Goal: Task Accomplishment & Management: Manage account settings

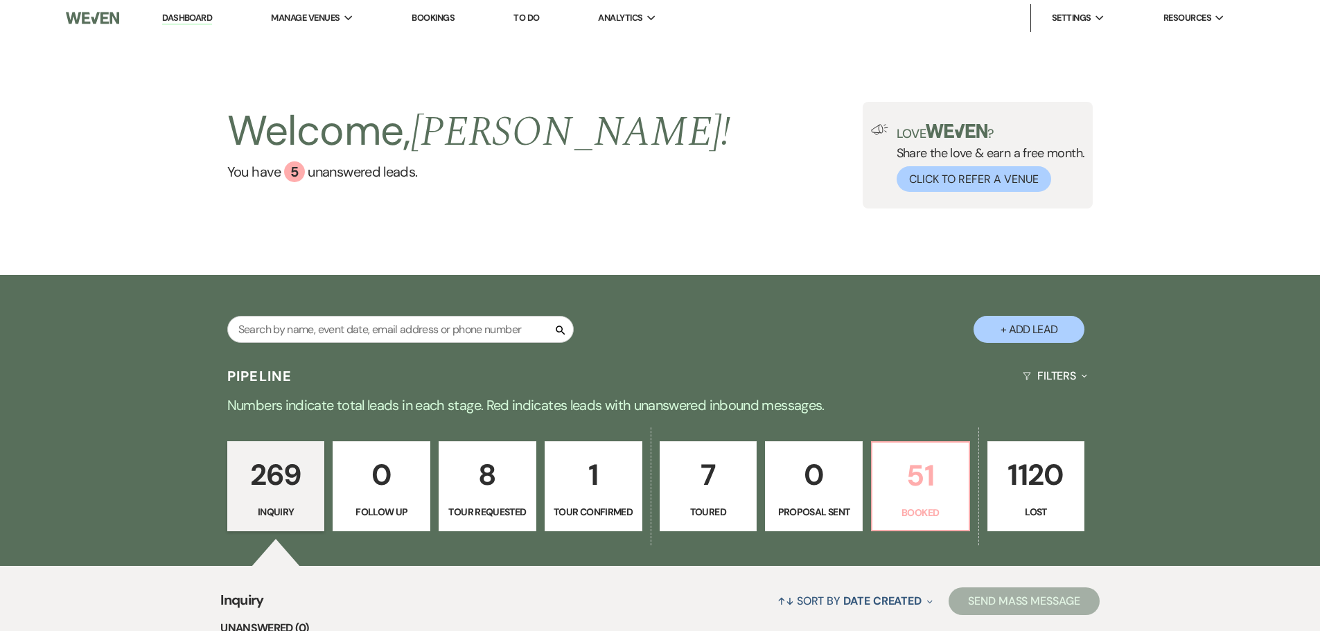
click at [919, 473] on p "51" at bounding box center [921, 475] width 80 height 46
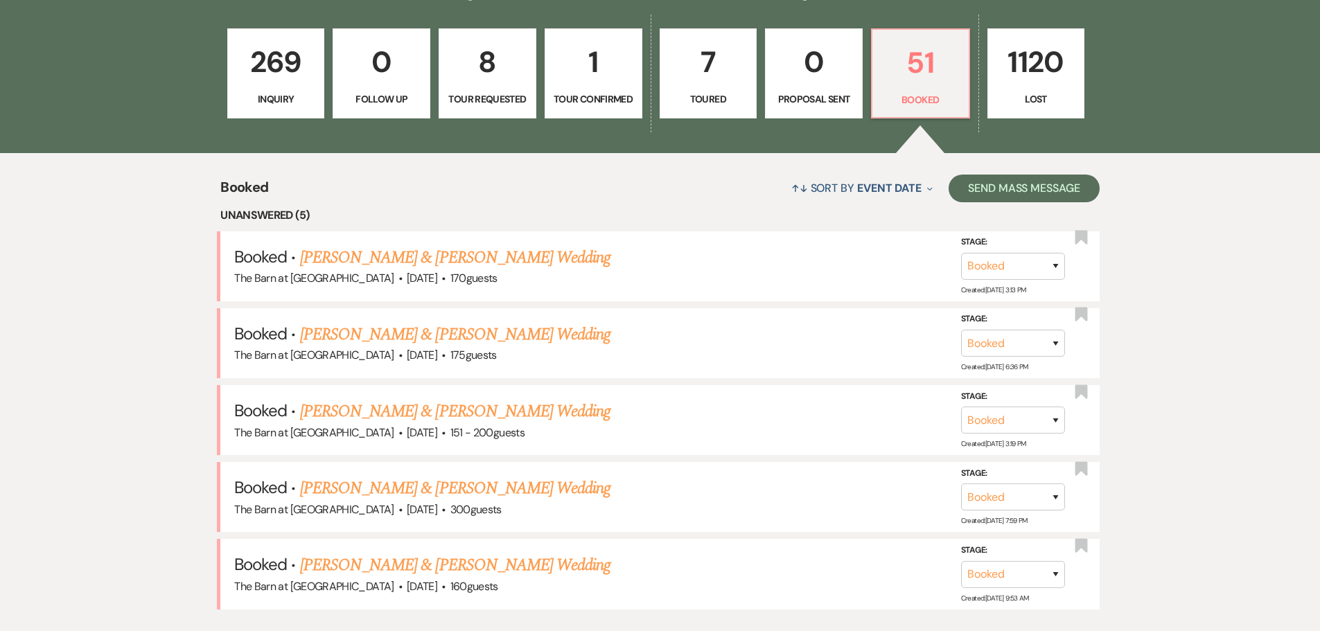
scroll to position [416, 0]
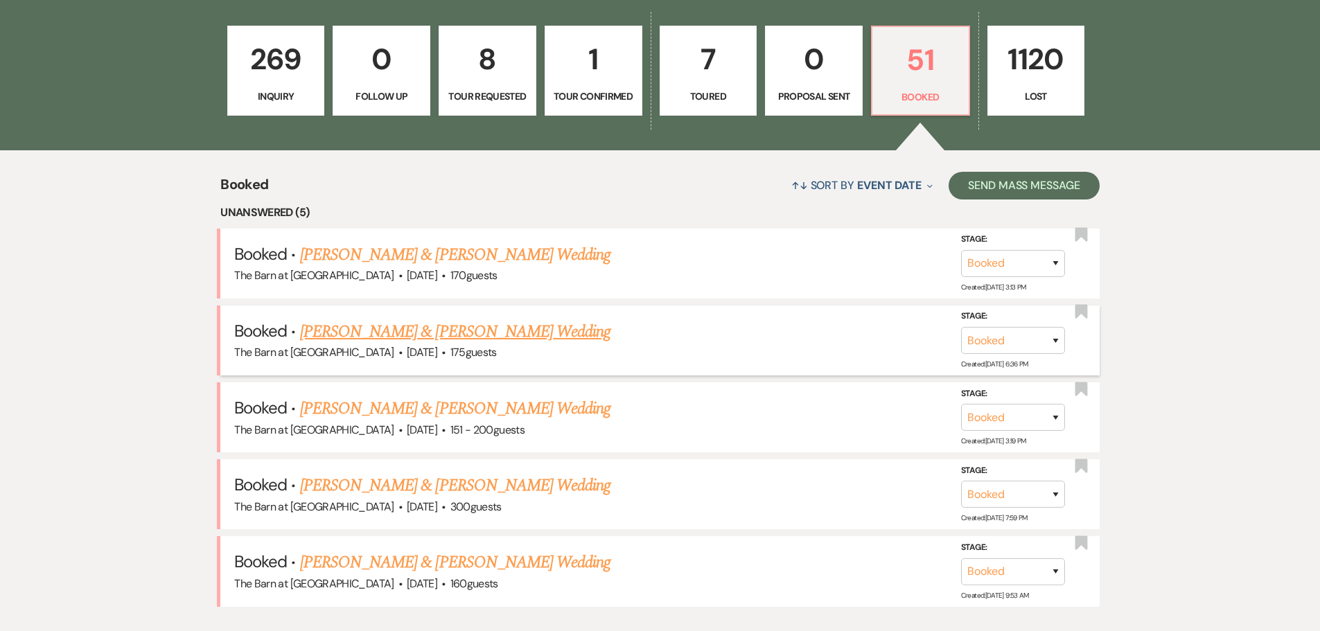
click at [441, 338] on link "[PERSON_NAME] & [PERSON_NAME] Wedding" at bounding box center [455, 331] width 310 height 25
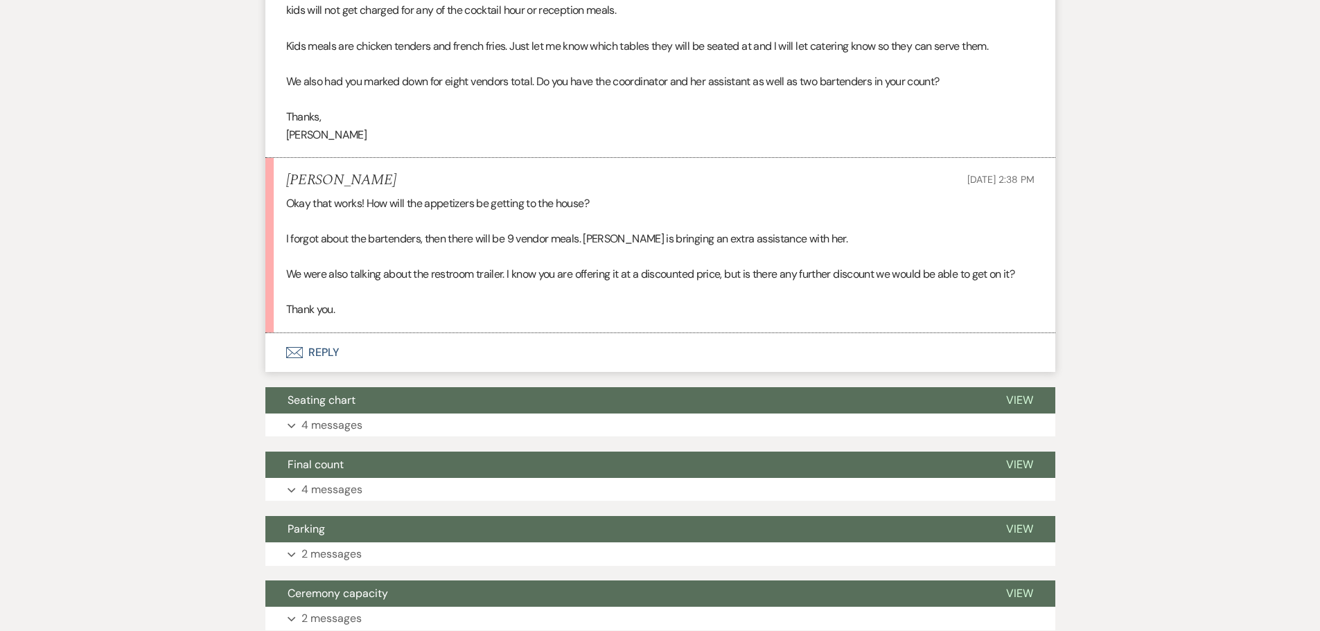
scroll to position [832, 0]
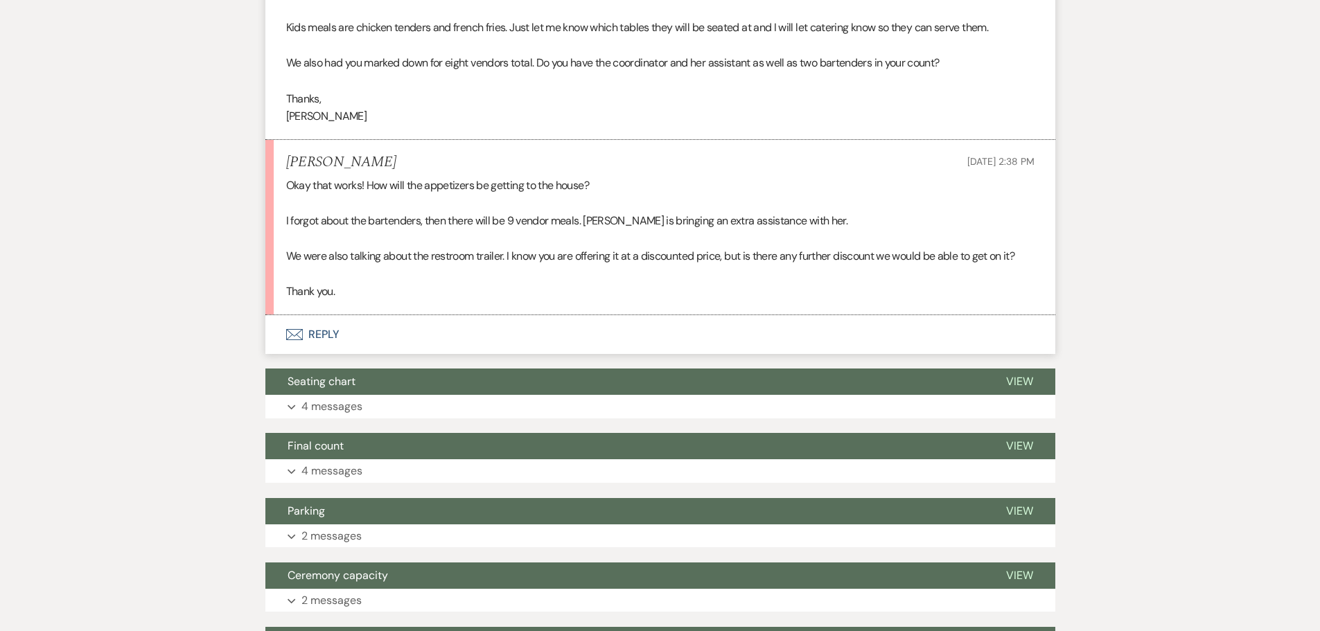
click at [326, 328] on button "Envelope Reply" at bounding box center [660, 334] width 790 height 39
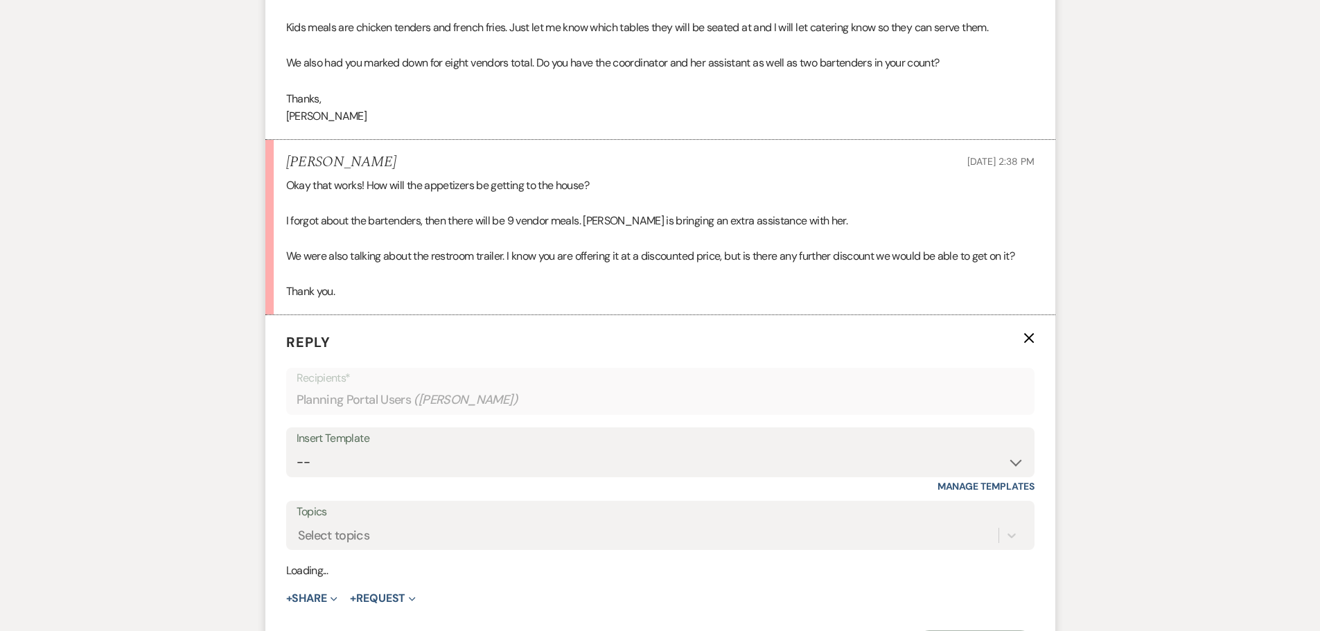
scroll to position [974, 0]
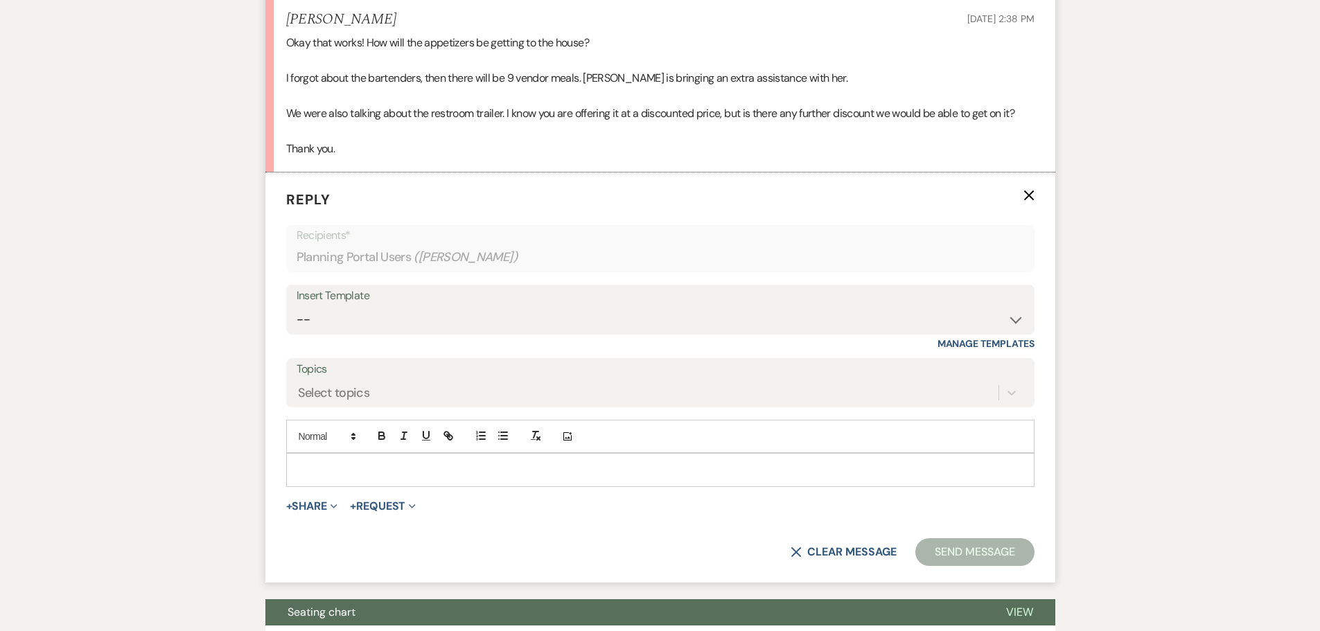
click at [385, 456] on div at bounding box center [660, 470] width 747 height 32
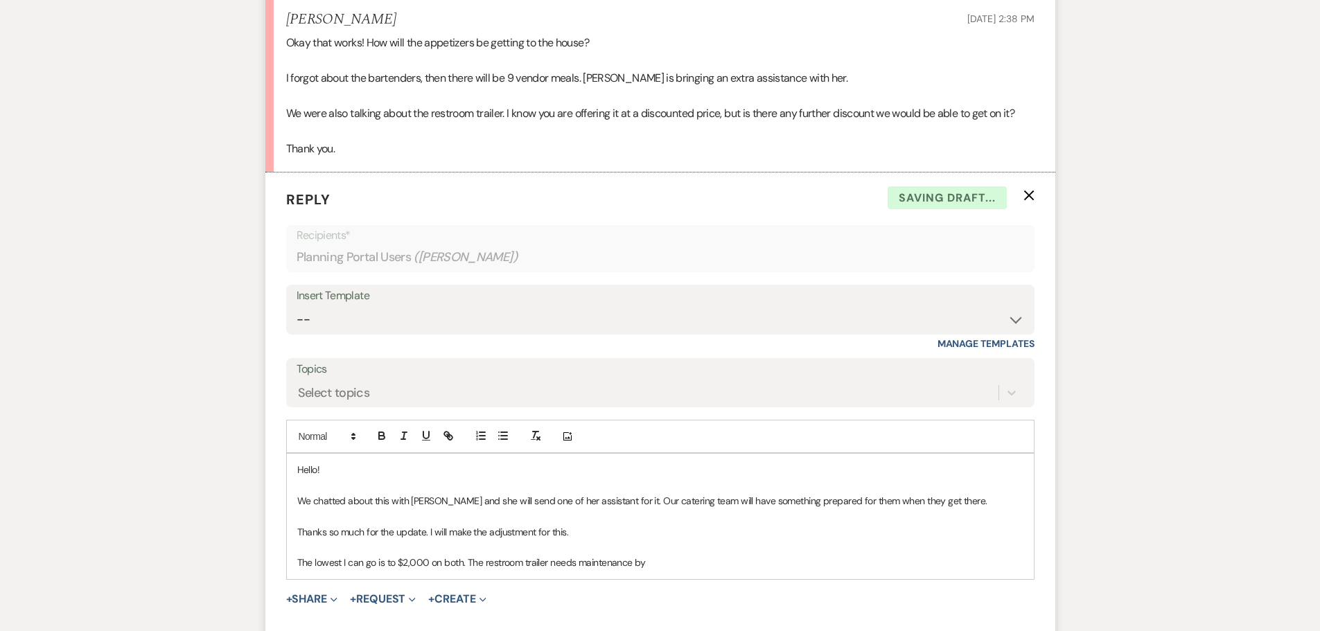
click at [673, 570] on p "The lowest I can go is to $2,000 on both. The restroom trailer needs maintenanc…" at bounding box center [660, 562] width 726 height 15
drag, startPoint x: 812, startPoint y: 561, endPoint x: 868, endPoint y: 257, distance: 308.5
click at [868, 257] on div "Planning Portal Users ( [PERSON_NAME] )" at bounding box center [661, 257] width 728 height 27
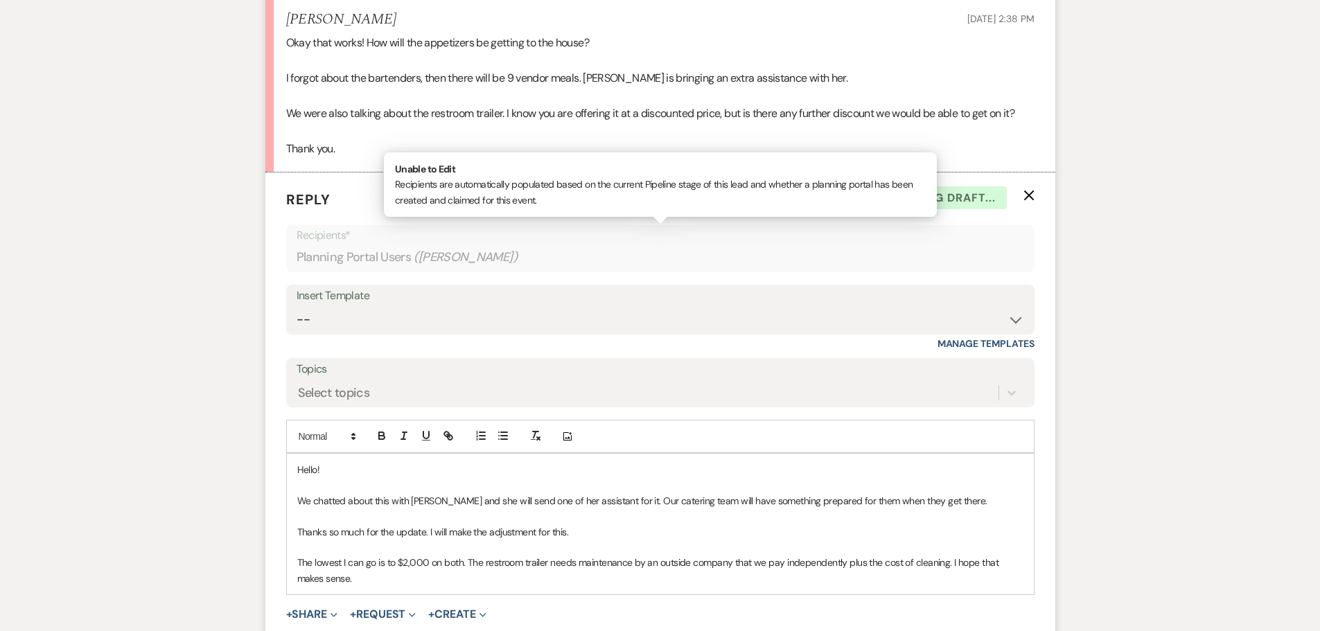
click at [365, 583] on p "The lowest I can go is to $2,000 on both. The restroom trailer needs maintenanc…" at bounding box center [660, 570] width 726 height 31
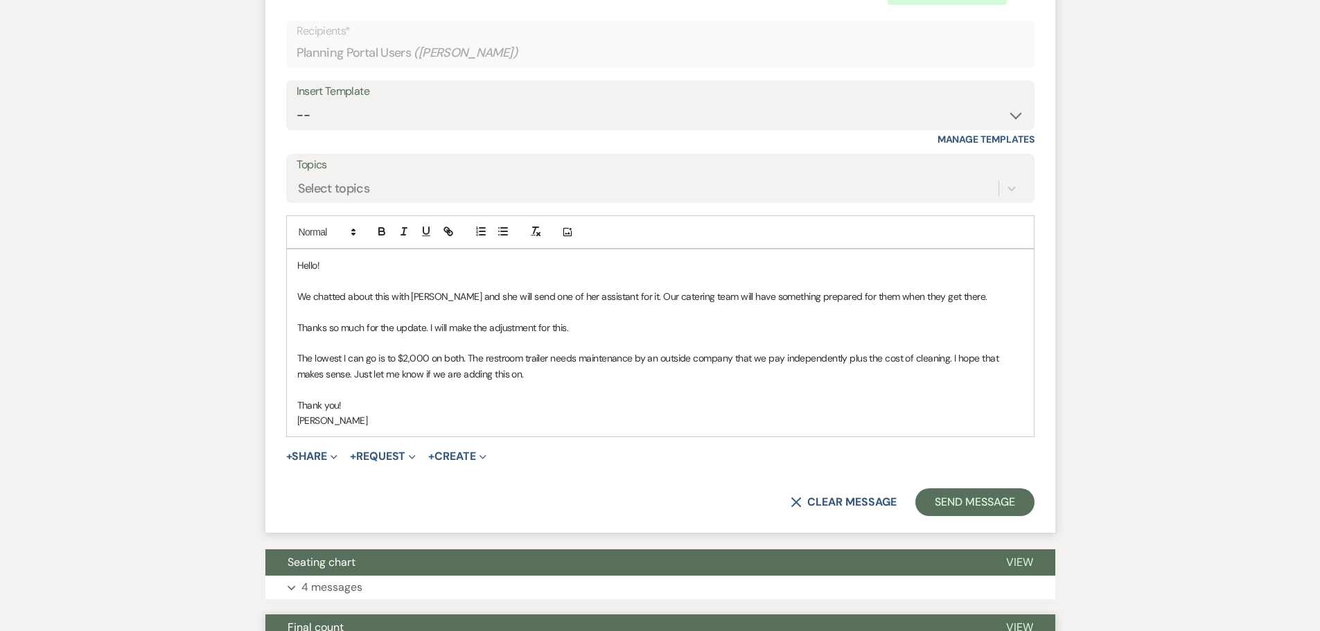
scroll to position [1183, 0]
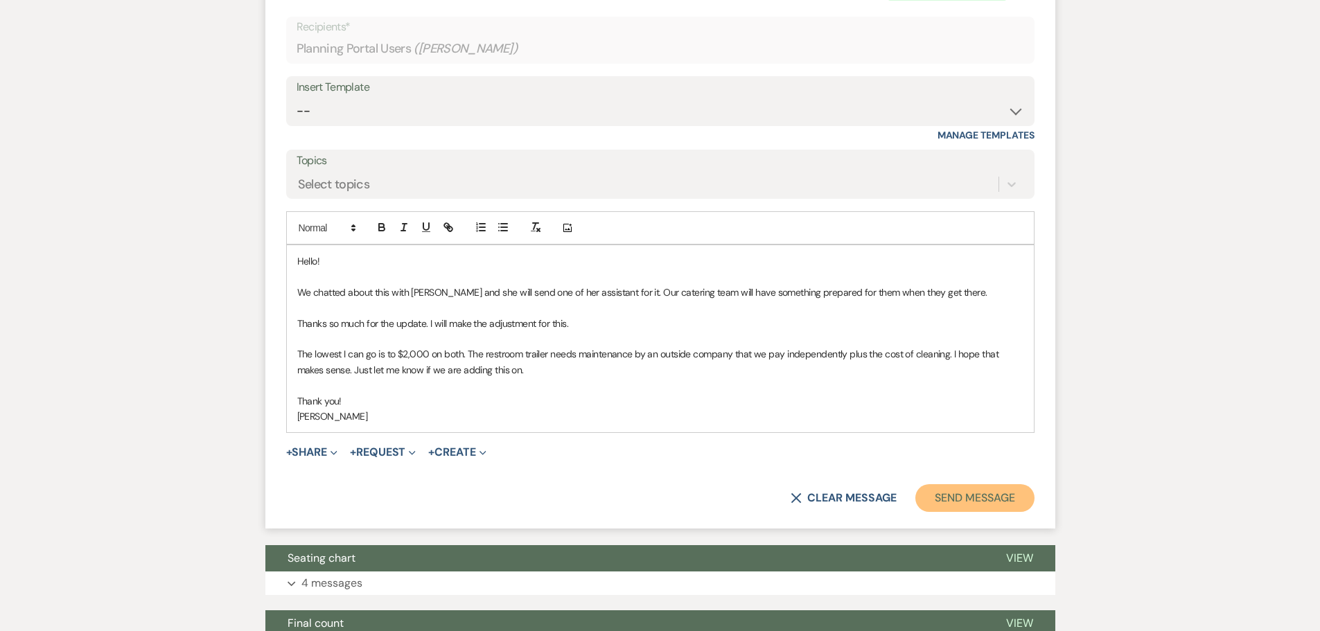
click at [972, 496] on button "Send Message" at bounding box center [974, 498] width 118 height 28
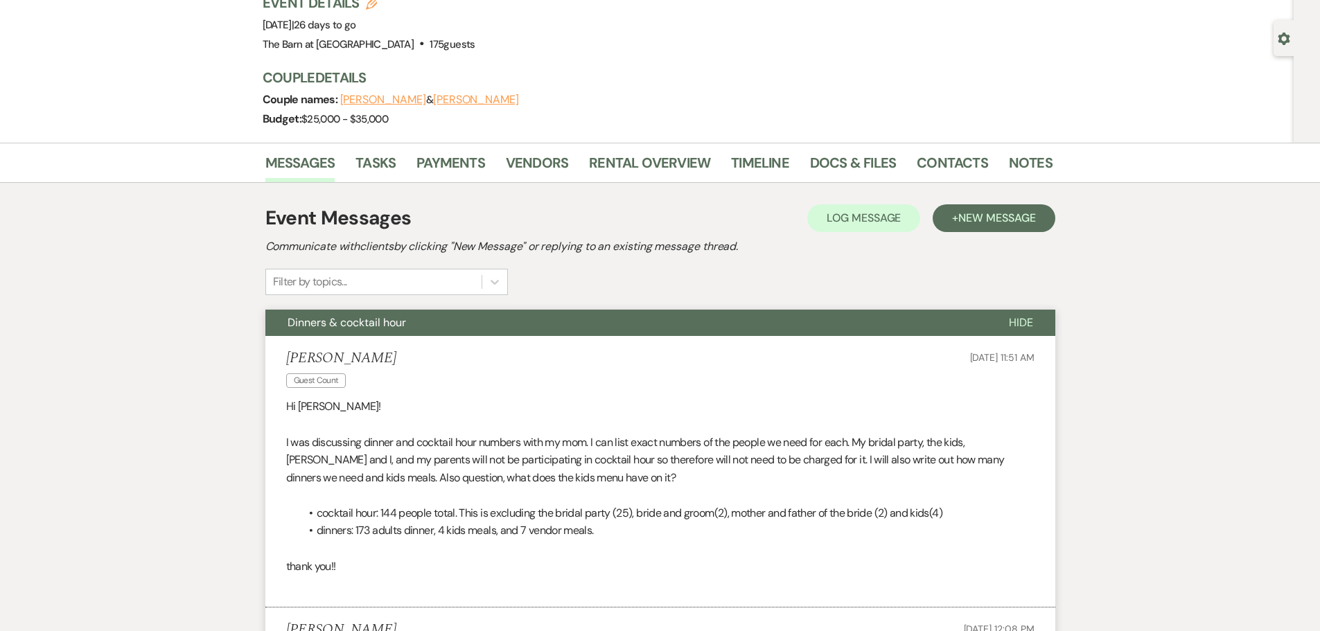
scroll to position [0, 0]
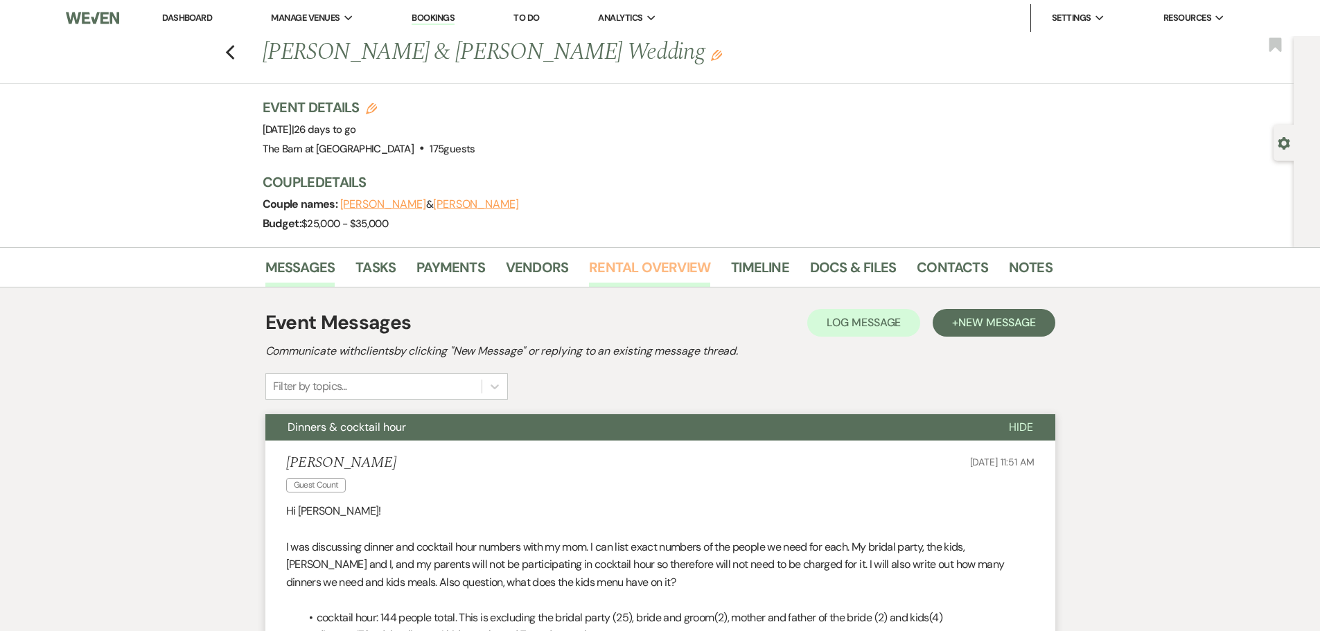
click at [631, 267] on link "Rental Overview" at bounding box center [649, 271] width 121 height 30
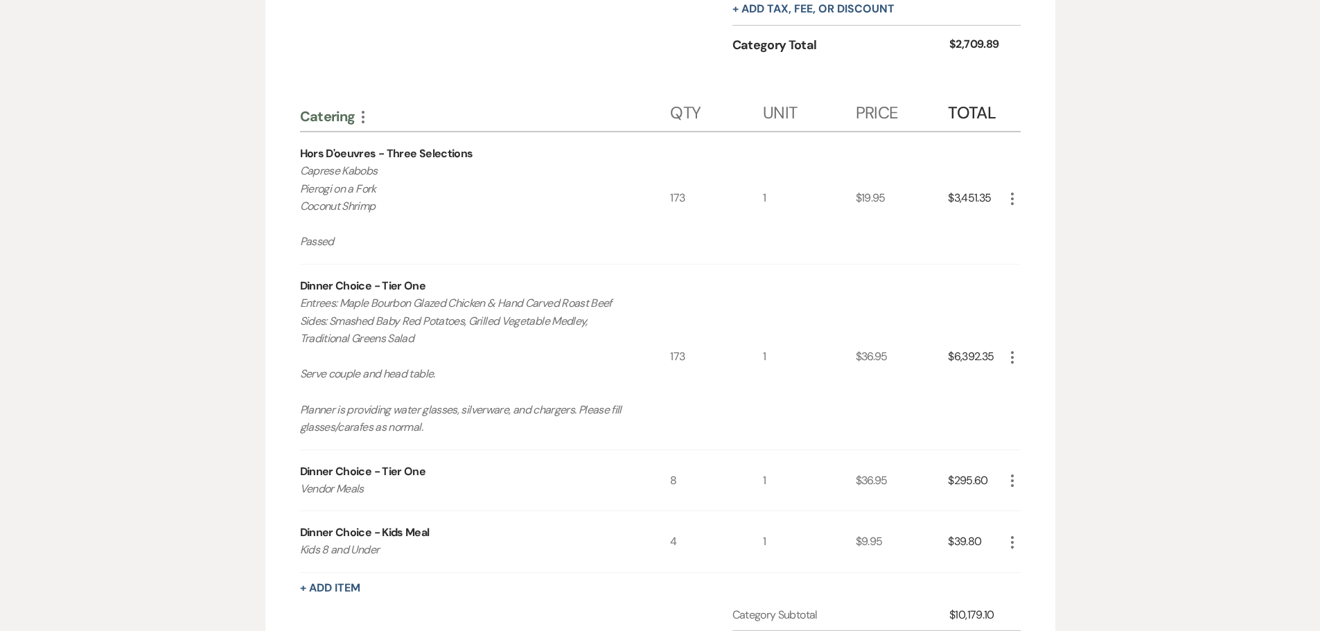
scroll to position [1386, 0]
click at [1009, 477] on icon "More" at bounding box center [1012, 478] width 17 height 17
click at [1037, 510] on button "Pencil Edit" at bounding box center [1040, 505] width 72 height 22
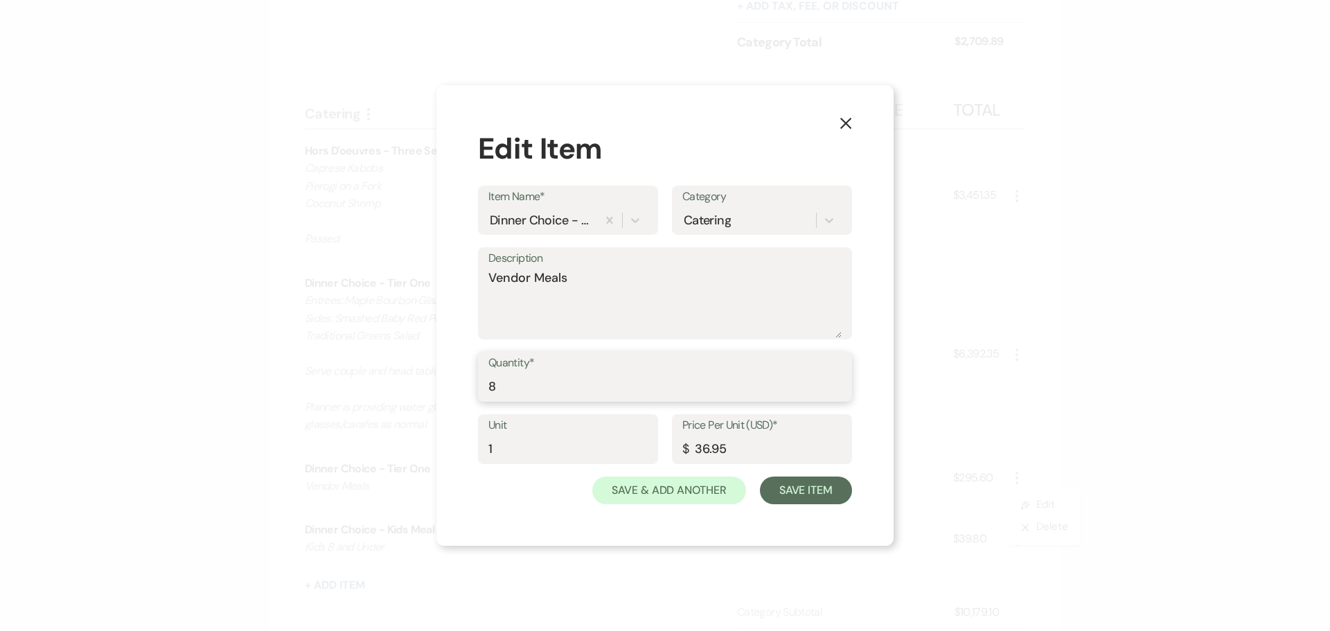
click at [550, 380] on input "8" at bounding box center [665, 386] width 353 height 27
type input "9"
click at [830, 495] on button "Save Item" at bounding box center [806, 491] width 92 height 28
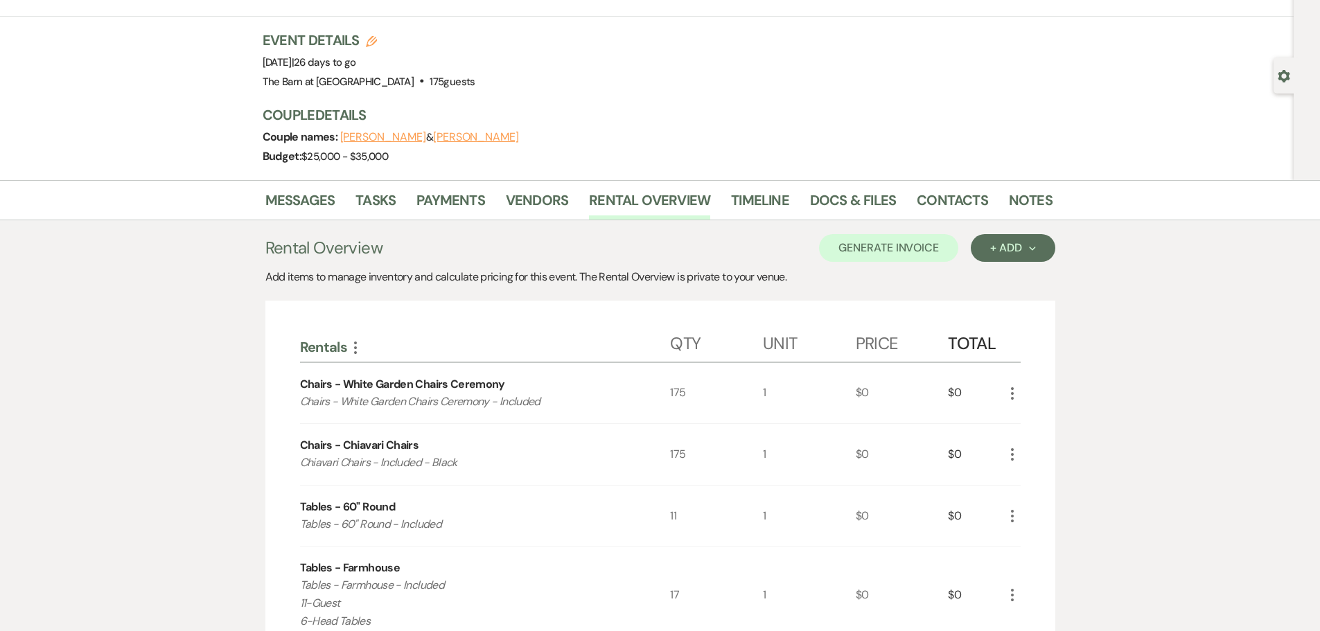
scroll to position [0, 0]
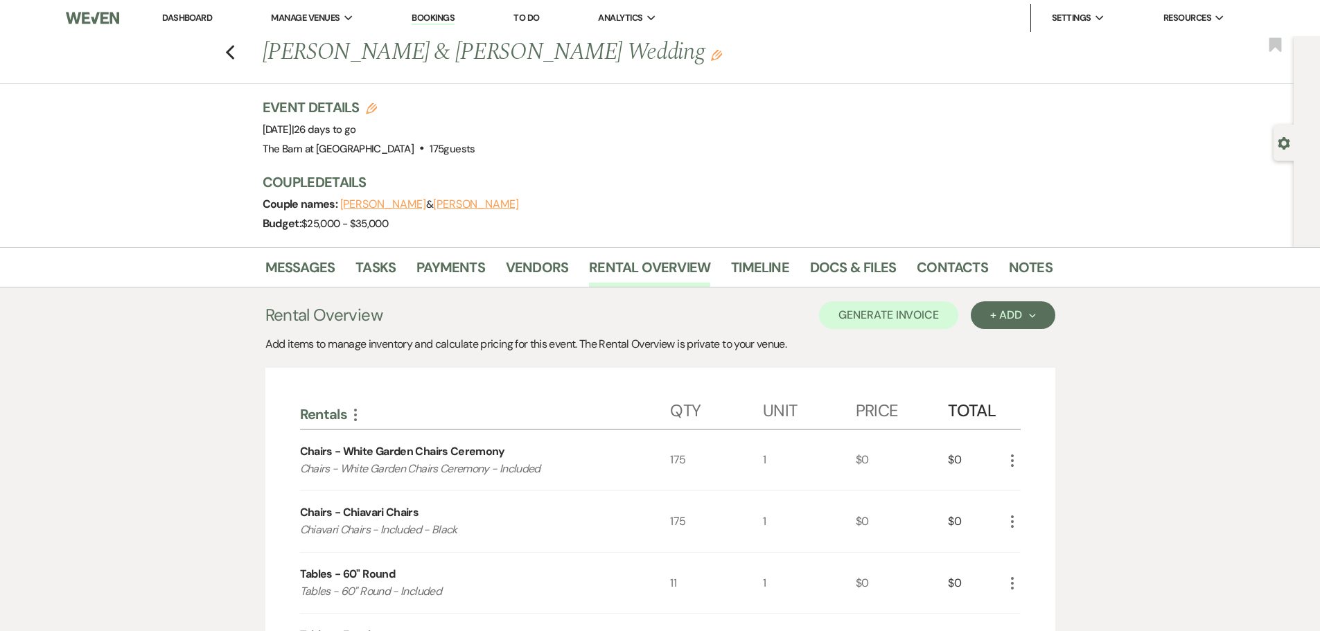
click at [164, 15] on link "Dashboard" at bounding box center [187, 18] width 50 height 12
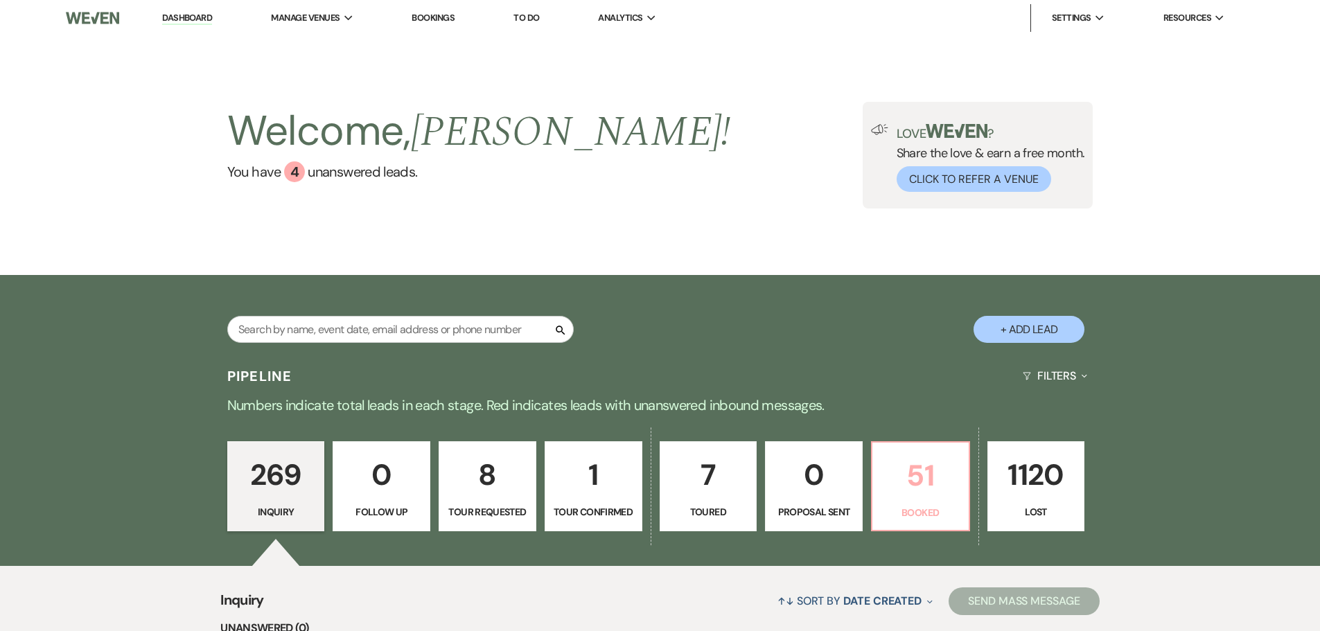
click at [917, 509] on p "Booked" at bounding box center [921, 512] width 80 height 15
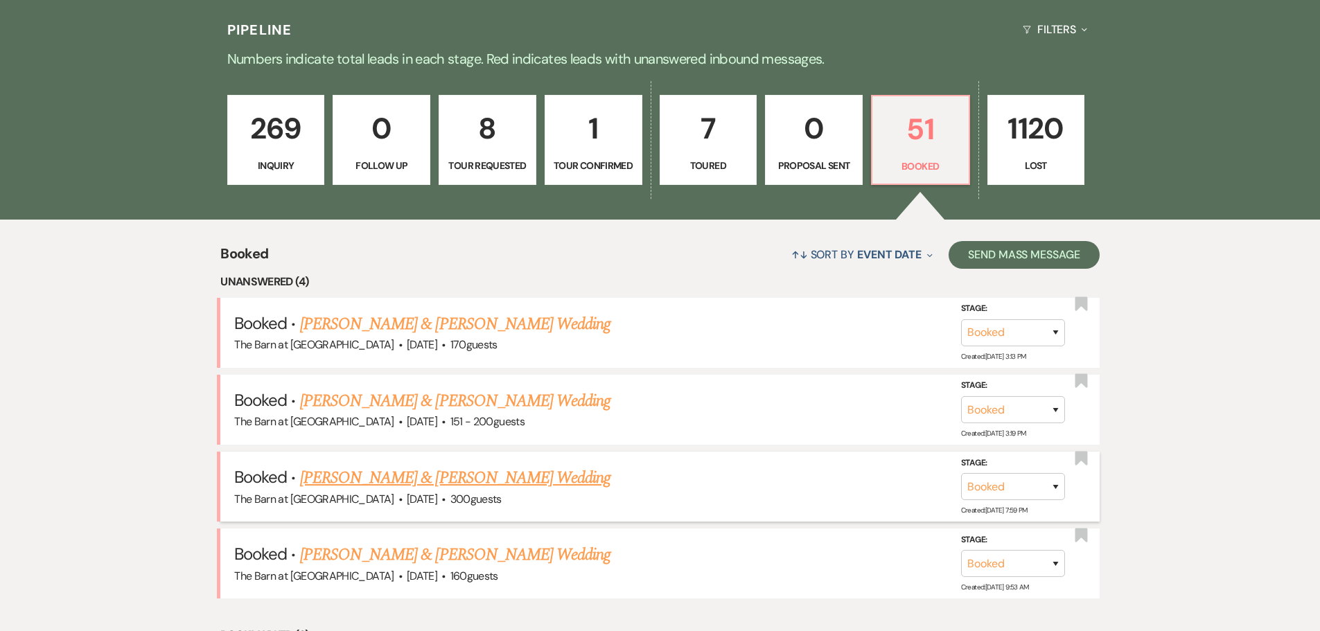
scroll to position [416, 0]
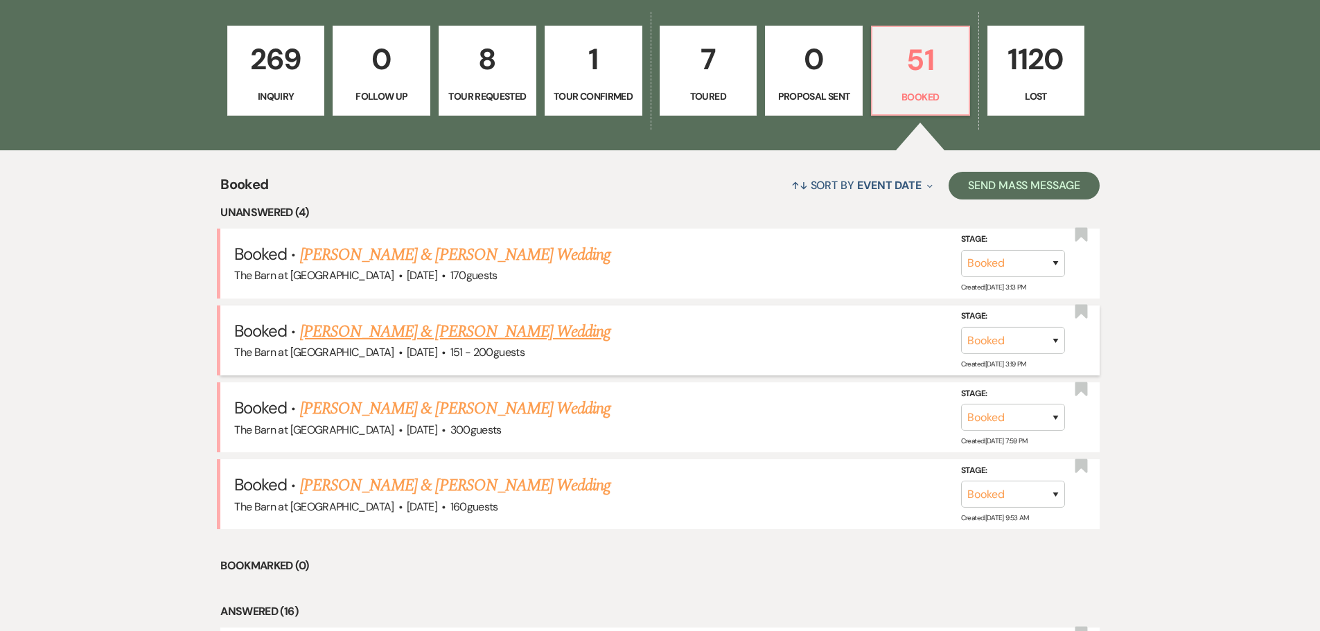
click at [440, 332] on link "[PERSON_NAME] & [PERSON_NAME] Wedding" at bounding box center [455, 331] width 310 height 25
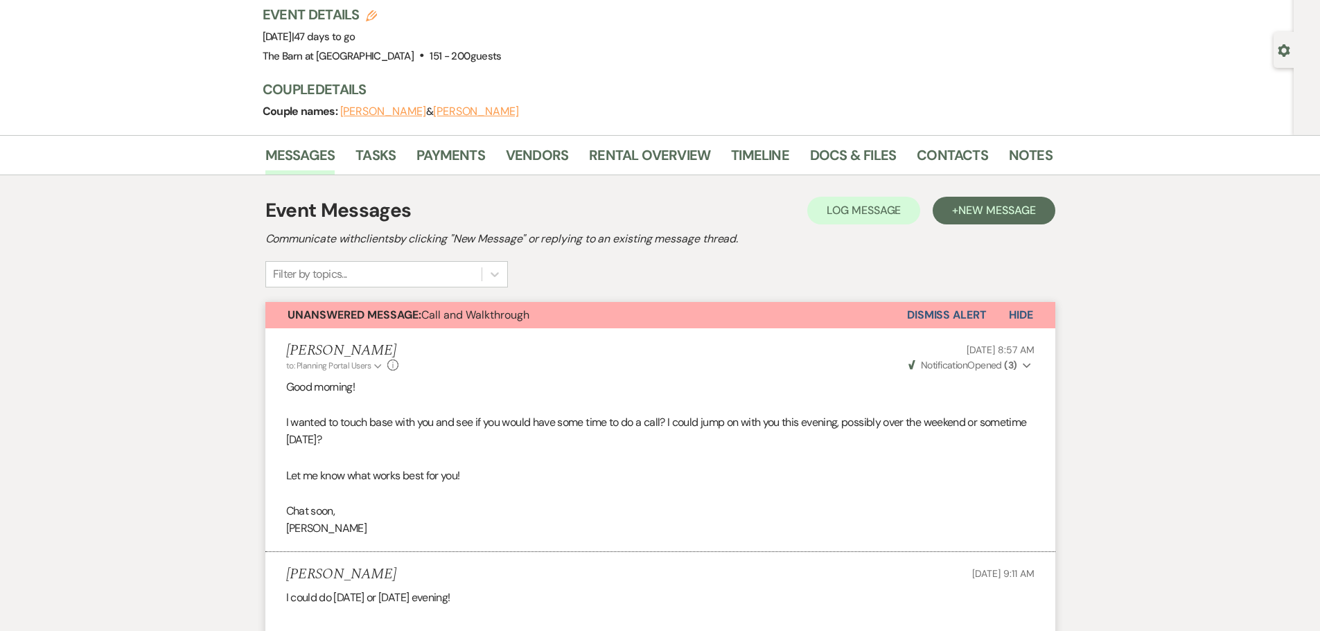
scroll to position [69, 0]
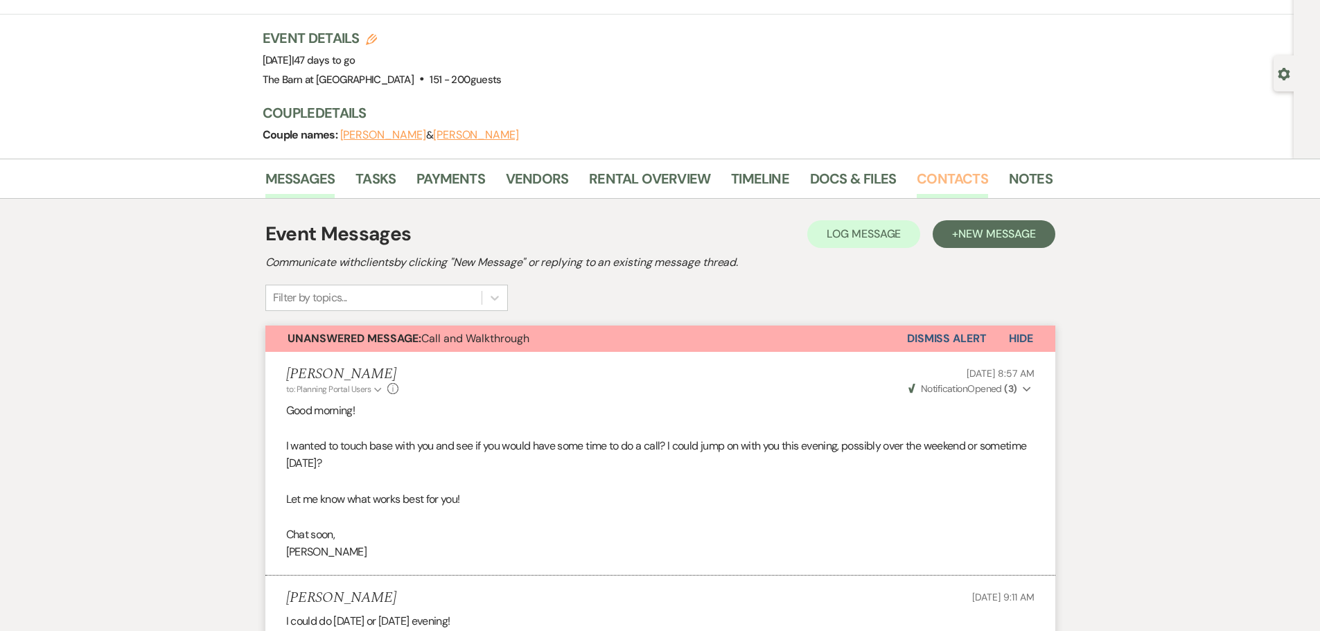
click at [951, 176] on link "Contacts" at bounding box center [952, 183] width 71 height 30
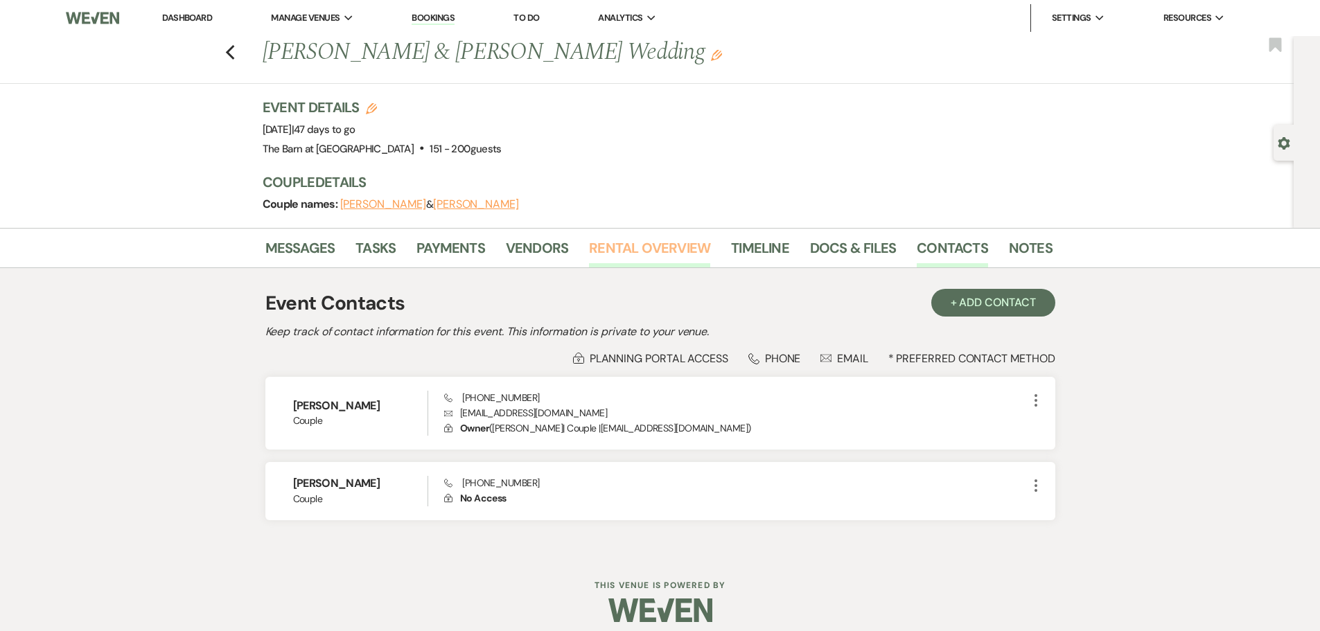
click at [667, 249] on link "Rental Overview" at bounding box center [649, 252] width 121 height 30
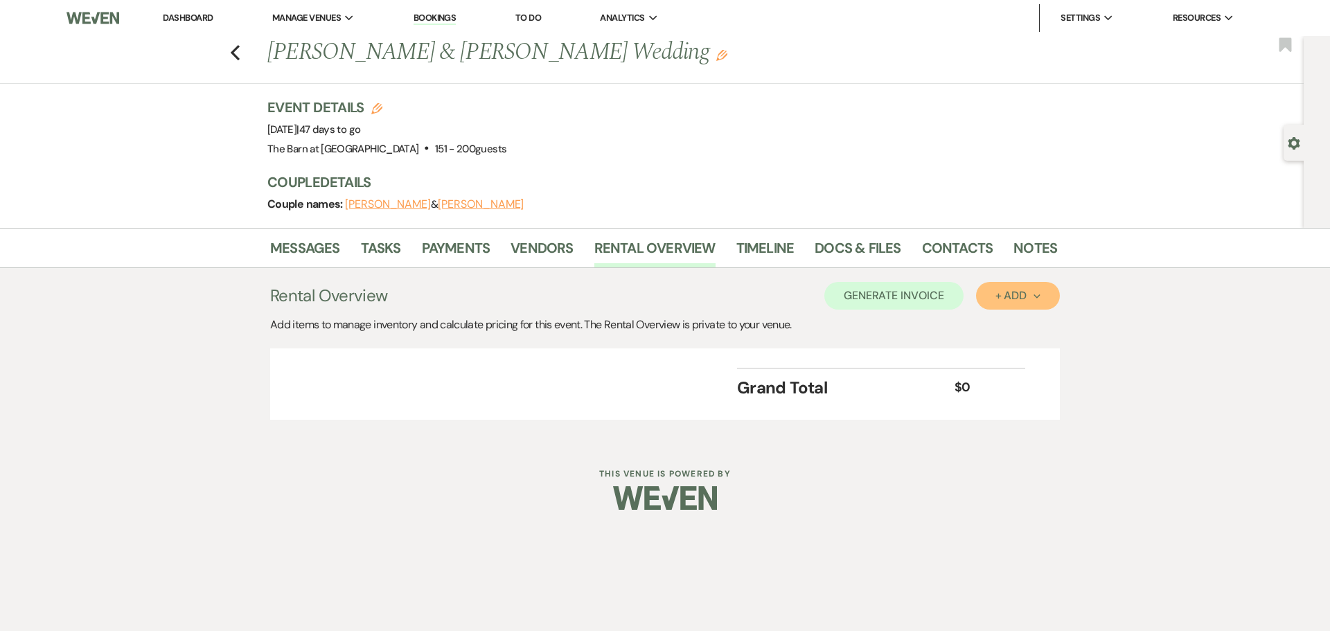
click at [1013, 305] on button "+ Add Next" at bounding box center [1018, 296] width 84 height 28
click at [1011, 351] on button "Category" at bounding box center [1012, 348] width 73 height 21
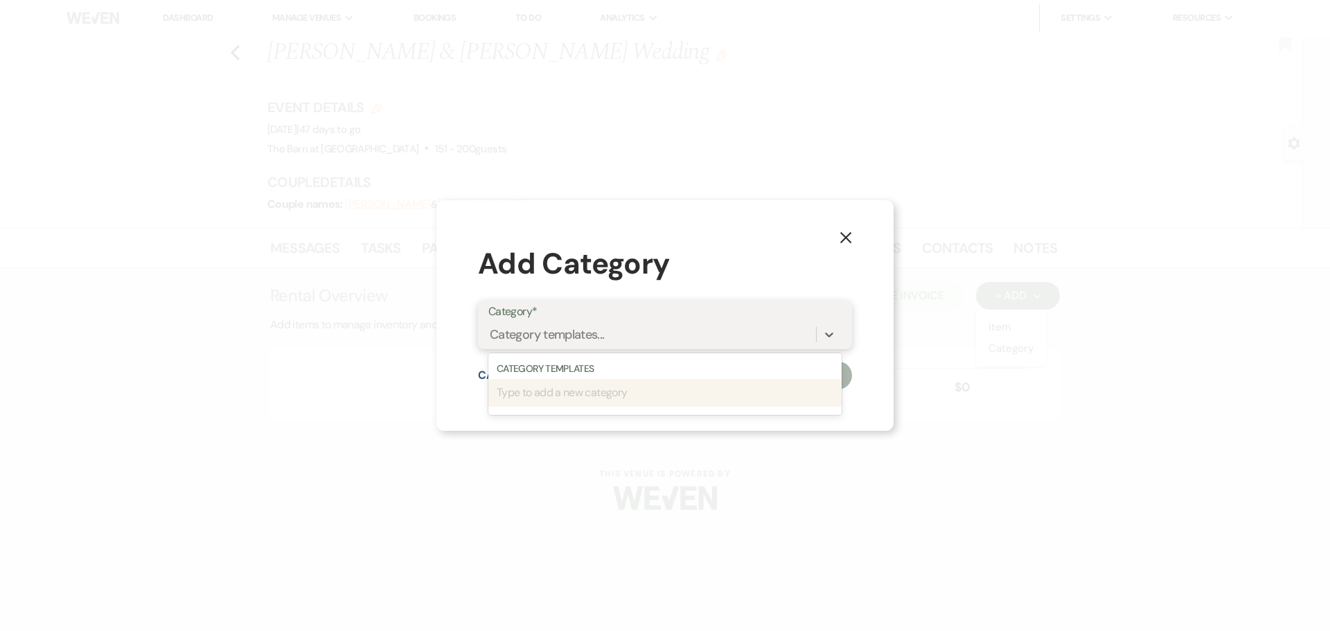
click at [727, 322] on div "Category templates..." at bounding box center [665, 335] width 353 height 26
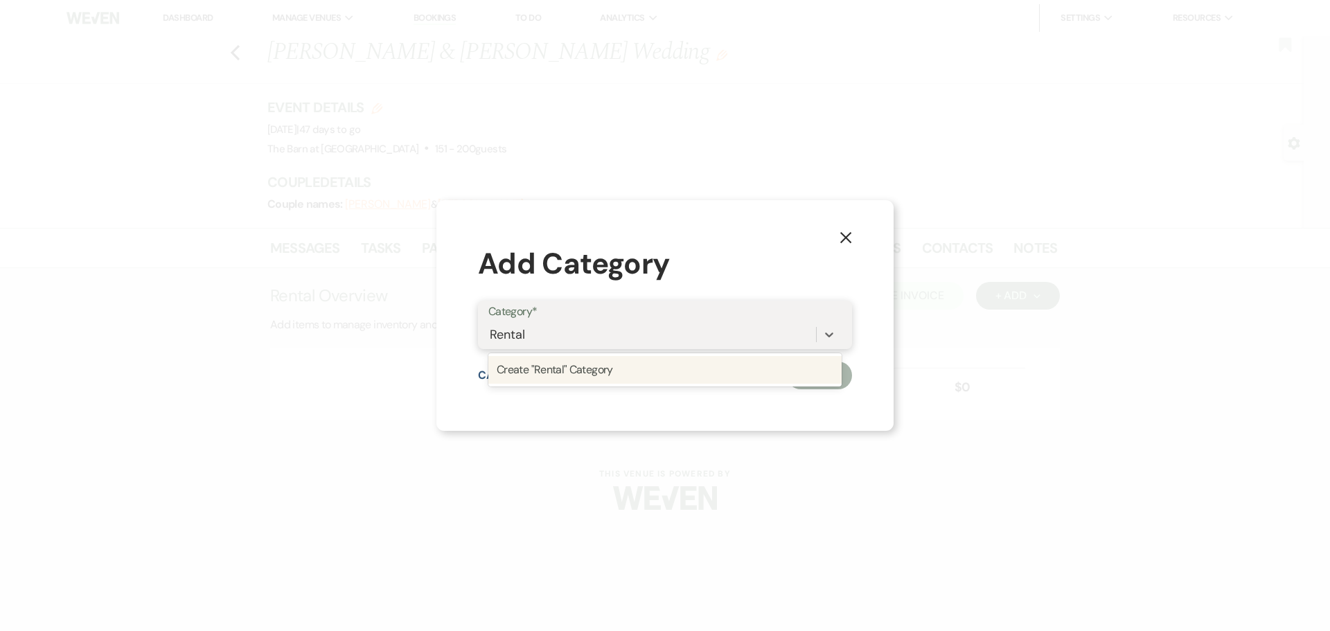
type input "Rentals"
click at [660, 368] on div "Create "Rentals" Category" at bounding box center [665, 370] width 353 height 28
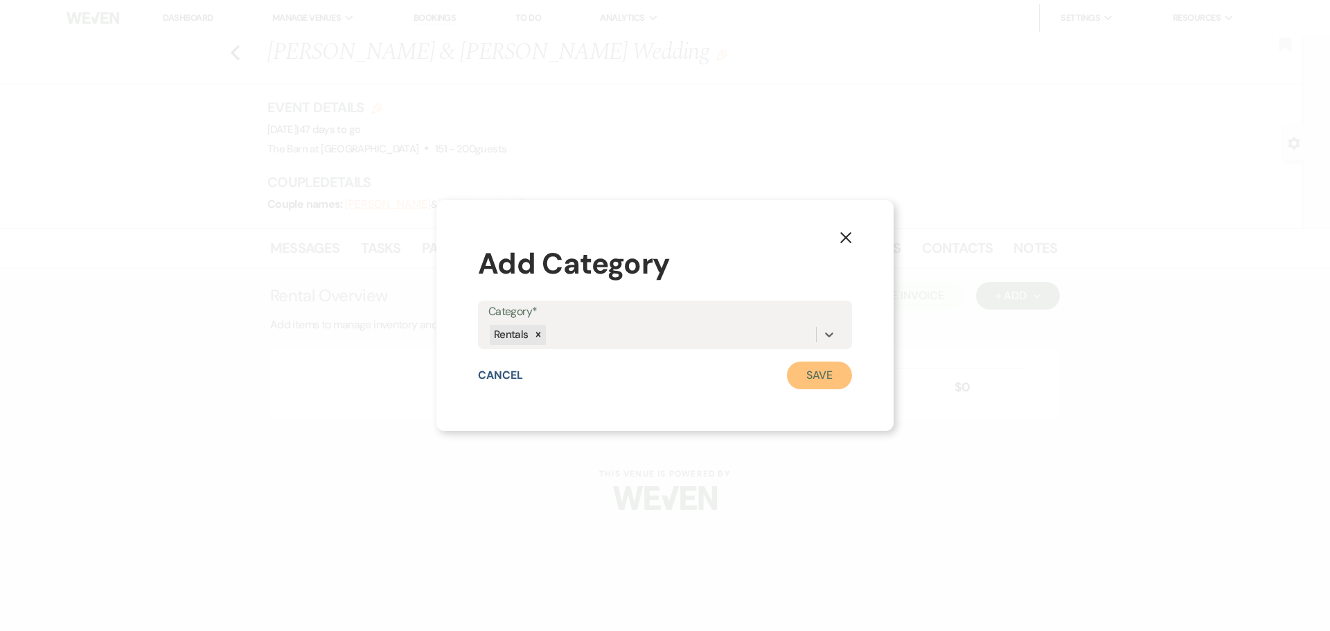
click at [827, 376] on button "Save" at bounding box center [819, 376] width 65 height 28
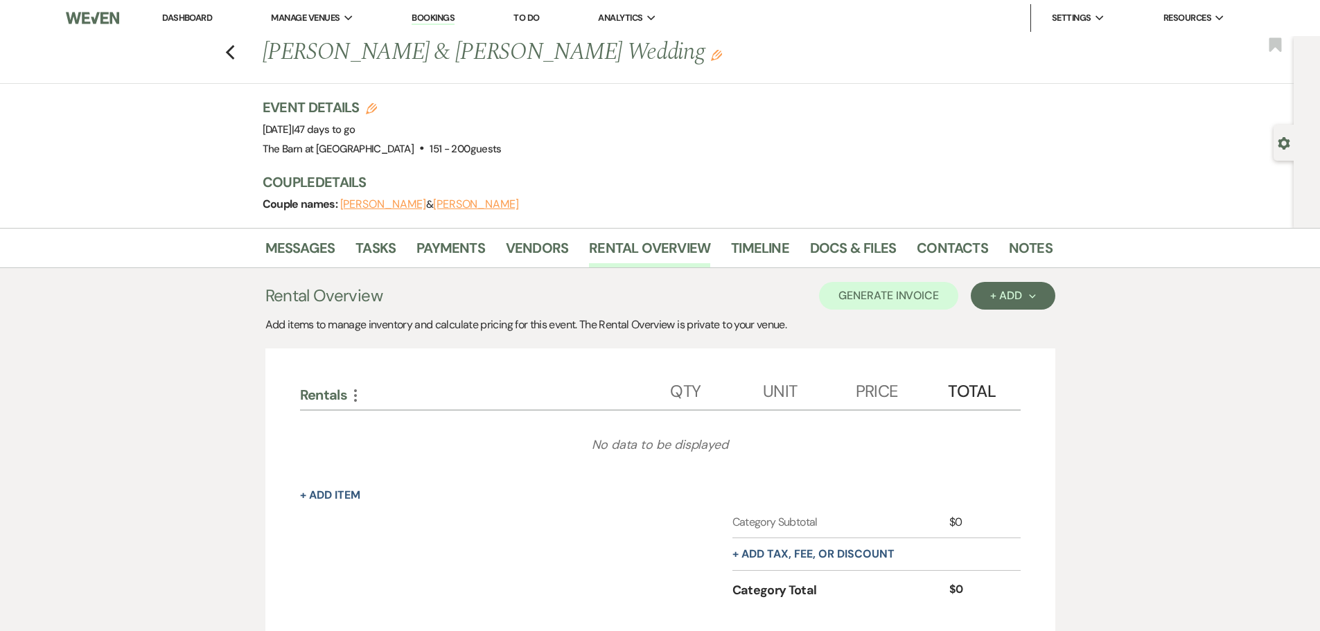
click at [1029, 281] on div "Rental Overview Generate Invoice + Add Next Add items to manage inventory and c…" at bounding box center [660, 484] width 790 height 432
click at [1029, 292] on div "+ Add Next" at bounding box center [1012, 295] width 45 height 11
click at [1012, 347] on button "Category" at bounding box center [1007, 348] width 73 height 21
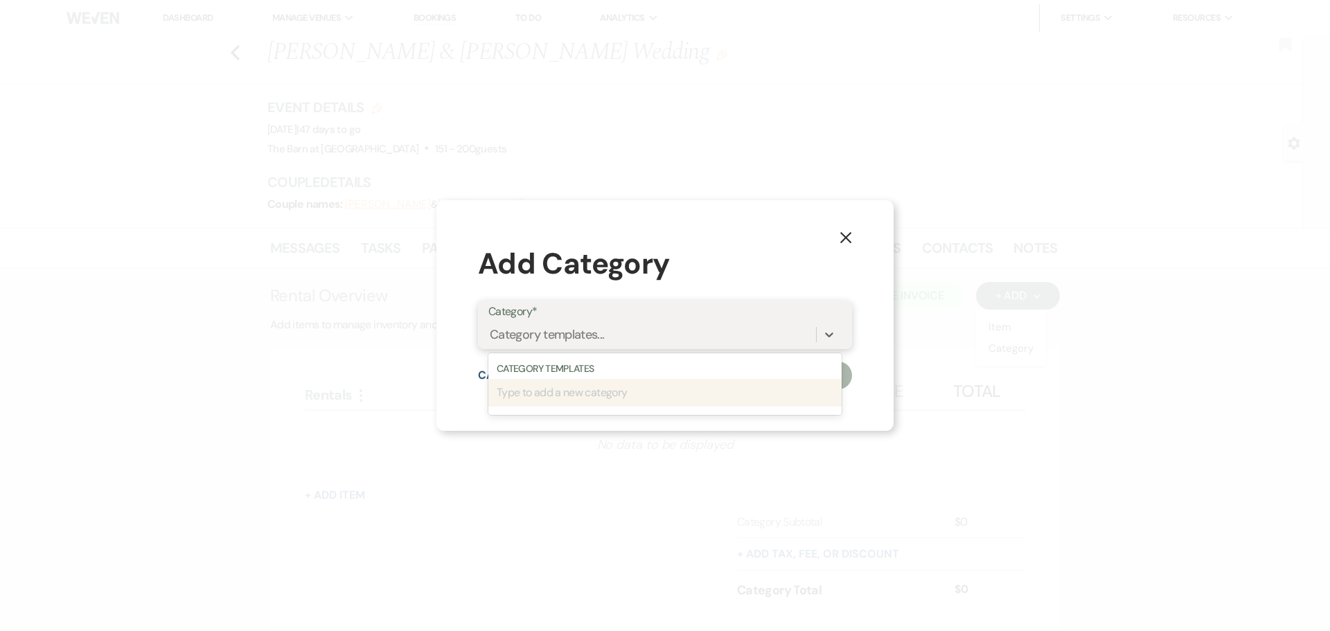
click at [614, 333] on div "Category templates..." at bounding box center [653, 335] width 328 height 24
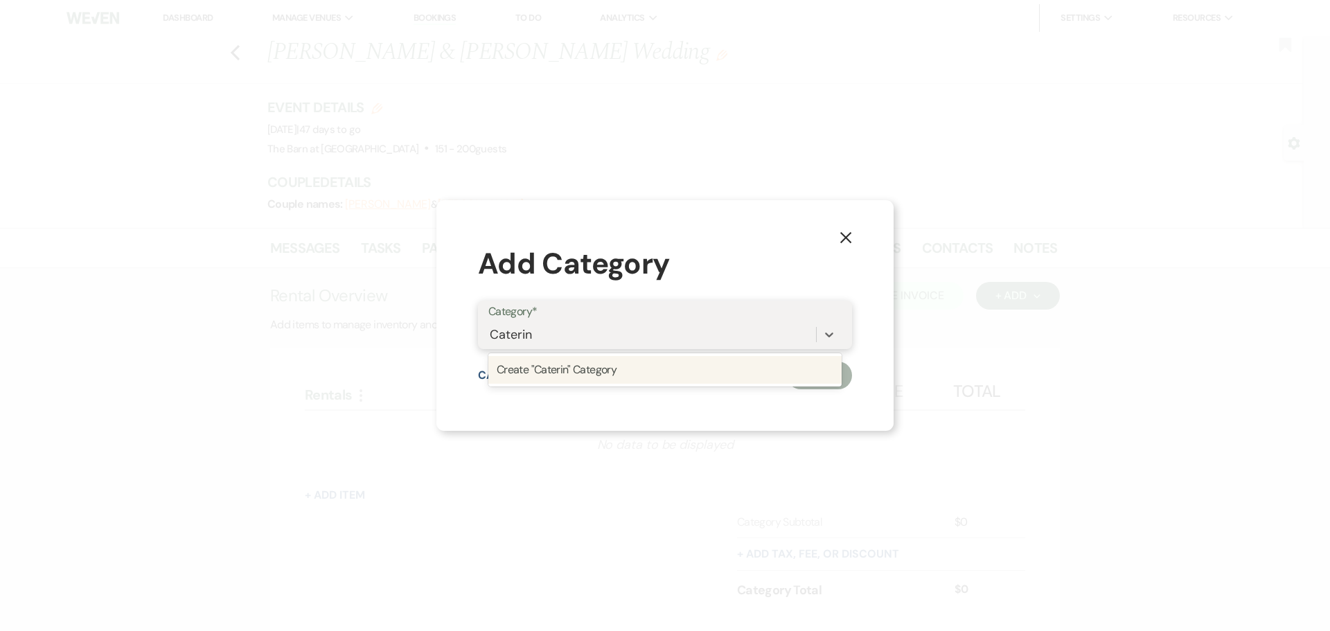
type input "Catering"
click at [618, 365] on div "Create "Catering" Category" at bounding box center [665, 370] width 353 height 28
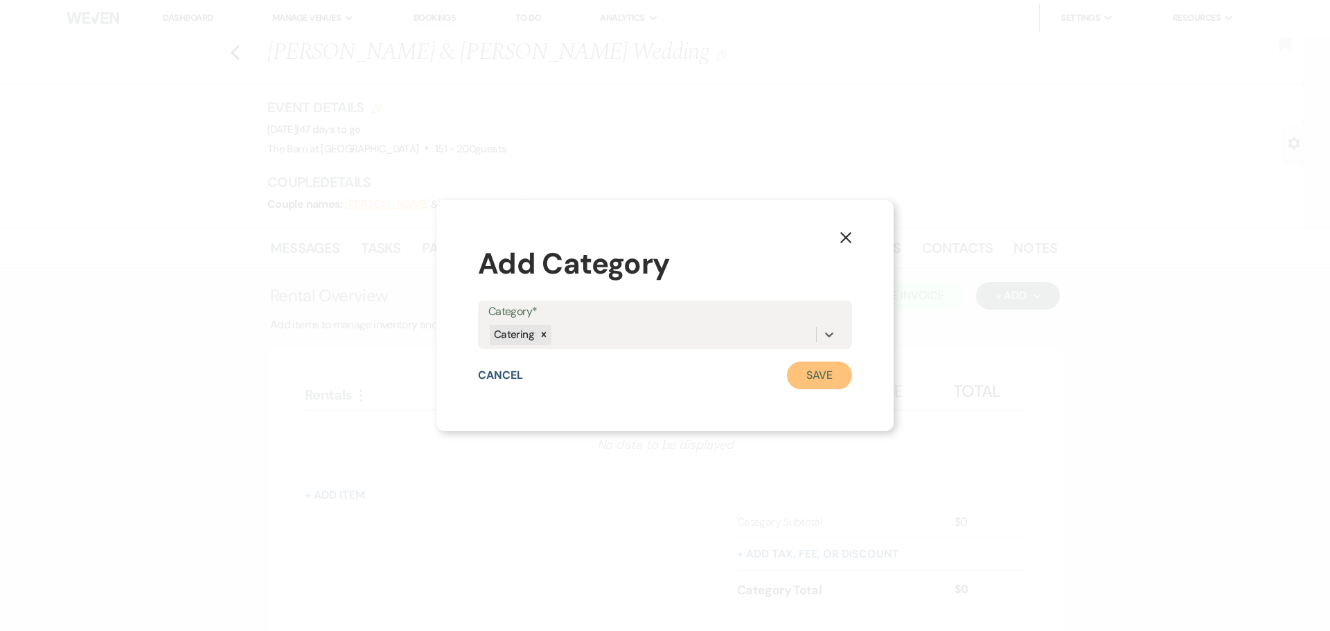
click at [815, 375] on button "Save" at bounding box center [819, 376] width 65 height 28
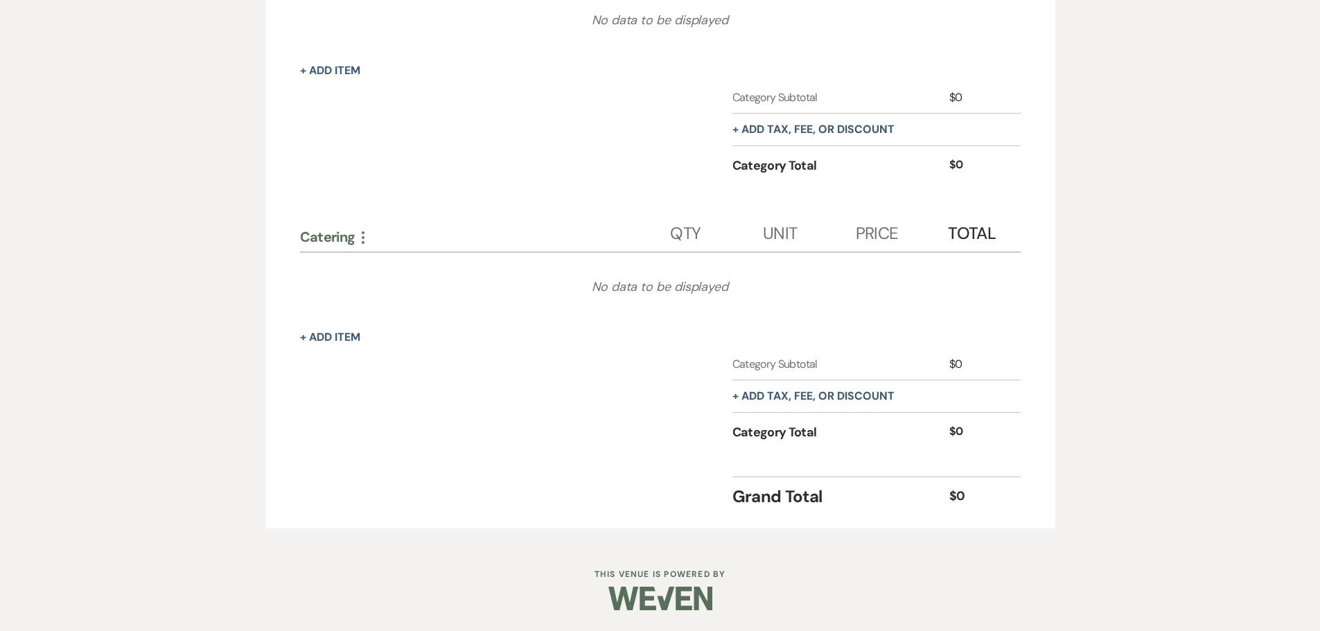
scroll to position [217, 0]
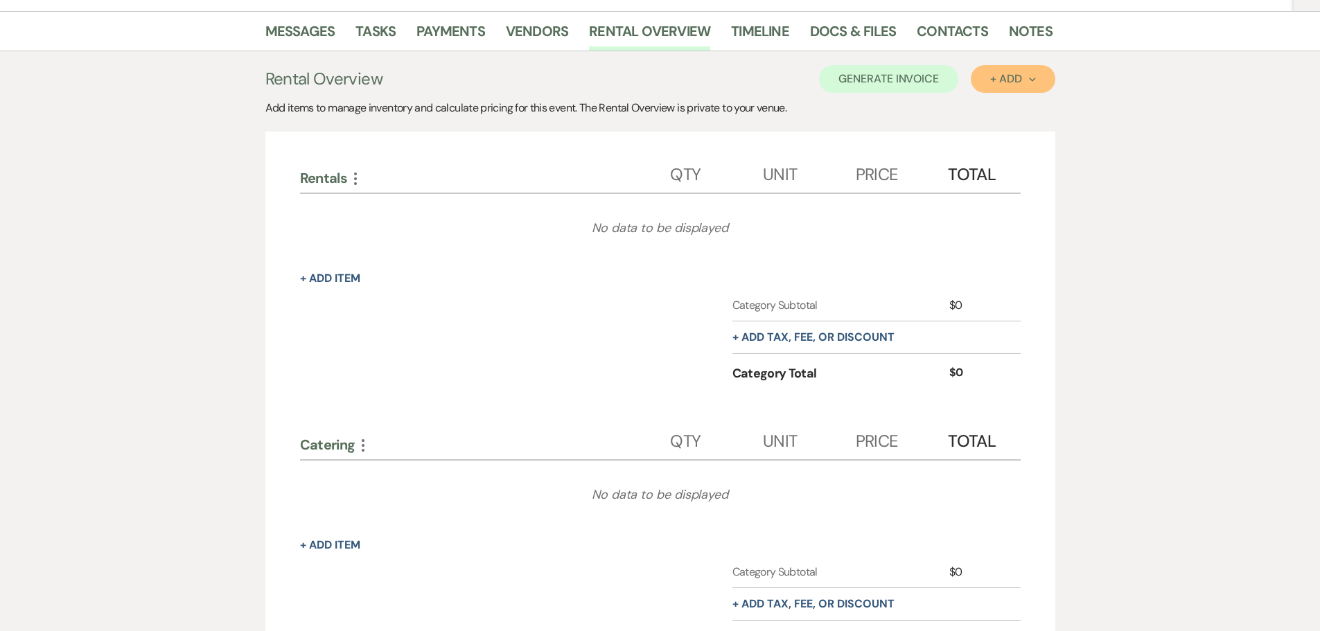
click at [1038, 82] on button "+ Add Next" at bounding box center [1013, 79] width 84 height 28
click at [1002, 135] on button "Category" at bounding box center [1007, 131] width 73 height 21
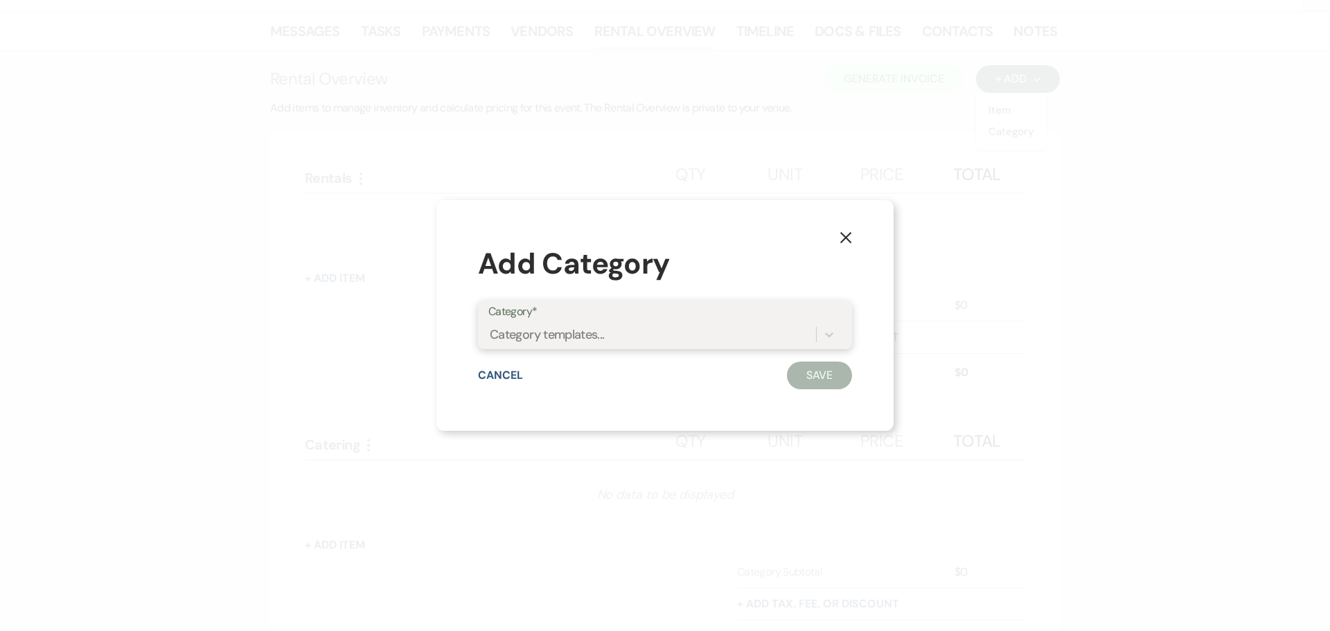
drag, startPoint x: 590, startPoint y: 326, endPoint x: 598, endPoint y: 330, distance: 9.0
click at [598, 330] on div "Category templates..." at bounding box center [547, 335] width 115 height 19
type input "Bar"
click at [605, 366] on div "Create "Bar" Category" at bounding box center [665, 370] width 353 height 28
click at [845, 374] on button "Save" at bounding box center [819, 376] width 65 height 28
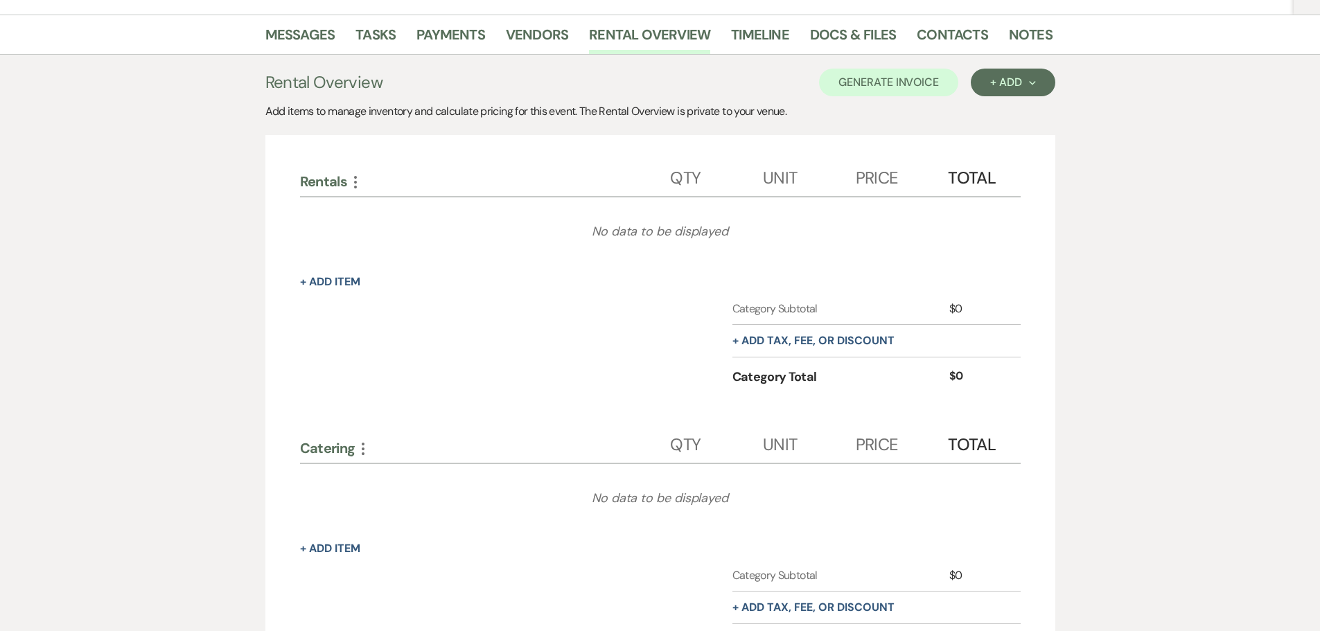
scroll to position [137, 0]
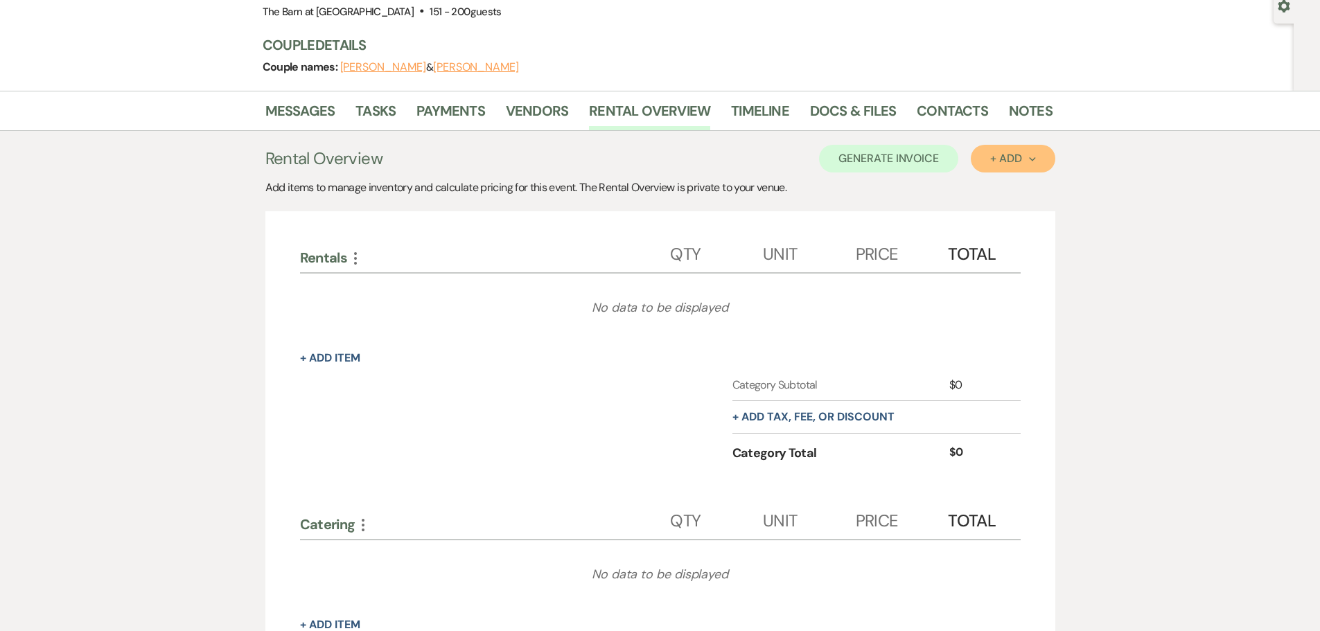
click at [1025, 159] on div "+ Add Next" at bounding box center [1012, 158] width 45 height 11
click at [1016, 211] on button "Category" at bounding box center [1007, 211] width 73 height 21
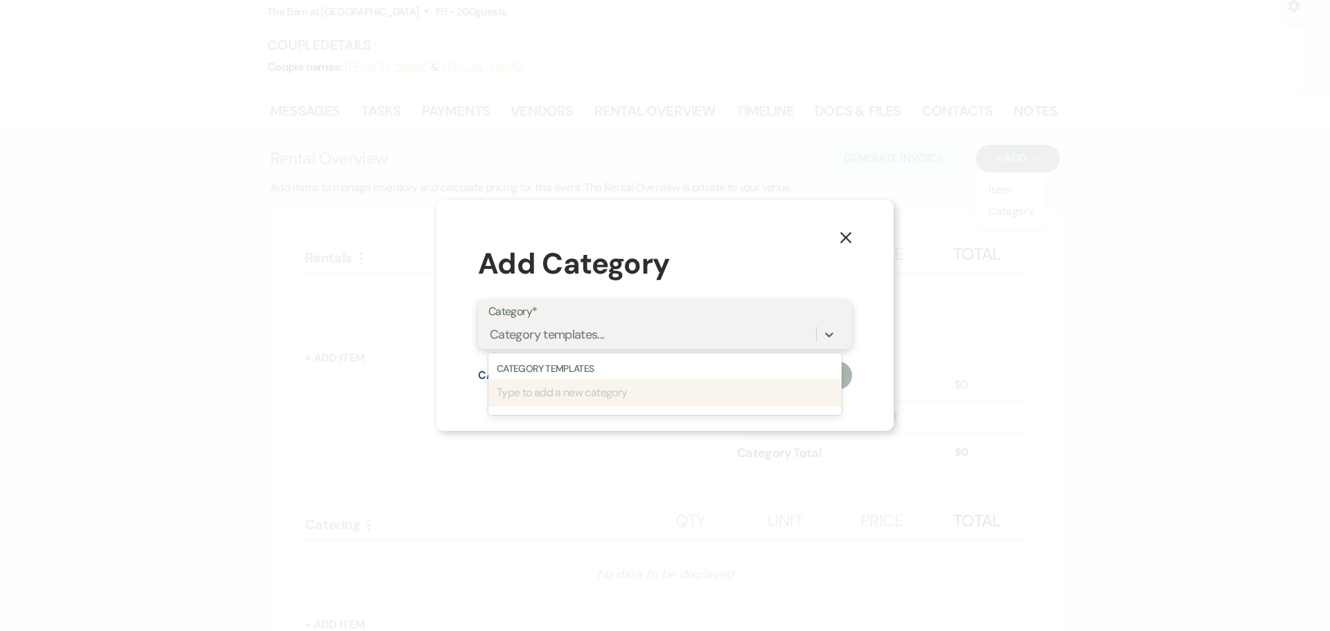
click at [630, 331] on div "Category templates..." at bounding box center [653, 335] width 328 height 24
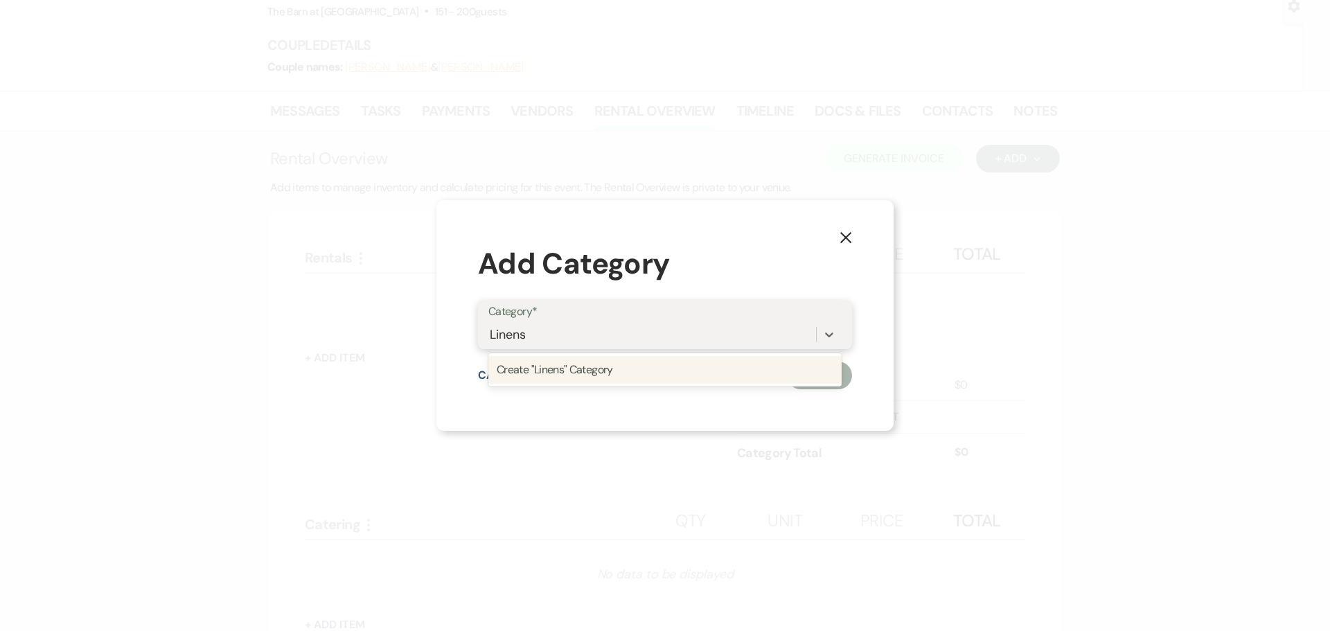
type input "Linens"
click at [644, 360] on div "Category* option Create "Linens" Category focused, 2 of 2. 1 result available f…" at bounding box center [665, 332] width 374 height 62
click at [649, 326] on div "Category templates..." at bounding box center [652, 335] width 326 height 24
type input "Linens"
click at [651, 378] on div "Create "Linens" Category" at bounding box center [665, 370] width 352 height 28
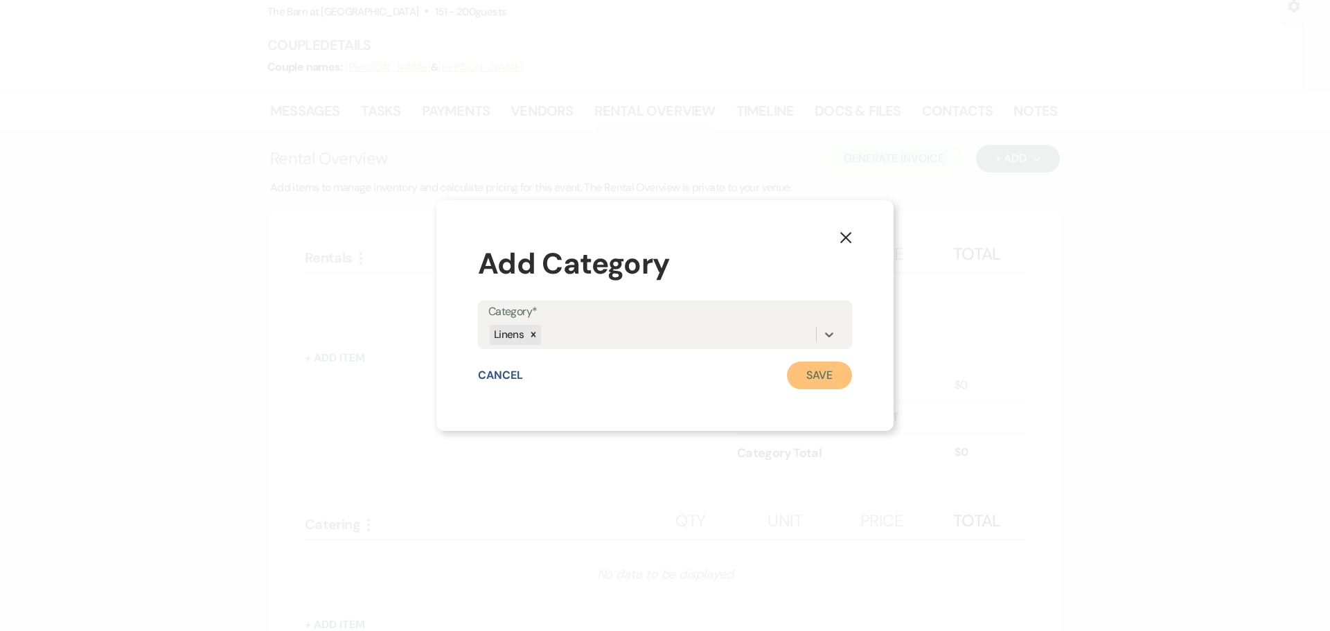
click at [799, 380] on button "Save" at bounding box center [819, 376] width 65 height 28
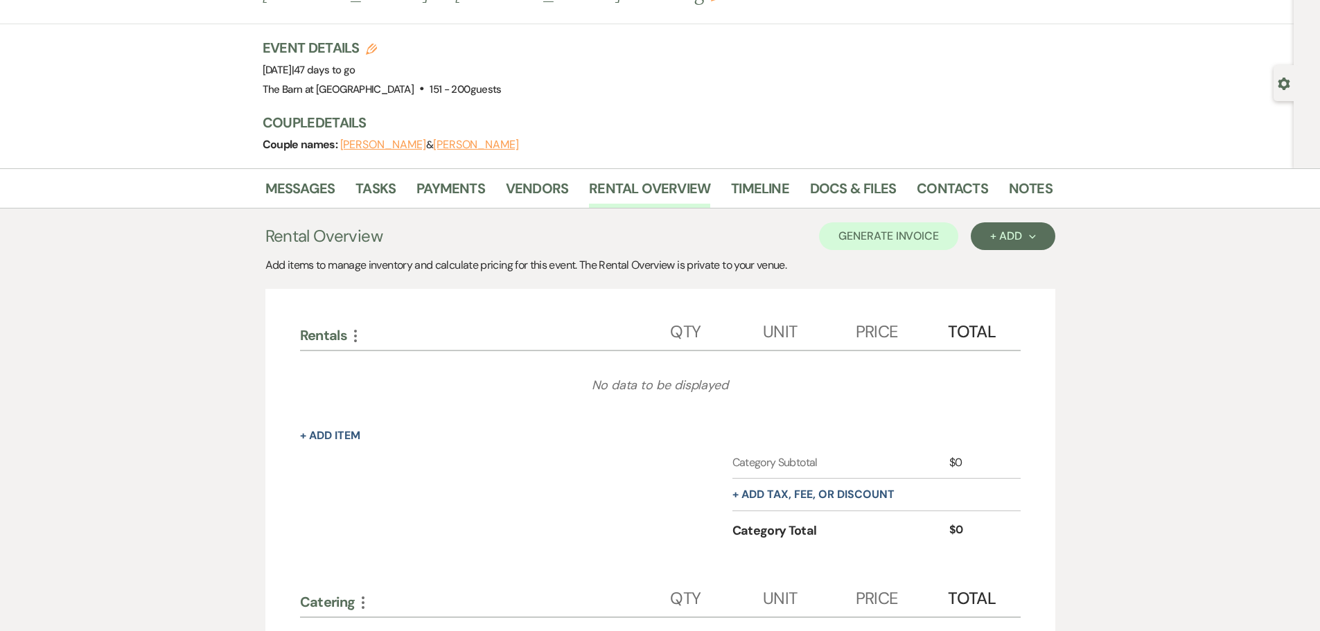
scroll to position [0, 0]
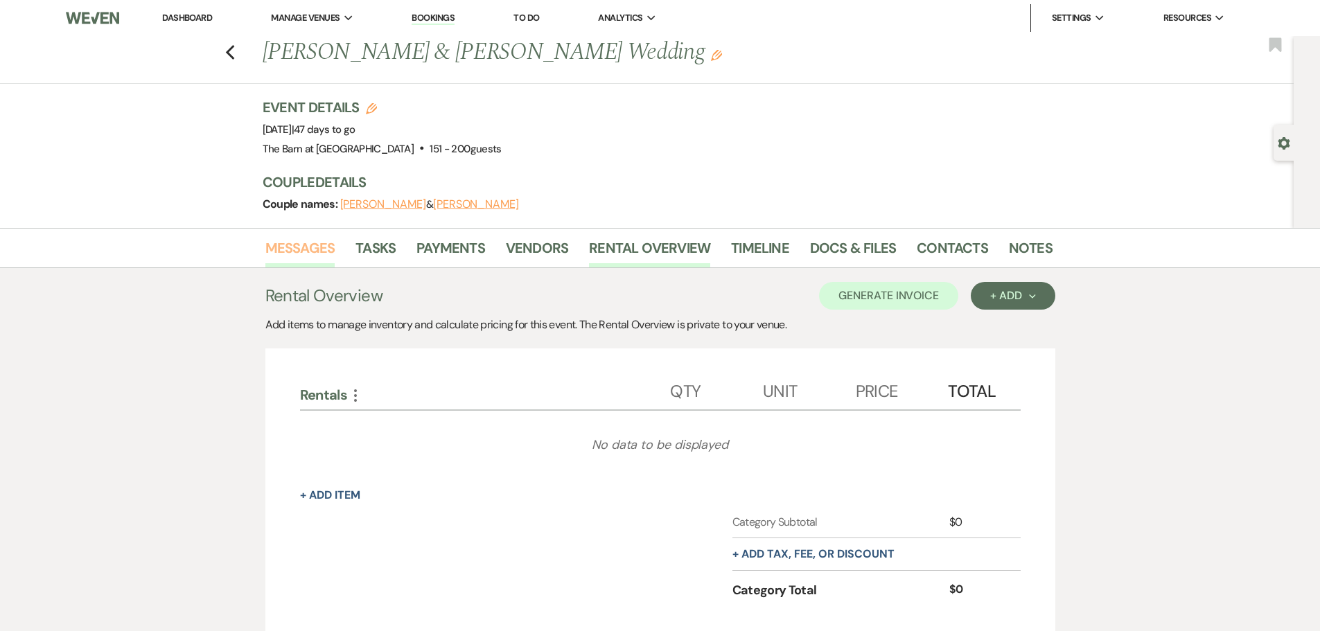
click at [331, 245] on link "Messages" at bounding box center [300, 252] width 70 height 30
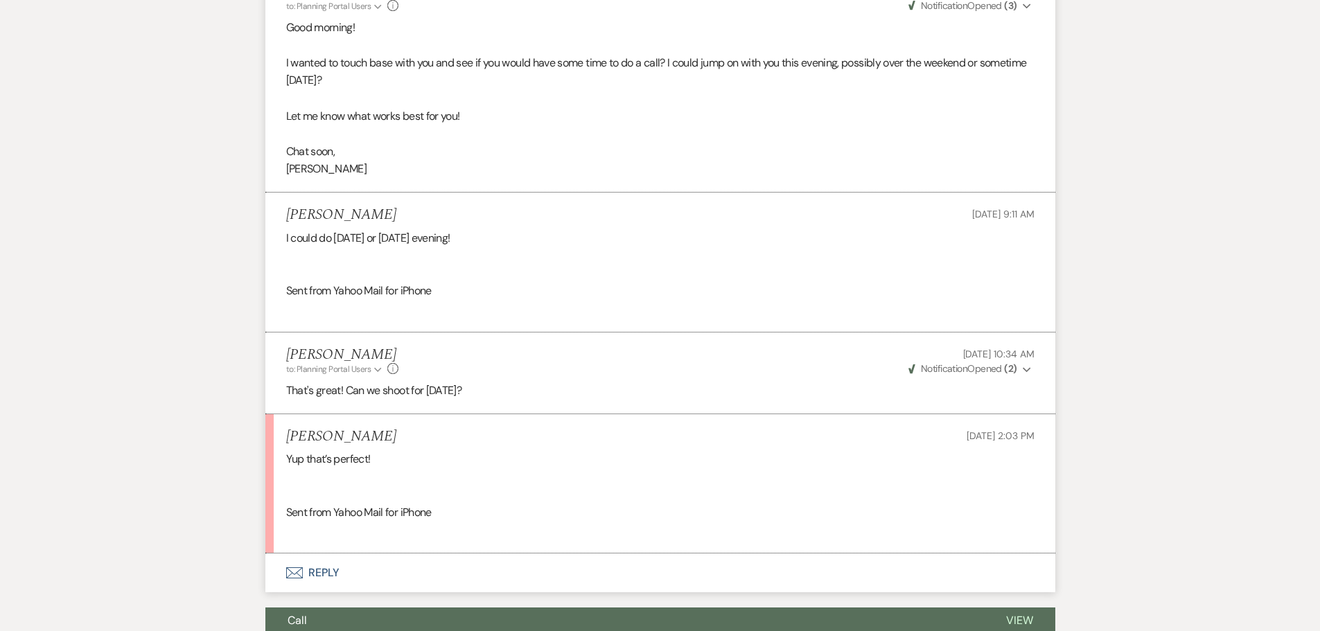
scroll to position [416, 0]
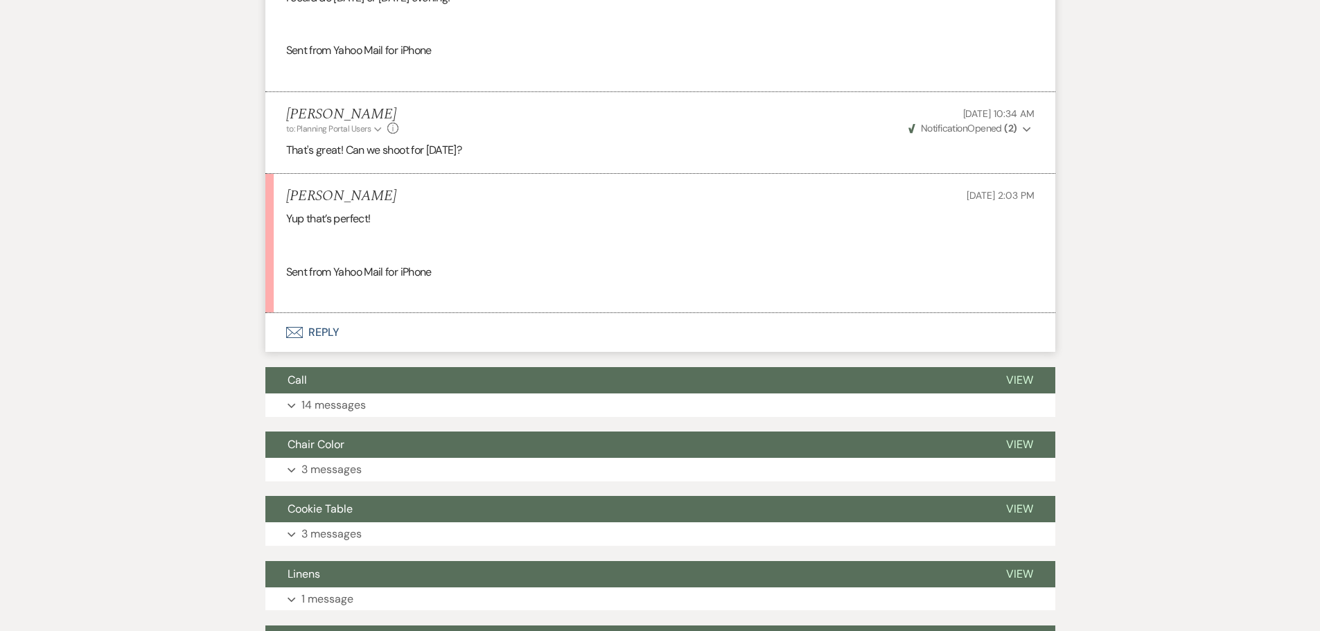
click at [319, 335] on button "Envelope Reply" at bounding box center [660, 332] width 790 height 39
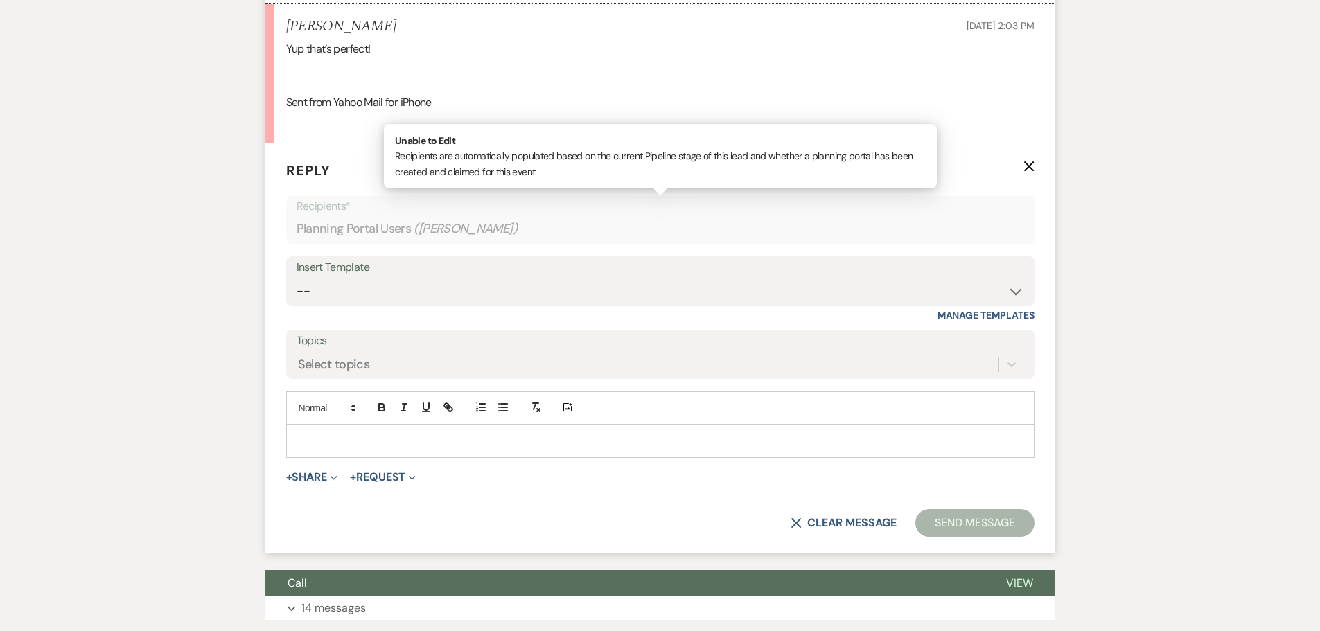
scroll to position [896, 0]
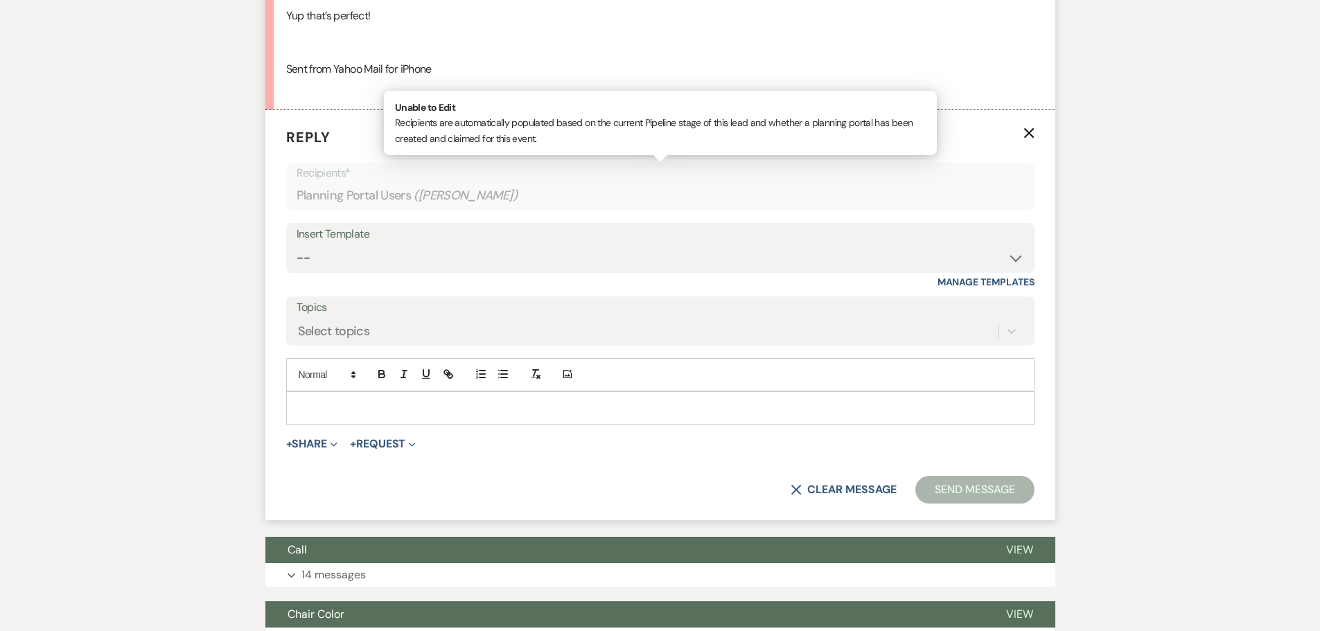
click at [382, 421] on div at bounding box center [660, 408] width 747 height 32
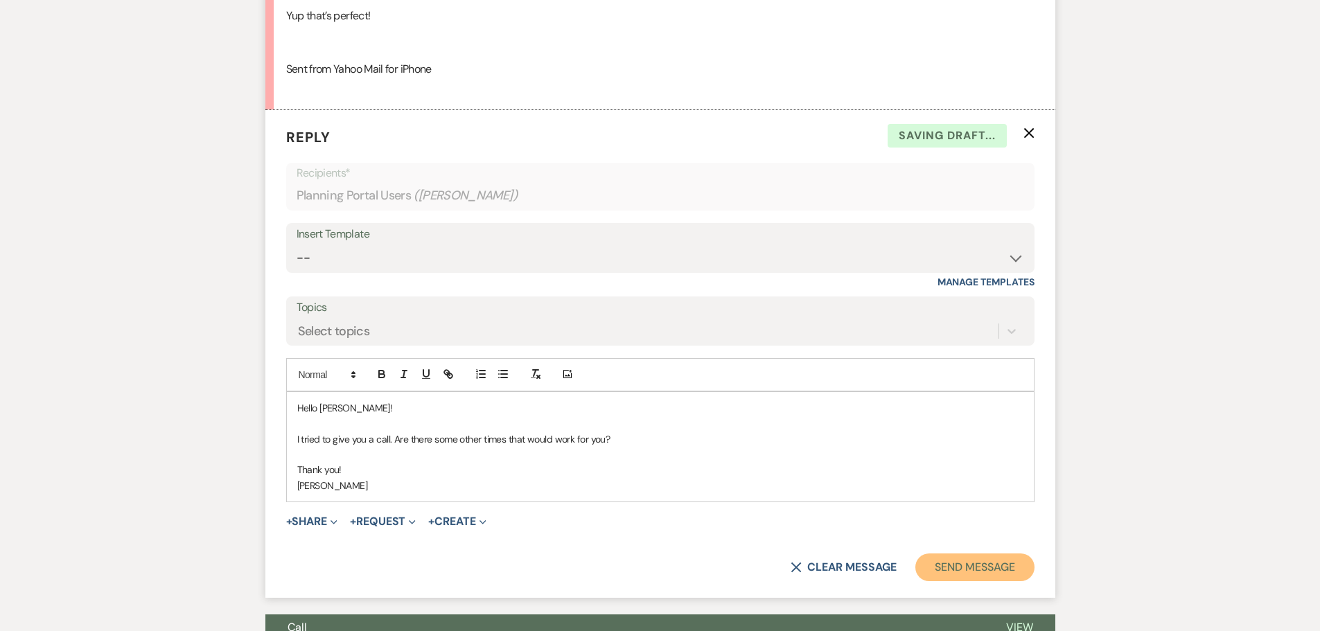
click at [1010, 572] on button "Send Message" at bounding box center [974, 568] width 118 height 28
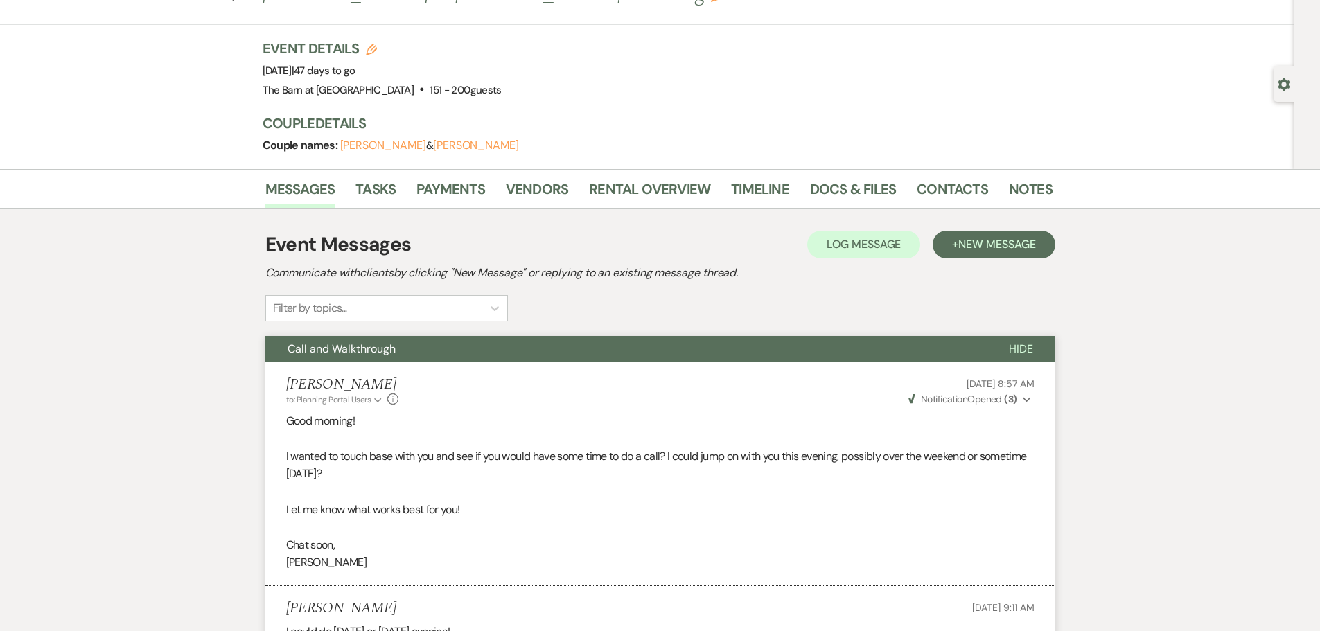
scroll to position [0, 0]
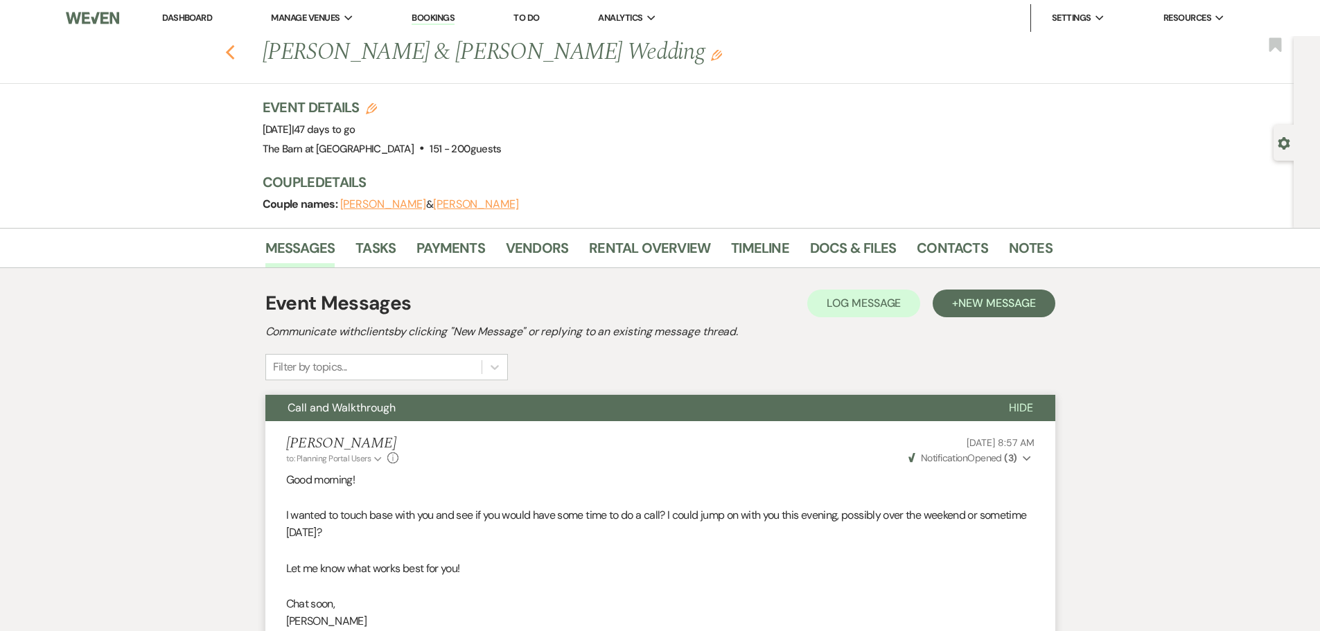
click at [230, 46] on icon "Previous" at bounding box center [230, 52] width 10 height 17
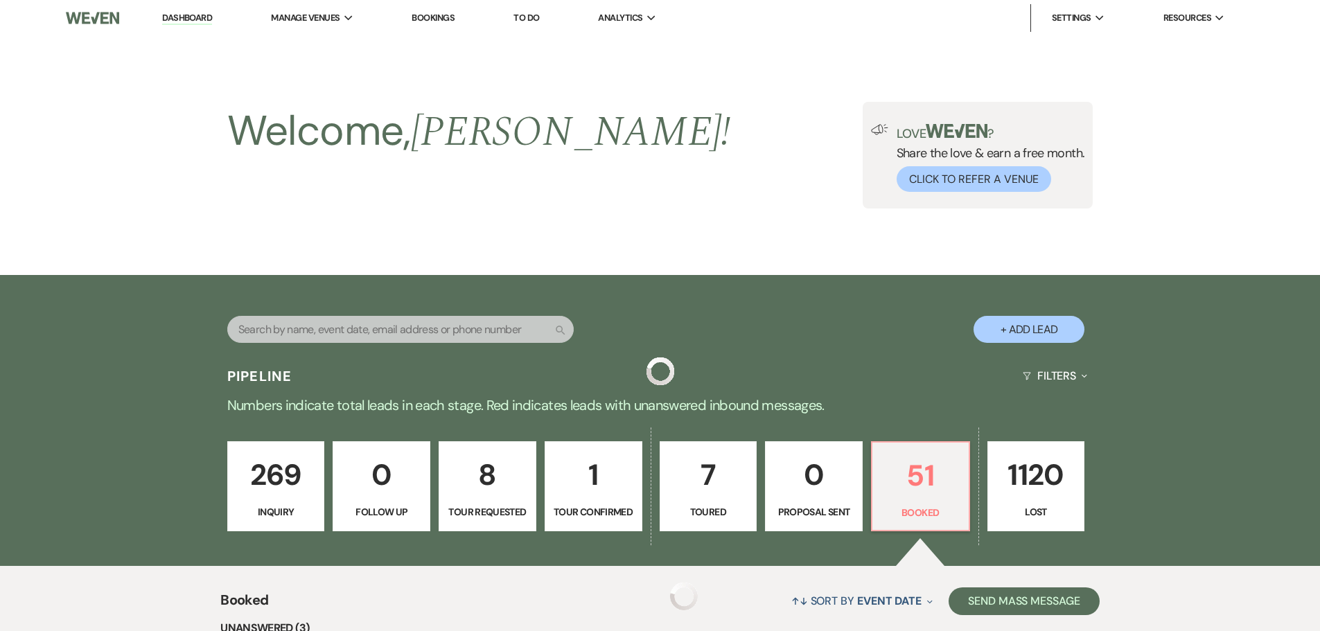
scroll to position [416, 0]
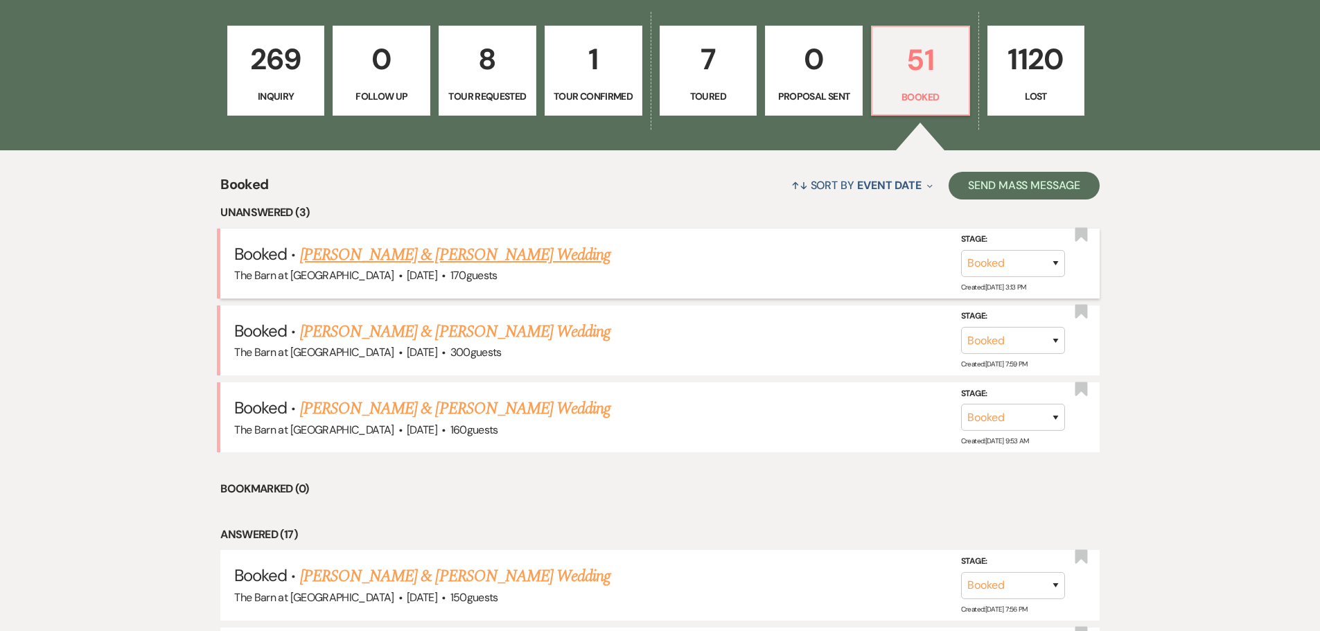
click at [374, 265] on link "[PERSON_NAME] & [PERSON_NAME] Wedding" at bounding box center [455, 255] width 310 height 25
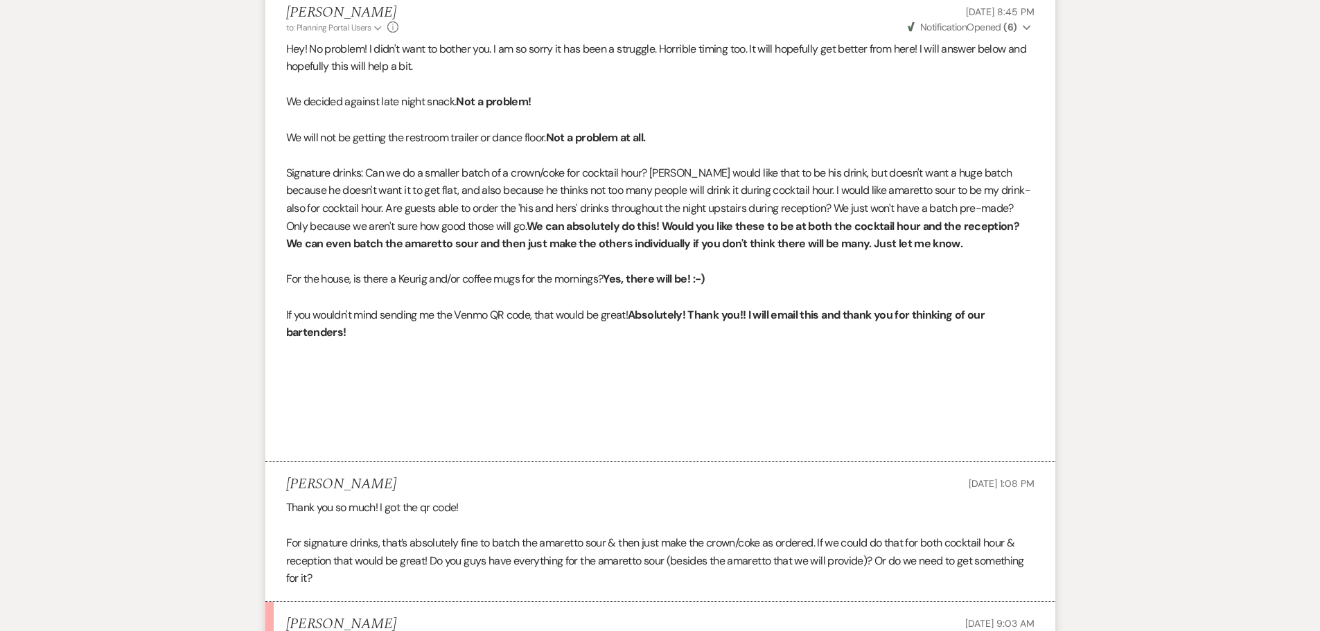
scroll to position [1247, 0]
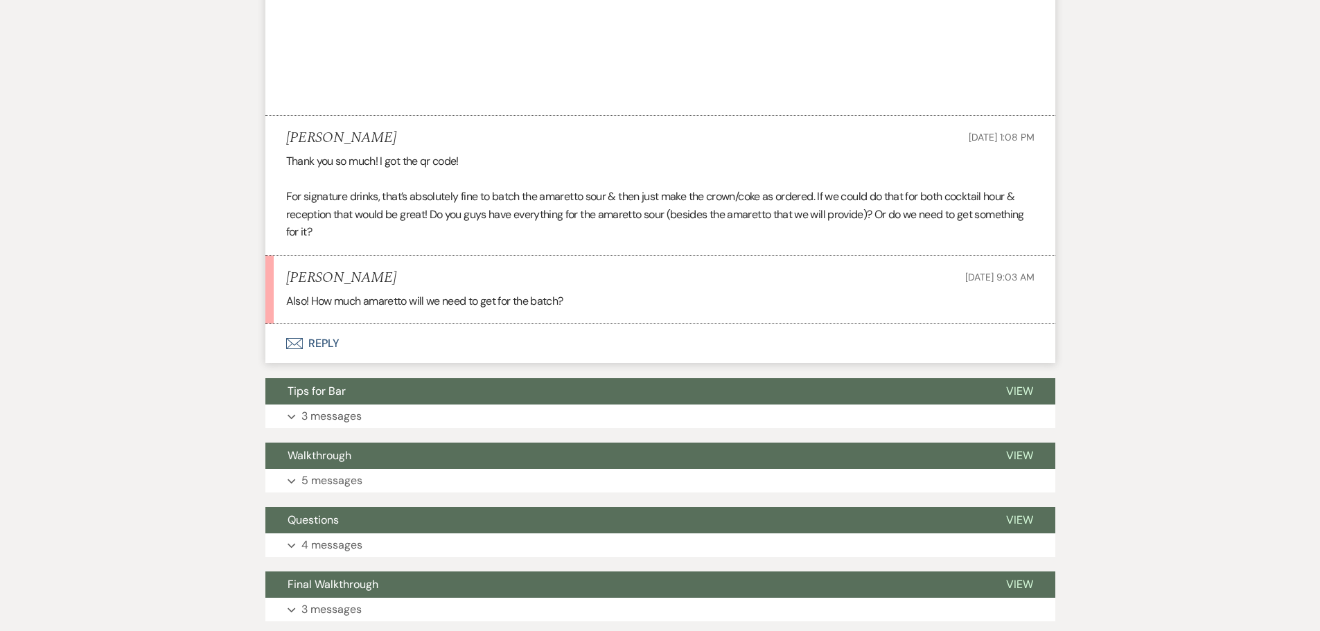
click at [334, 346] on button "Envelope Reply" at bounding box center [660, 343] width 790 height 39
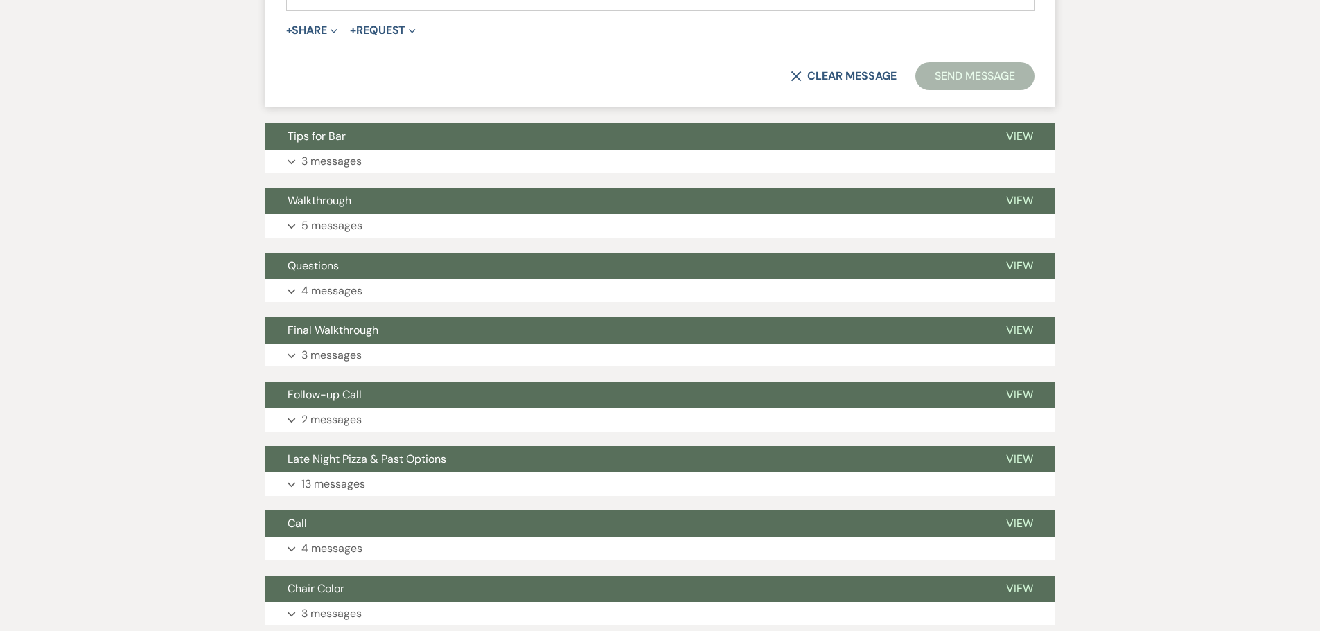
scroll to position [1598, 0]
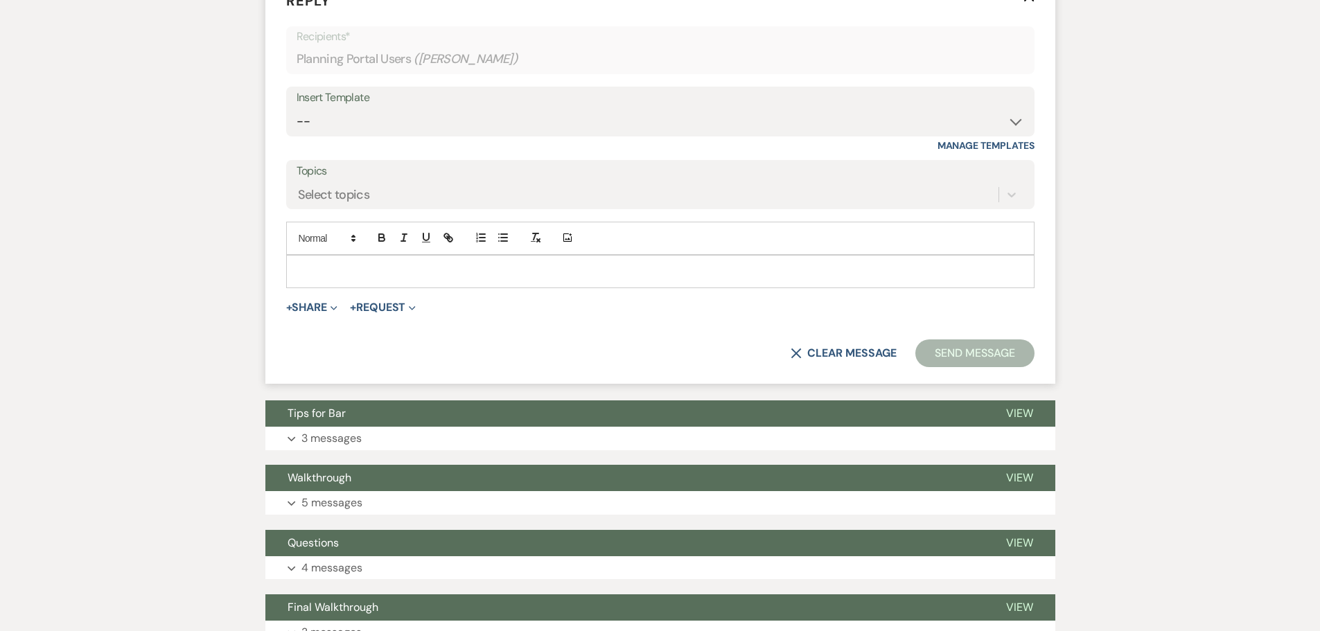
click at [362, 274] on p at bounding box center [660, 271] width 726 height 15
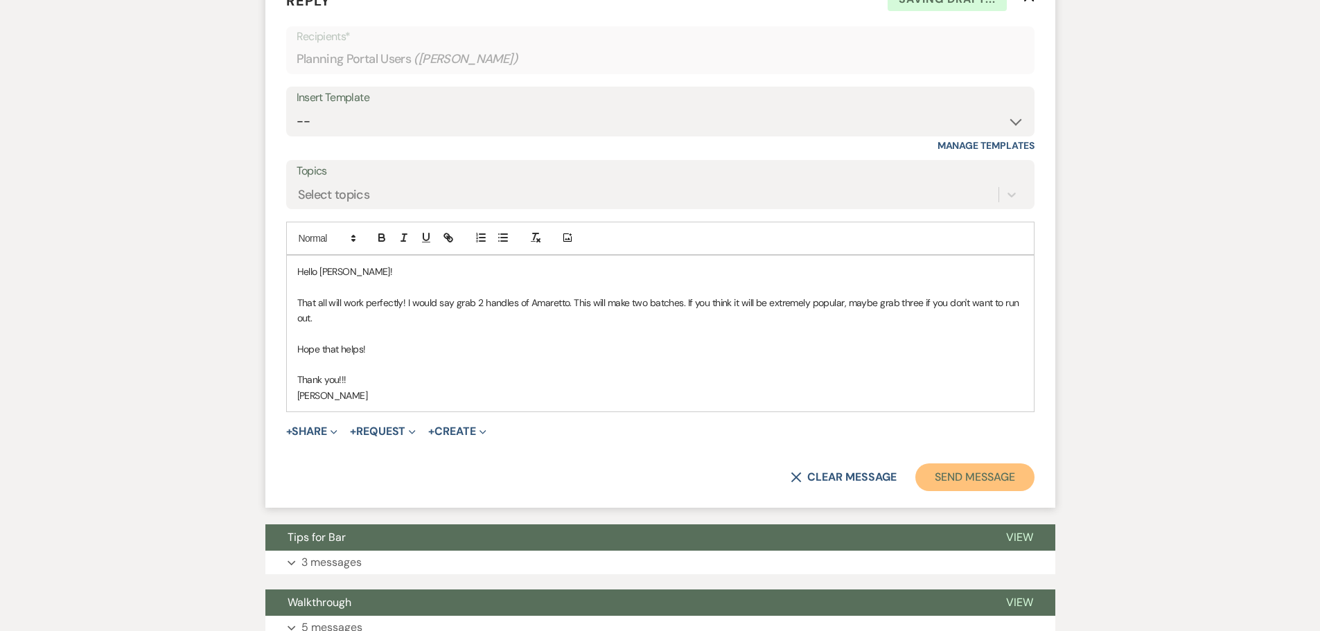
click at [1018, 470] on button "Send Message" at bounding box center [974, 478] width 118 height 28
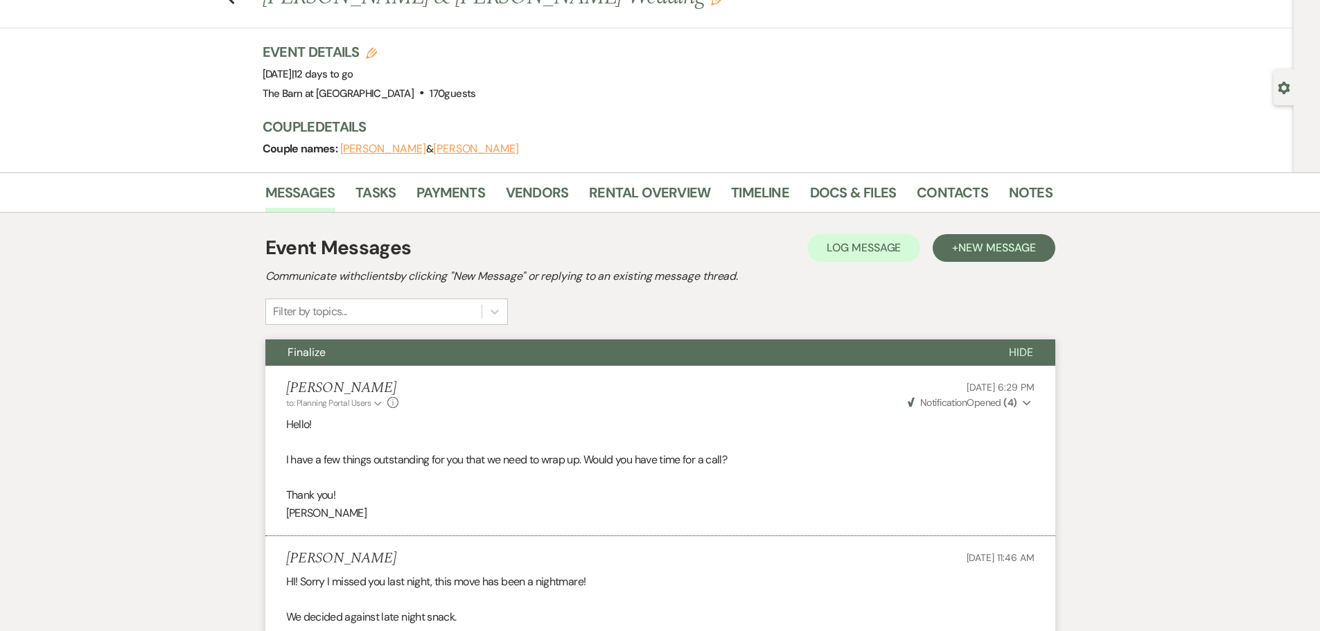
scroll to position [0, 0]
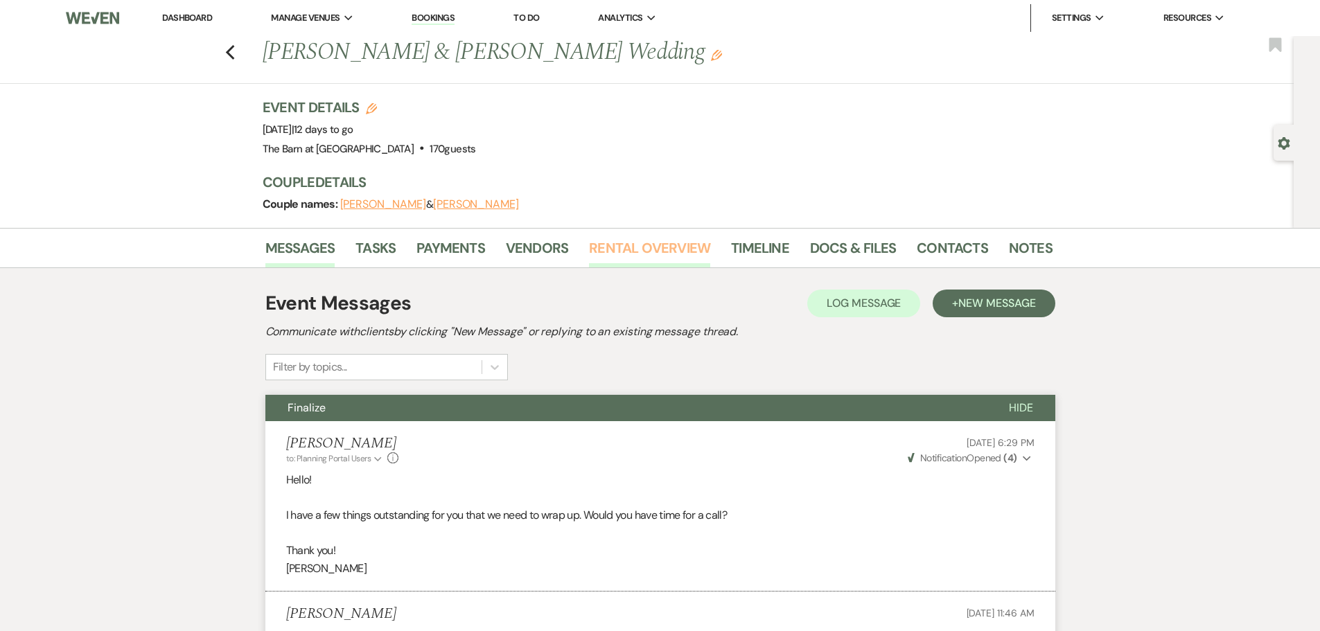
click at [659, 243] on link "Rental Overview" at bounding box center [649, 252] width 121 height 30
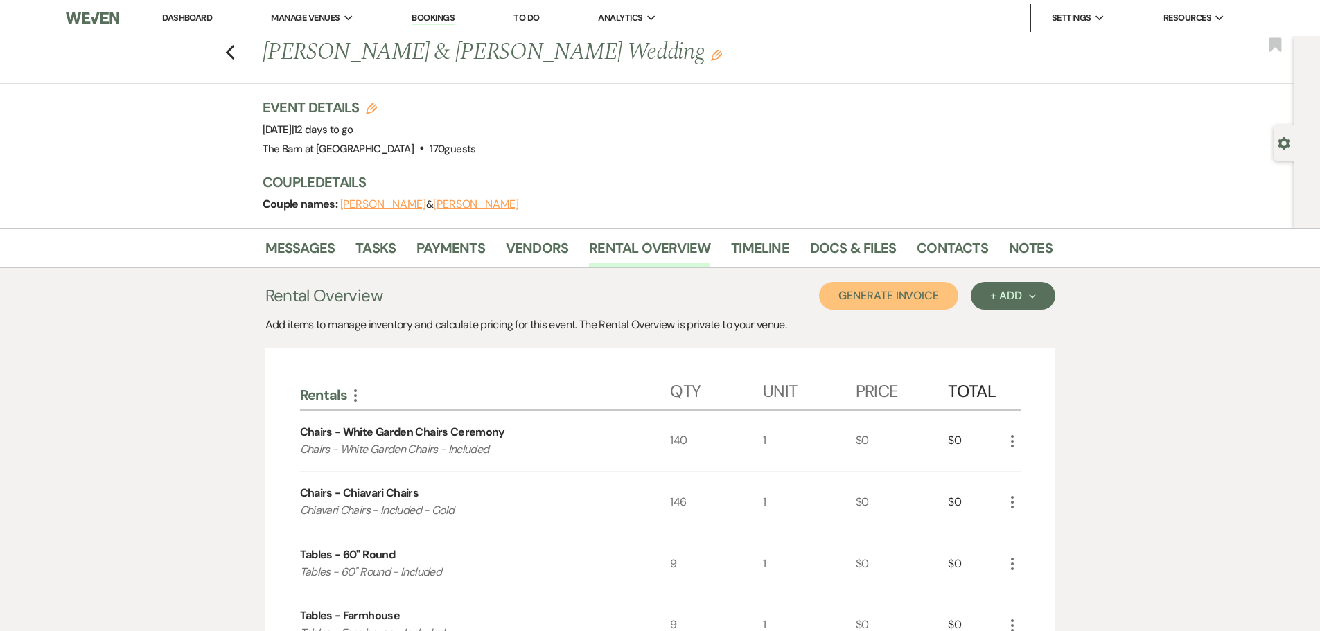
click at [872, 292] on button "Generate Invoice" at bounding box center [888, 296] width 139 height 28
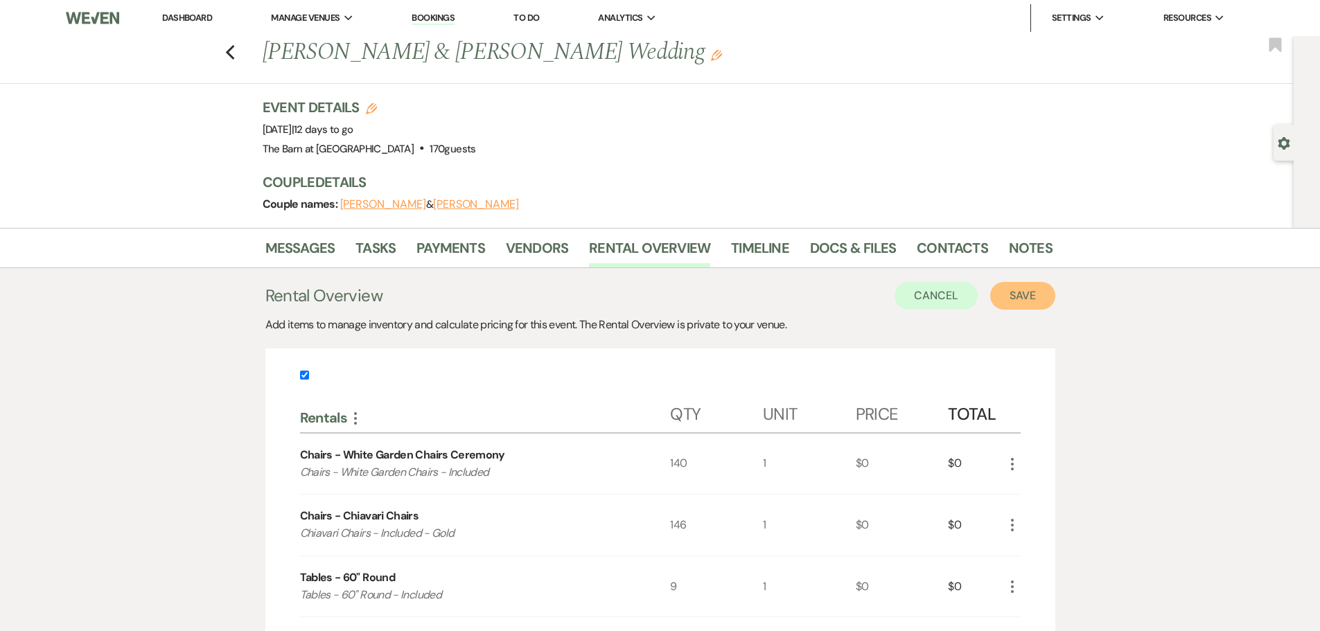
click at [1001, 283] on button "Save" at bounding box center [1022, 296] width 65 height 28
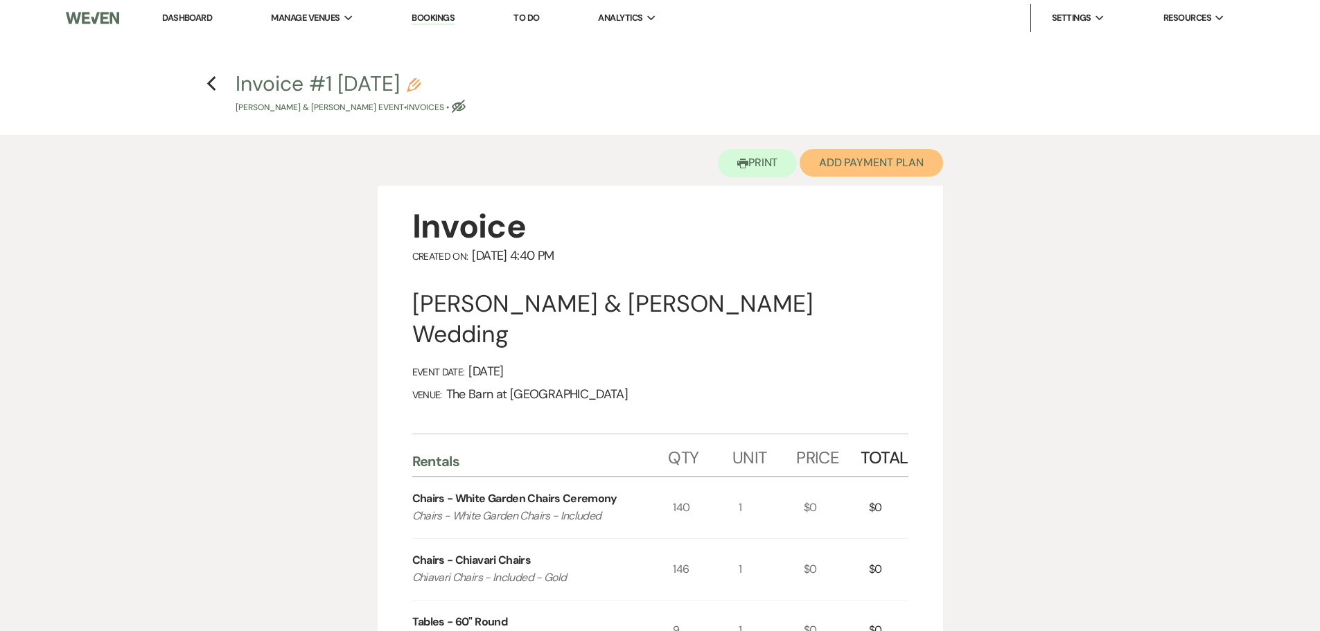
click at [872, 152] on button "Add Payment Plan" at bounding box center [871, 163] width 143 height 28
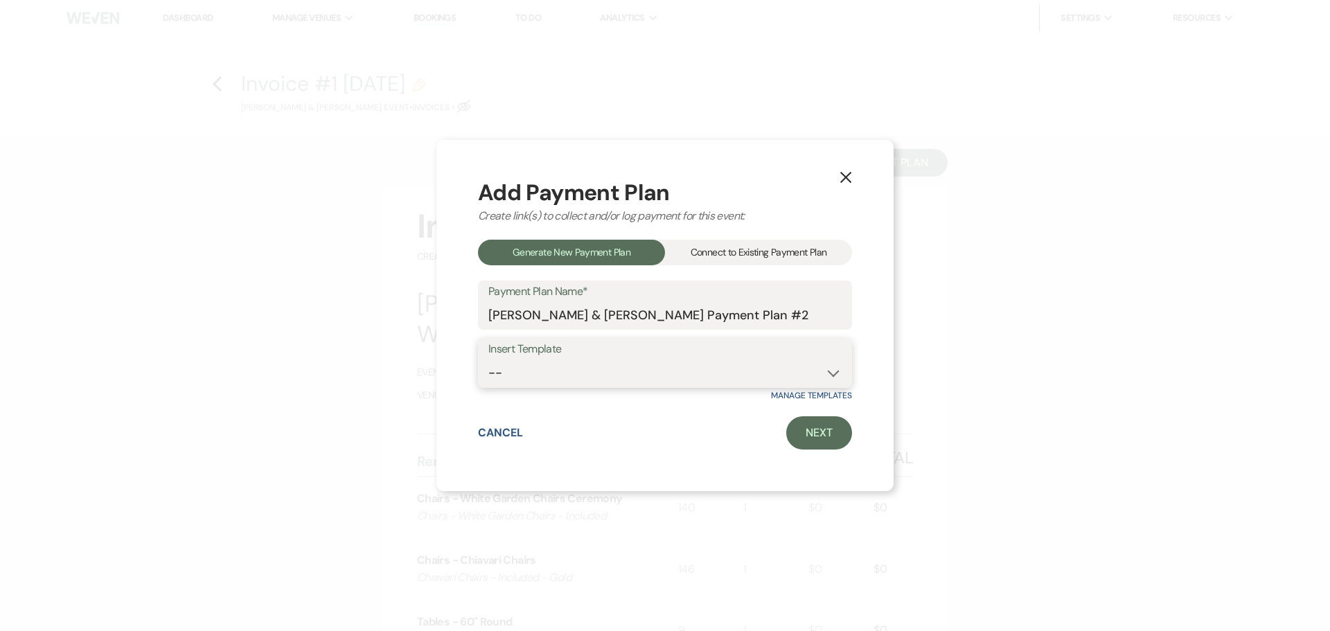
click at [798, 378] on select "-- Final Payment" at bounding box center [665, 373] width 353 height 27
select select "435"
click at [489, 360] on select "-- Final Payment" at bounding box center [665, 373] width 353 height 27
drag, startPoint x: 803, startPoint y: 316, endPoint x: 750, endPoint y: 311, distance: 52.9
click at [750, 311] on input "[PERSON_NAME] & [PERSON_NAME] Payment Plan #2" at bounding box center [665, 314] width 353 height 27
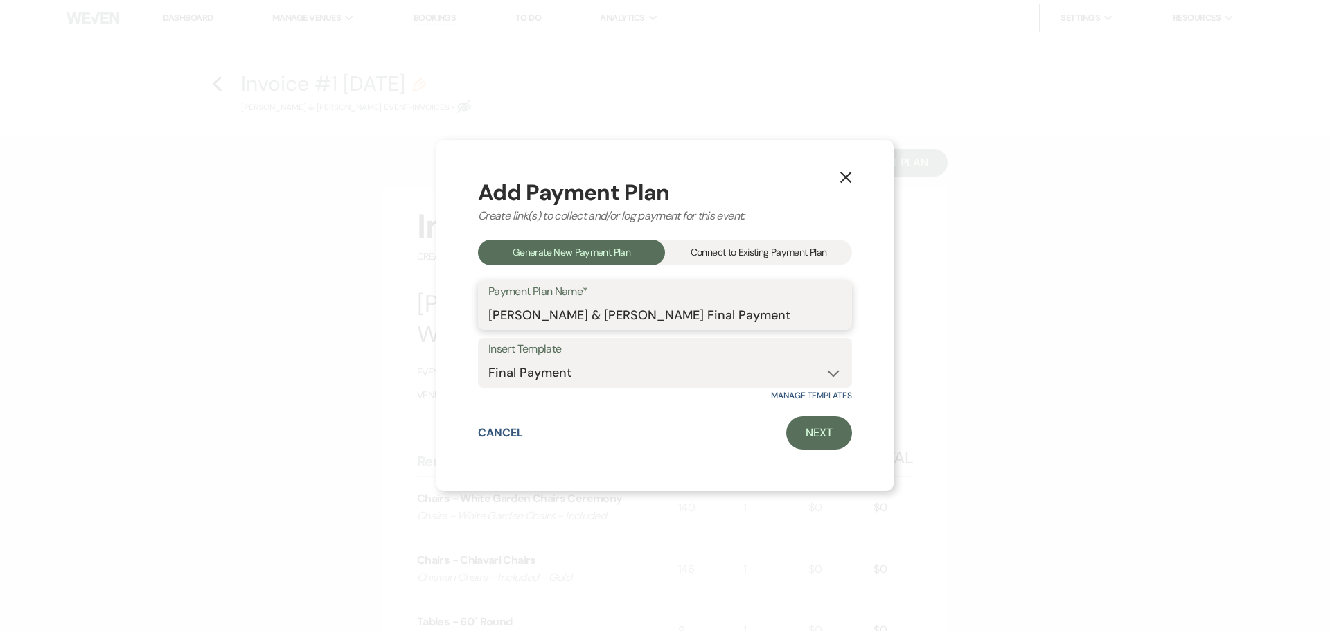
type input "[PERSON_NAME] & [PERSON_NAME] Final Payment"
click at [809, 444] on link "Next" at bounding box center [819, 432] width 66 height 33
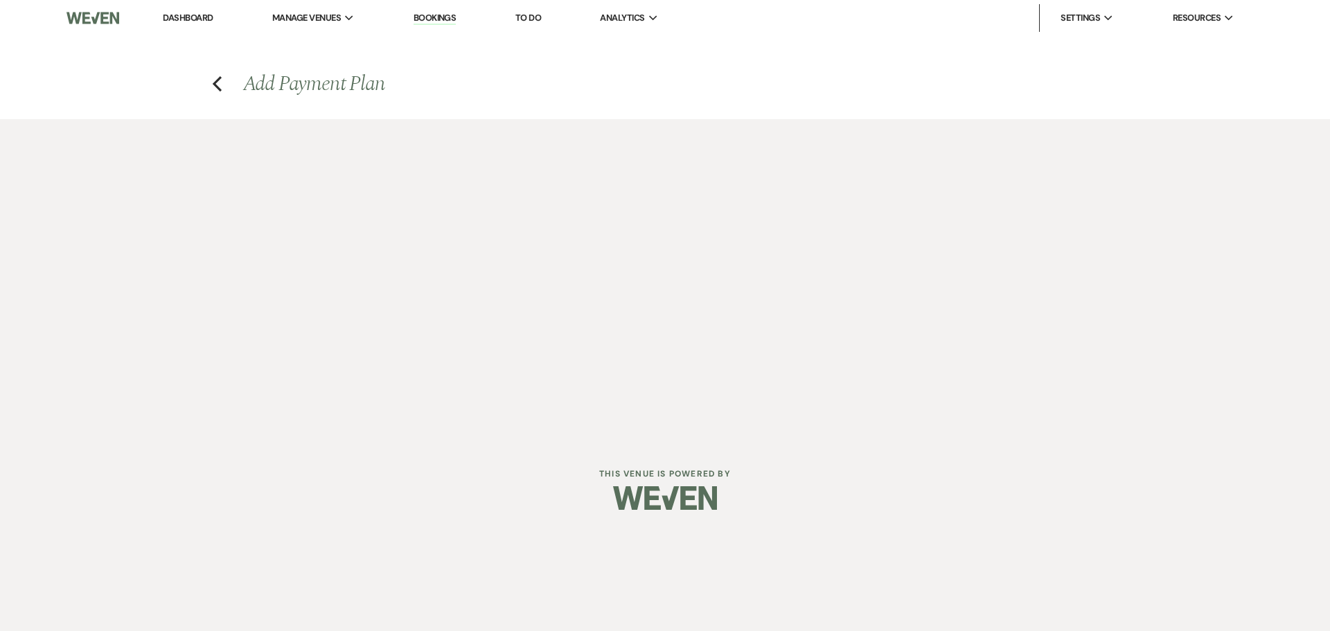
select select "27174"
select select "2"
select select "percentage"
select select "true"
select select "client"
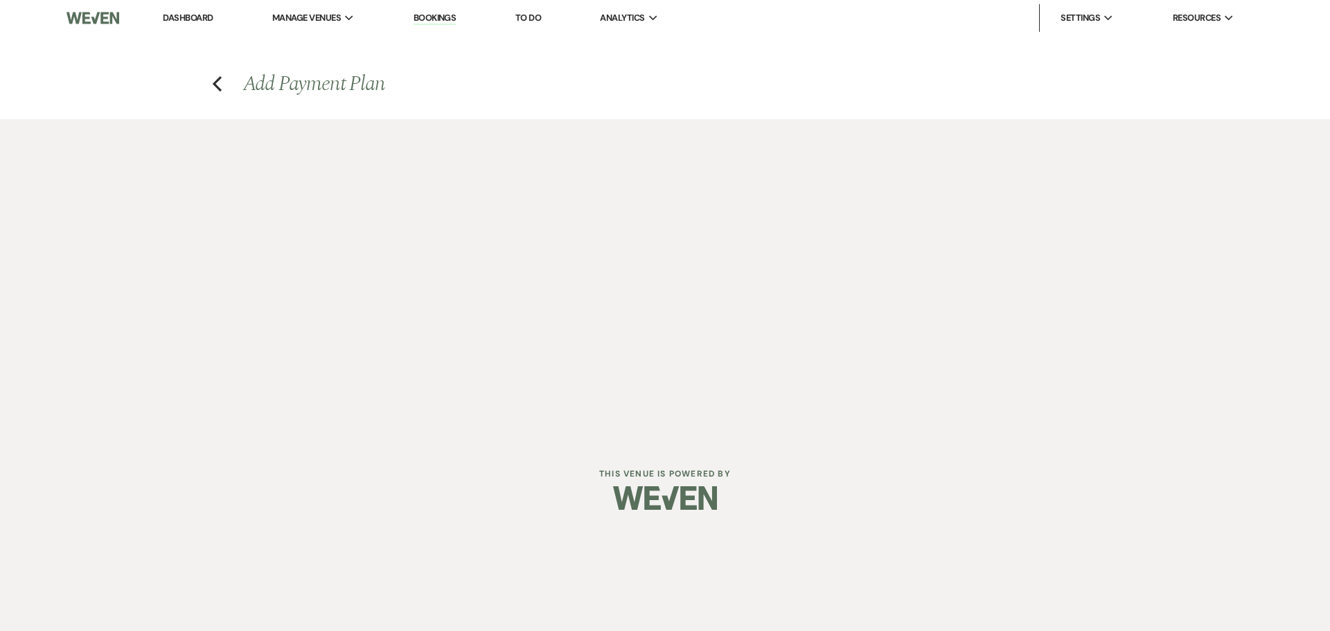
select select "weeks"
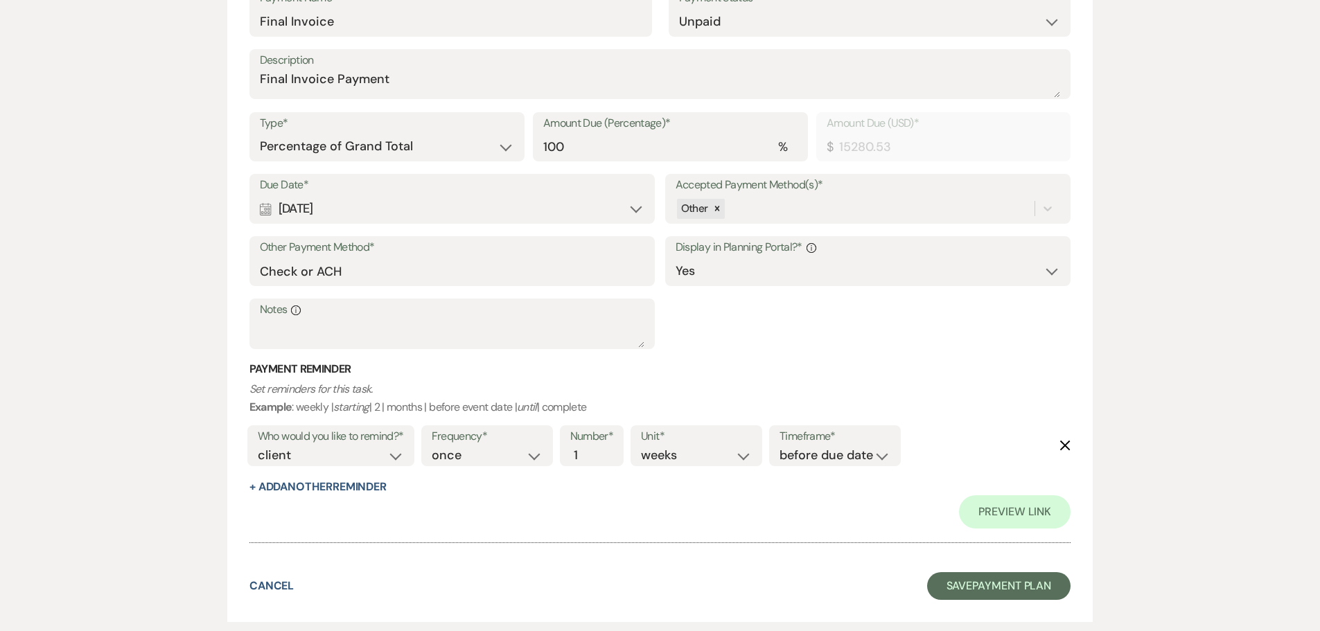
scroll to position [518, 0]
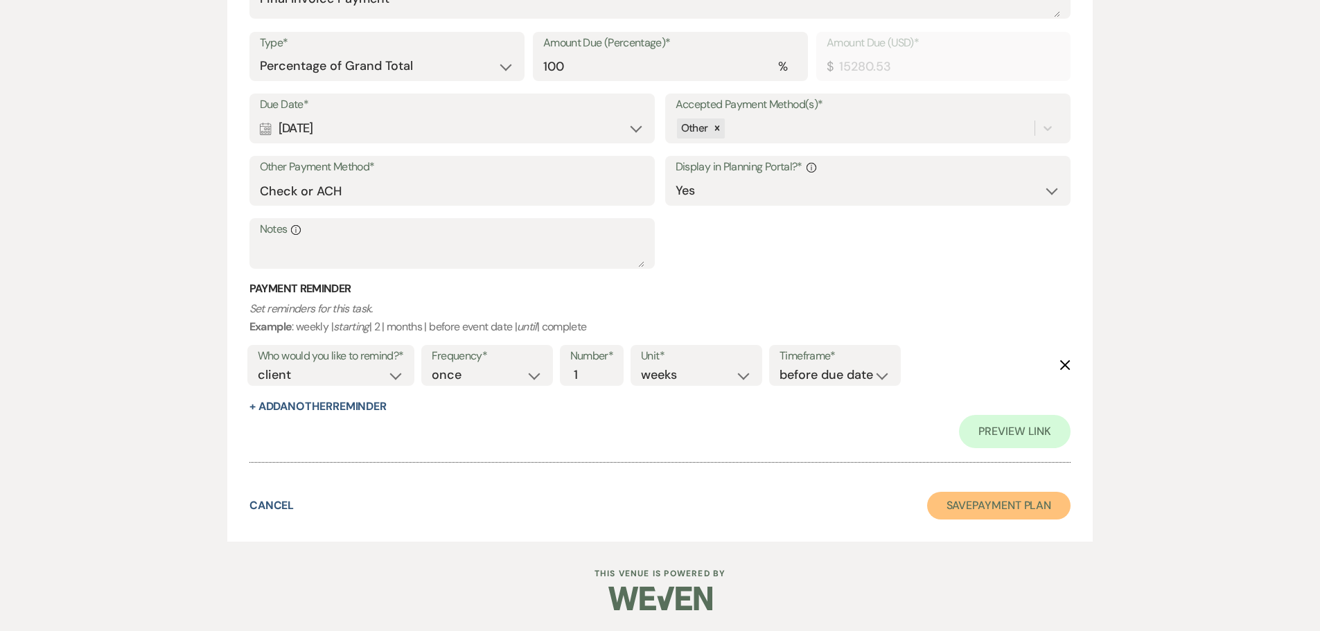
click at [953, 503] on button "Save Payment Plan" at bounding box center [999, 506] width 144 height 28
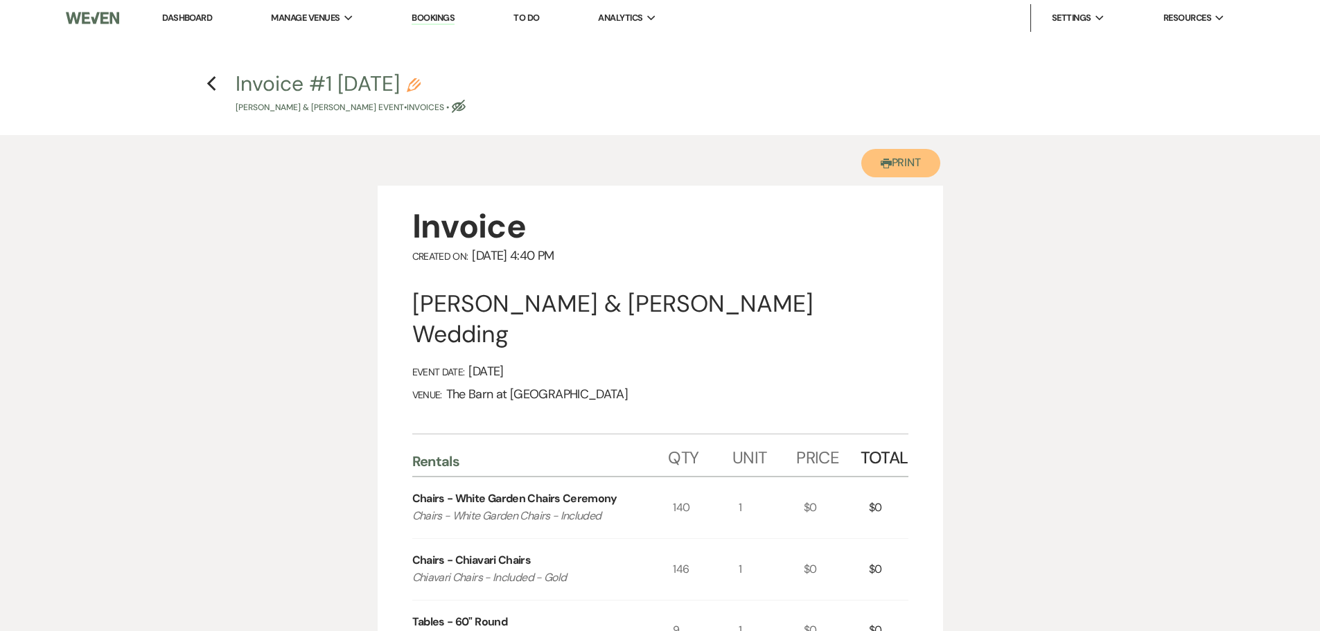
drag, startPoint x: 886, startPoint y: 152, endPoint x: 563, endPoint y: 272, distance: 345.1
click at [890, 158] on button "Printer Print" at bounding box center [901, 163] width 80 height 28
click at [209, 89] on icon "Previous" at bounding box center [211, 84] width 10 height 17
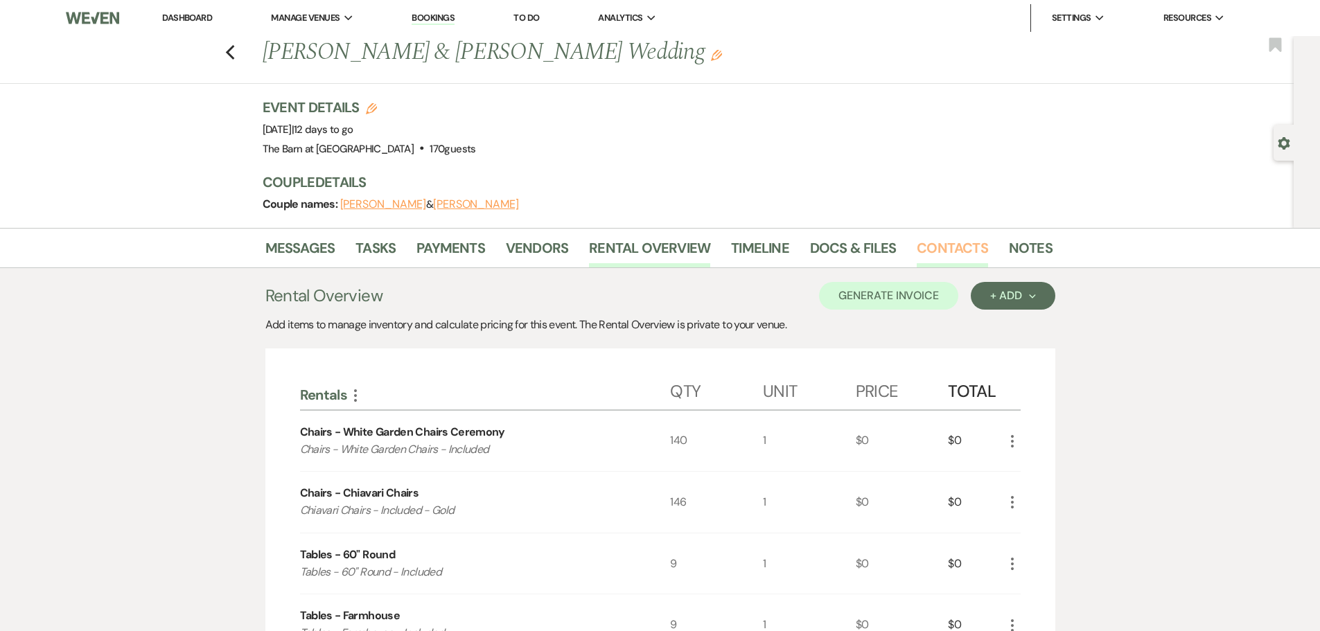
click at [940, 241] on link "Contacts" at bounding box center [952, 252] width 71 height 30
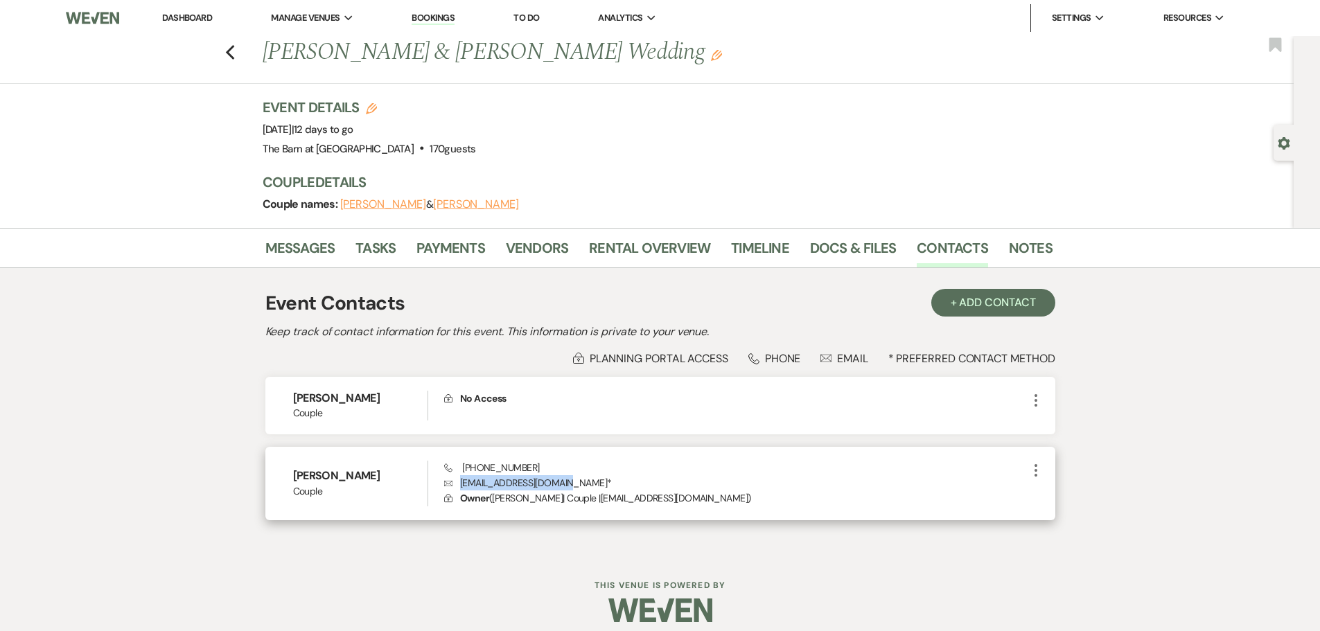
drag, startPoint x: 565, startPoint y: 480, endPoint x: 460, endPoint y: 484, distance: 104.7
click at [460, 484] on p "Envelope [EMAIL_ADDRESS][DOMAIN_NAME] *" at bounding box center [735, 482] width 583 height 15
copy p "[EMAIL_ADDRESS][DOMAIN_NAME]"
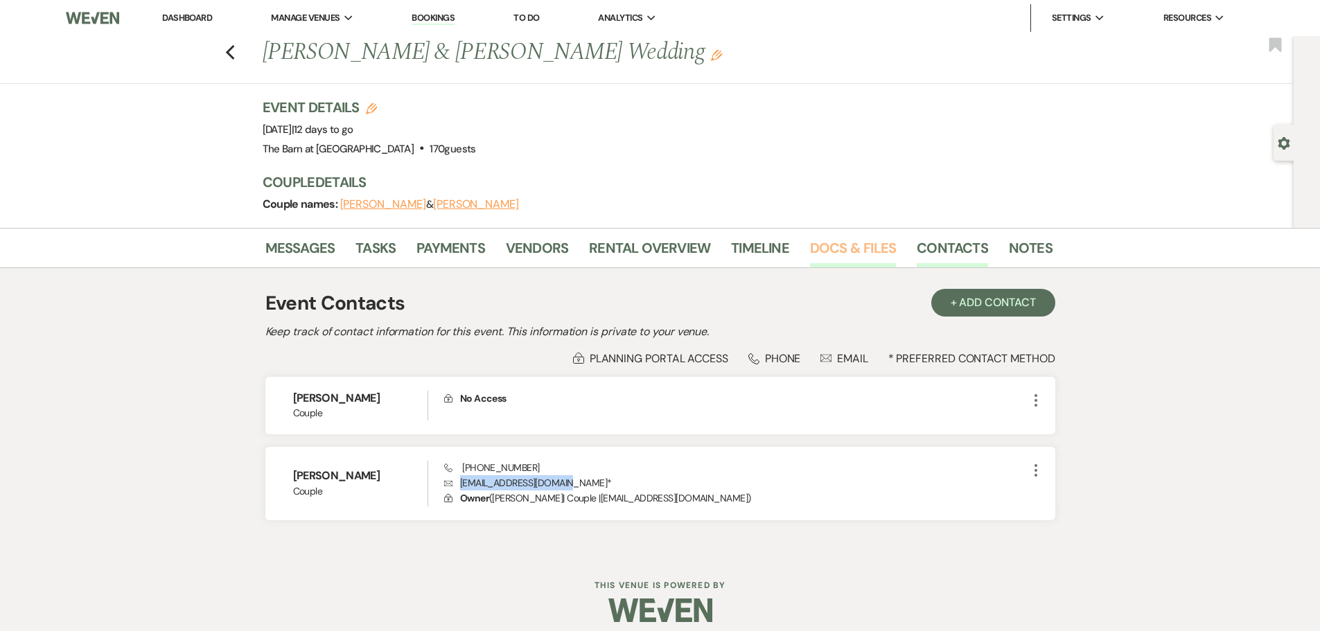
click at [857, 246] on link "Docs & Files" at bounding box center [853, 252] width 86 height 30
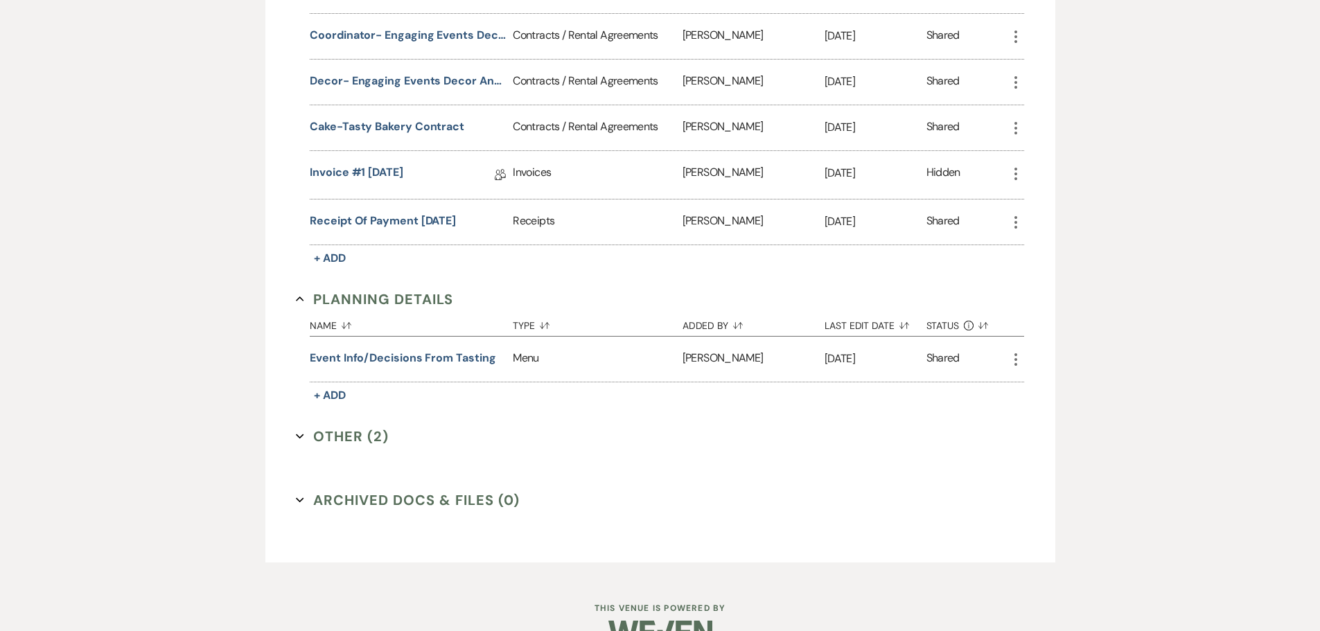
scroll to position [693, 0]
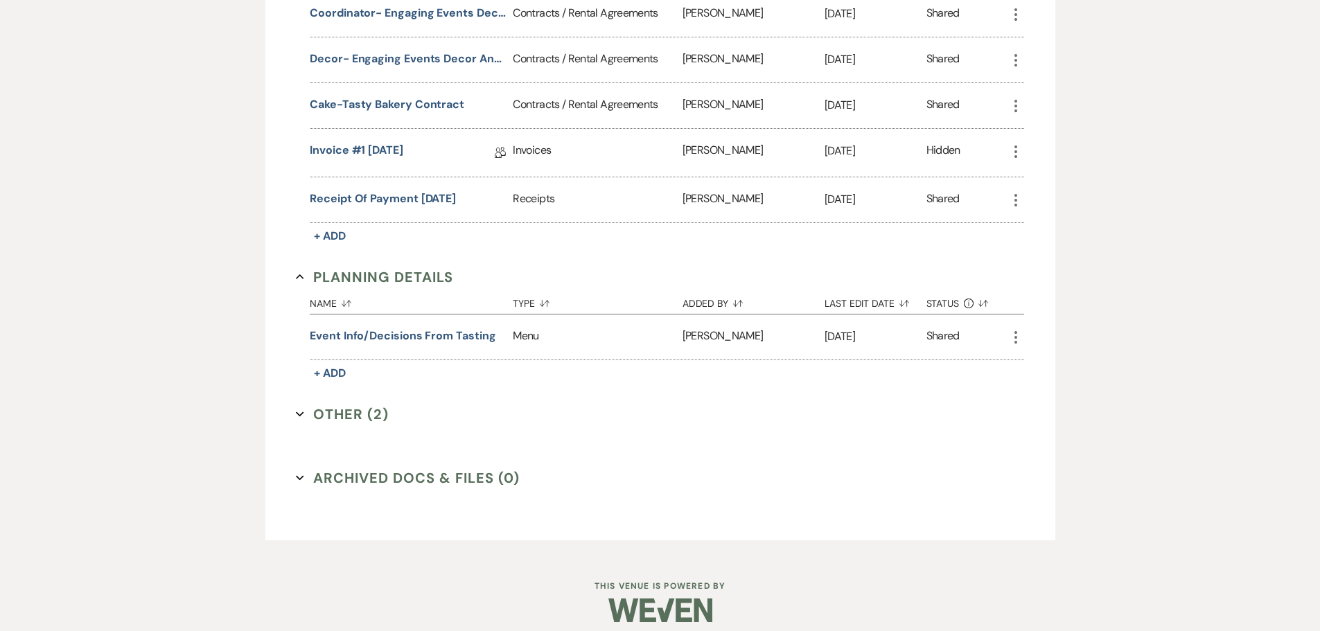
click at [299, 415] on use "button" at bounding box center [300, 414] width 8 height 5
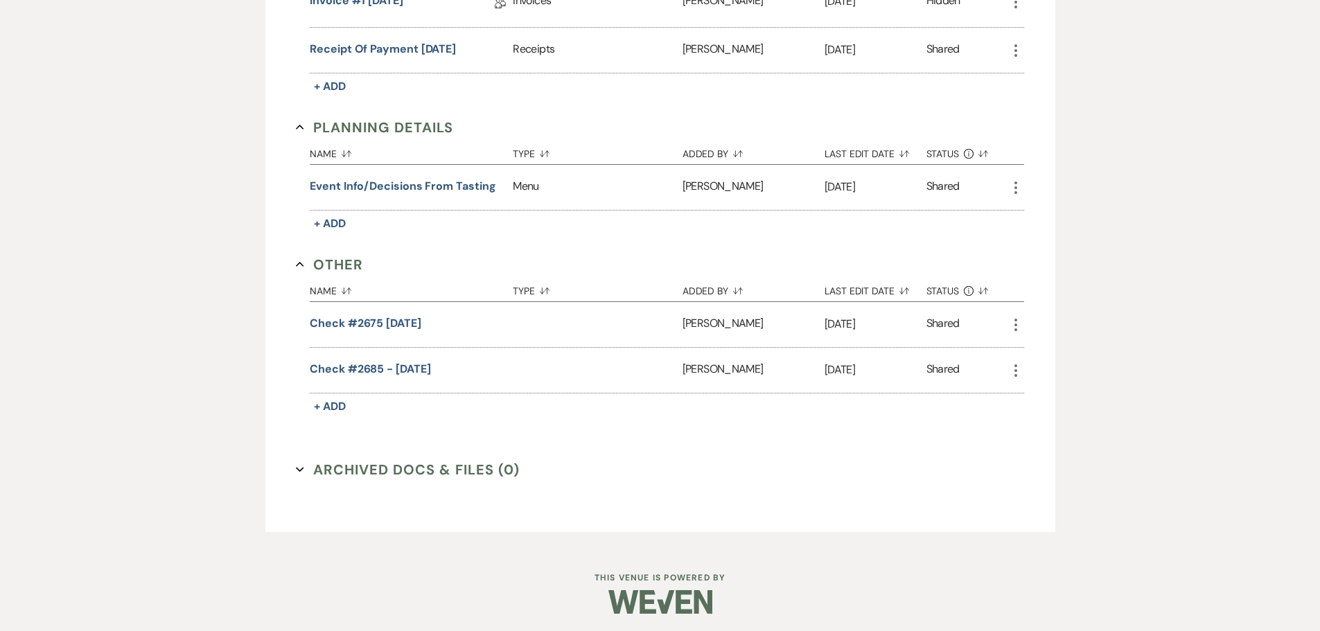
scroll to position [846, 0]
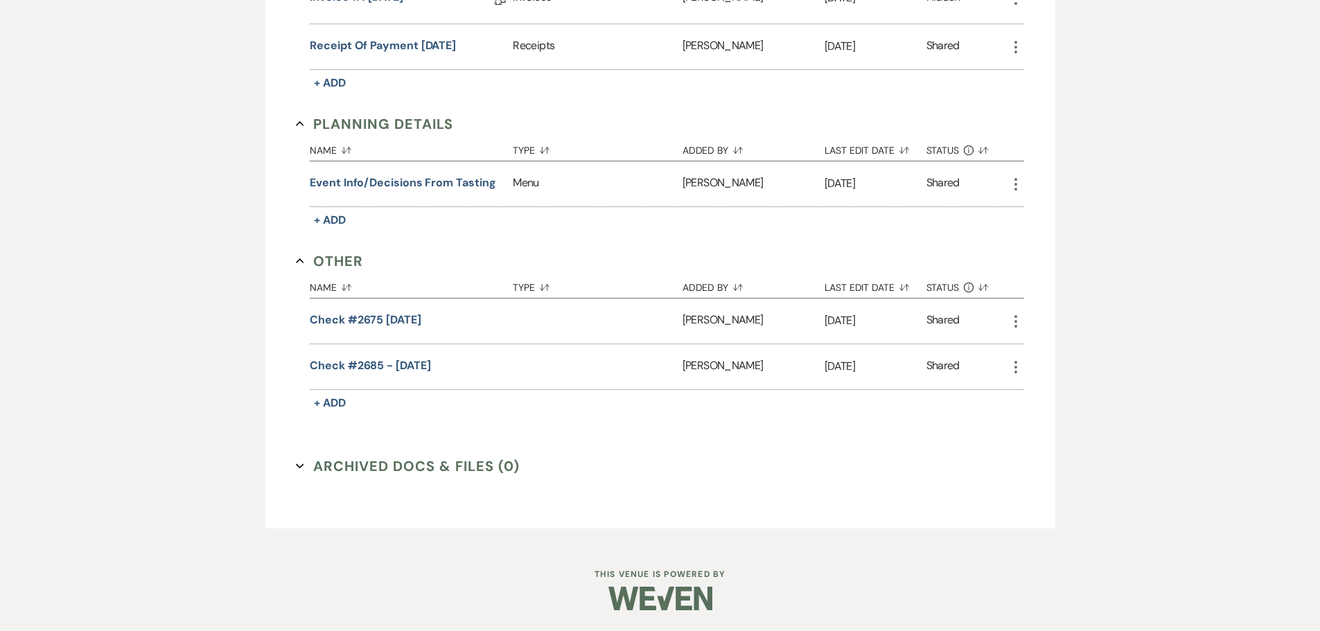
click at [297, 470] on icon "Expand" at bounding box center [300, 466] width 8 height 8
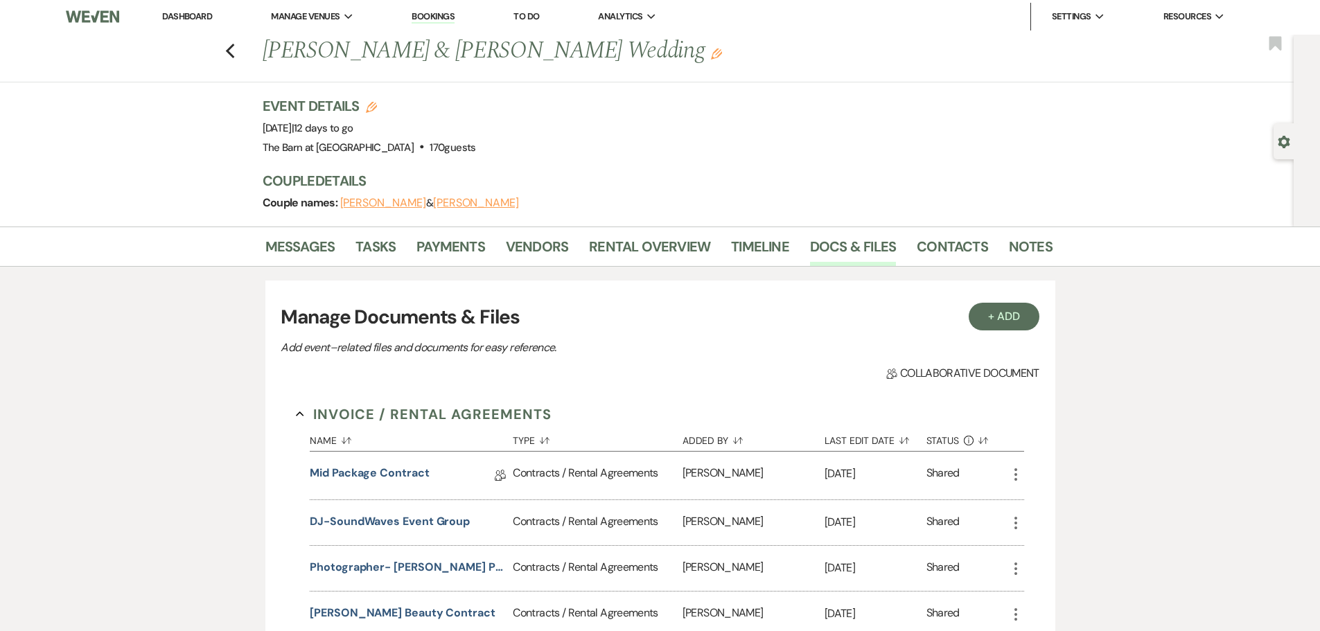
scroll to position [0, 0]
click at [315, 243] on link "Messages" at bounding box center [300, 252] width 70 height 30
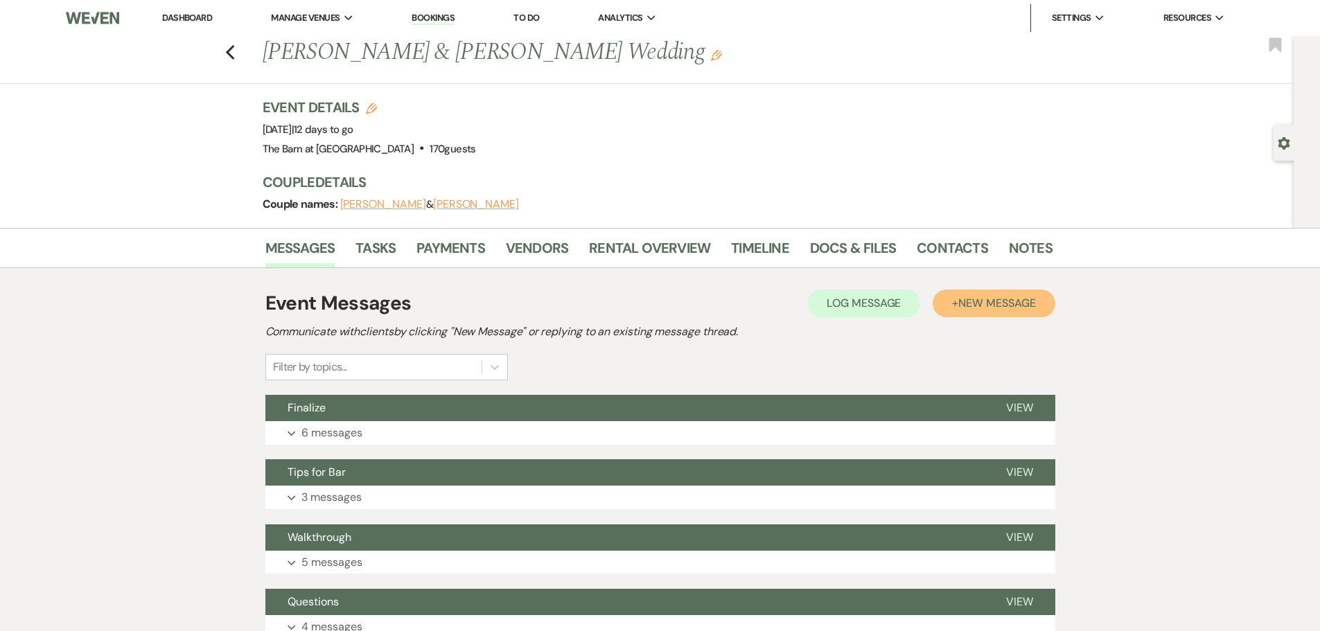
click at [967, 304] on span "New Message" at bounding box center [996, 303] width 77 height 15
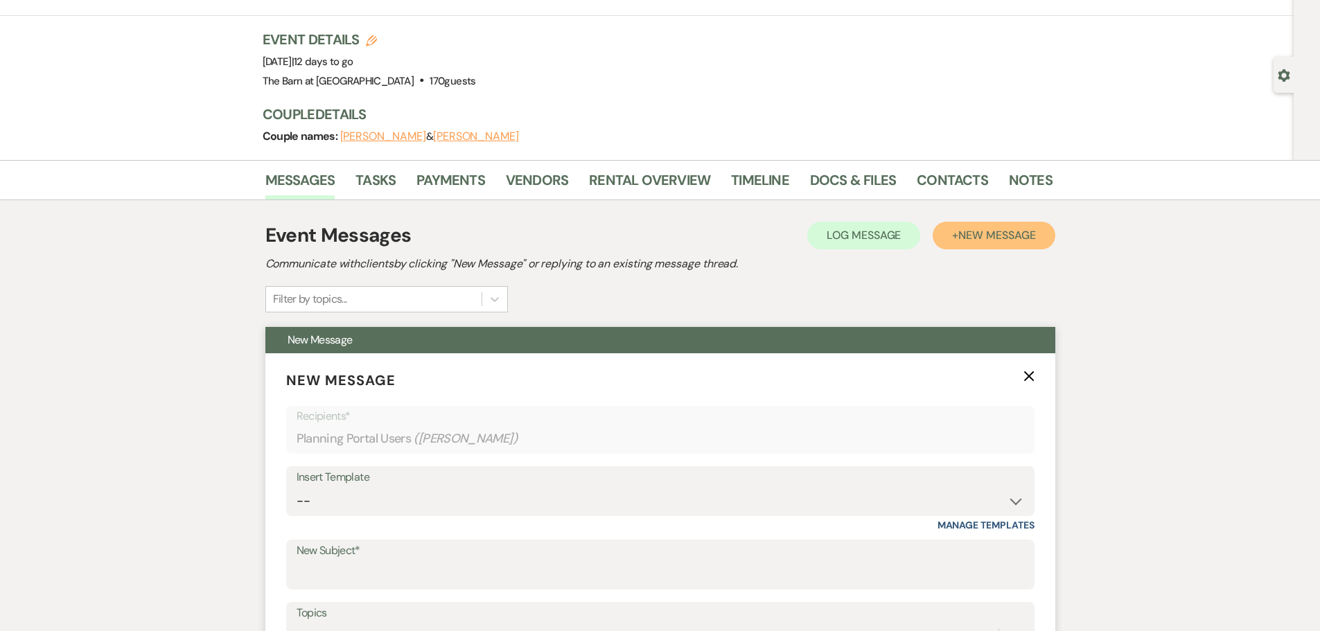
scroll to position [69, 0]
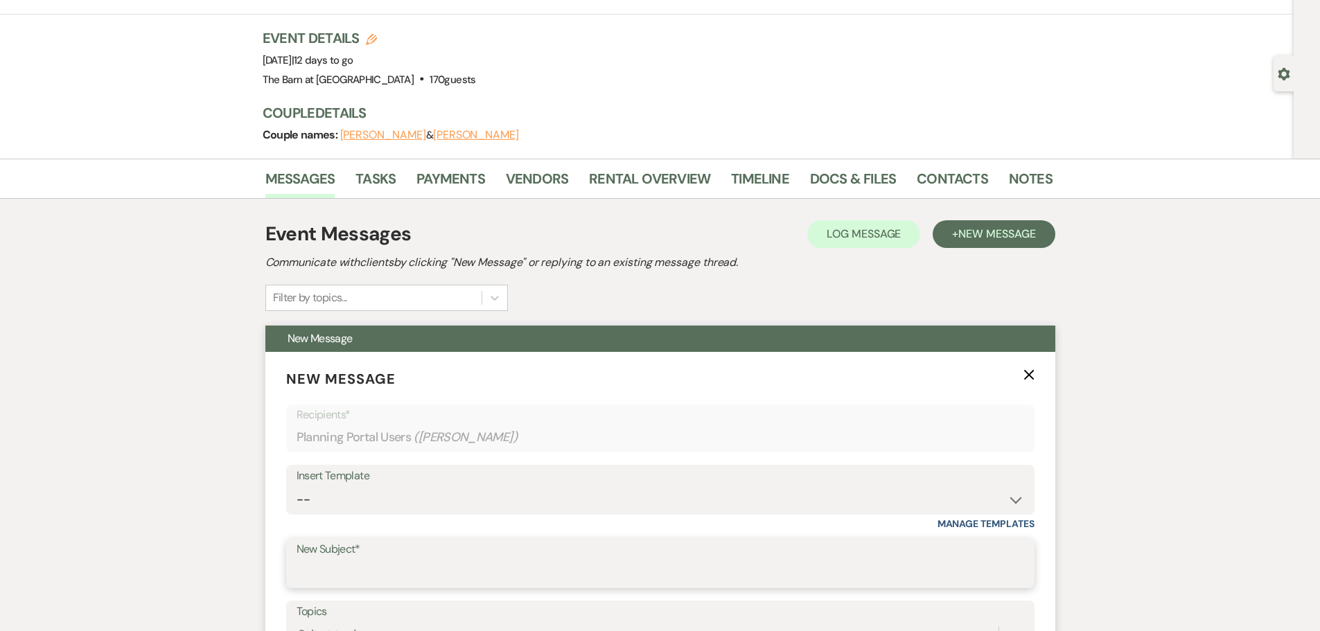
click at [380, 579] on input "New Subject*" at bounding box center [661, 573] width 728 height 27
type input "Final Items"
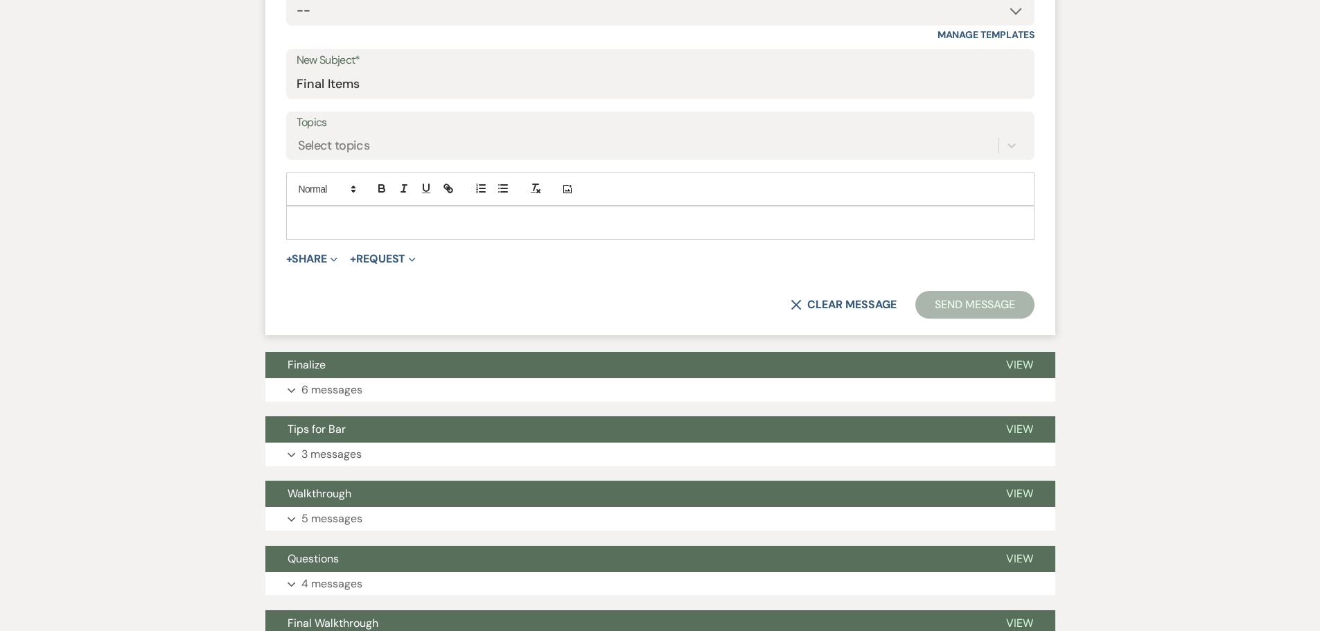
scroll to position [571, 0]
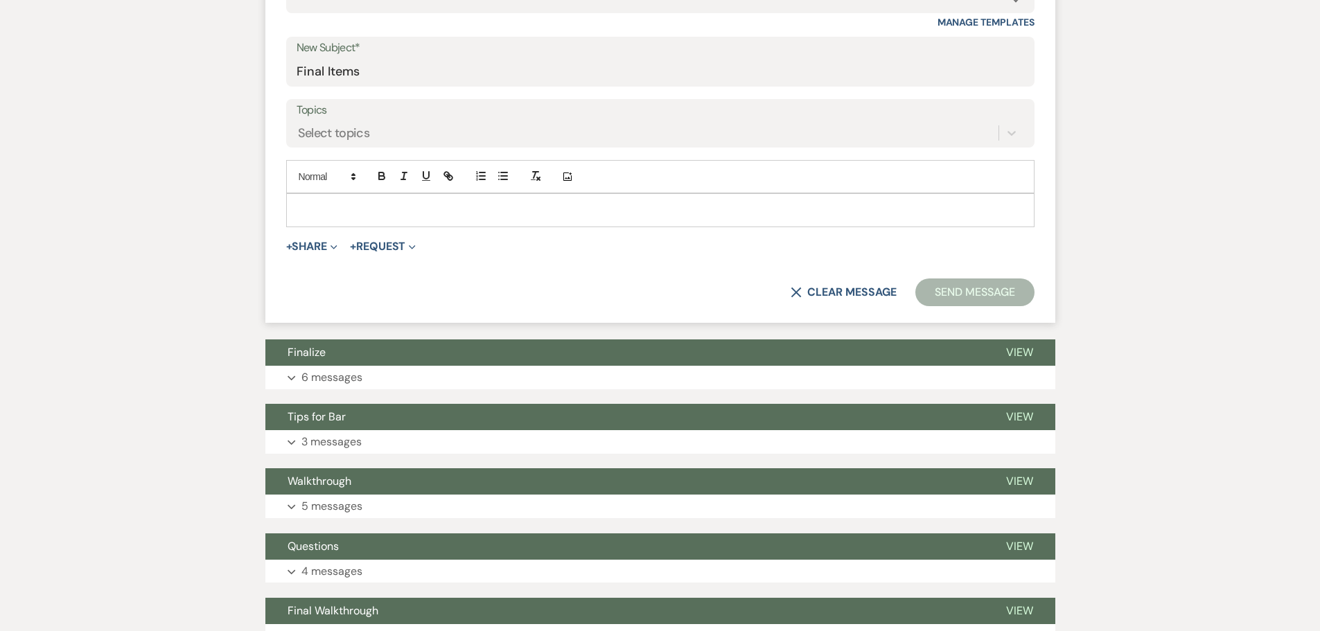
click at [337, 213] on p at bounding box center [660, 209] width 726 height 15
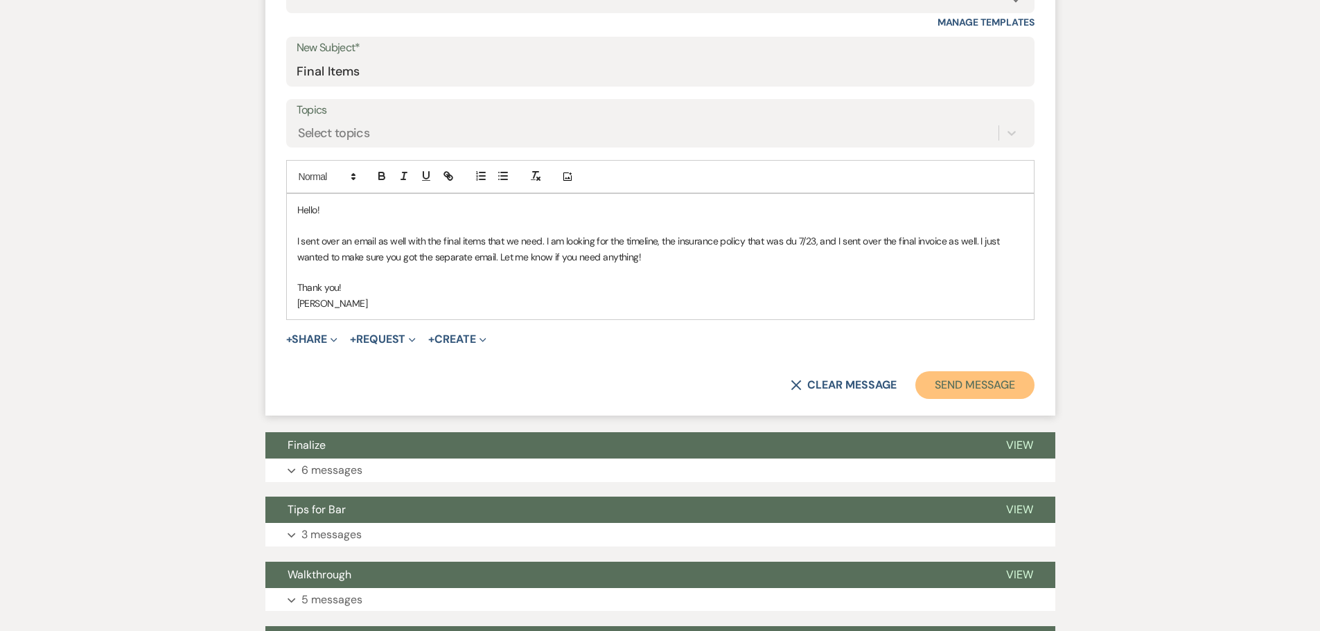
click at [944, 383] on button "Send Message" at bounding box center [974, 385] width 118 height 28
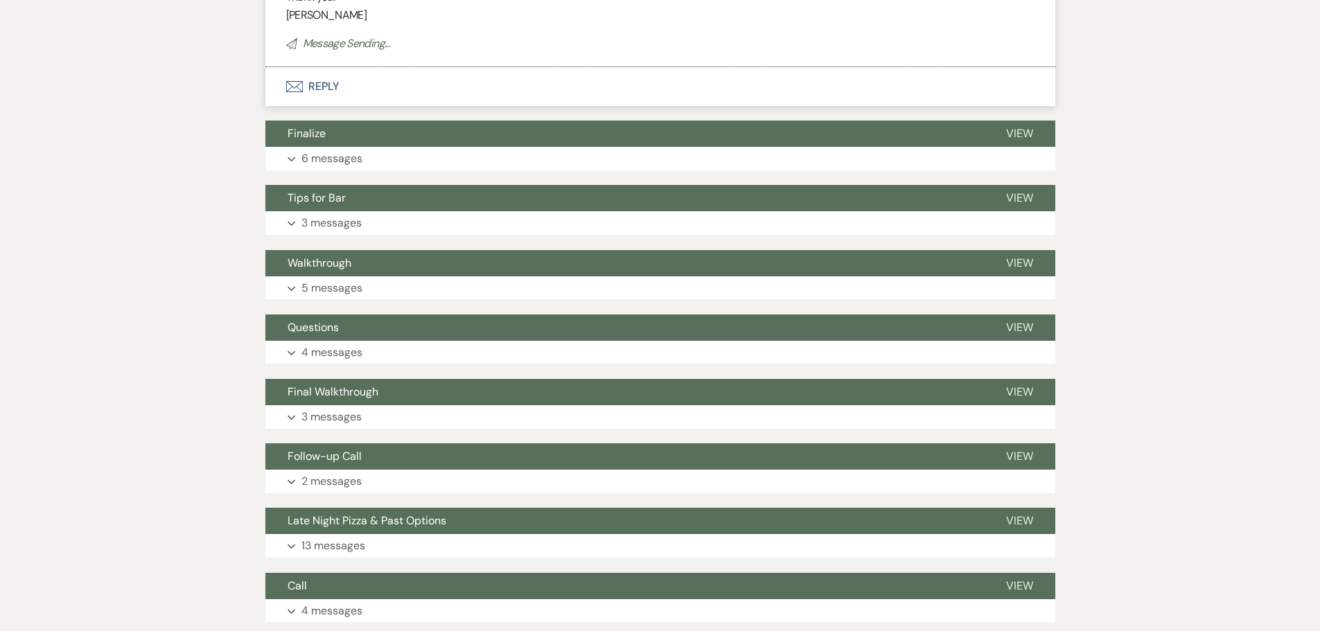
scroll to position [0, 0]
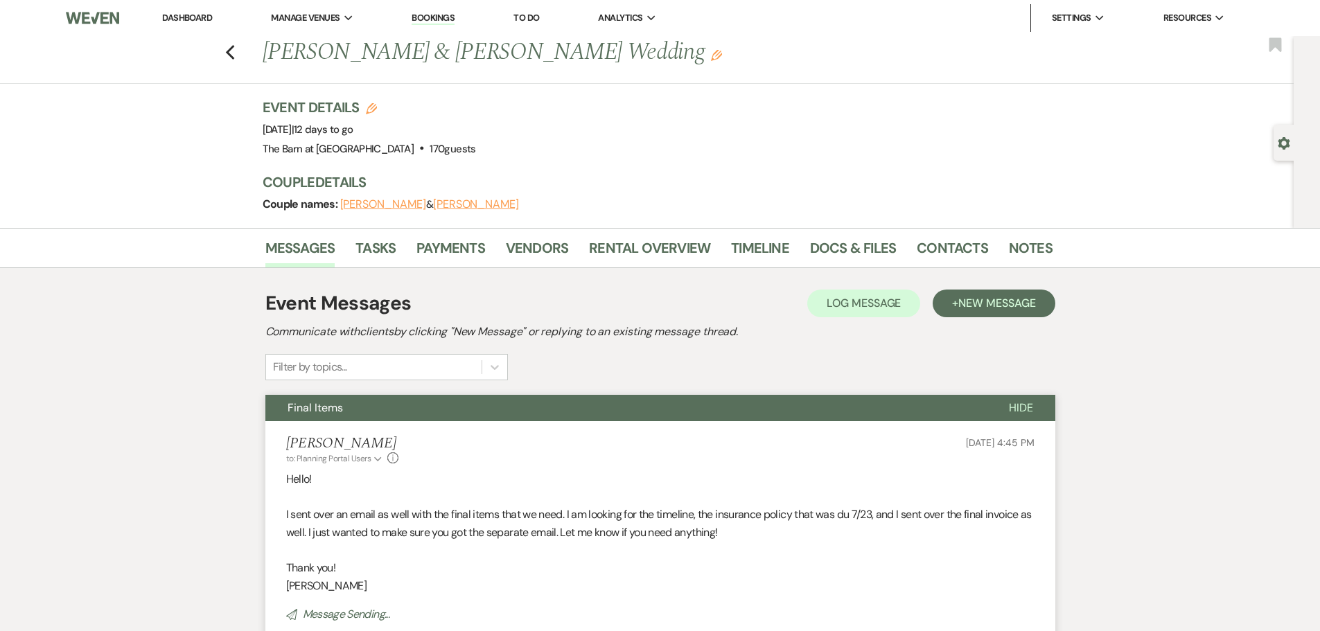
click at [175, 15] on link "Dashboard" at bounding box center [187, 18] width 50 height 12
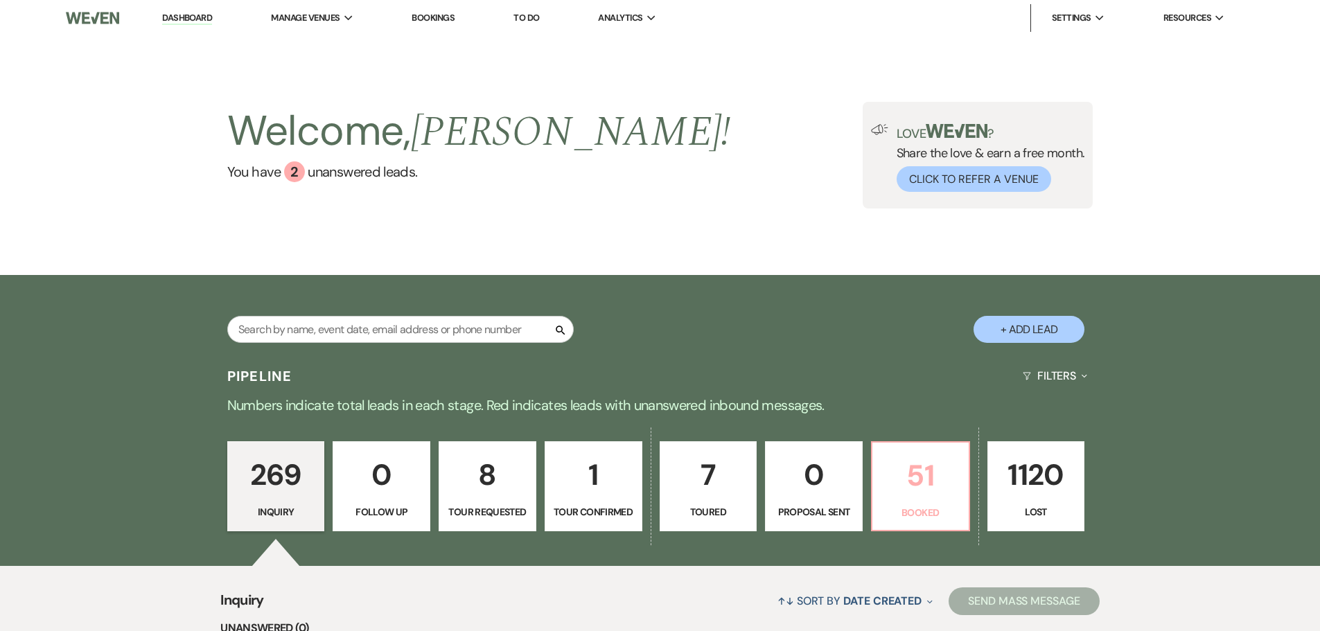
click at [951, 459] on p "51" at bounding box center [921, 475] width 80 height 46
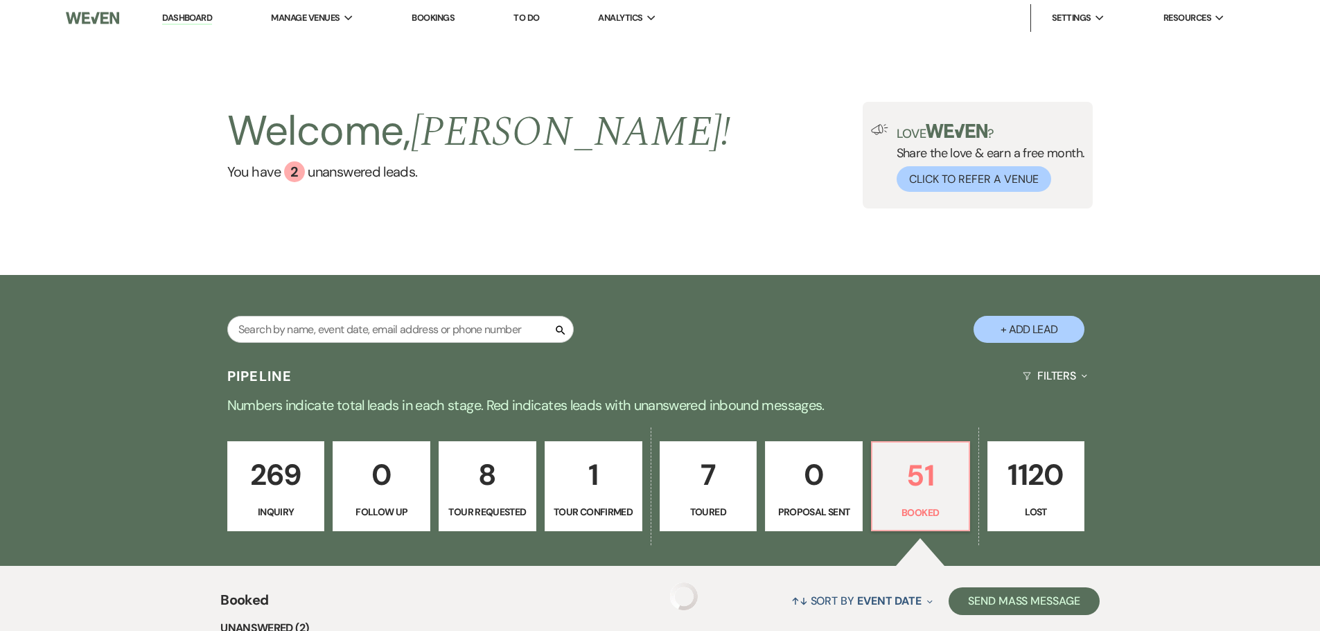
scroll to position [346, 0]
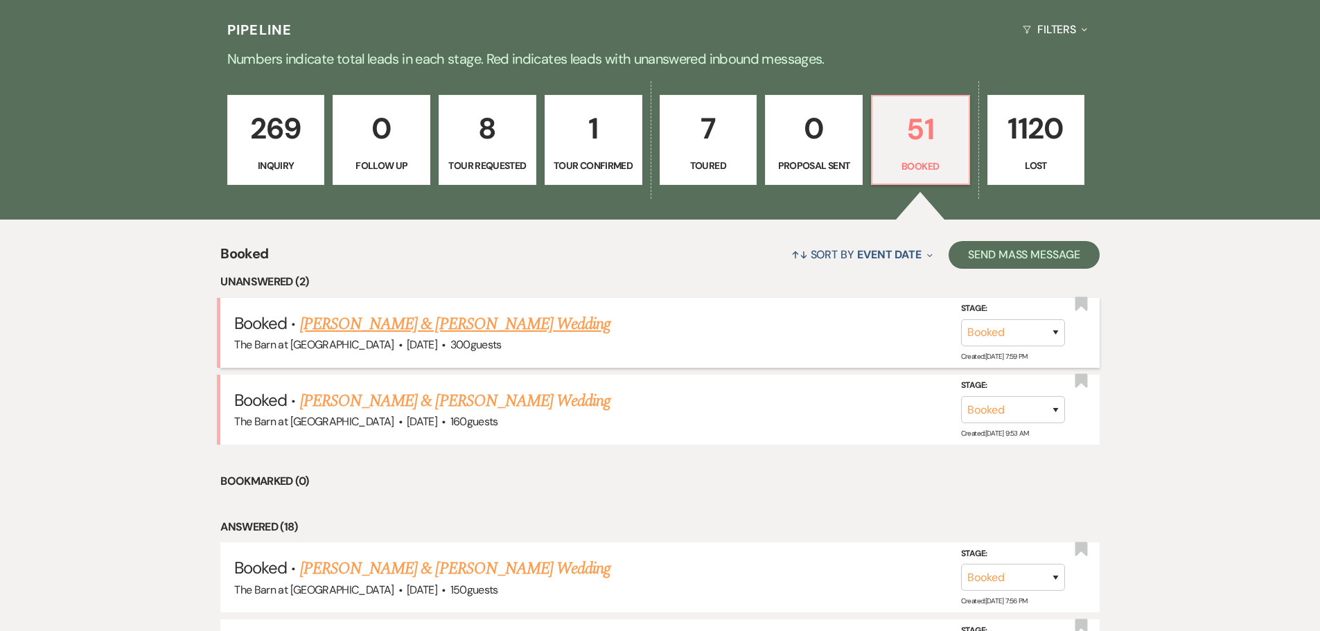
click at [497, 318] on link "[PERSON_NAME] & [PERSON_NAME] Wedding" at bounding box center [455, 324] width 310 height 25
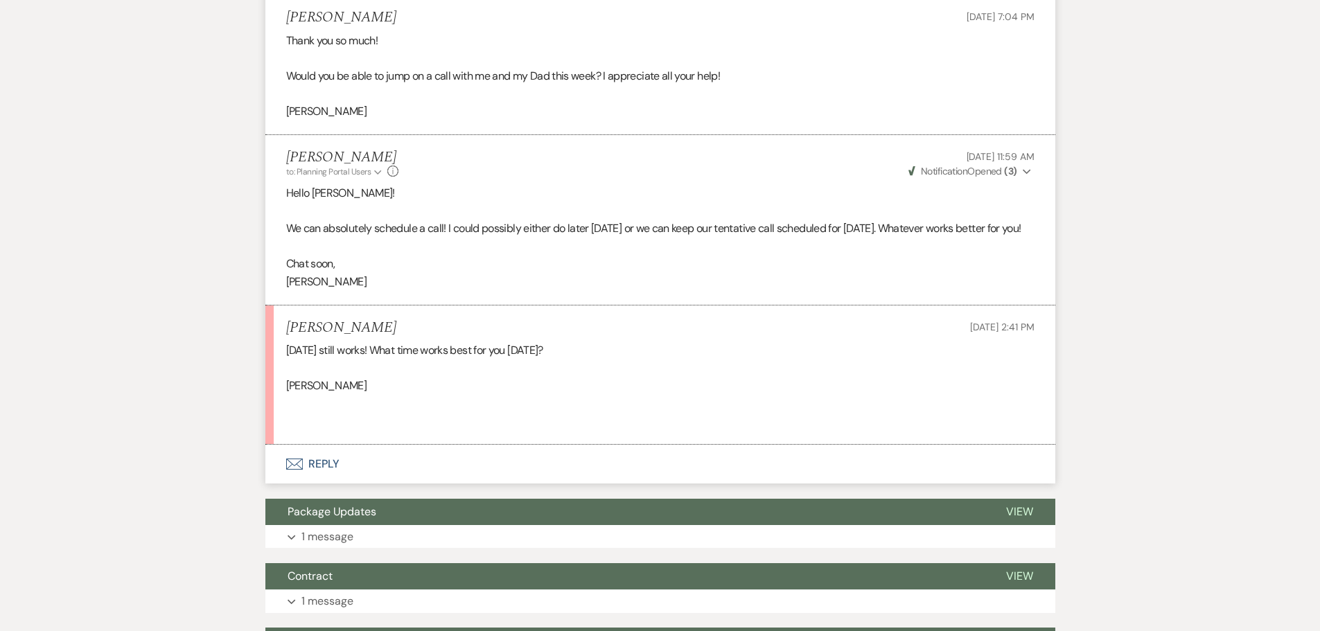
scroll to position [1525, 0]
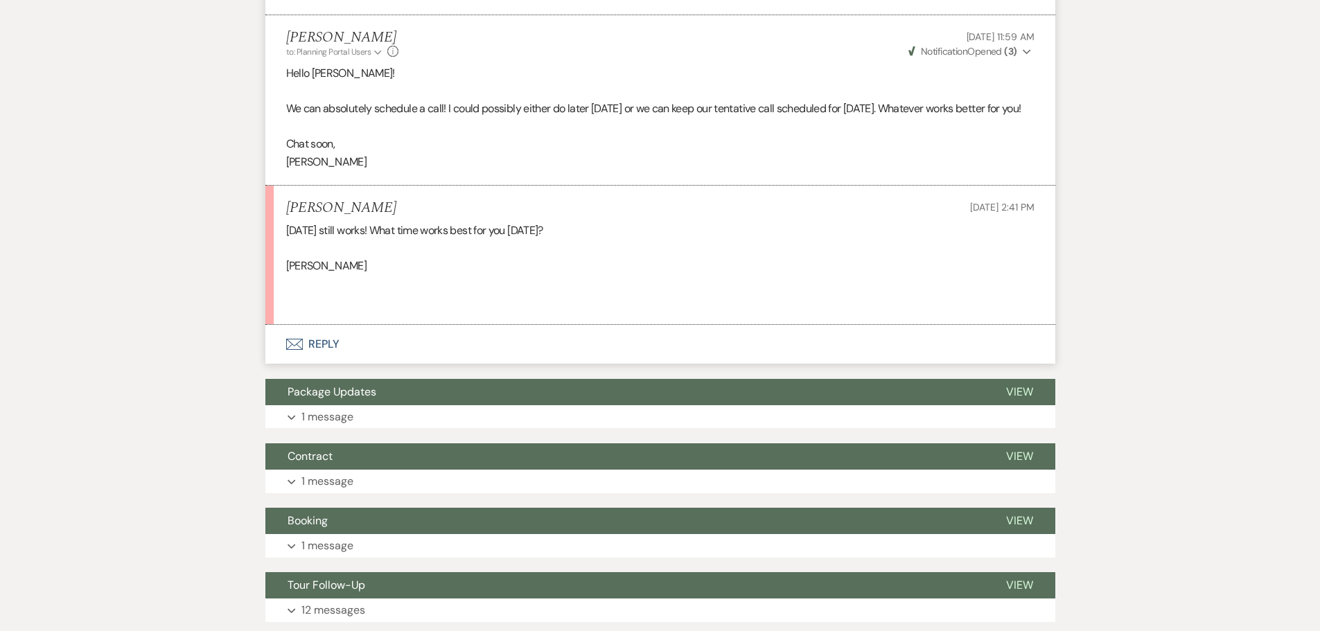
click at [325, 364] on button "Envelope Reply" at bounding box center [660, 344] width 790 height 39
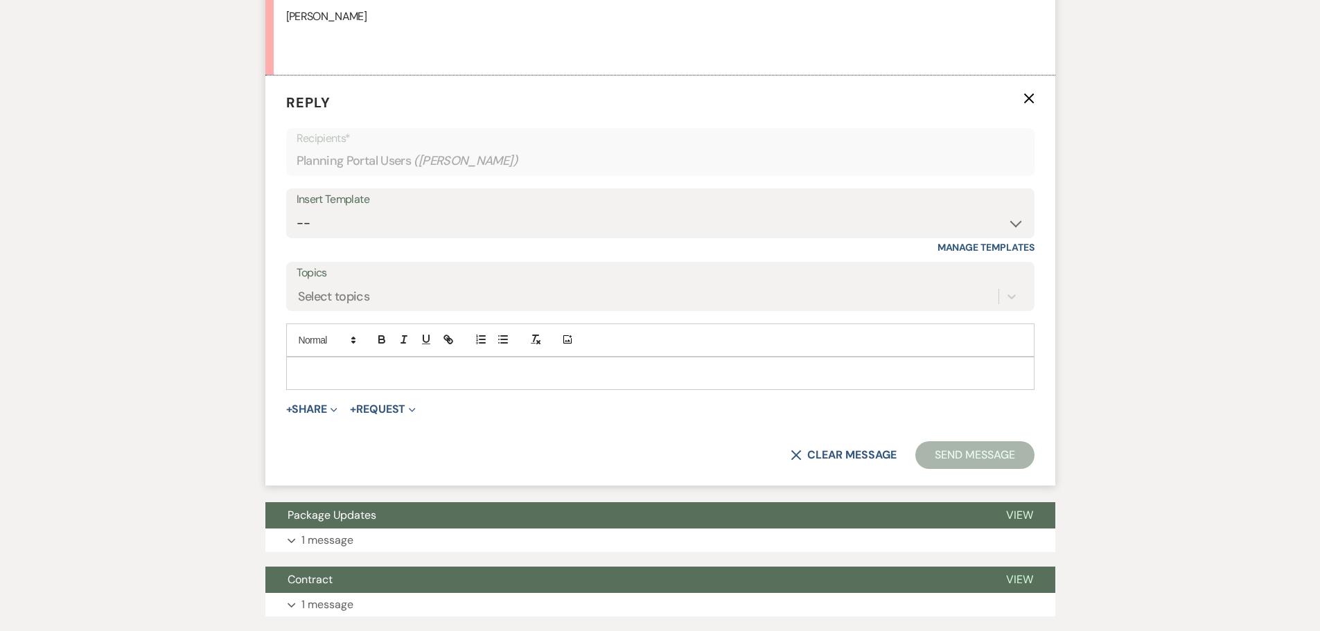
scroll to position [1775, 0]
click at [498, 380] on p at bounding box center [660, 372] width 726 height 15
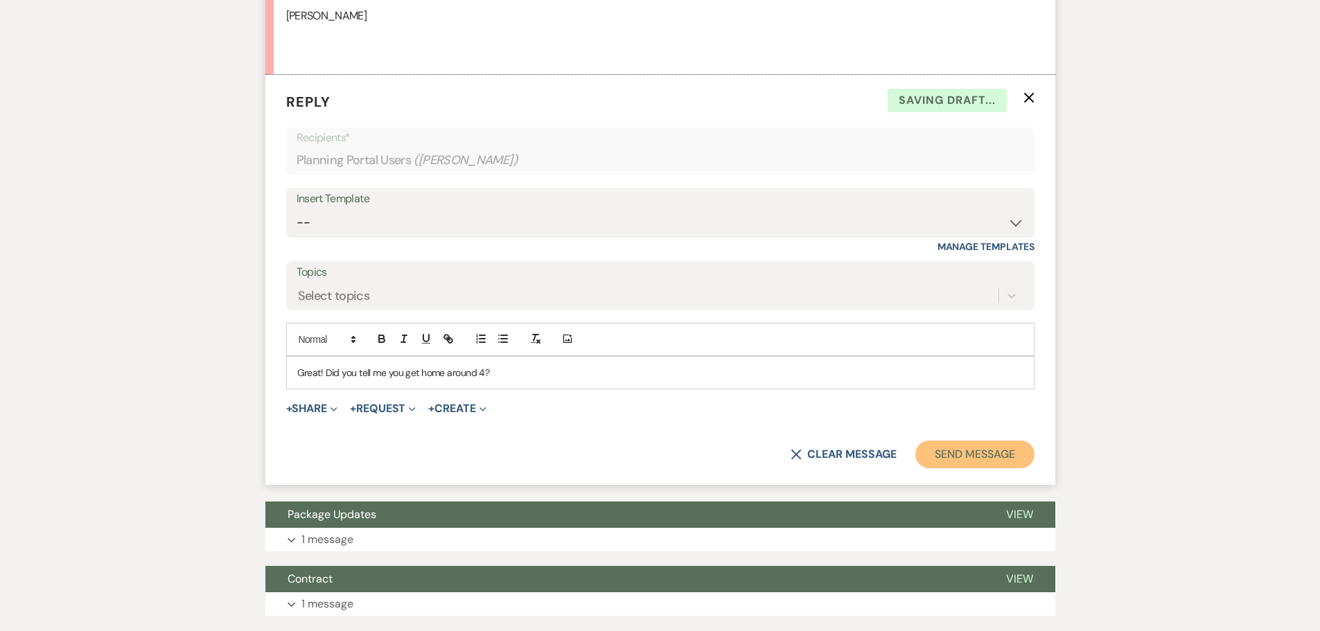
click at [955, 468] on button "Send Message" at bounding box center [974, 455] width 118 height 28
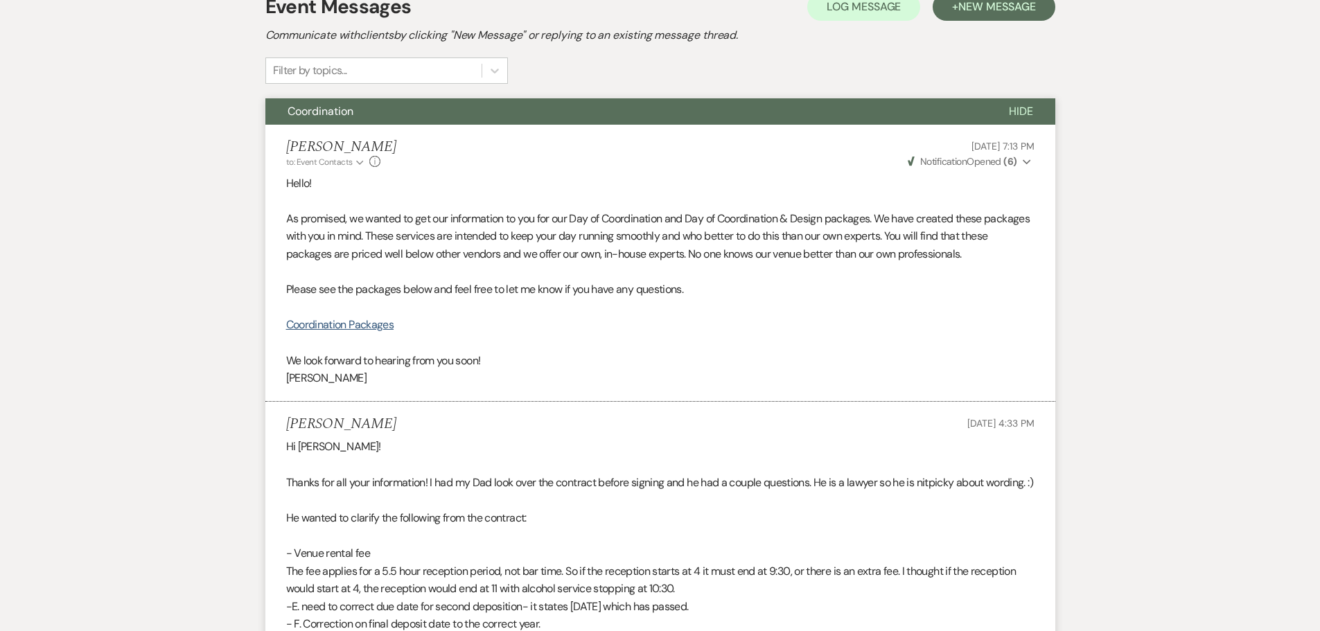
scroll to position [0, 0]
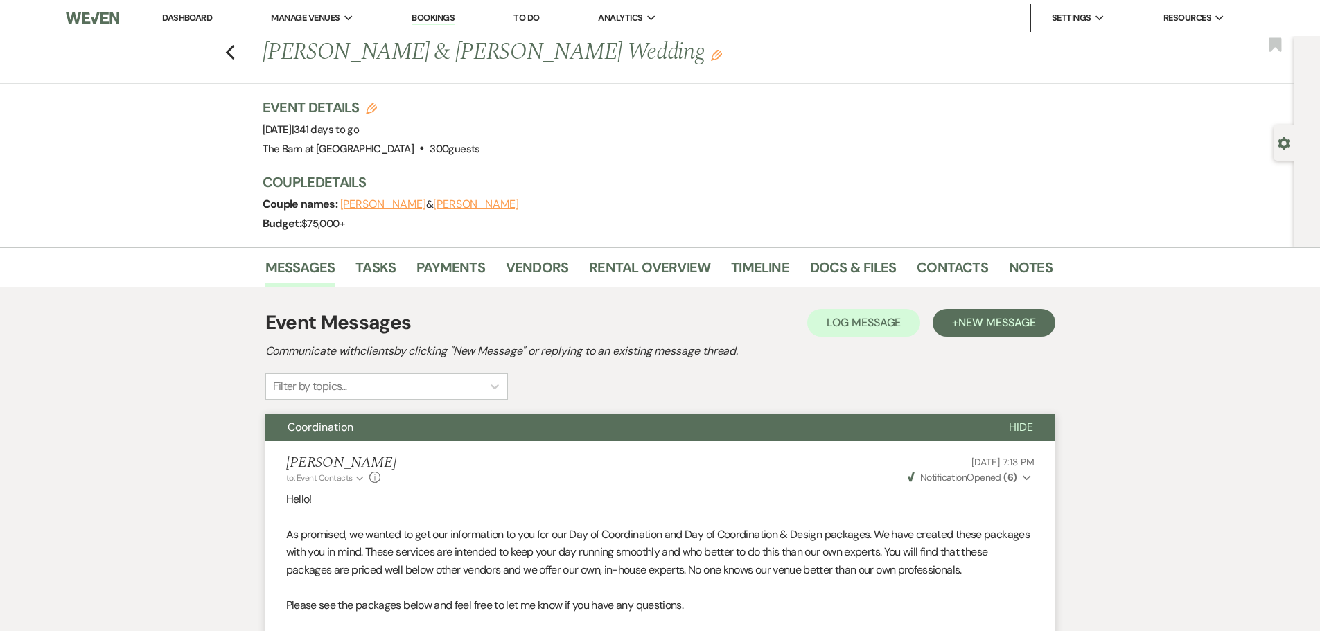
click at [229, 50] on div "Previous [PERSON_NAME] & [PERSON_NAME] Wedding Edit Bookmark" at bounding box center [643, 60] width 1301 height 48
click at [236, 51] on icon "Previous" at bounding box center [230, 52] width 10 height 17
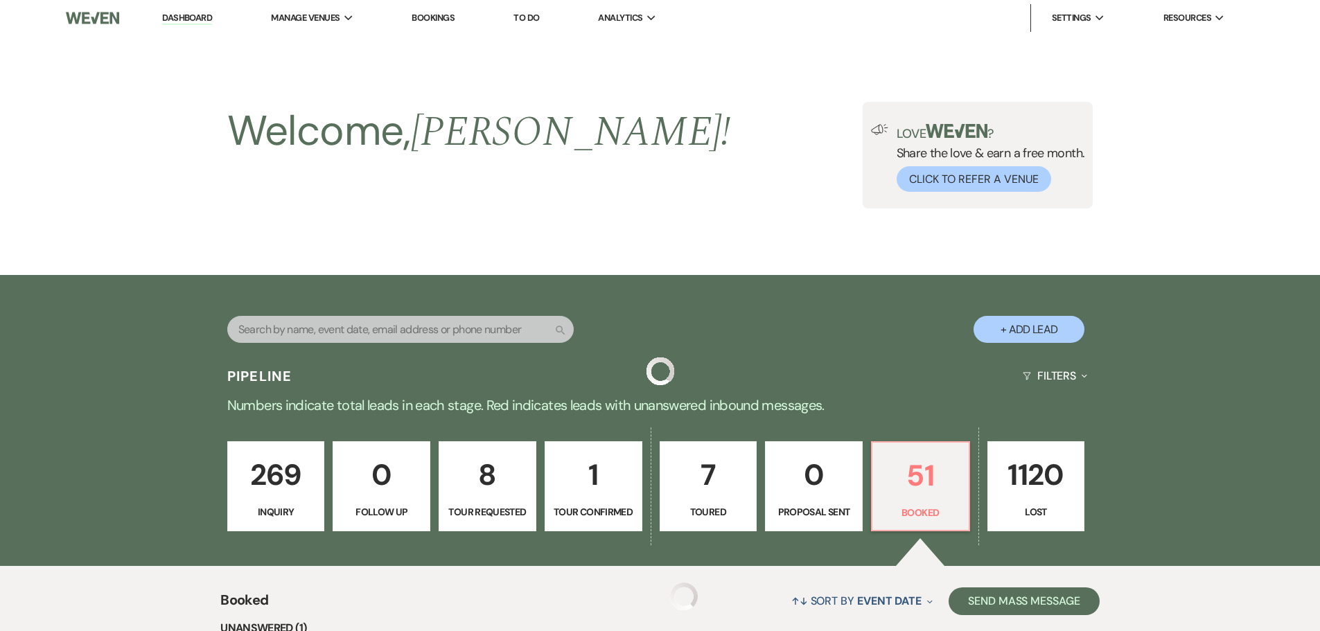
scroll to position [346, 0]
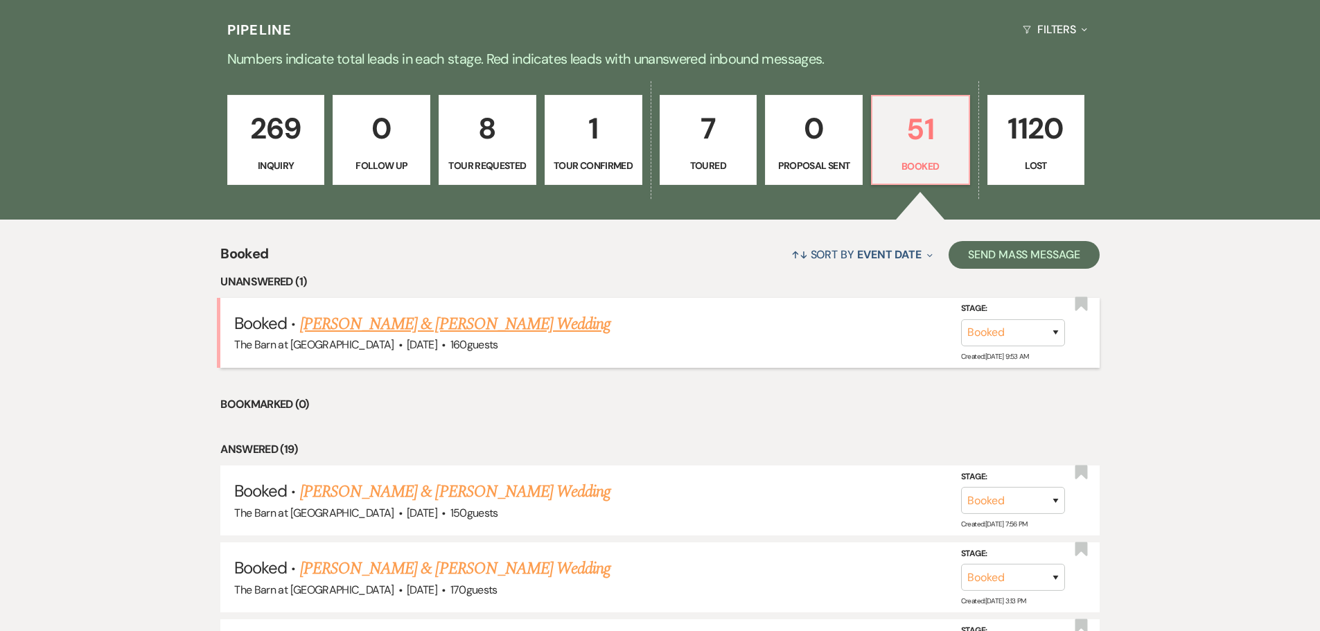
click at [456, 319] on link "[PERSON_NAME] & [PERSON_NAME] Wedding" at bounding box center [455, 324] width 310 height 25
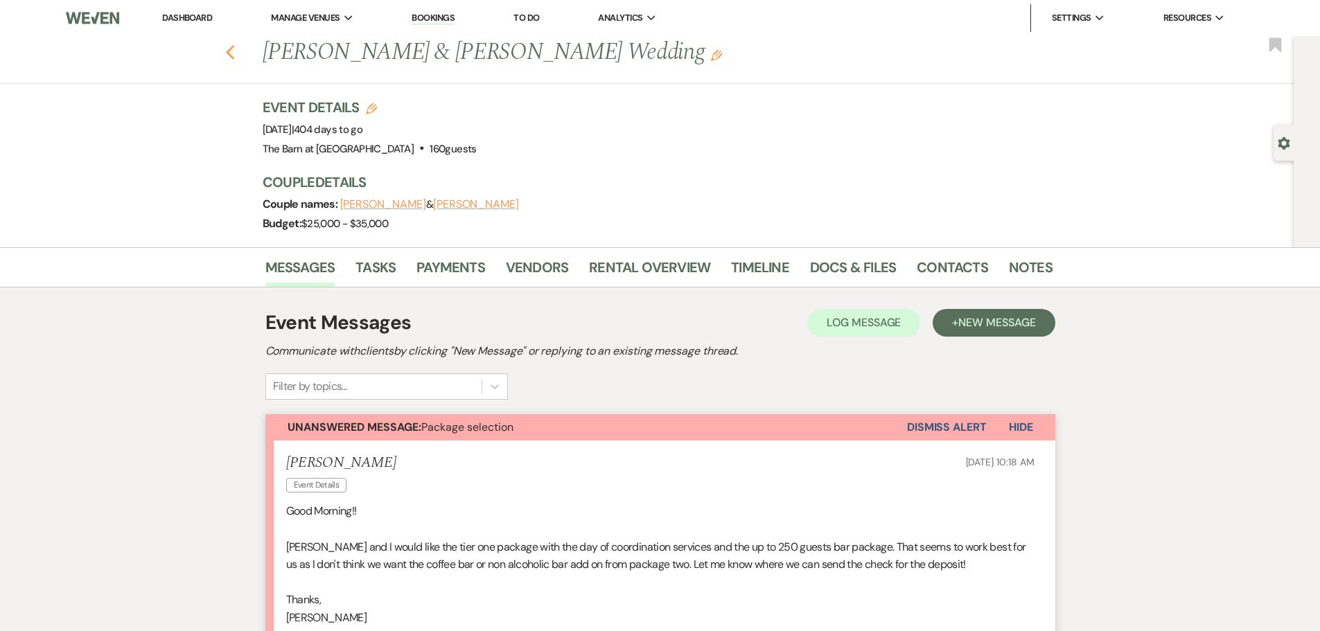
click at [234, 50] on use "button" at bounding box center [229, 52] width 9 height 15
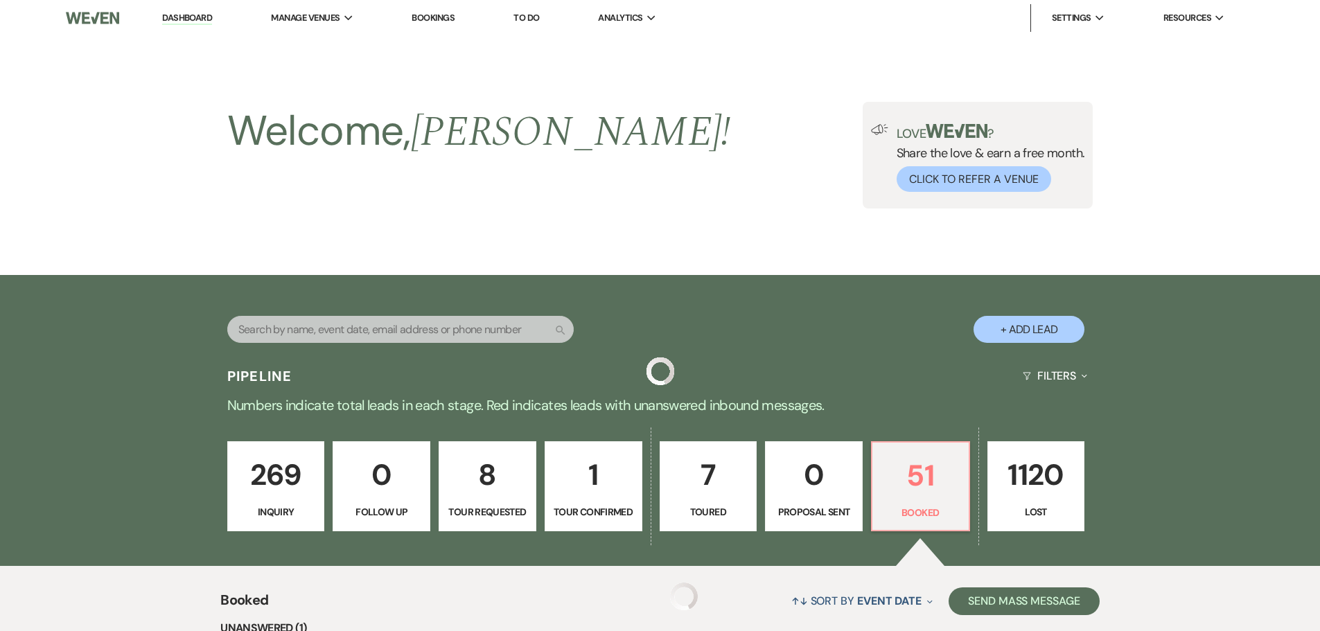
scroll to position [346, 0]
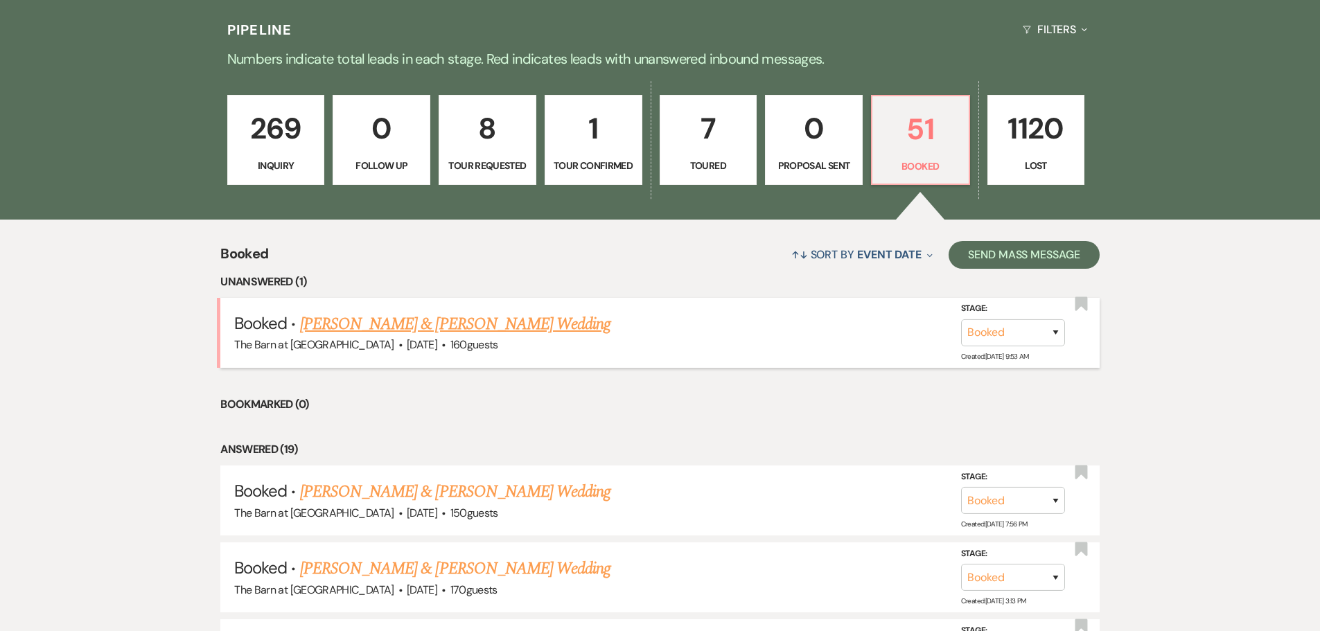
click at [503, 326] on link "[PERSON_NAME] & [PERSON_NAME] Wedding" at bounding box center [455, 324] width 310 height 25
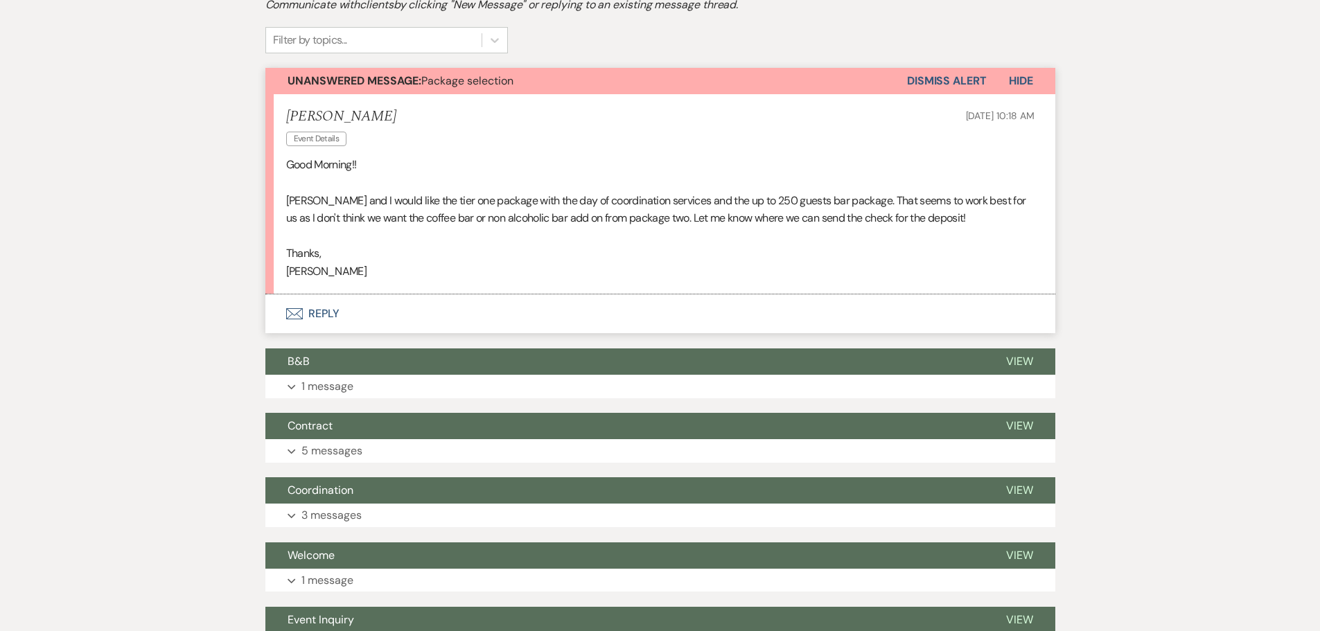
click at [325, 313] on button "Envelope Reply" at bounding box center [660, 314] width 790 height 39
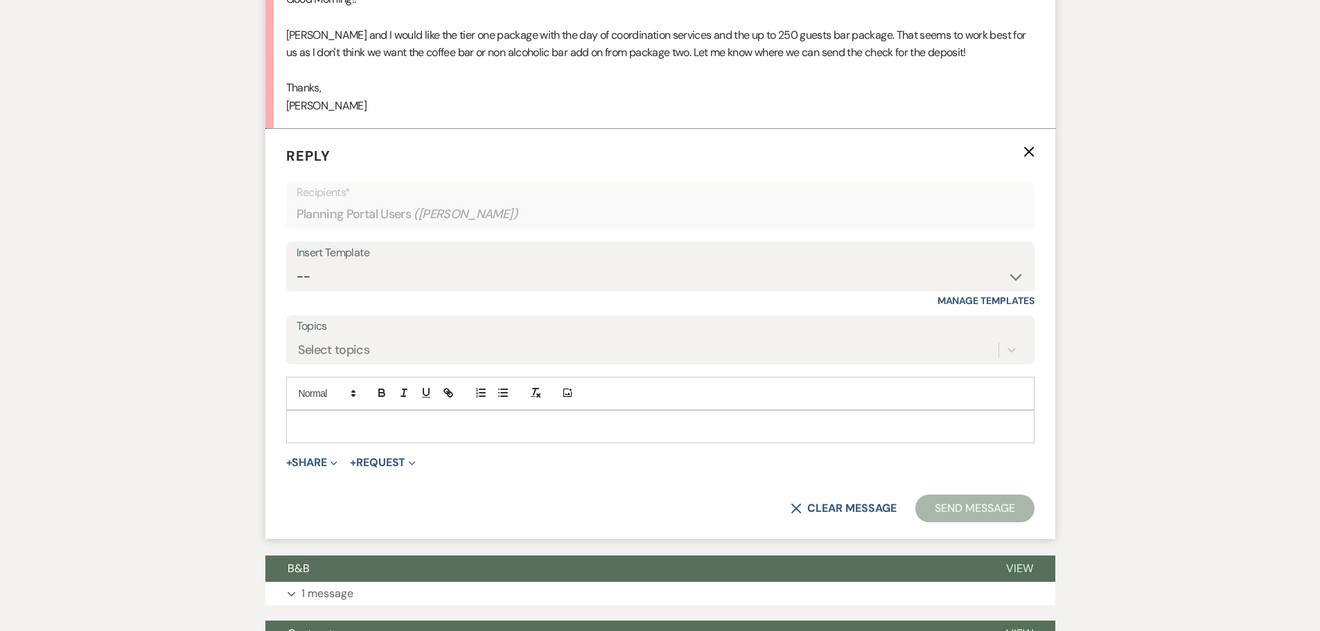
scroll to position [531, 0]
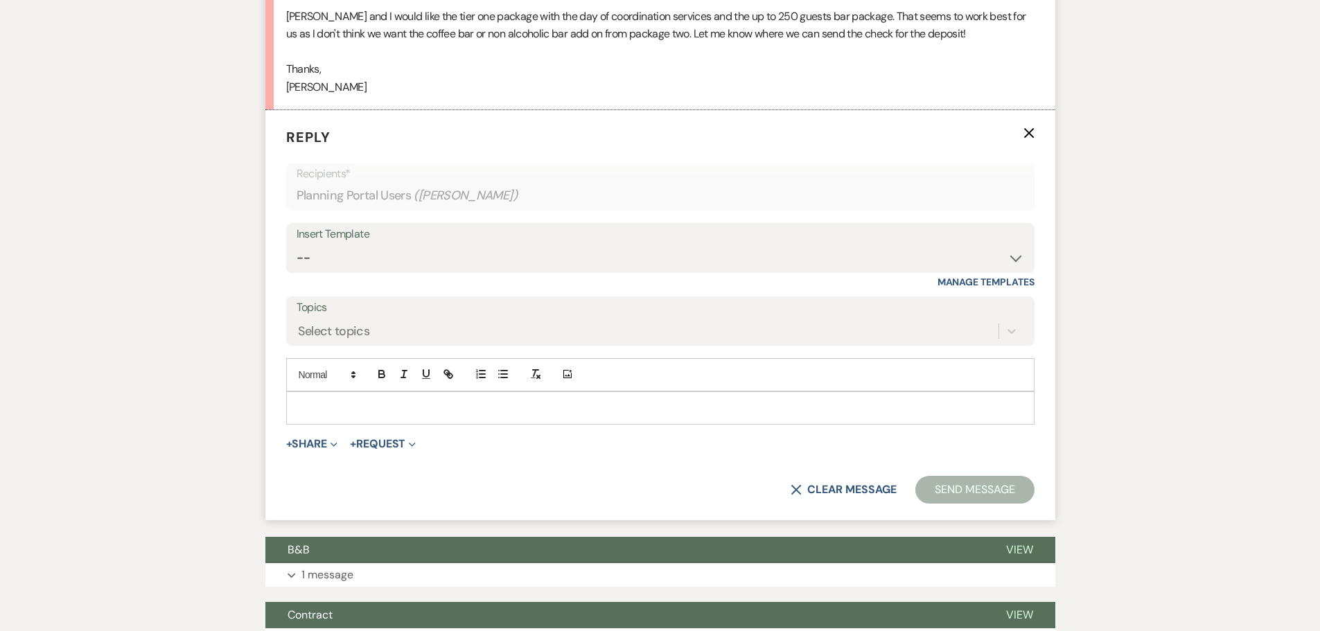
click at [503, 407] on p at bounding box center [660, 408] width 726 height 15
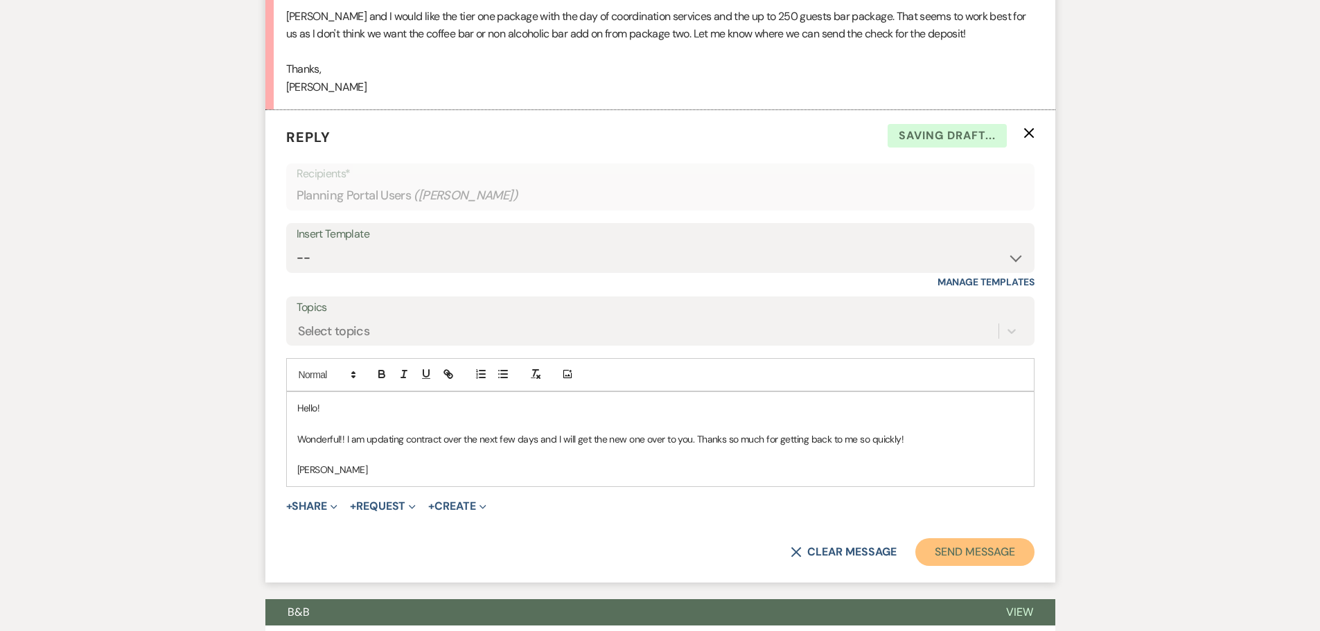
click at [957, 551] on button "Send Message" at bounding box center [974, 552] width 118 height 28
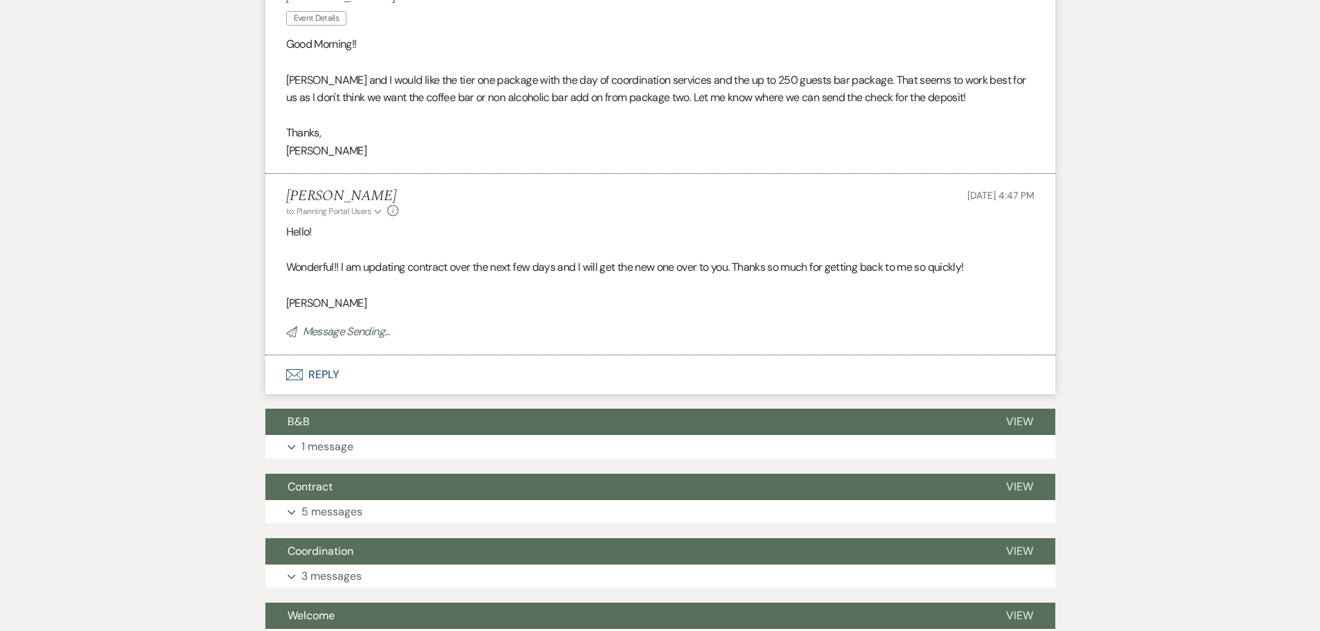
scroll to position [323, 0]
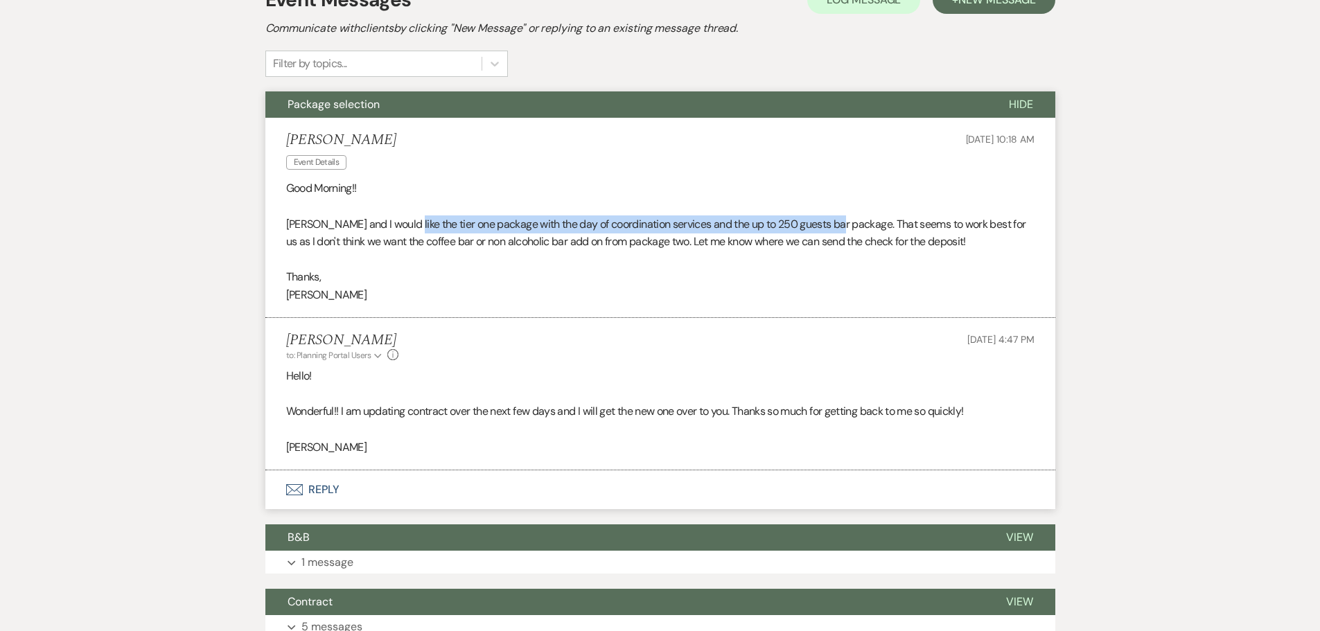
drag, startPoint x: 403, startPoint y: 222, endPoint x: 839, endPoint y: 226, distance: 435.9
click at [839, 226] on p "[PERSON_NAME] and I would like the tier one package with the day of coordinatio…" at bounding box center [660, 233] width 748 height 35
copy p "tier one package with the day of coordination services and the up to 250 guests…"
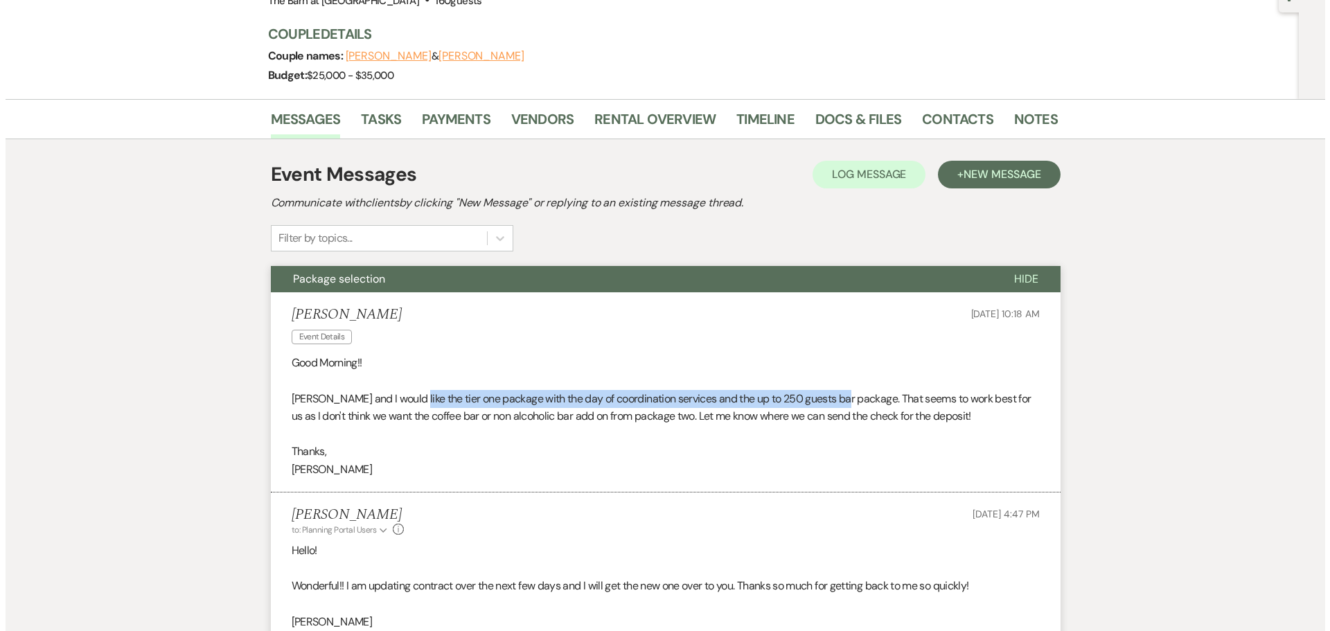
scroll to position [0, 0]
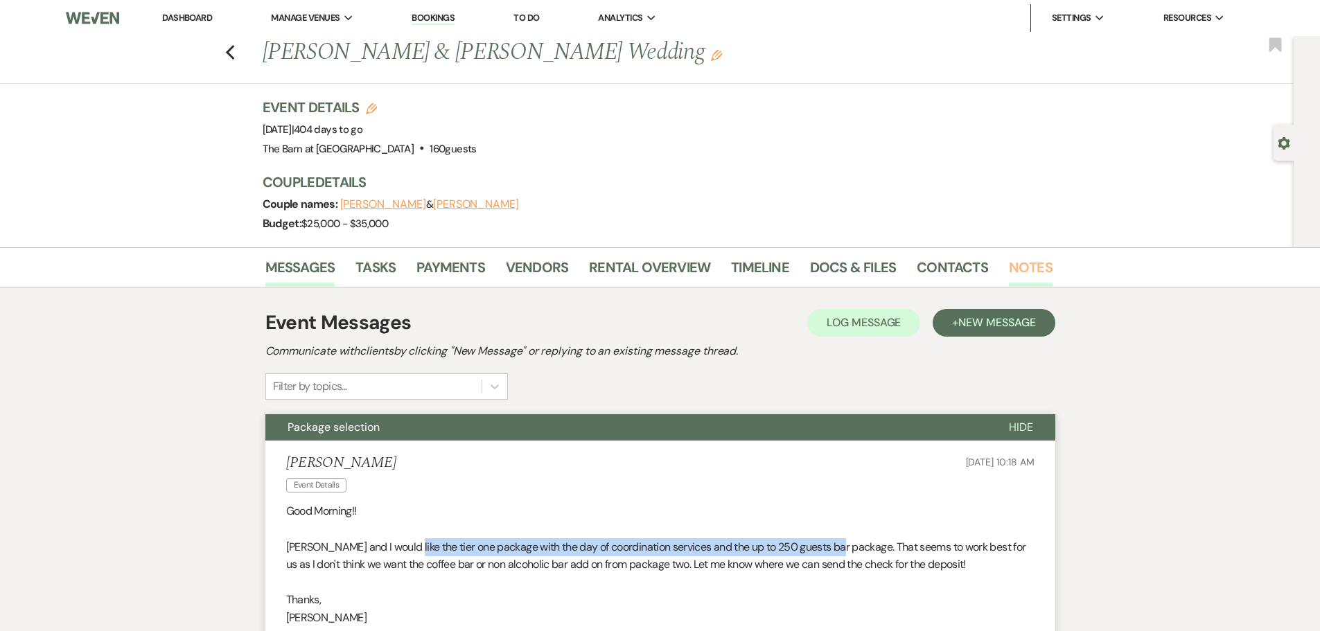
click at [1031, 256] on link "Notes" at bounding box center [1031, 271] width 44 height 30
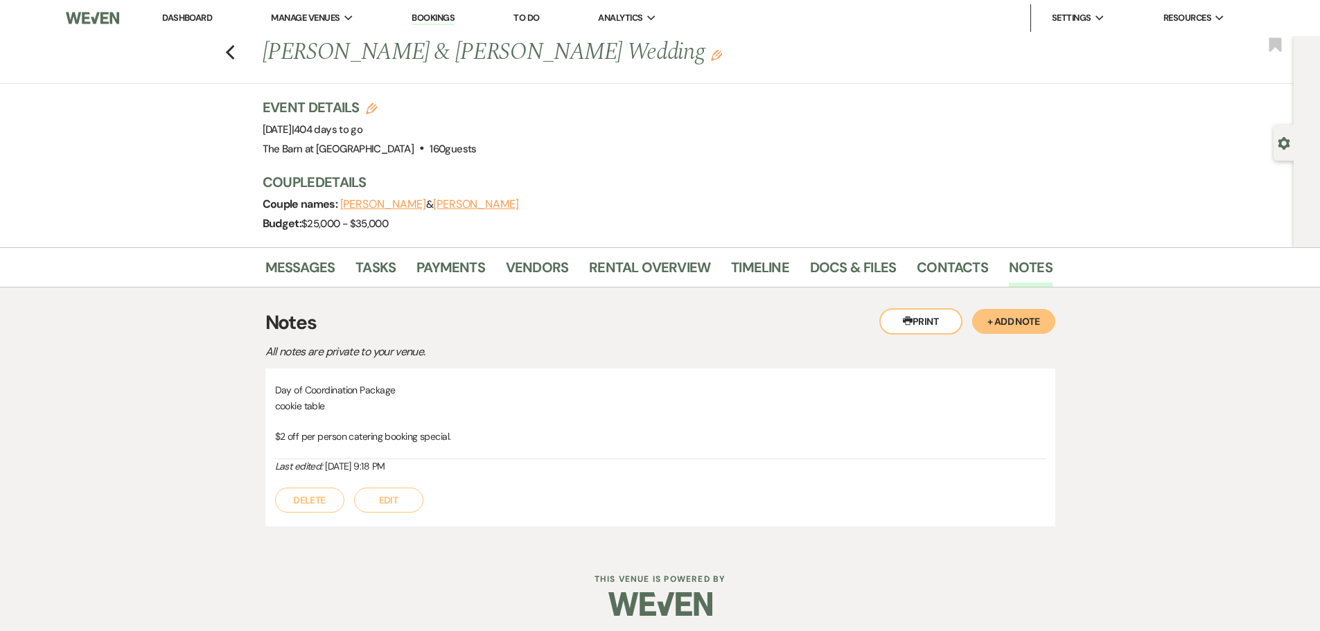
click at [415, 495] on button "Edit" at bounding box center [388, 500] width 69 height 25
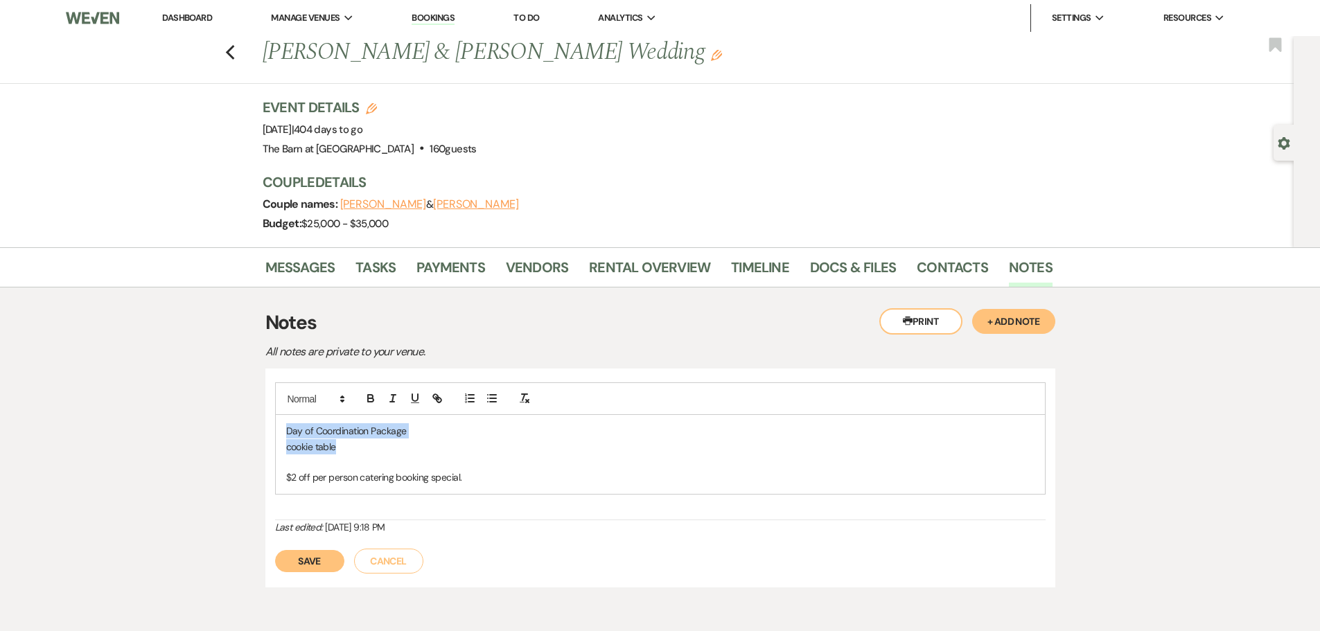
drag, startPoint x: 342, startPoint y: 450, endPoint x: 258, endPoint y: 420, distance: 89.6
click at [258, 420] on div "Messages Tasks Payments Vendors Rental Overview Timeline Docs & Files Contacts …" at bounding box center [660, 427] width 1320 height 361
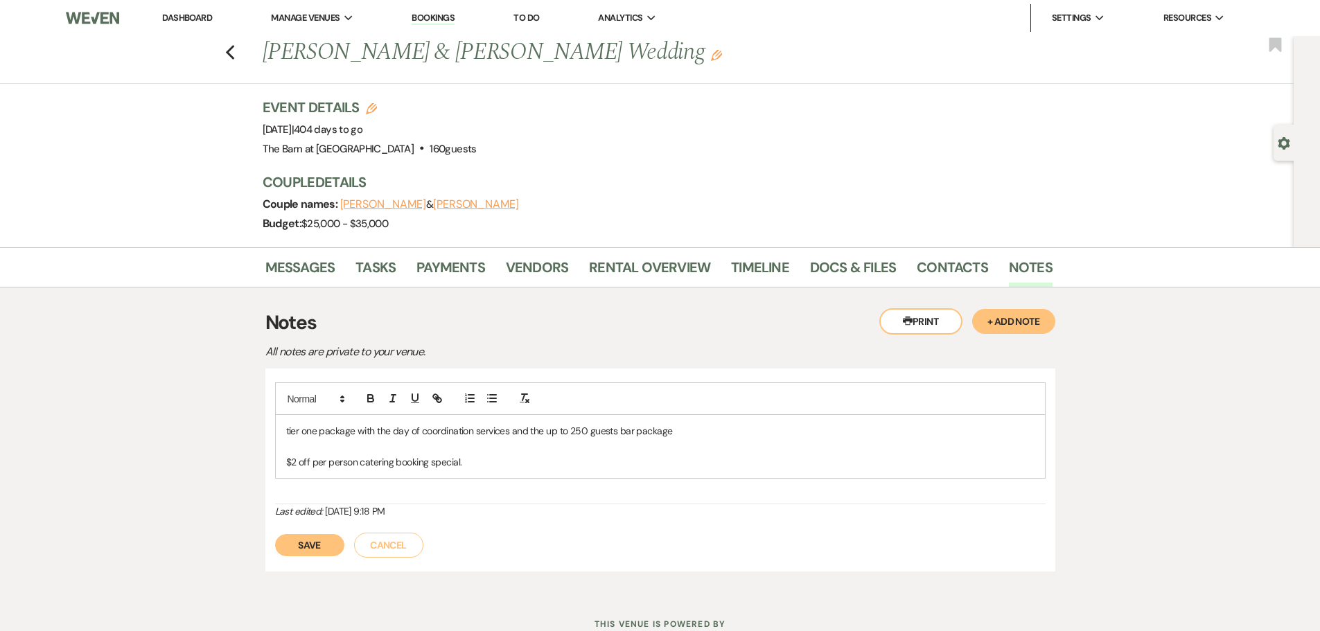
click at [342, 540] on button "Save" at bounding box center [309, 545] width 69 height 22
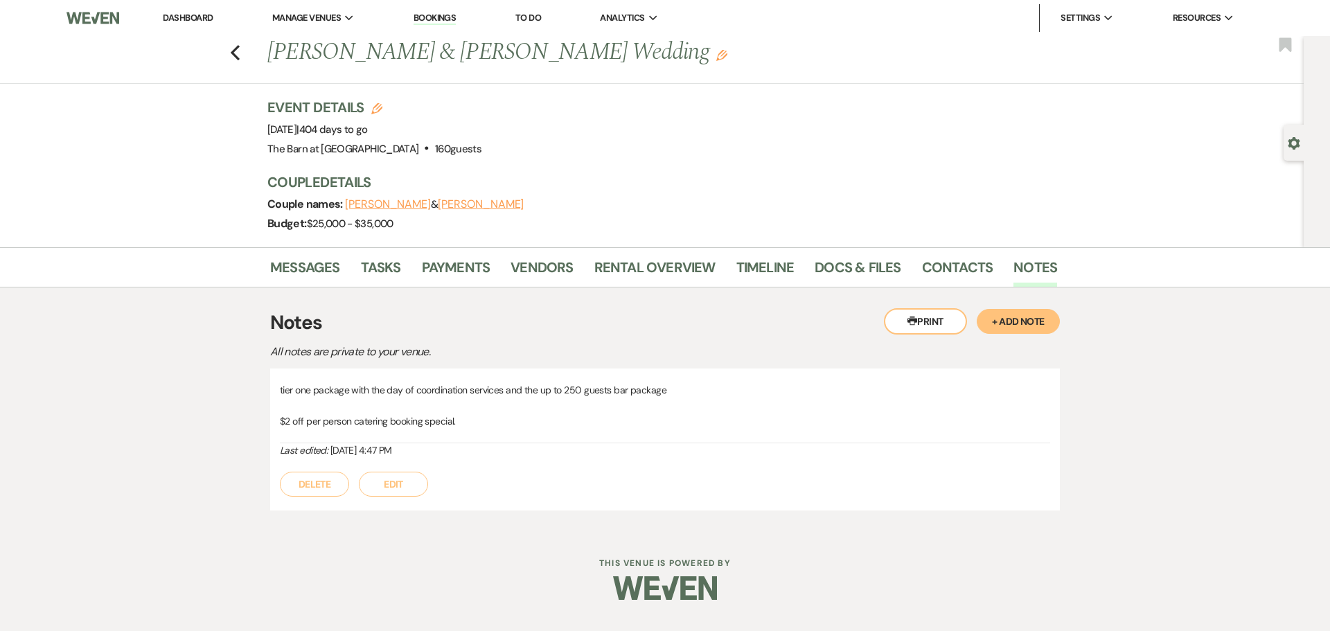
click at [239, 50] on icon "Previous" at bounding box center [235, 52] width 10 height 17
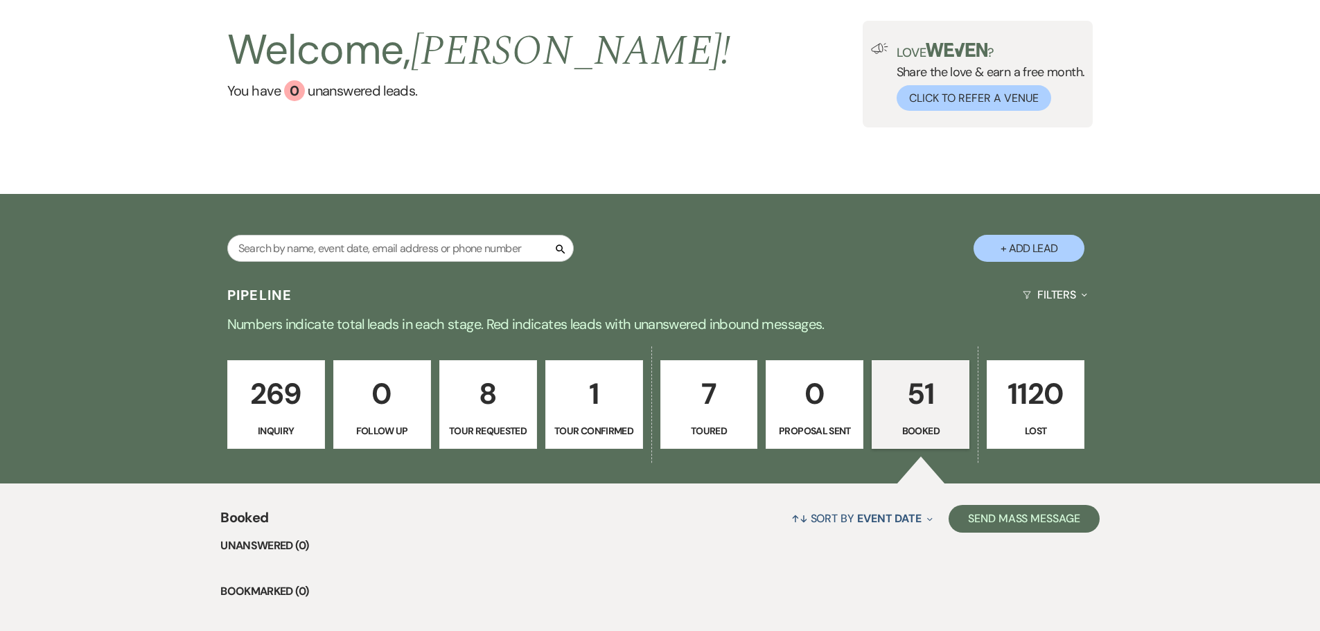
scroll to position [208, 0]
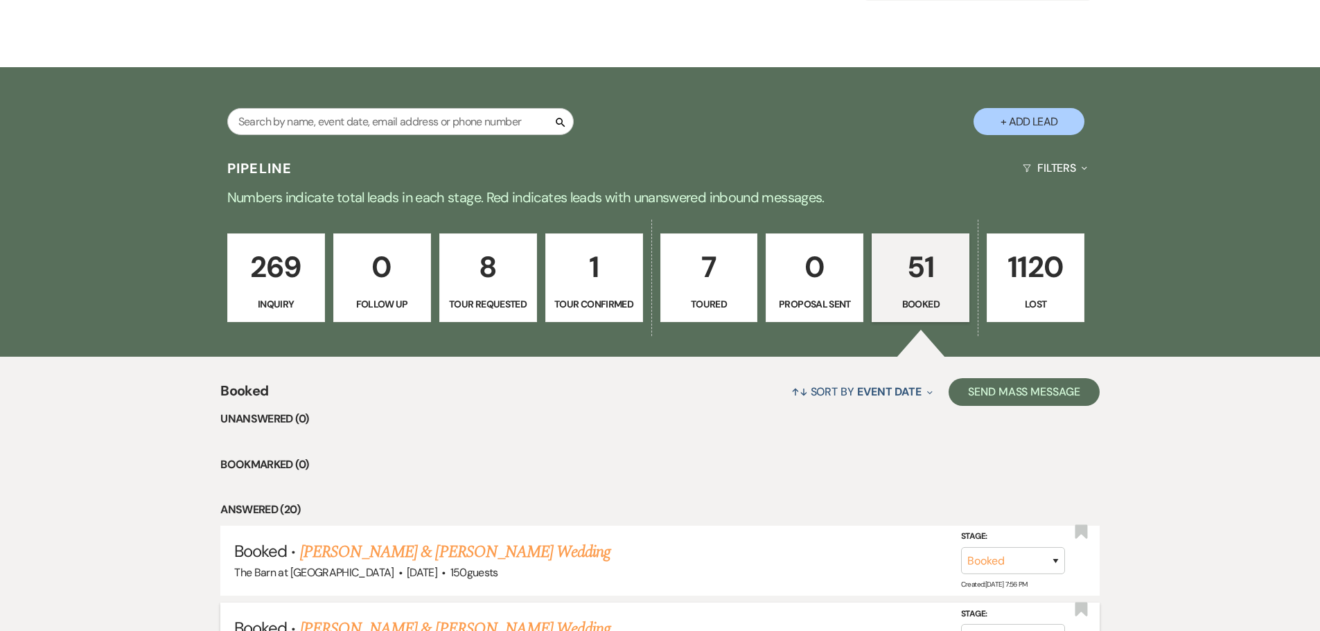
click at [488, 622] on link "[PERSON_NAME] & [PERSON_NAME] Wedding" at bounding box center [455, 629] width 310 height 25
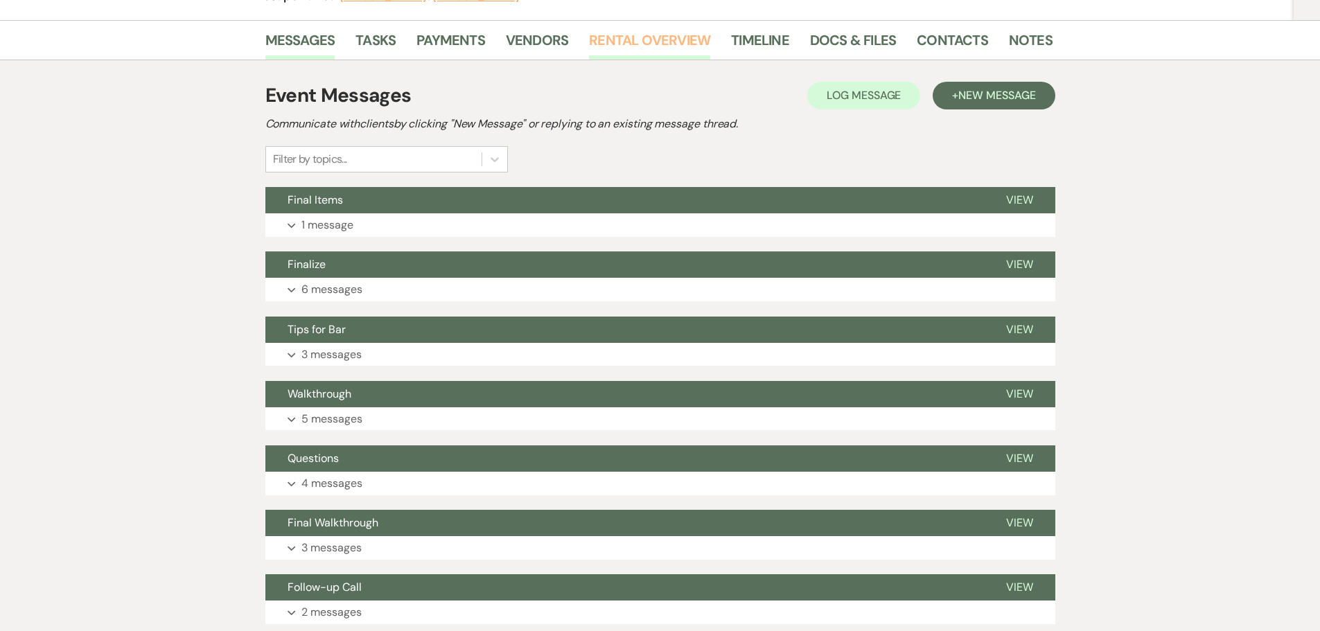
click at [624, 45] on link "Rental Overview" at bounding box center [649, 44] width 121 height 30
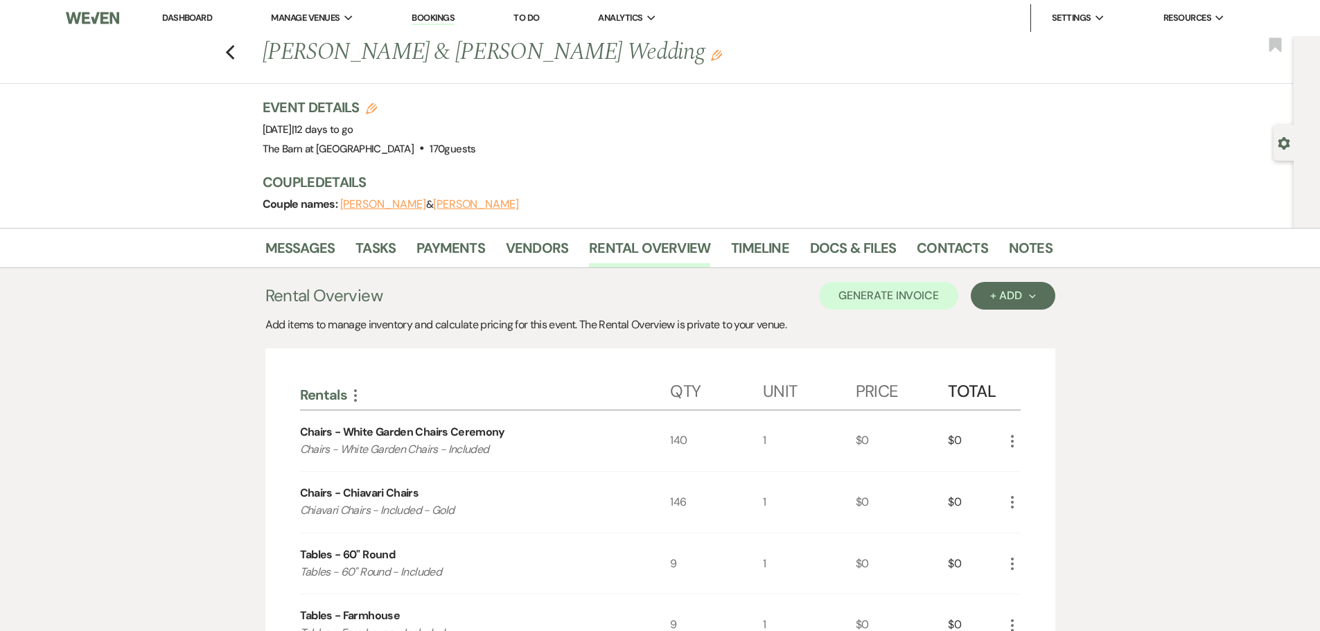
click at [190, 15] on link "Dashboard" at bounding box center [187, 18] width 50 height 12
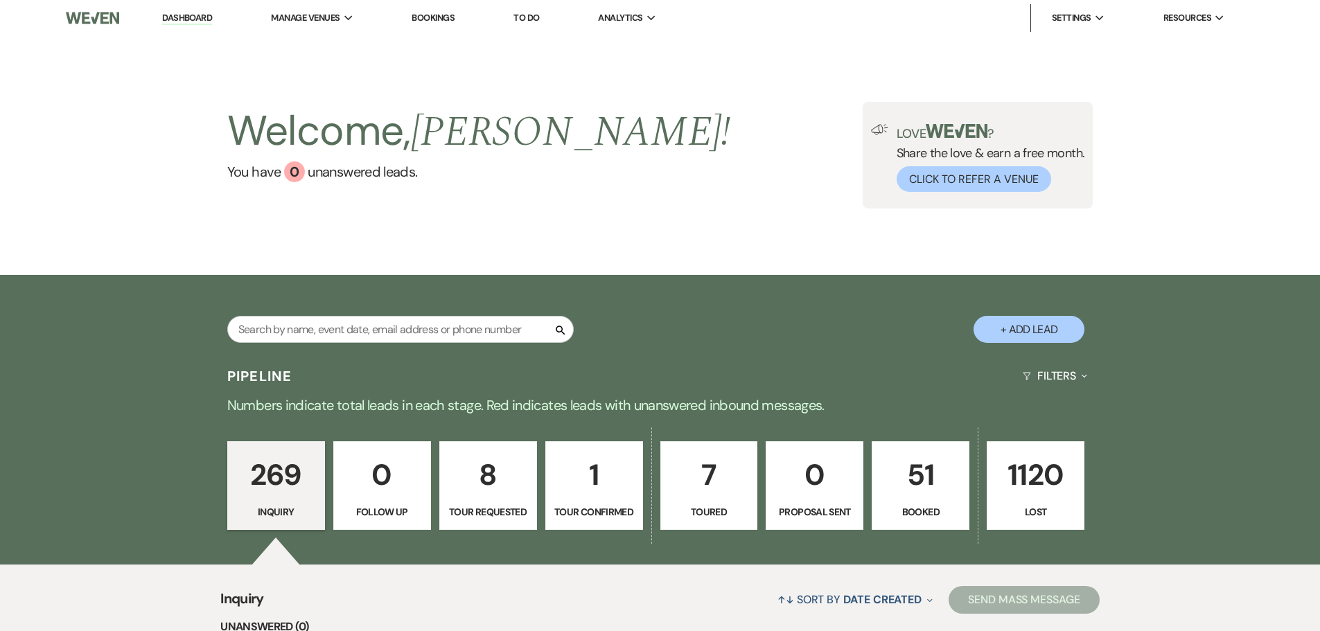
click at [784, 207] on div "Welcome, Jennifer ! You have 0 unanswered lead s . Love ? Share the love & earn…" at bounding box center [660, 155] width 998 height 107
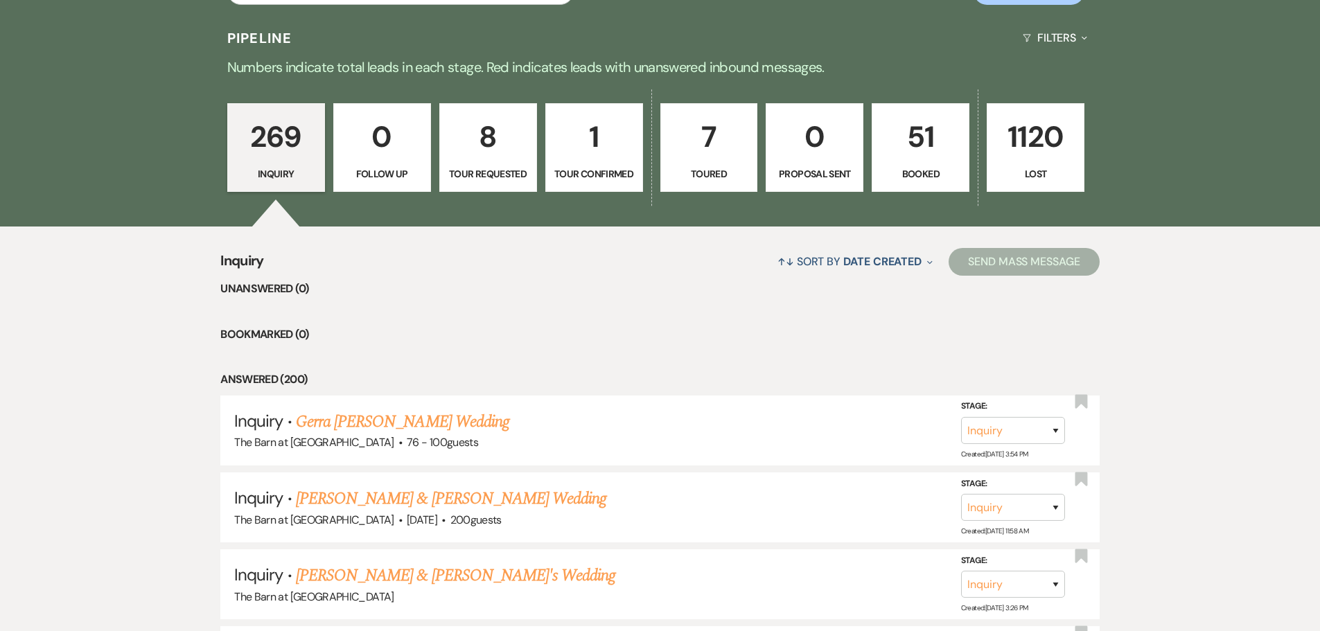
scroll to position [208, 0]
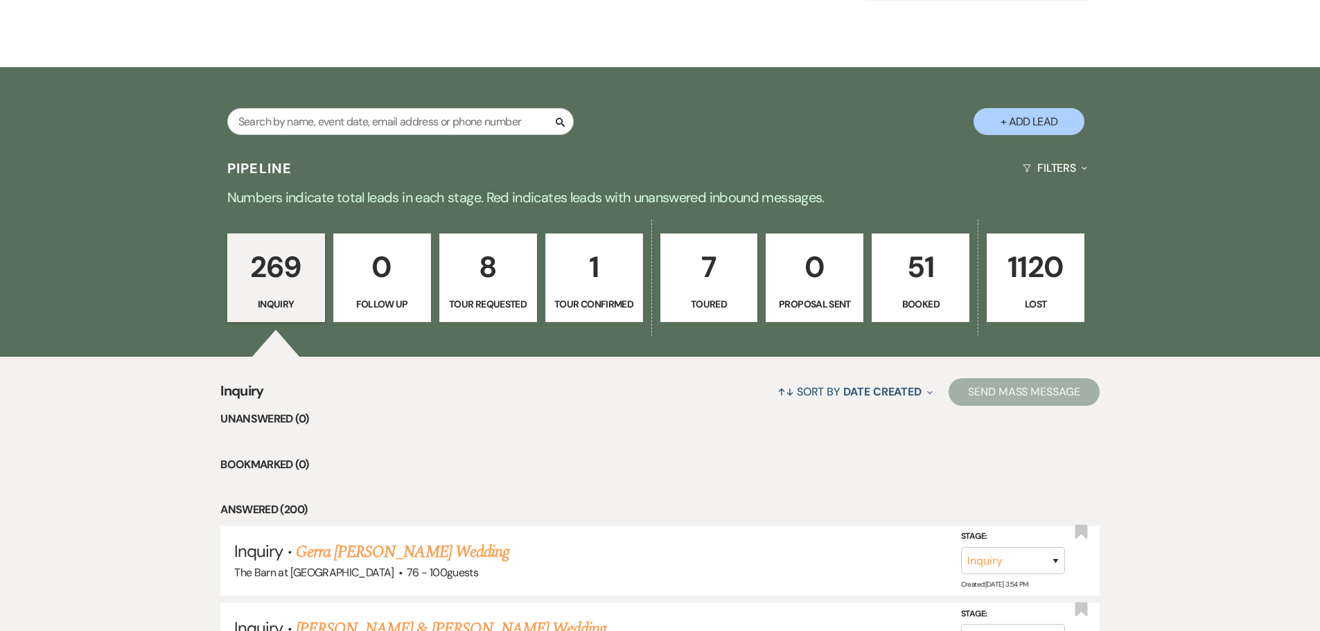
click at [911, 281] on p "51" at bounding box center [921, 267] width 80 height 46
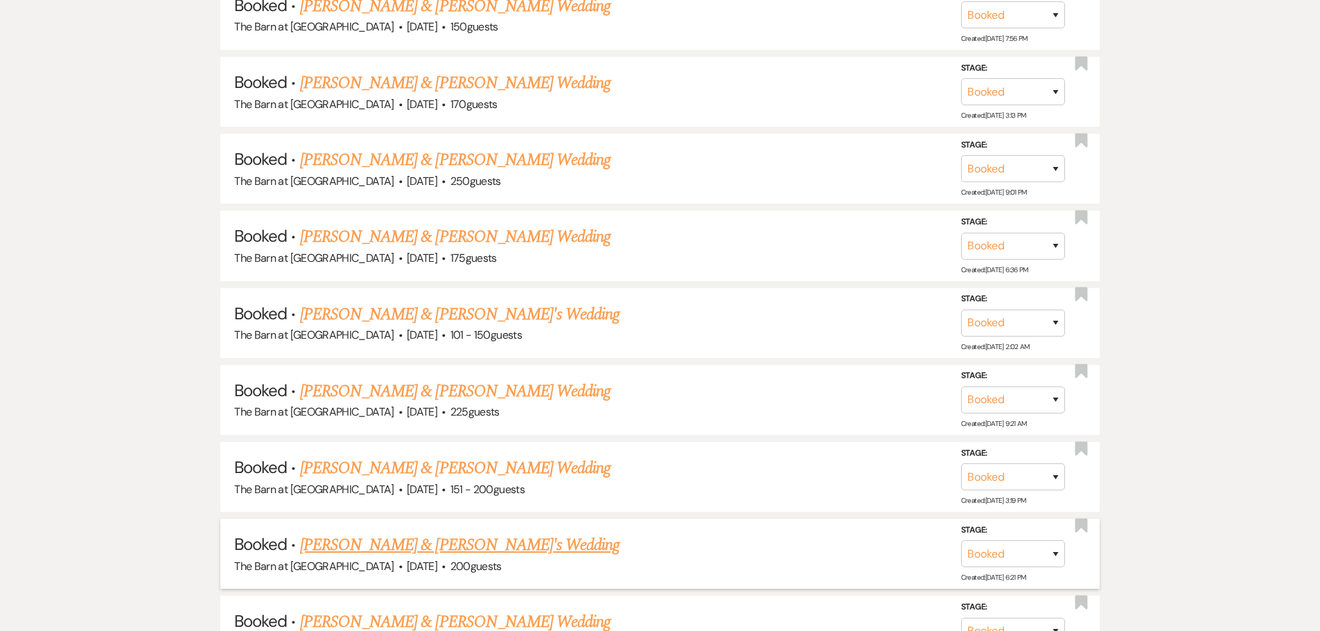
scroll to position [762, 0]
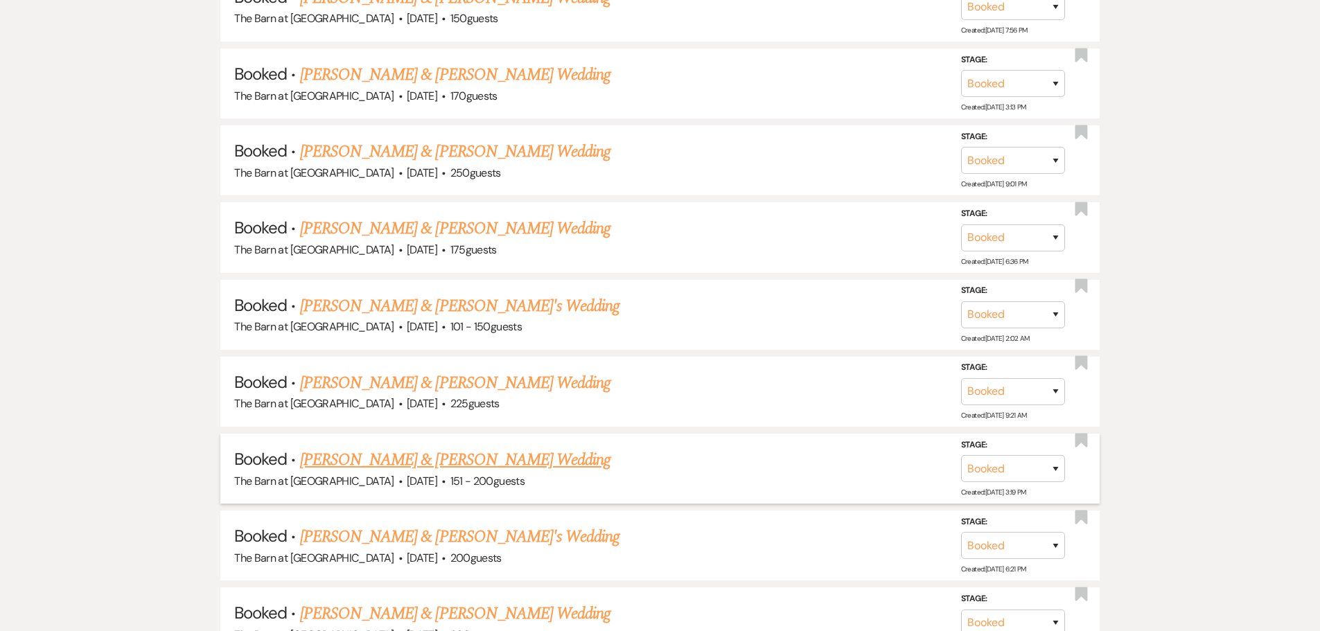
click at [480, 471] on link "[PERSON_NAME] & [PERSON_NAME] Wedding" at bounding box center [455, 460] width 310 height 25
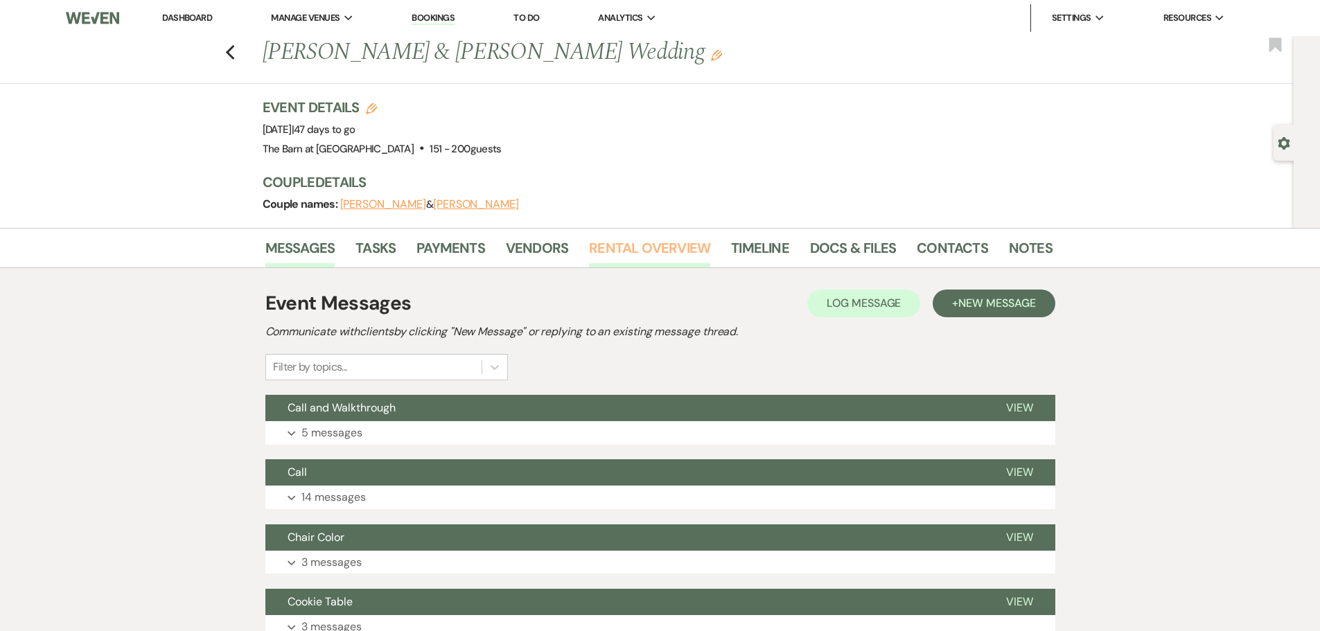
click at [643, 253] on link "Rental Overview" at bounding box center [649, 252] width 121 height 30
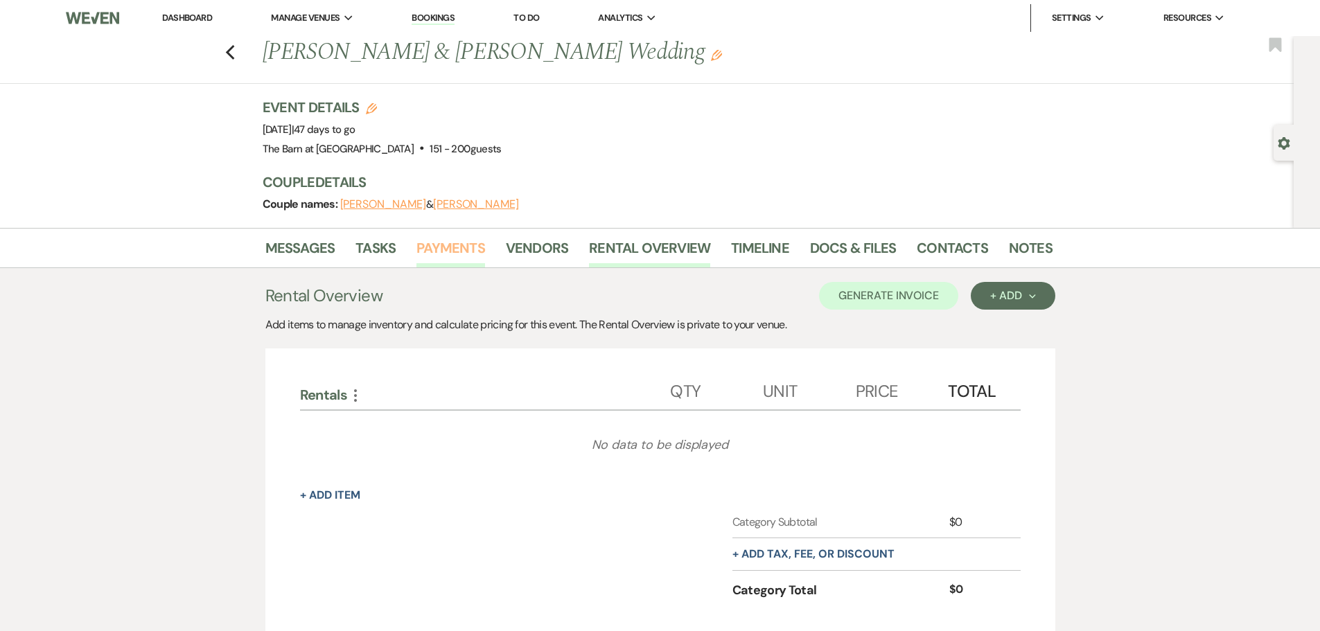
click at [432, 249] on link "Payments" at bounding box center [450, 252] width 69 height 30
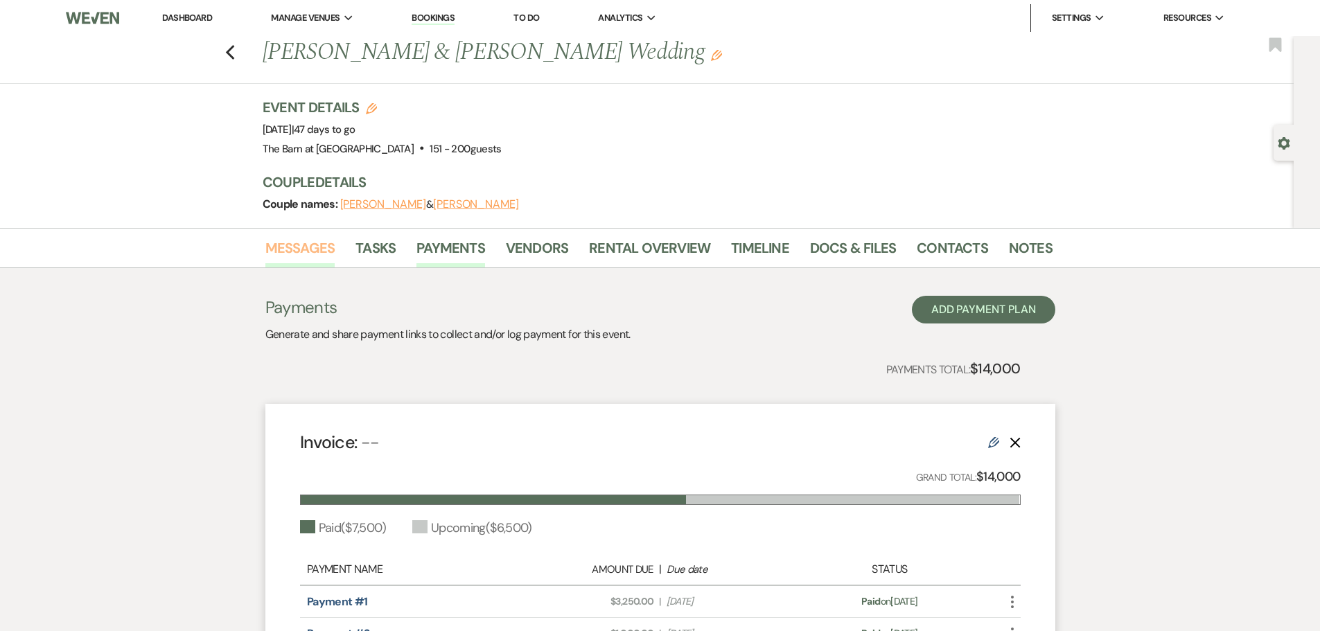
click at [292, 249] on link "Messages" at bounding box center [300, 252] width 70 height 30
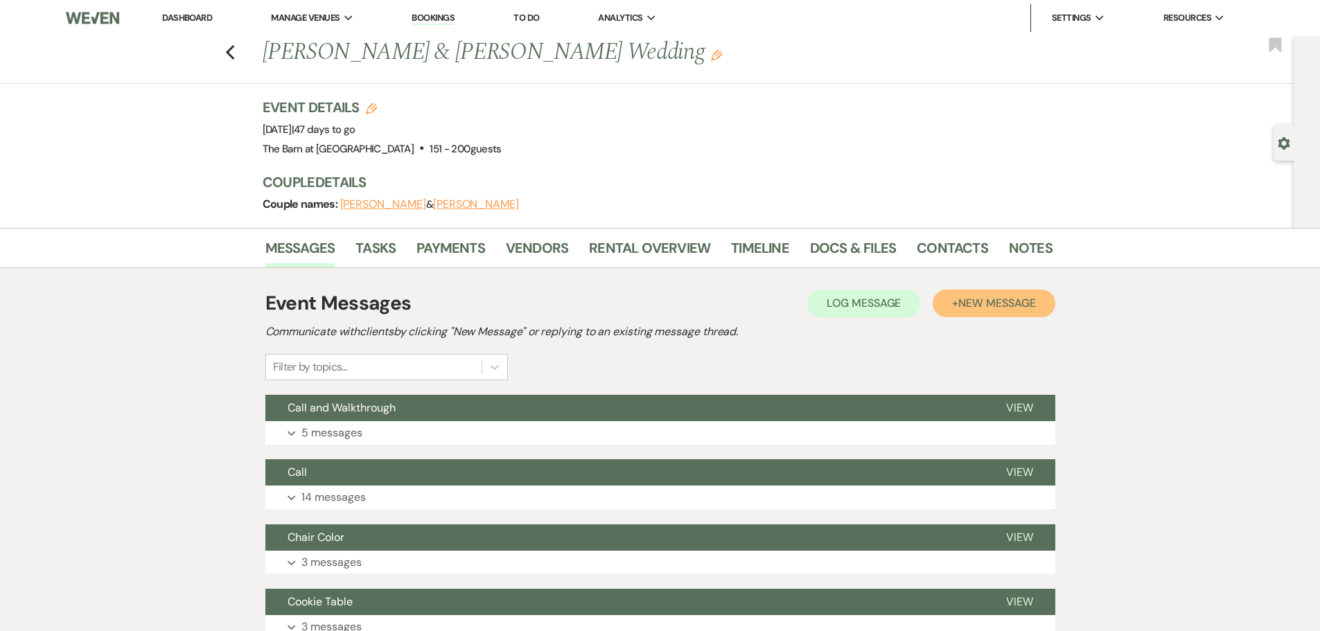
click at [1022, 304] on span "New Message" at bounding box center [996, 303] width 77 height 15
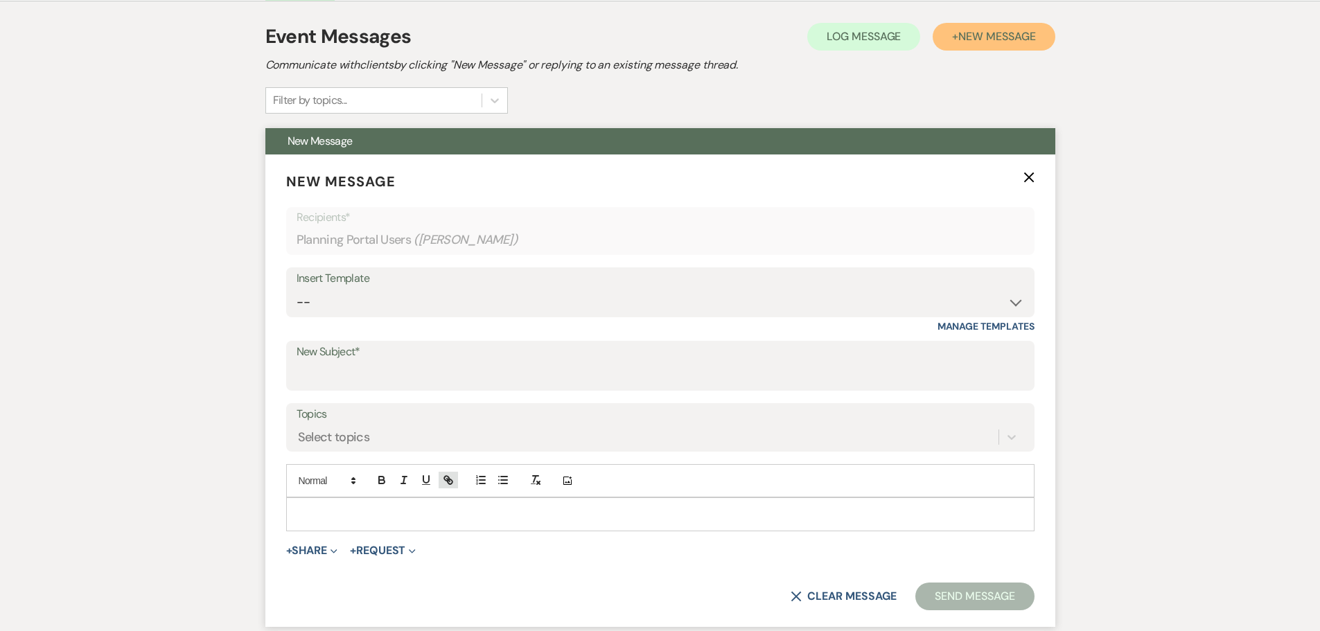
scroll to position [277, 0]
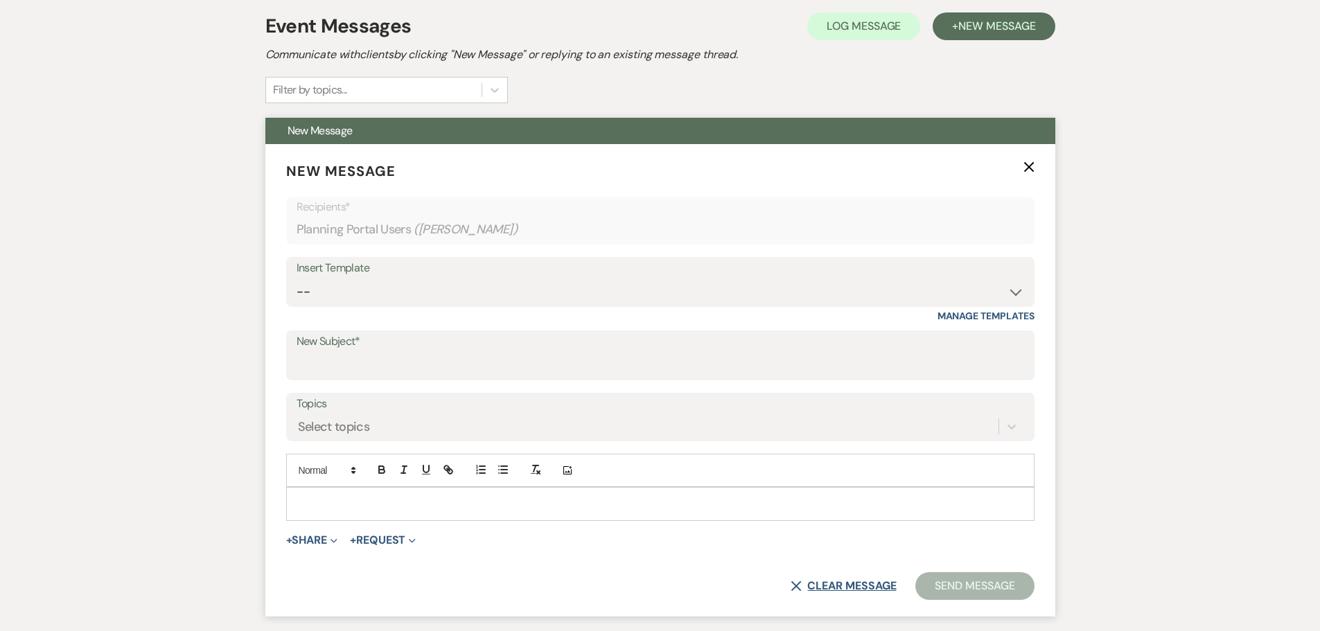
click at [850, 583] on button "X Clear message" at bounding box center [843, 586] width 105 height 11
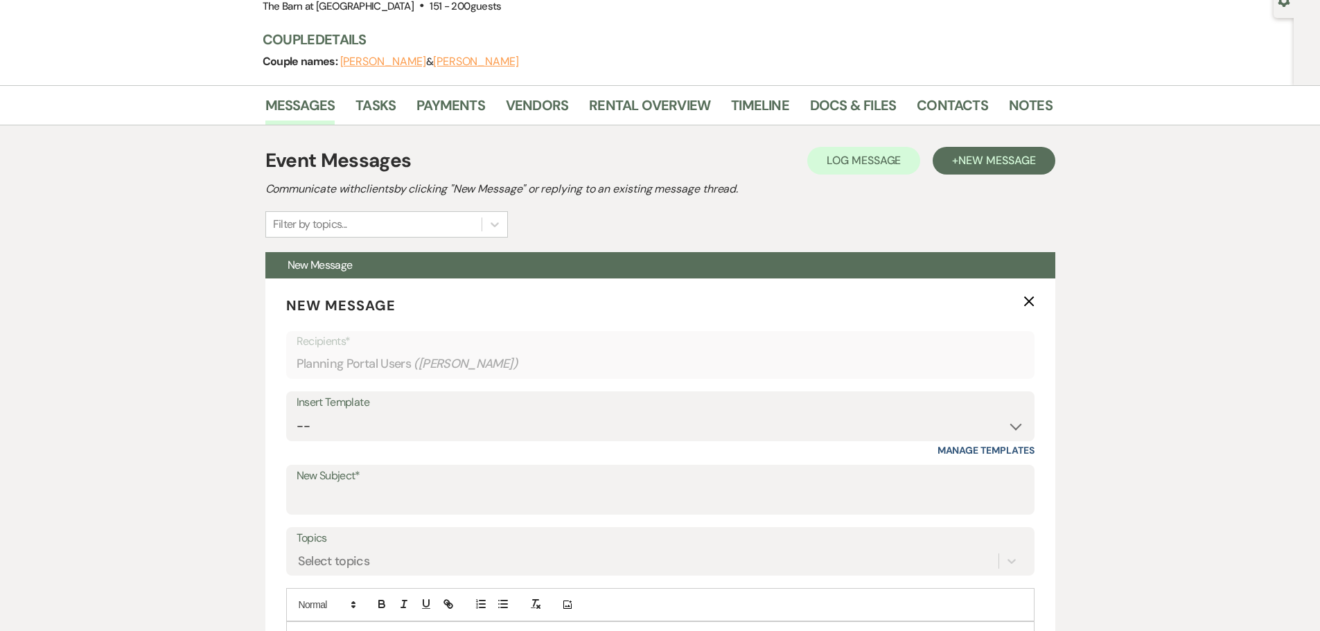
scroll to position [0, 0]
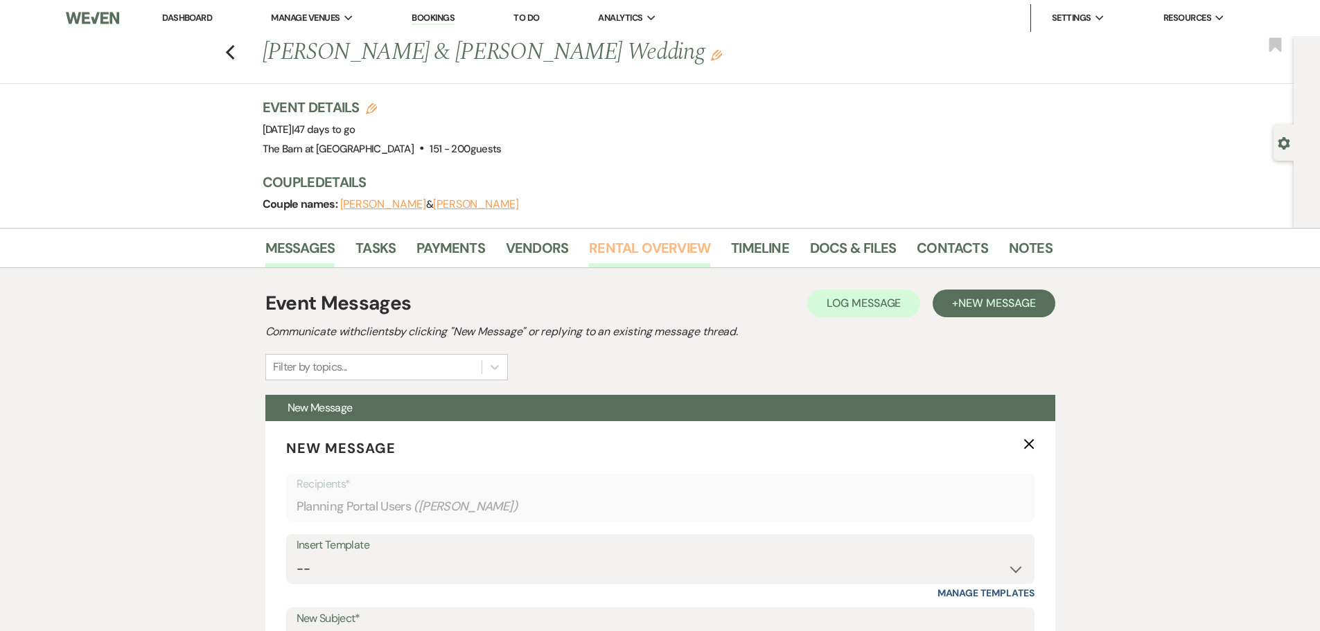
click at [657, 255] on link "Rental Overview" at bounding box center [649, 252] width 121 height 30
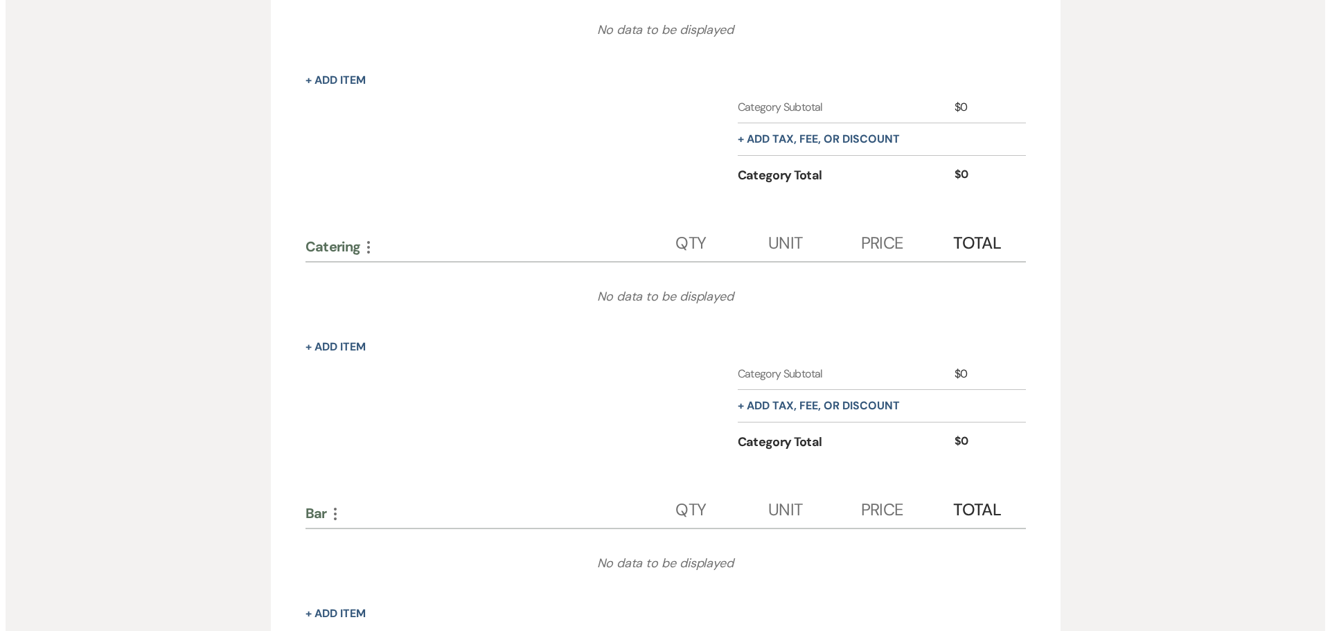
scroll to position [416, 0]
click at [343, 347] on button "+ Add Item" at bounding box center [330, 346] width 60 height 11
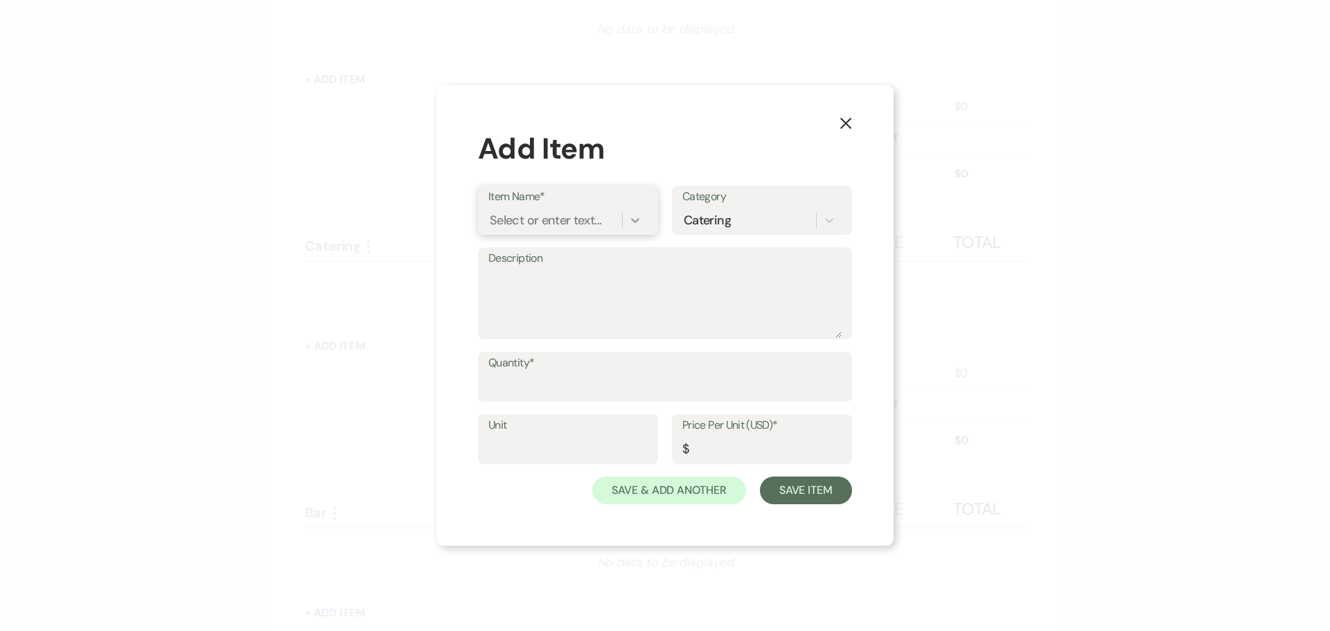
click at [638, 214] on icon at bounding box center [636, 220] width 14 height 14
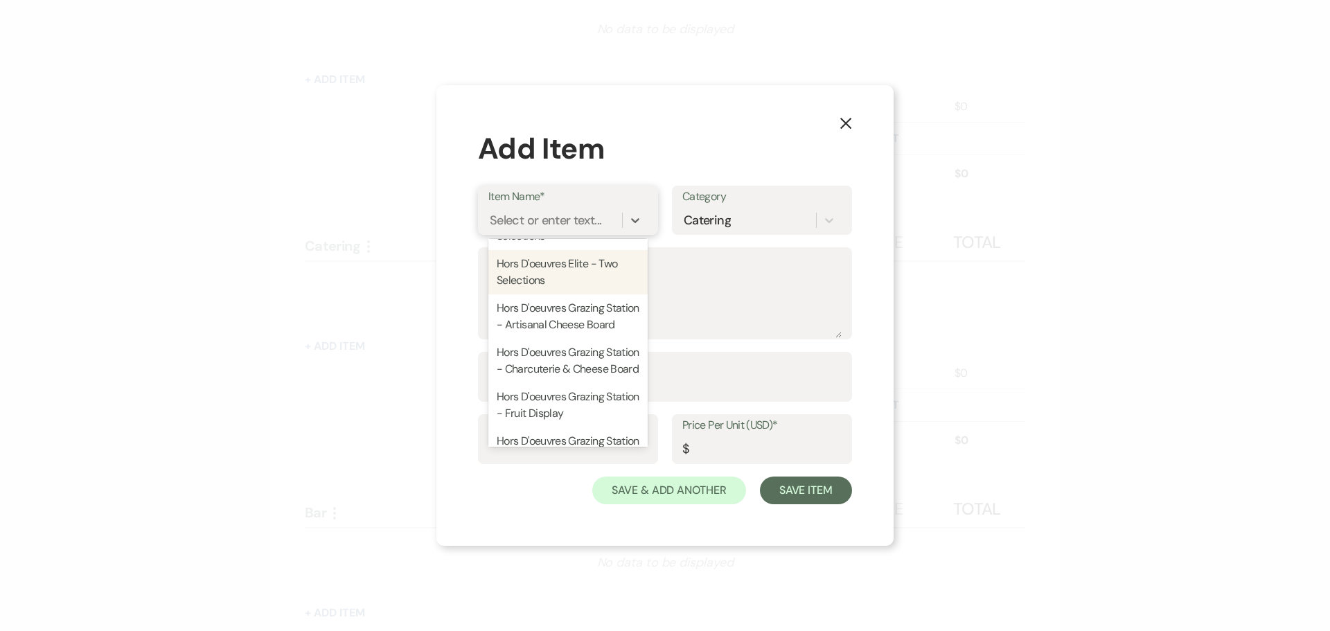
scroll to position [1524, 0]
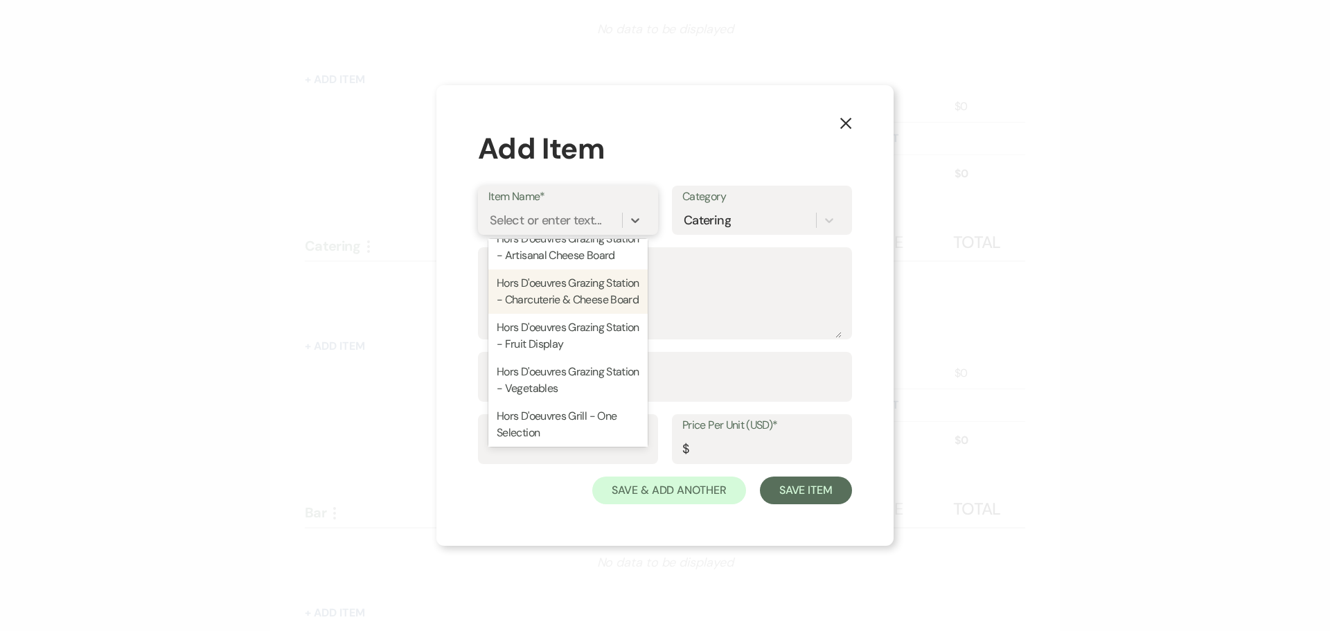
click at [539, 314] on div "Hors D'oeuvres Grazing Station - Charcuterie & Cheese Board" at bounding box center [568, 292] width 159 height 44
type input "1"
type input "17.95"
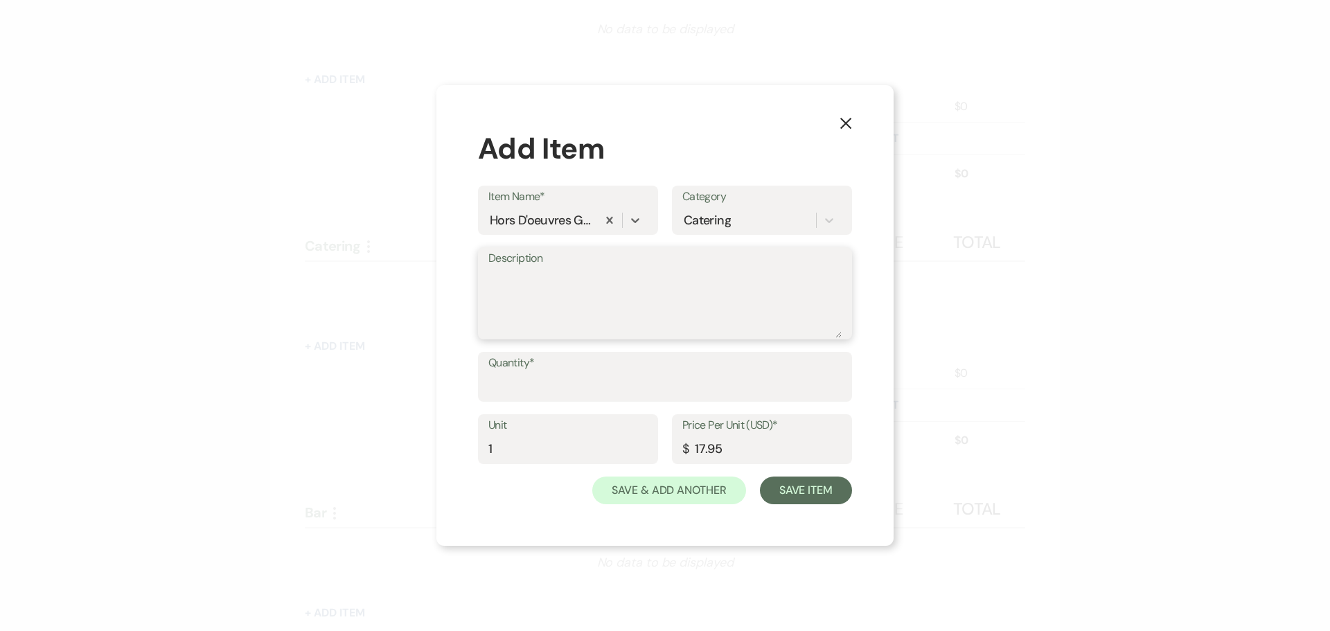
click at [589, 274] on textarea "Description" at bounding box center [665, 303] width 353 height 69
type textarea "Charcuterie Display"
click at [561, 378] on input "Quantity*" at bounding box center [665, 386] width 353 height 27
type input "148"
click at [816, 486] on button "Save Item" at bounding box center [806, 491] width 92 height 28
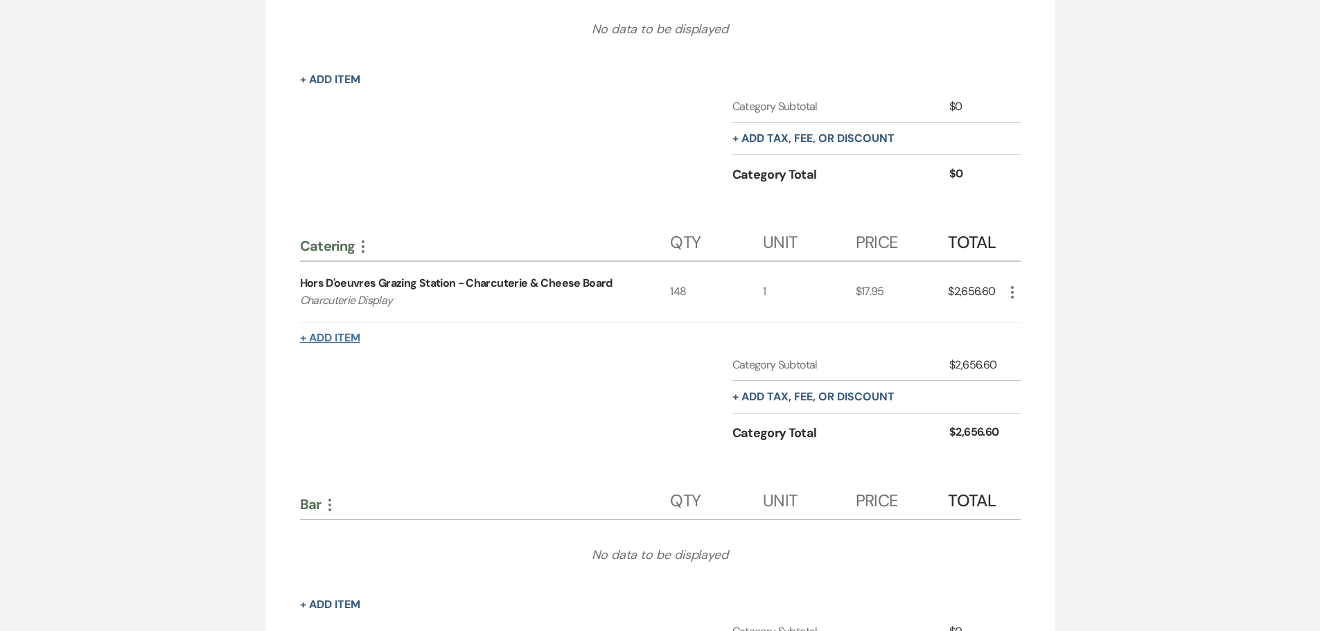
click at [353, 342] on button "+ Add Item" at bounding box center [330, 338] width 60 height 11
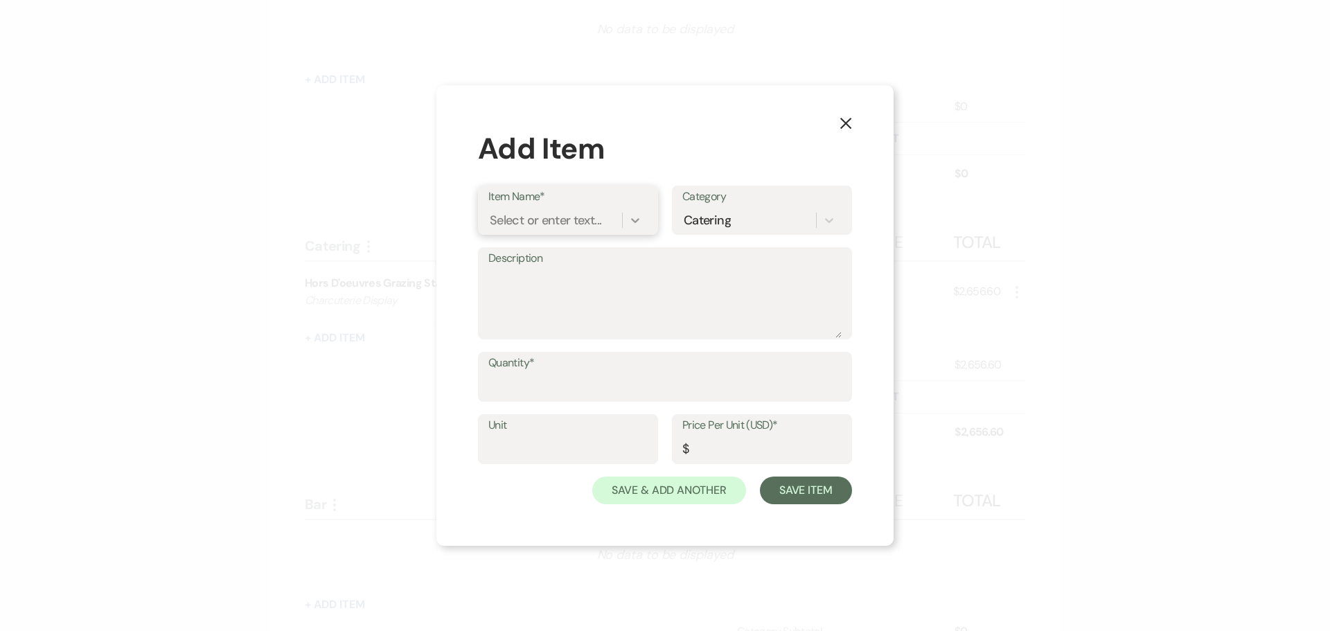
click at [630, 218] on icon at bounding box center [636, 220] width 14 height 14
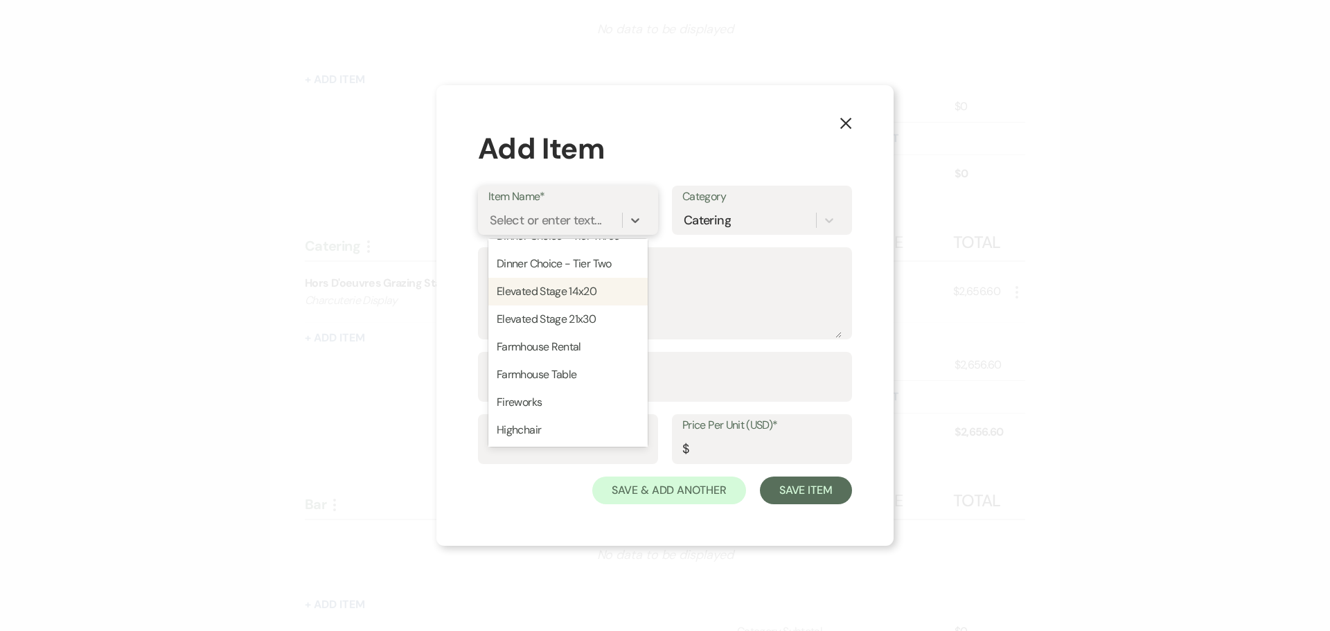
scroll to position [970, 0]
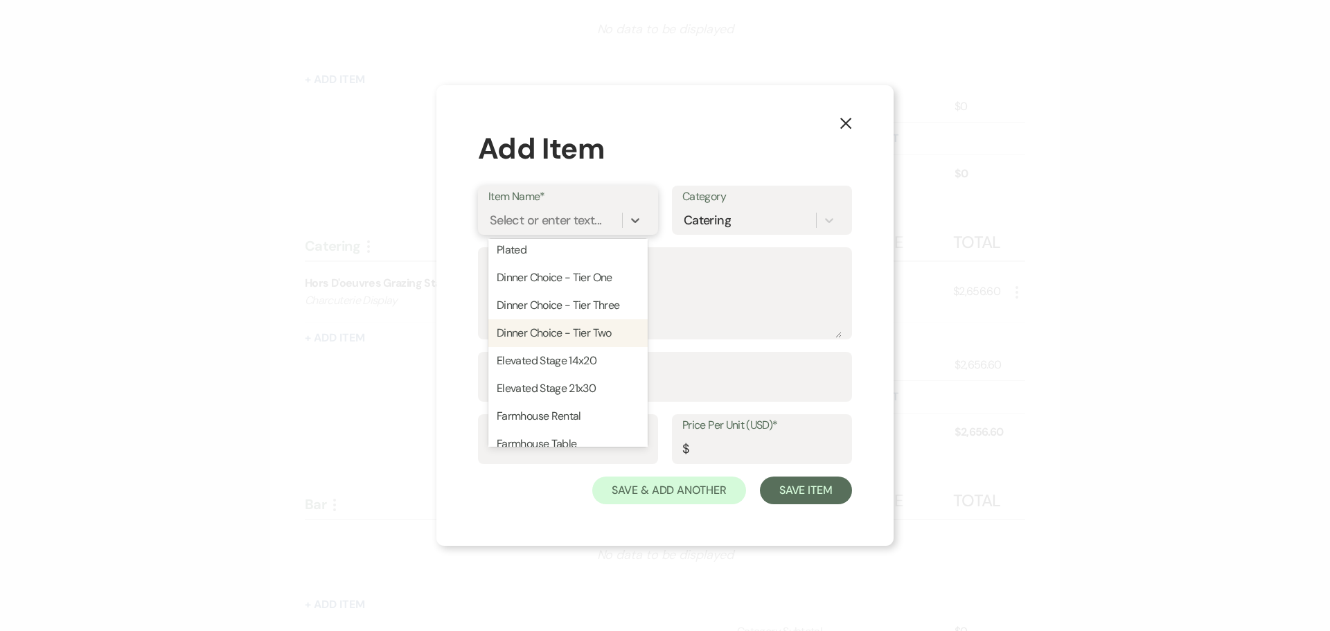
click at [581, 347] on div "Dinner Choice - Tier Two" at bounding box center [568, 333] width 159 height 28
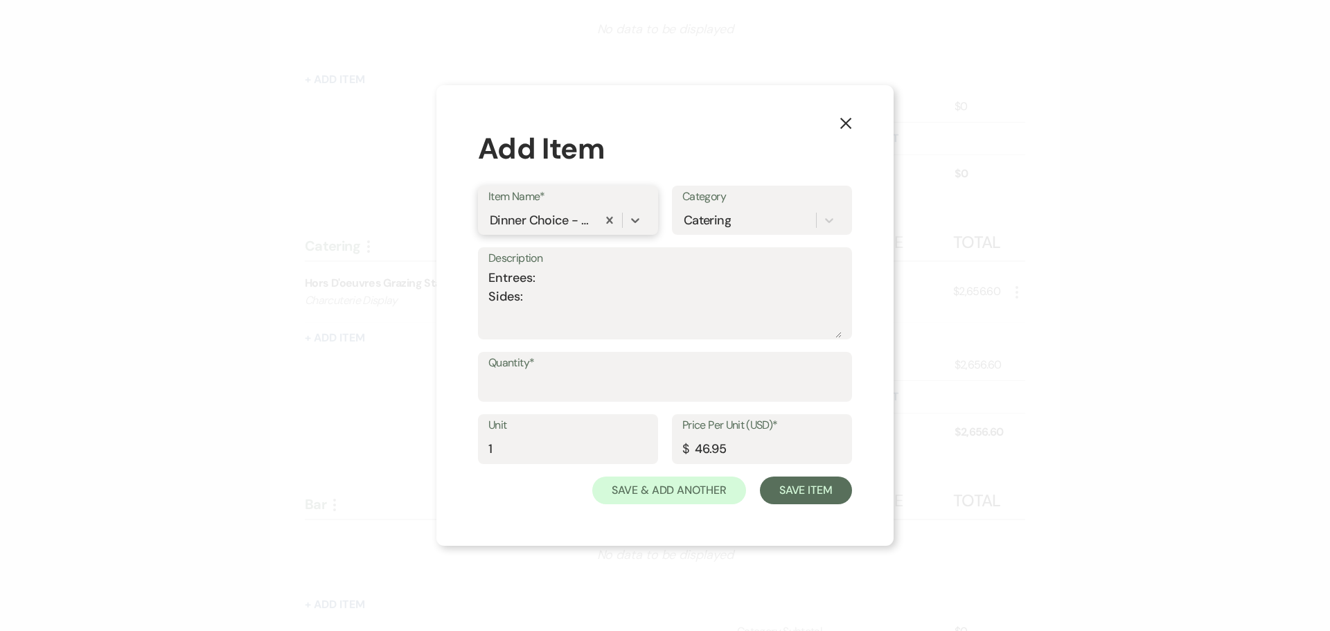
type textarea "Entrees: Sides:"
type input "1"
click at [635, 216] on icon at bounding box center [636, 220] width 14 height 14
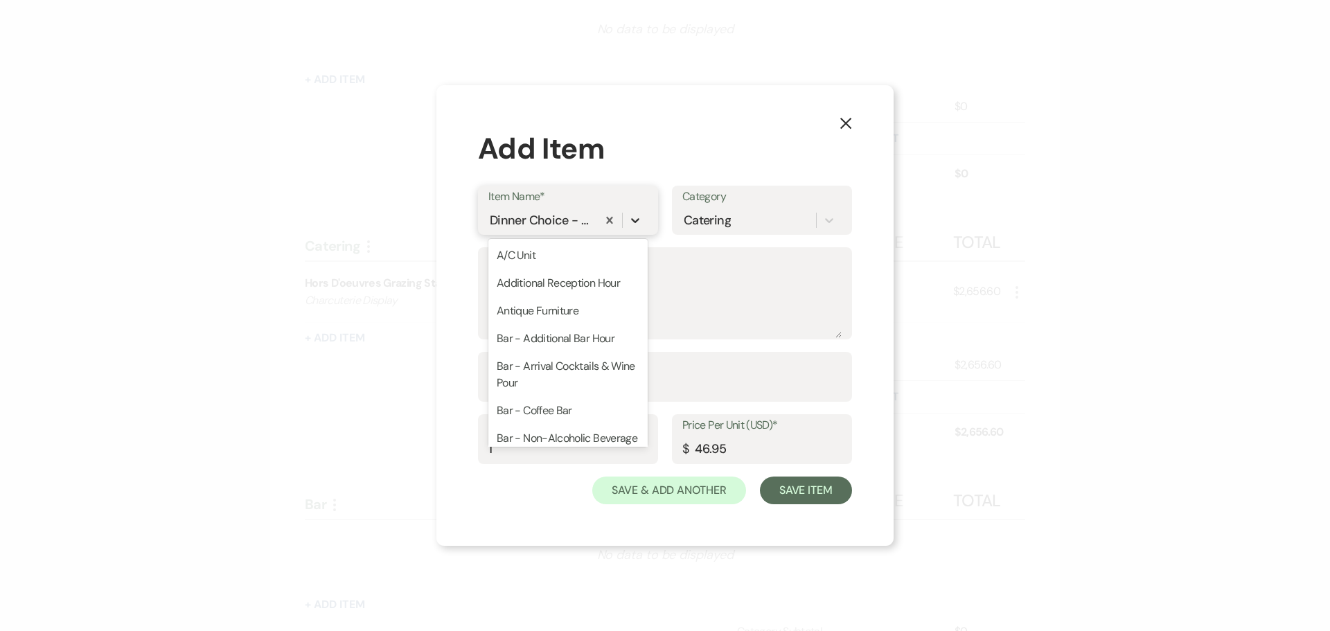
scroll to position [913, 0]
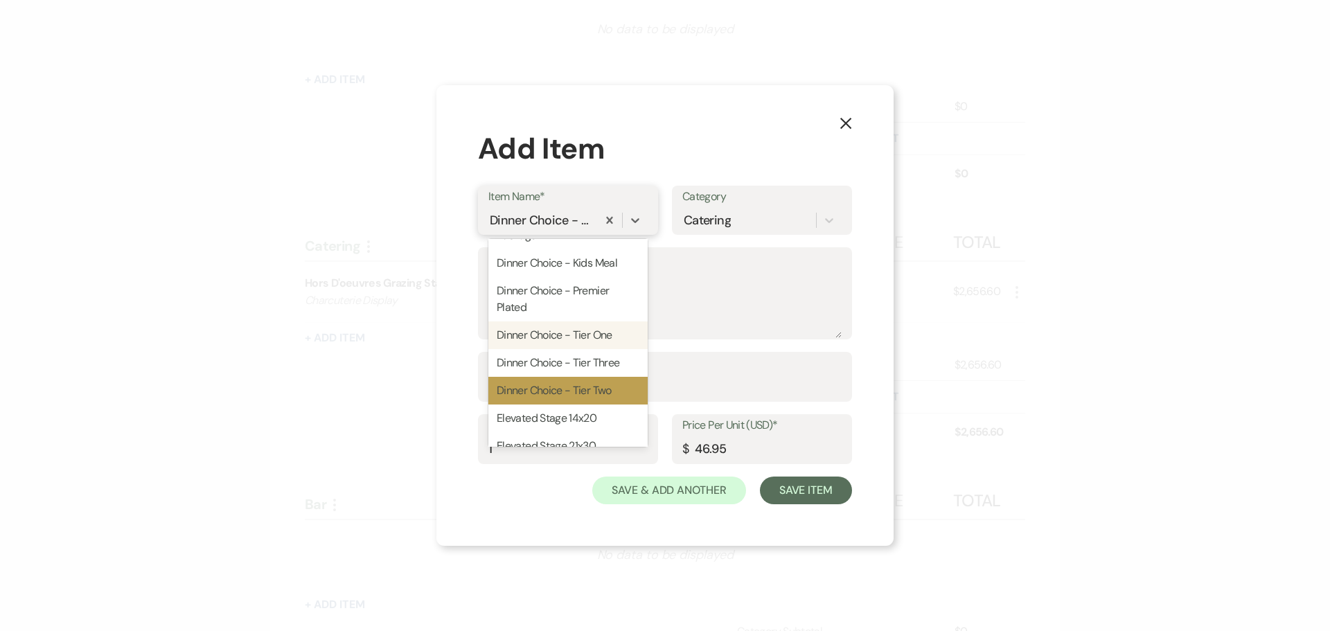
click at [597, 349] on div "Dinner Choice - Tier One" at bounding box center [568, 336] width 159 height 28
type input "36.95"
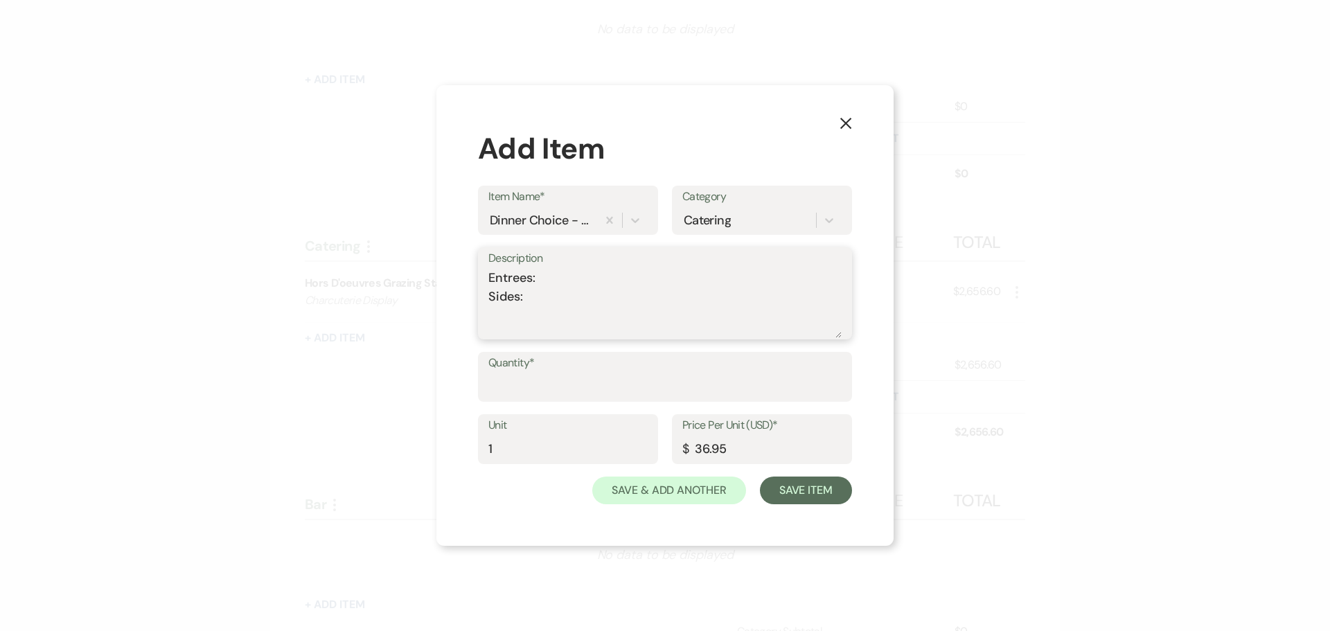
click at [572, 278] on textarea "Entrees: Sides:" at bounding box center [665, 303] width 353 height 69
click at [547, 299] on textarea "Entrees: Tavern Ham & Short Ribs Sides:" at bounding box center [665, 303] width 353 height 69
type textarea "Entrees: Tavern Ham & Short Ribs Sides: Mashed Yukon Potatoes, Carrots, Traditi…"
click at [570, 387] on input "Quantity*" at bounding box center [665, 386] width 353 height 27
type input "150"
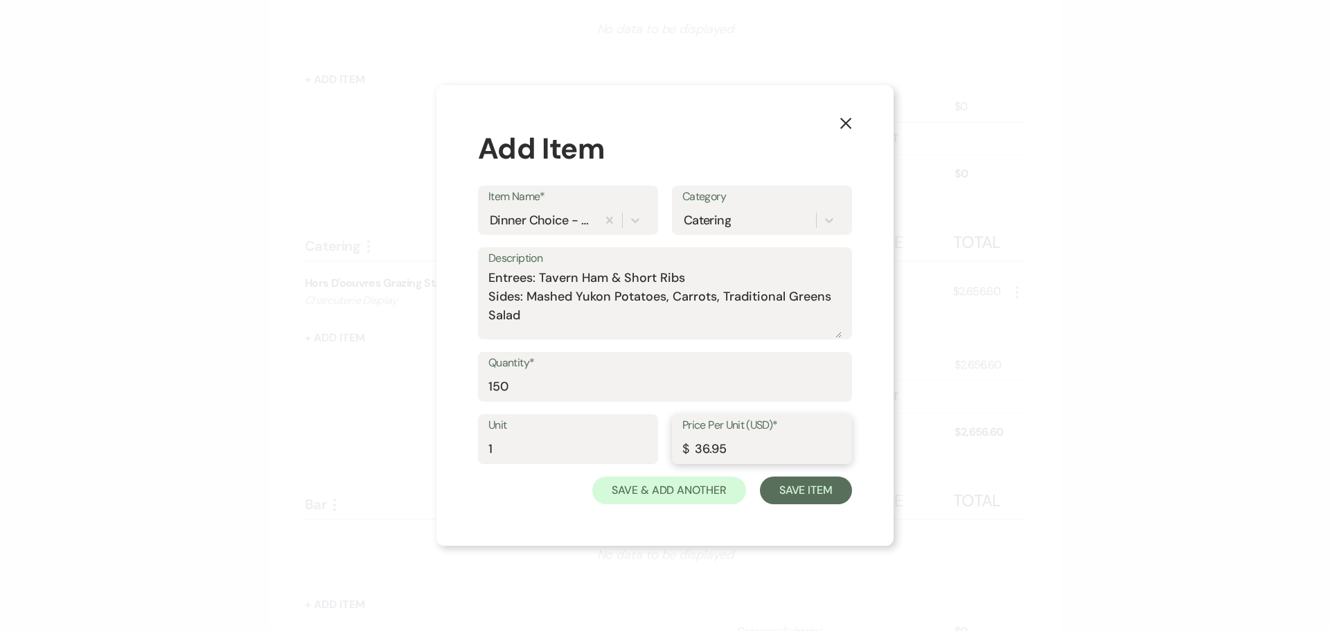
drag, startPoint x: 739, startPoint y: 447, endPoint x: 703, endPoint y: 449, distance: 36.1
click at [703, 449] on input "36.95" at bounding box center [762, 449] width 159 height 27
type input "39.95"
click at [559, 387] on input "150" at bounding box center [665, 386] width 353 height 27
type input "148"
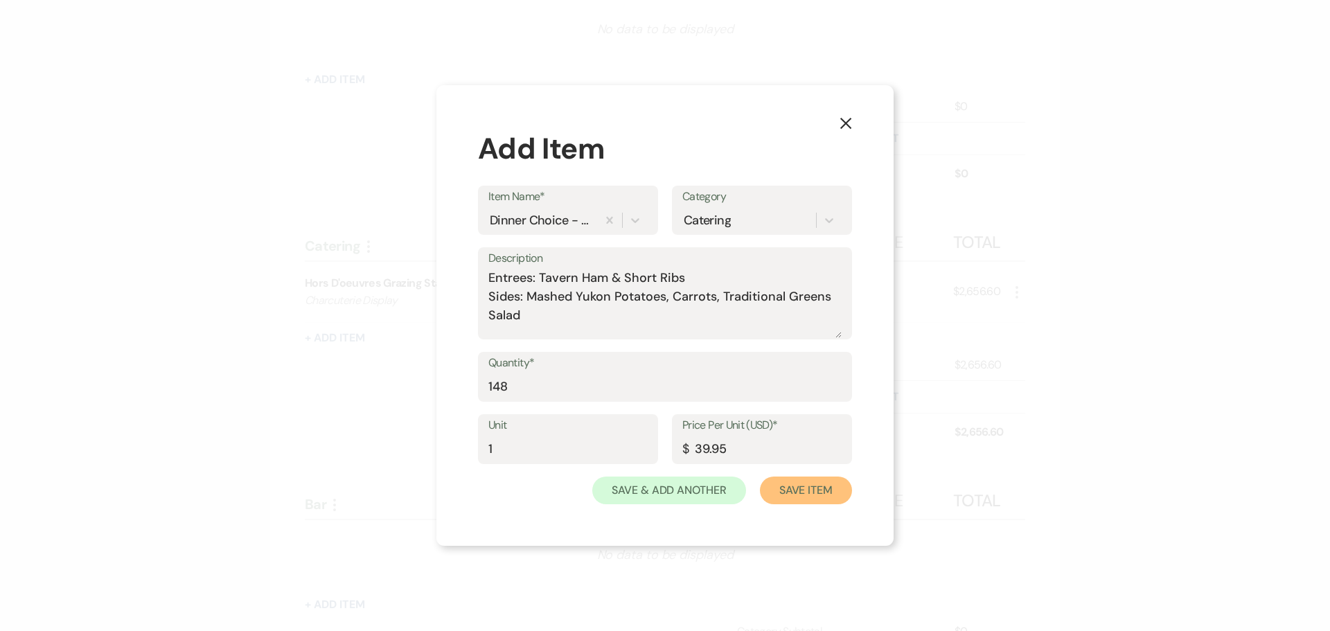
click at [815, 487] on button "Save Item" at bounding box center [806, 491] width 92 height 28
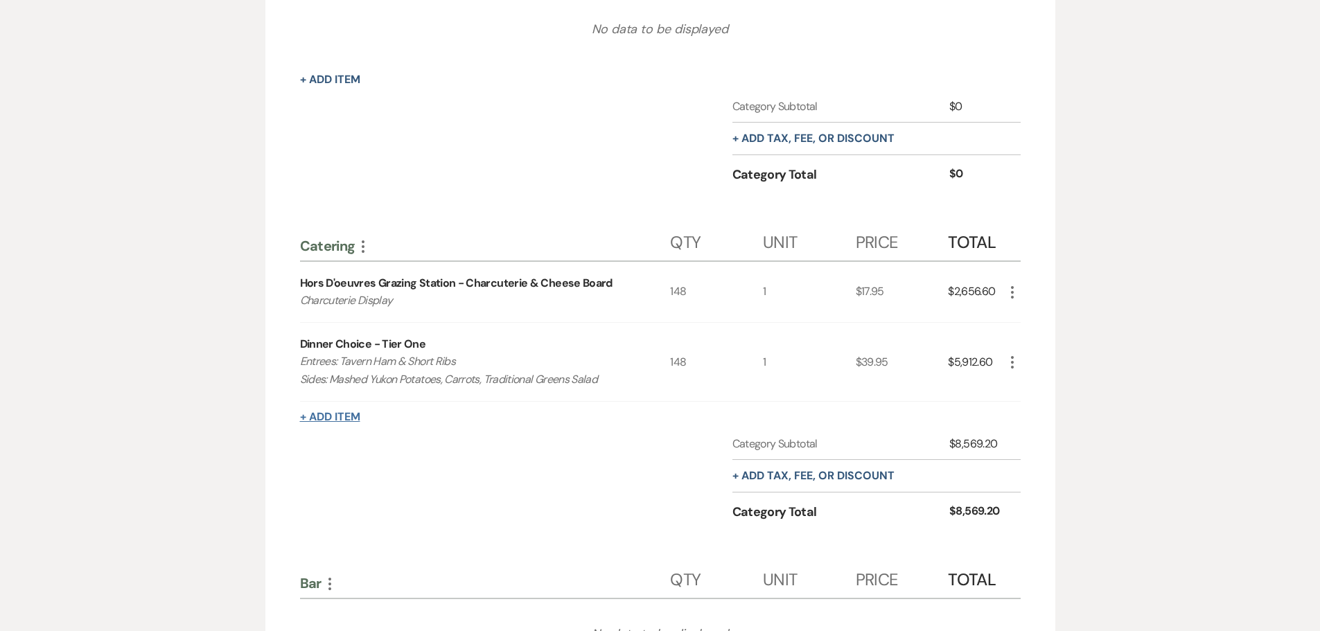
click at [345, 412] on button "+ Add Item" at bounding box center [330, 417] width 60 height 11
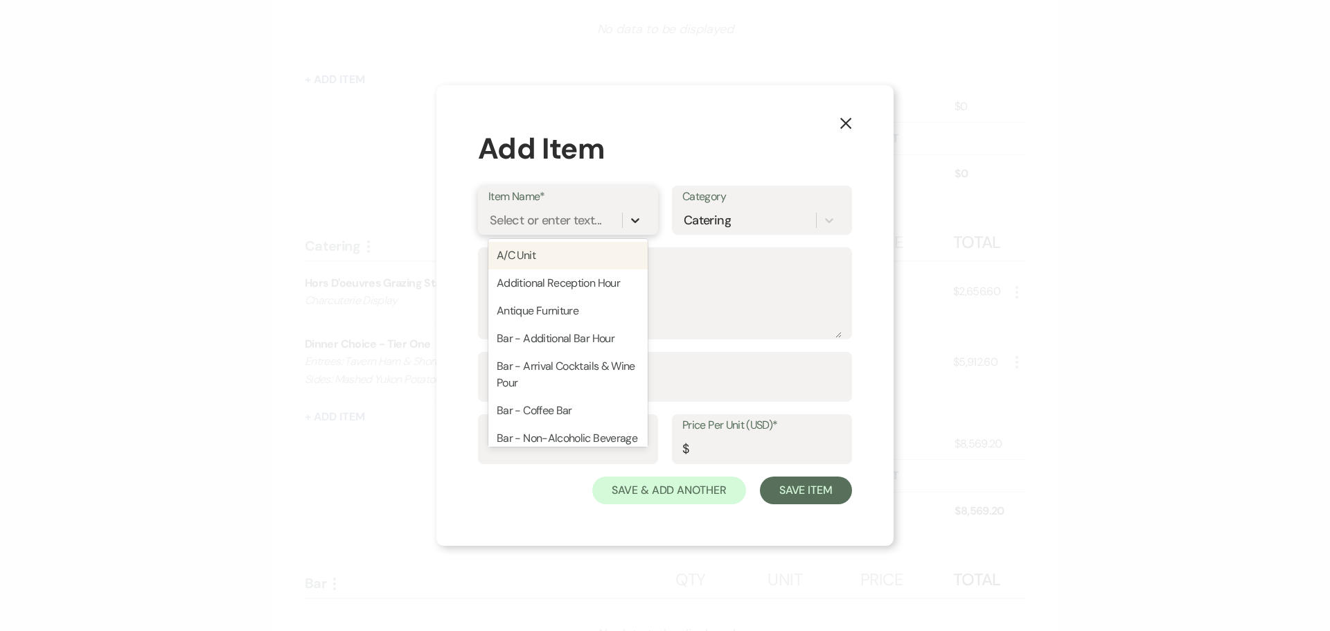
click at [642, 220] on div at bounding box center [635, 220] width 25 height 25
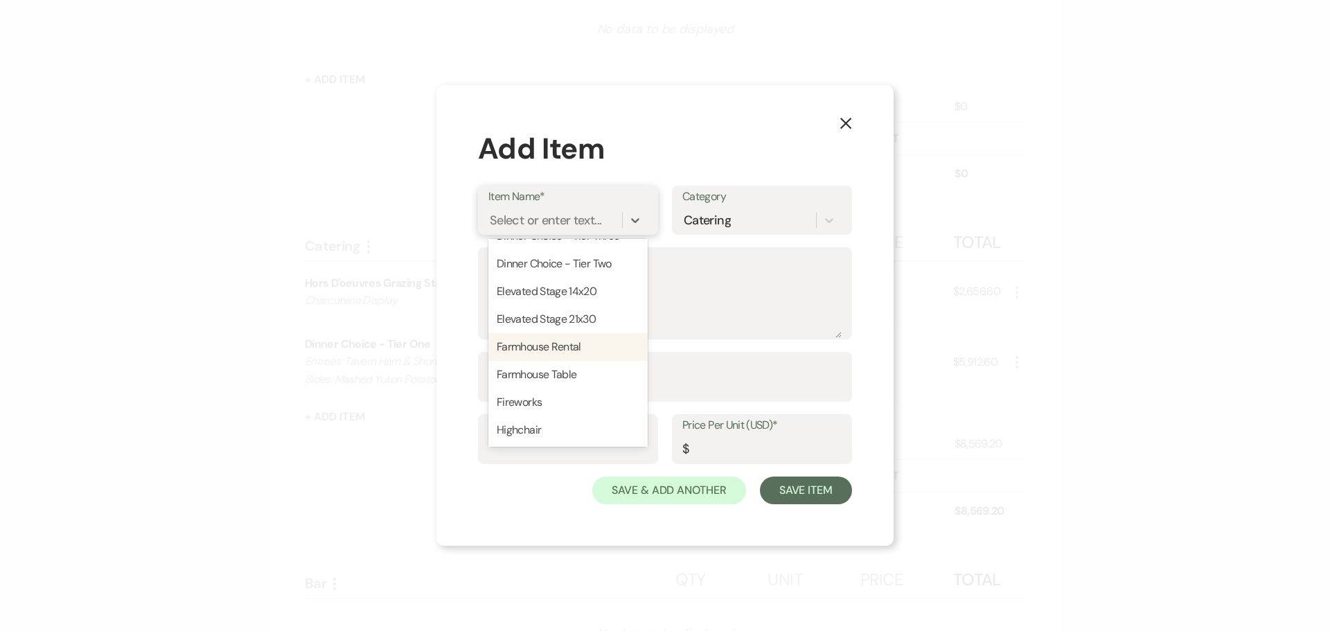
scroll to position [970, 0]
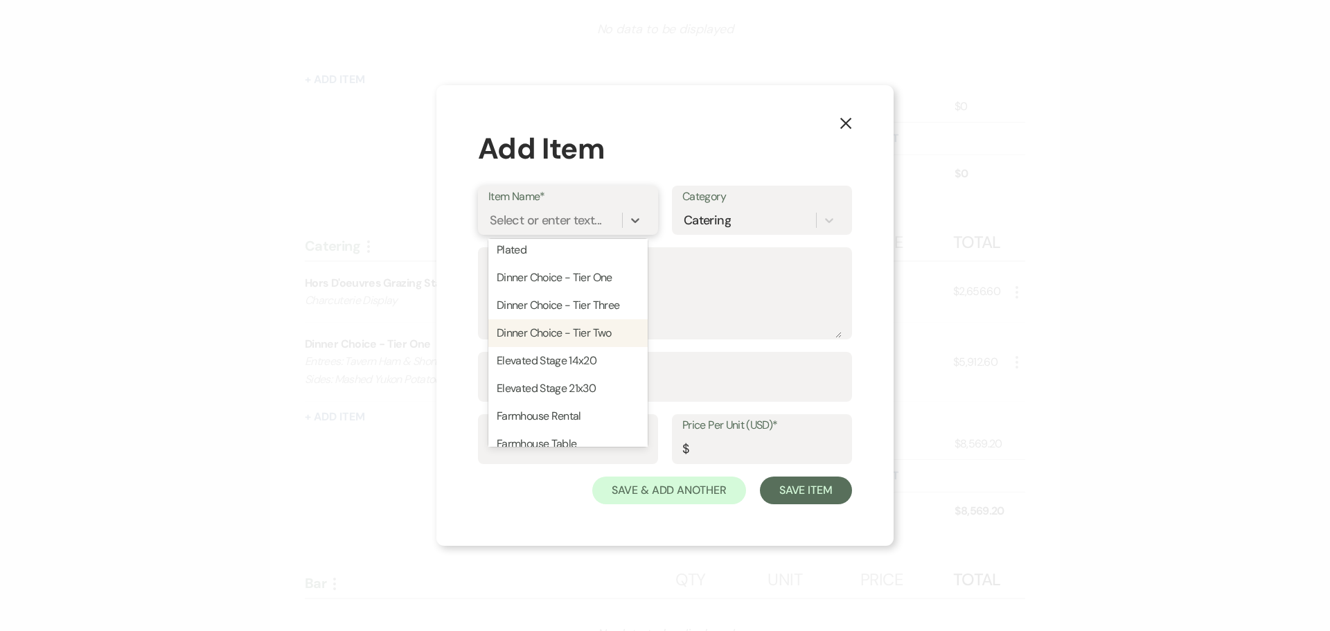
click at [594, 347] on div "Dinner Choice - Tier Two" at bounding box center [568, 333] width 159 height 28
type textarea "Entrees: Sides:"
type input "1"
type input "46.95"
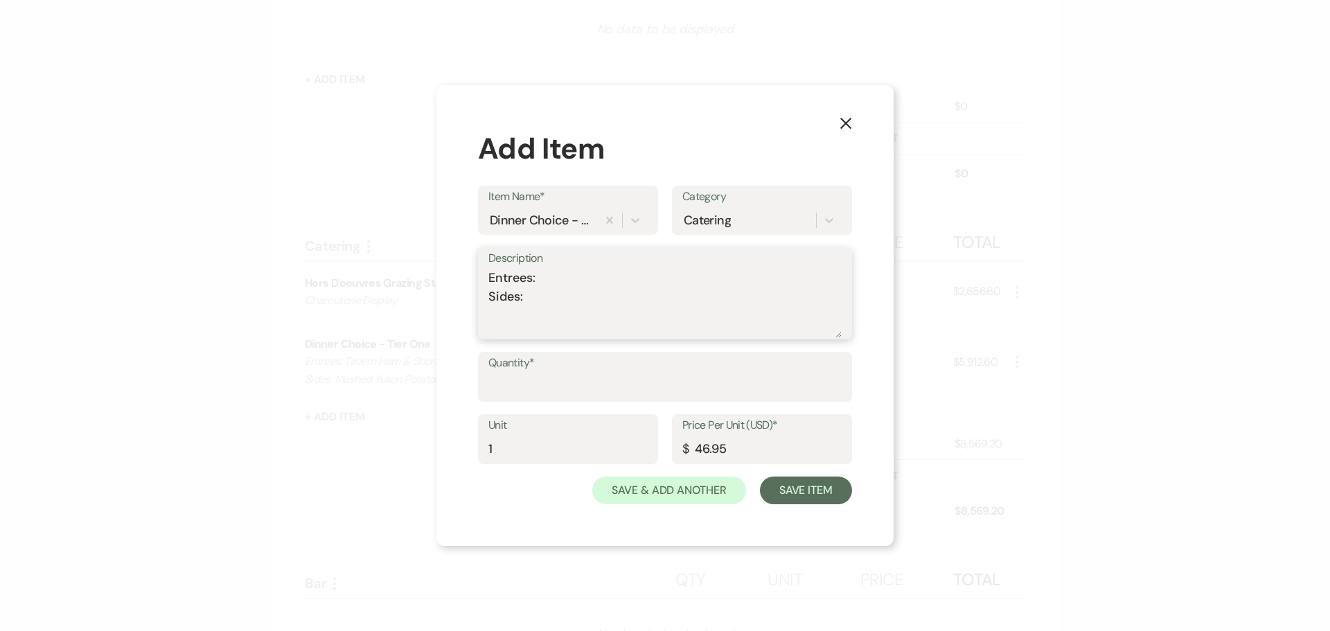
drag, startPoint x: 607, startPoint y: 290, endPoint x: 460, endPoint y: 268, distance: 148.5
click at [460, 268] on div "X Add Item Item Name* Dinner Choice - Tier Two Category Catering Description En…" at bounding box center [665, 315] width 457 height 461
type textarea "Salmon with Maple glaze for Groom's Mom"
click at [507, 372] on label "Quantity*" at bounding box center [665, 363] width 353 height 20
click at [507, 373] on input "Quantity*" at bounding box center [665, 386] width 353 height 27
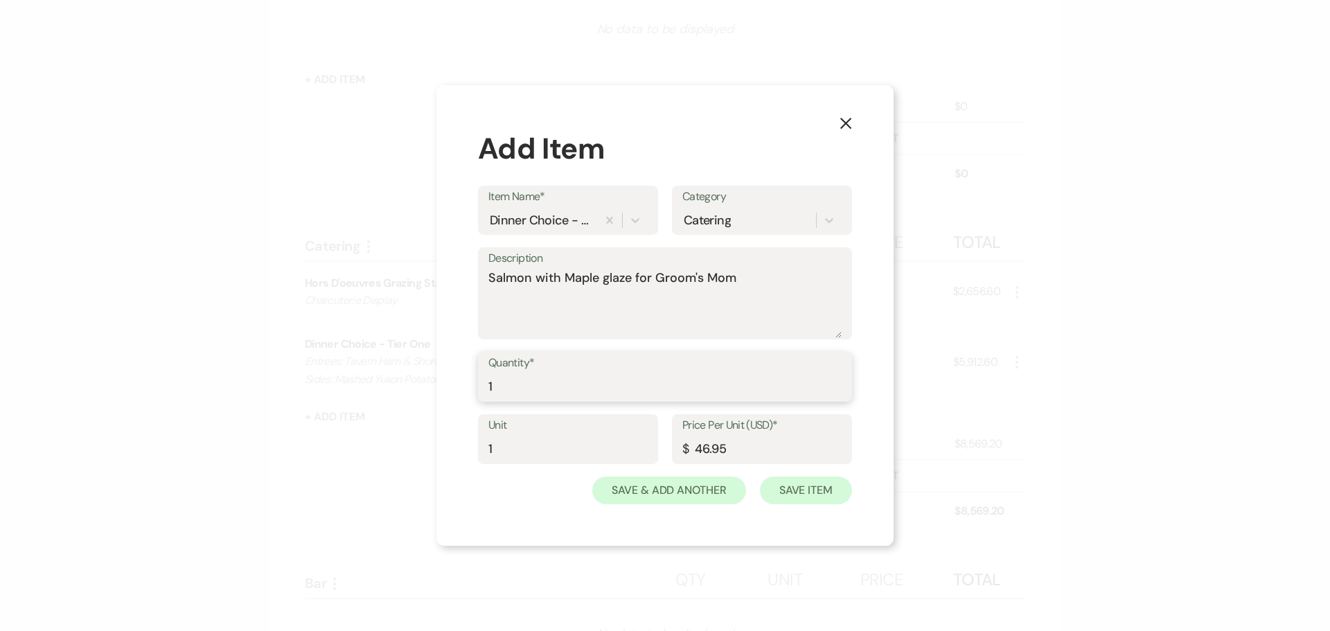
type input "1"
click at [809, 486] on button "Save Item" at bounding box center [806, 491] width 92 height 28
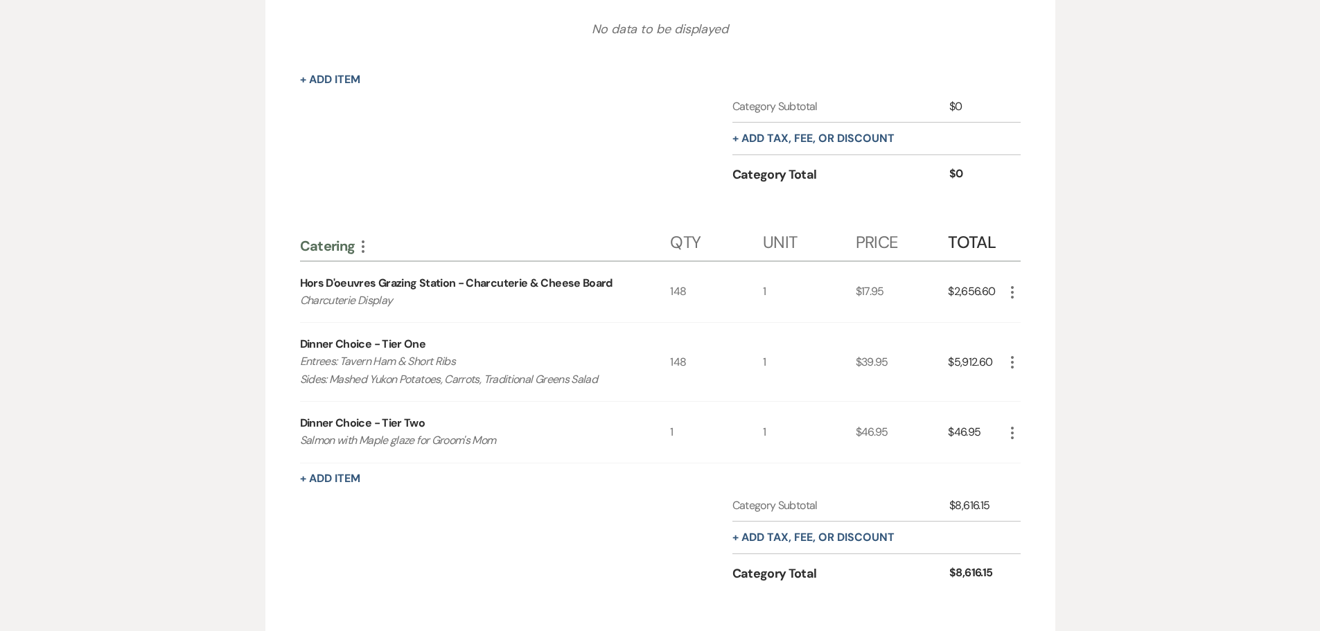
click at [347, 469] on div "Rentals More Qty Unit Price Total No data to be displayed + Add Item Category S…" at bounding box center [660, 568] width 721 height 1232
click at [348, 473] on button "+ Add Item" at bounding box center [330, 478] width 60 height 11
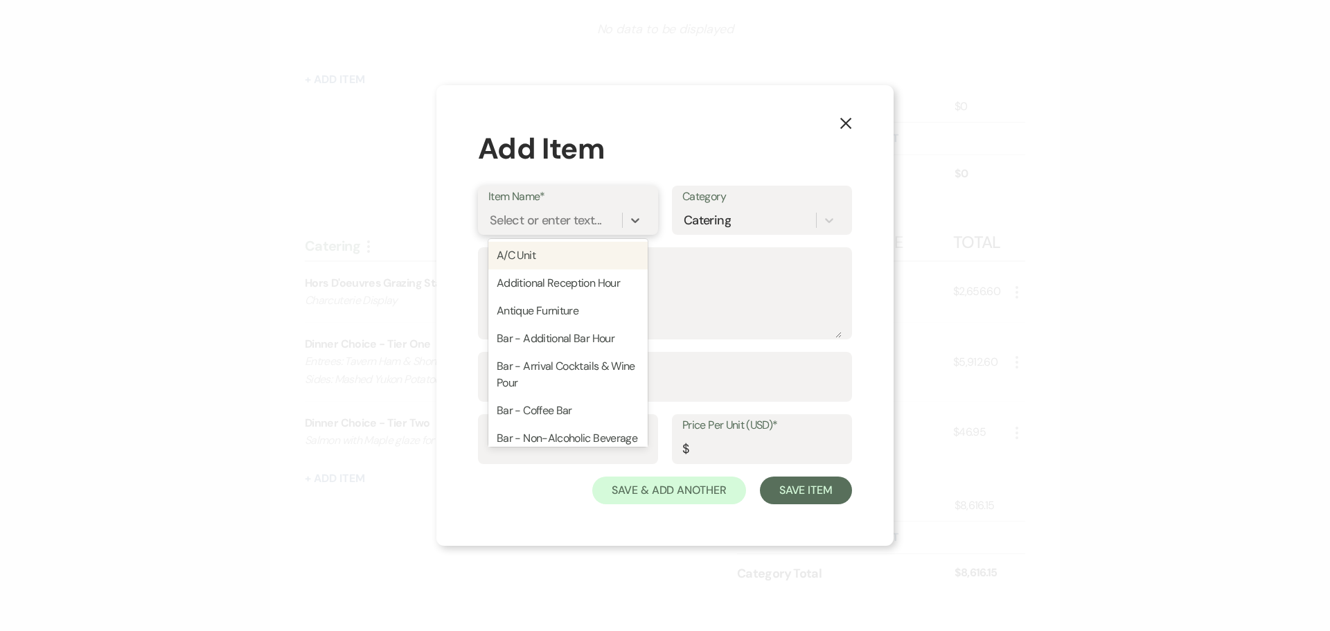
click at [584, 216] on div "Select or enter text..." at bounding box center [546, 220] width 112 height 19
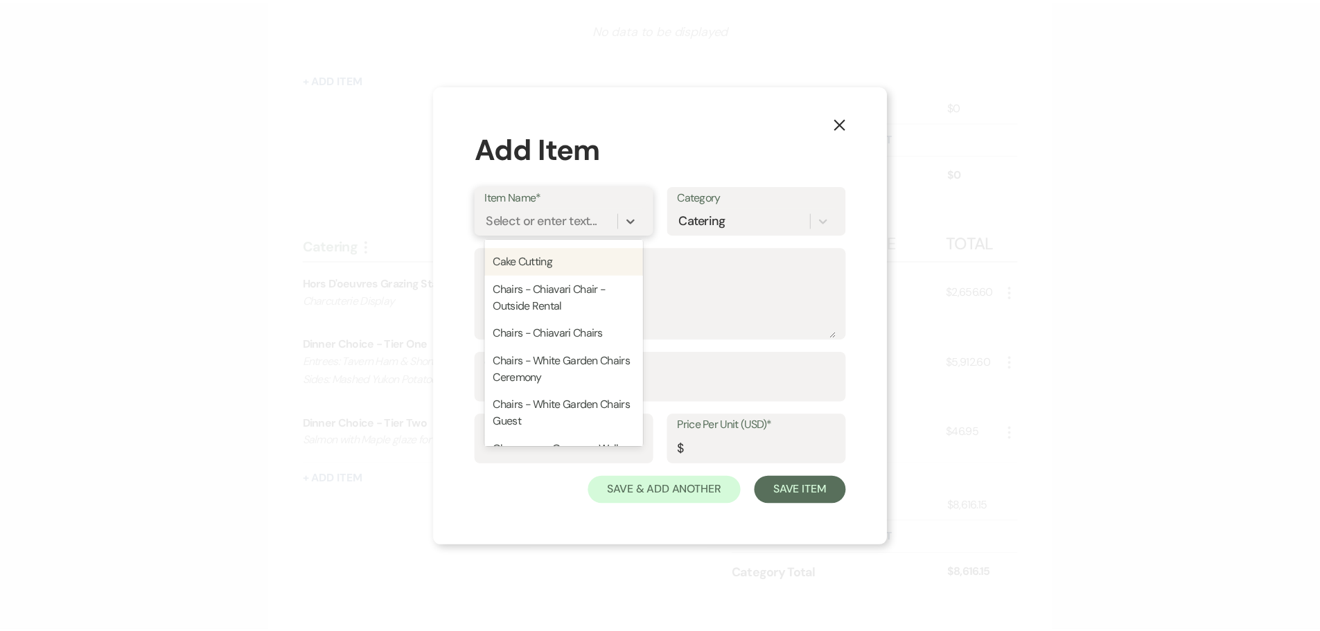
scroll to position [346, 0]
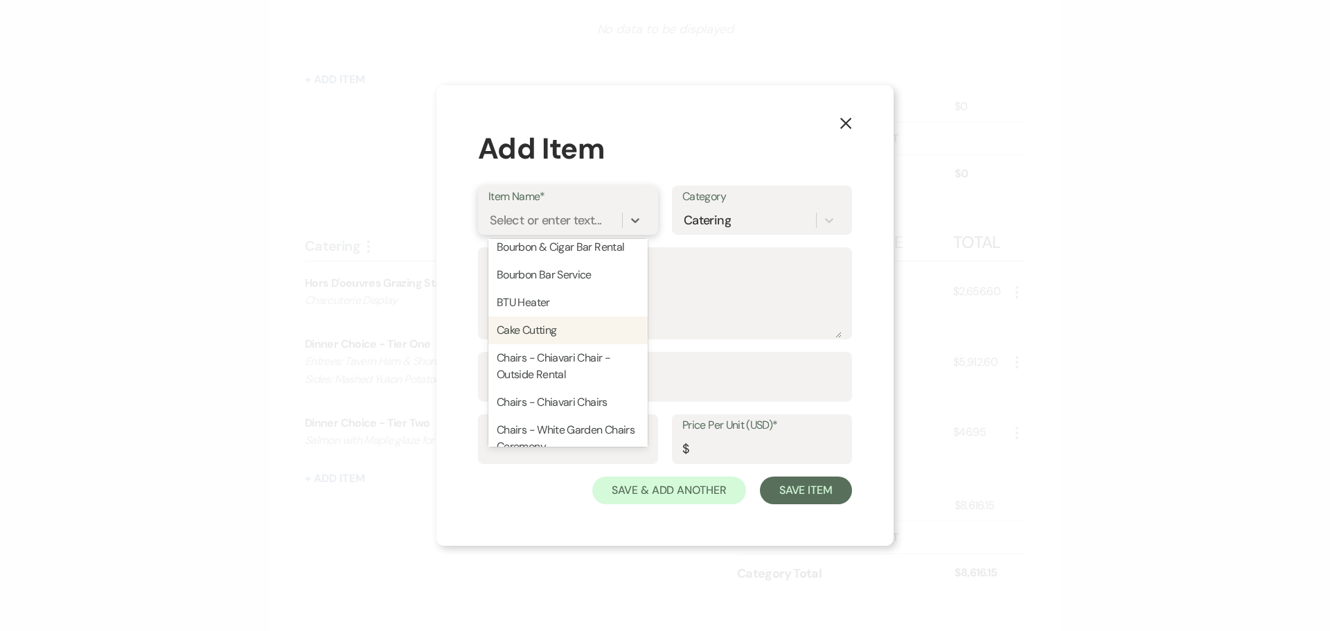
click at [586, 323] on div "Cake Cutting" at bounding box center [568, 331] width 159 height 28
type textarea "Cake Cutting"
type input "1"
type input "2"
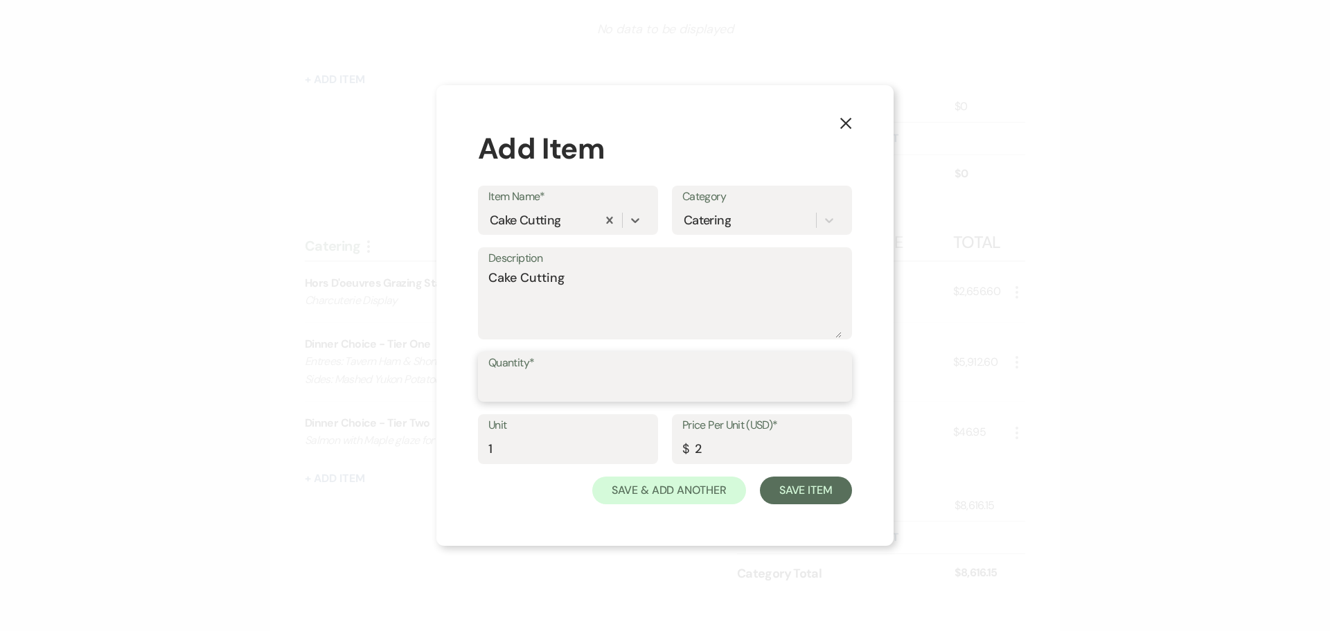
click at [580, 385] on input "Quantity*" at bounding box center [665, 386] width 353 height 27
type input "148"
click at [791, 486] on button "Save Item" at bounding box center [806, 491] width 92 height 28
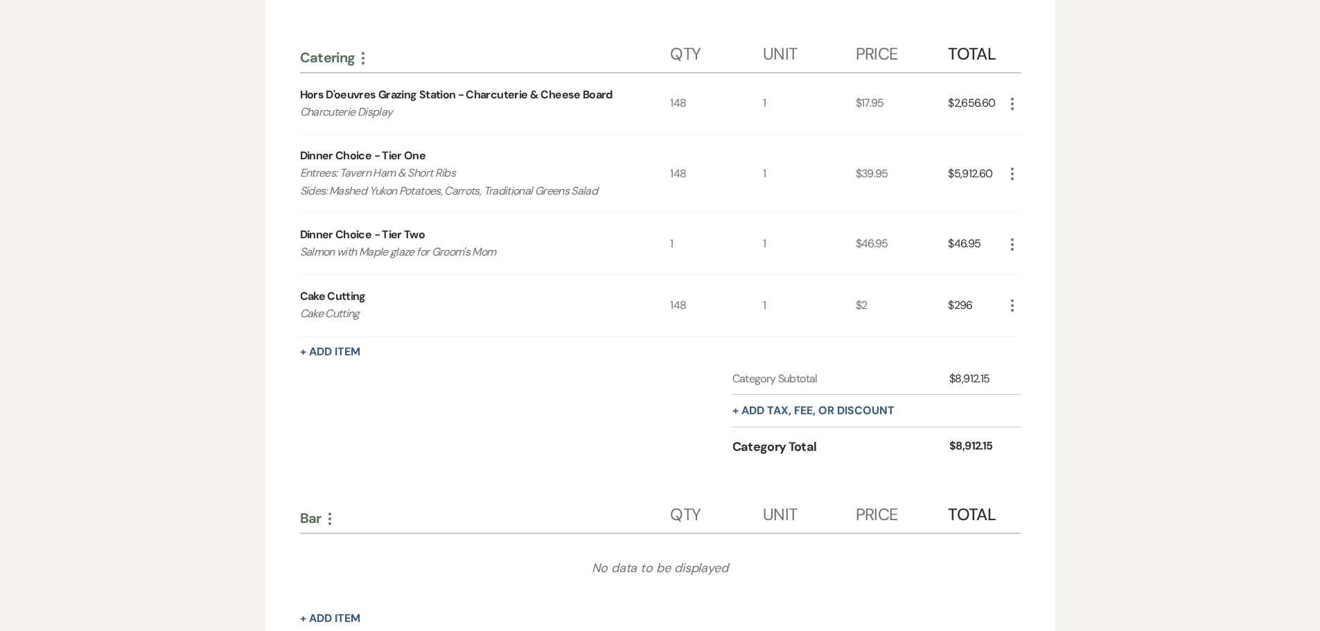
scroll to position [624, 0]
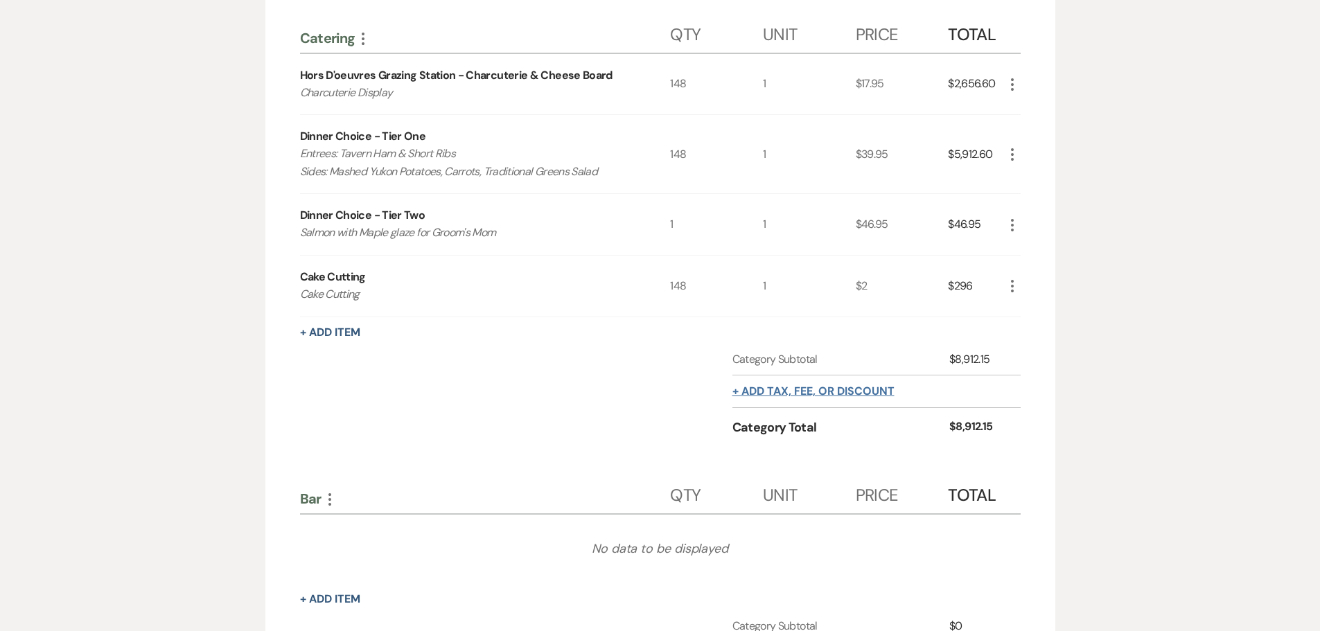
click at [786, 392] on button "+ Add tax, fee, or discount" at bounding box center [813, 391] width 162 height 11
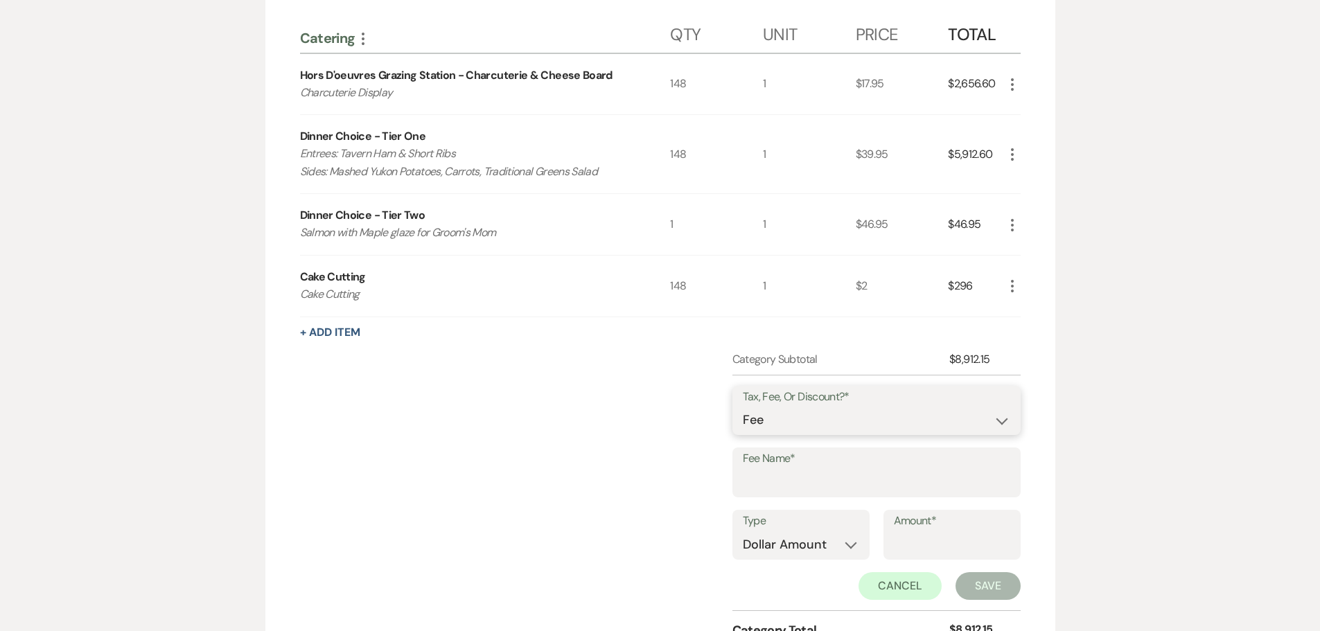
click at [845, 417] on select "Fee Discount Tax" at bounding box center [876, 420] width 267 height 27
click at [792, 480] on input "Fee Name*" at bounding box center [876, 482] width 267 height 27
type input "Gratuity"
click at [814, 556] on select "Dollar Amount Percentage" at bounding box center [801, 544] width 116 height 27
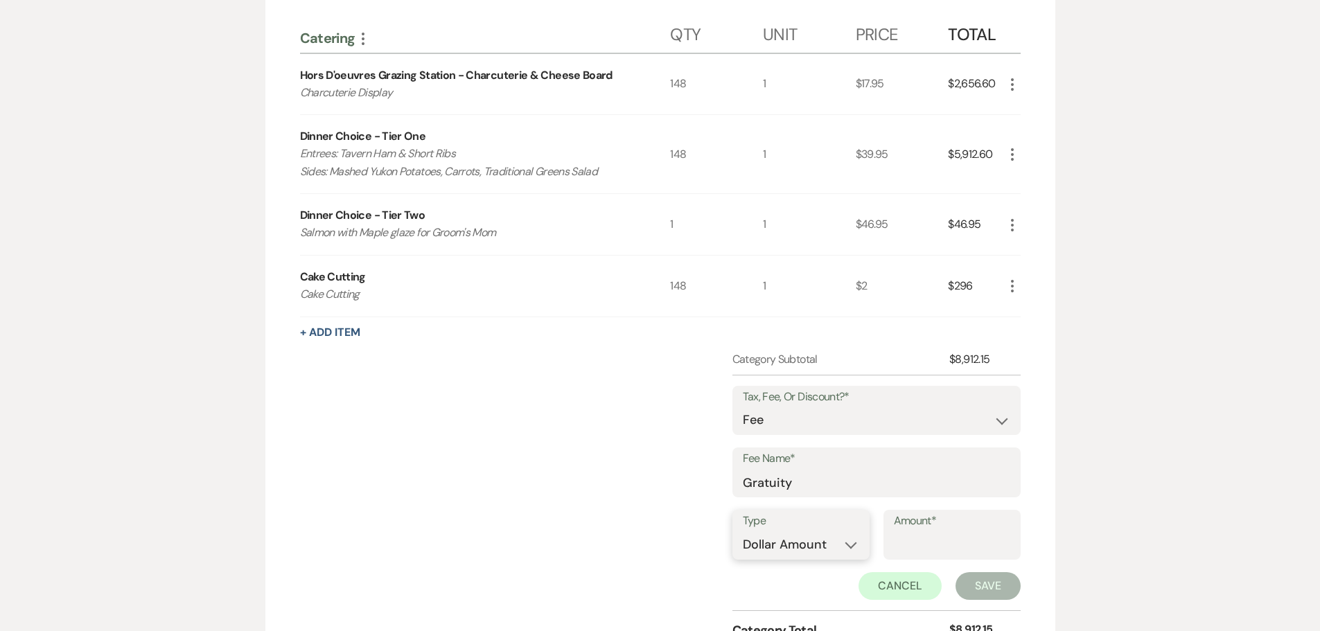
select select "false"
click at [743, 531] on select "Dollar Amount Percentage" at bounding box center [801, 544] width 116 height 27
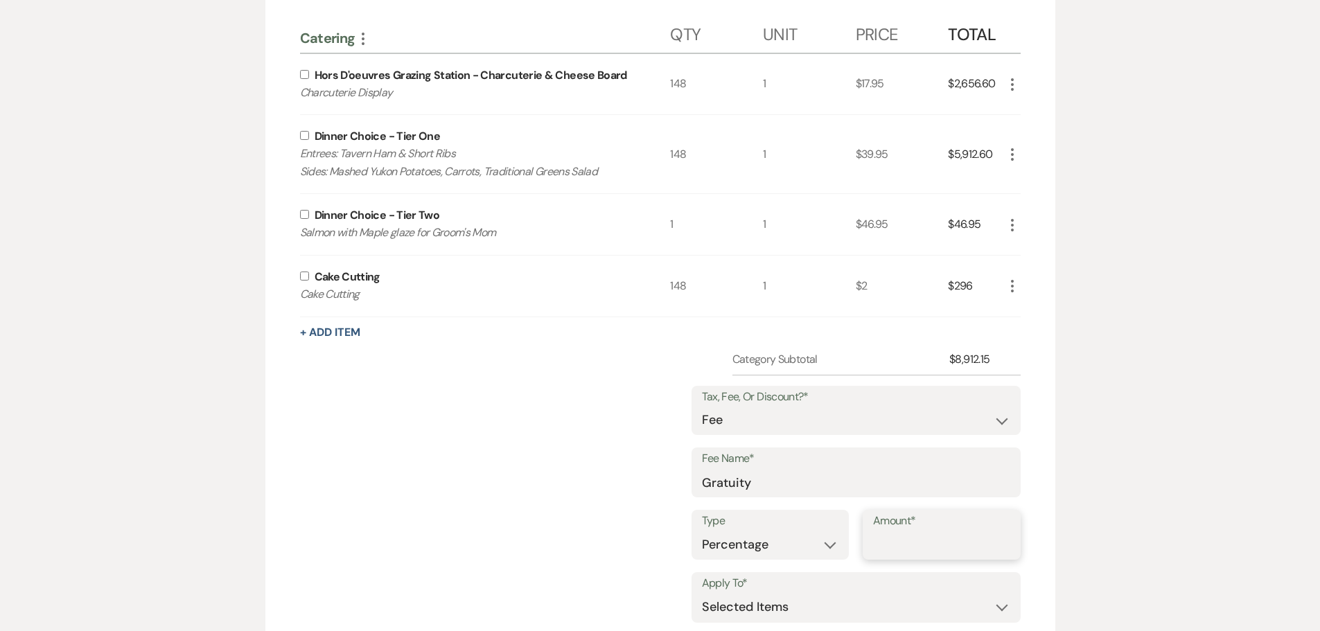
click at [927, 543] on input "Amount*" at bounding box center [941, 544] width 137 height 27
type input "20"
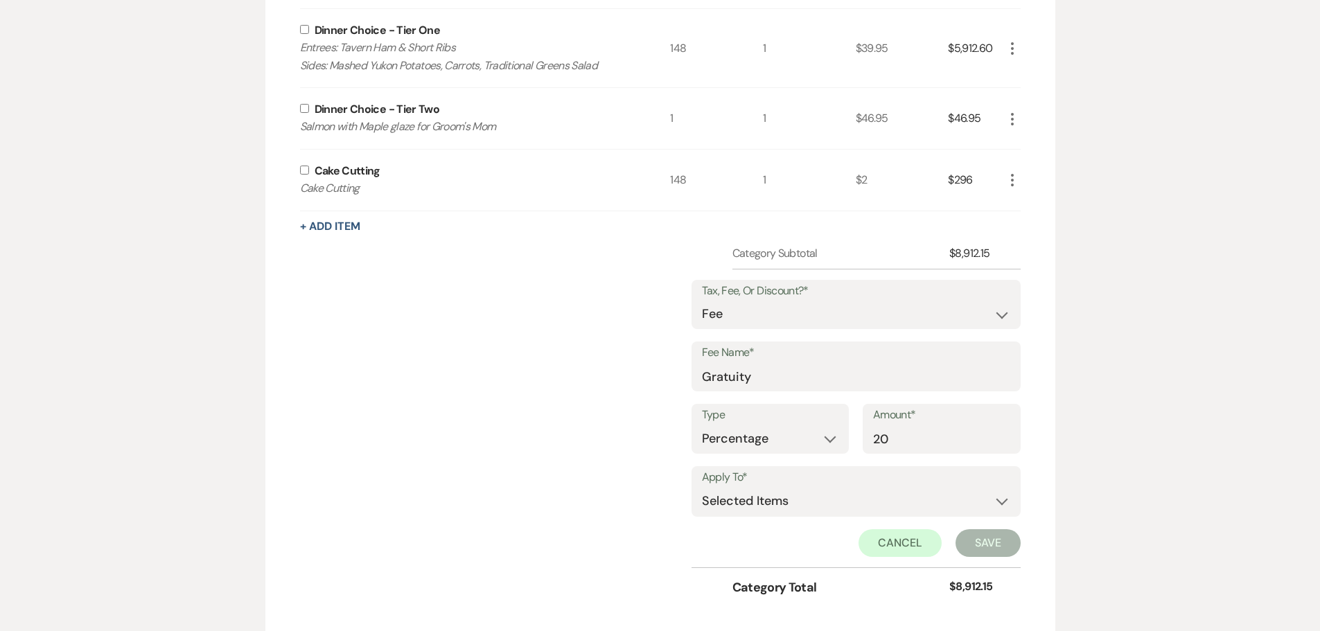
scroll to position [762, 0]
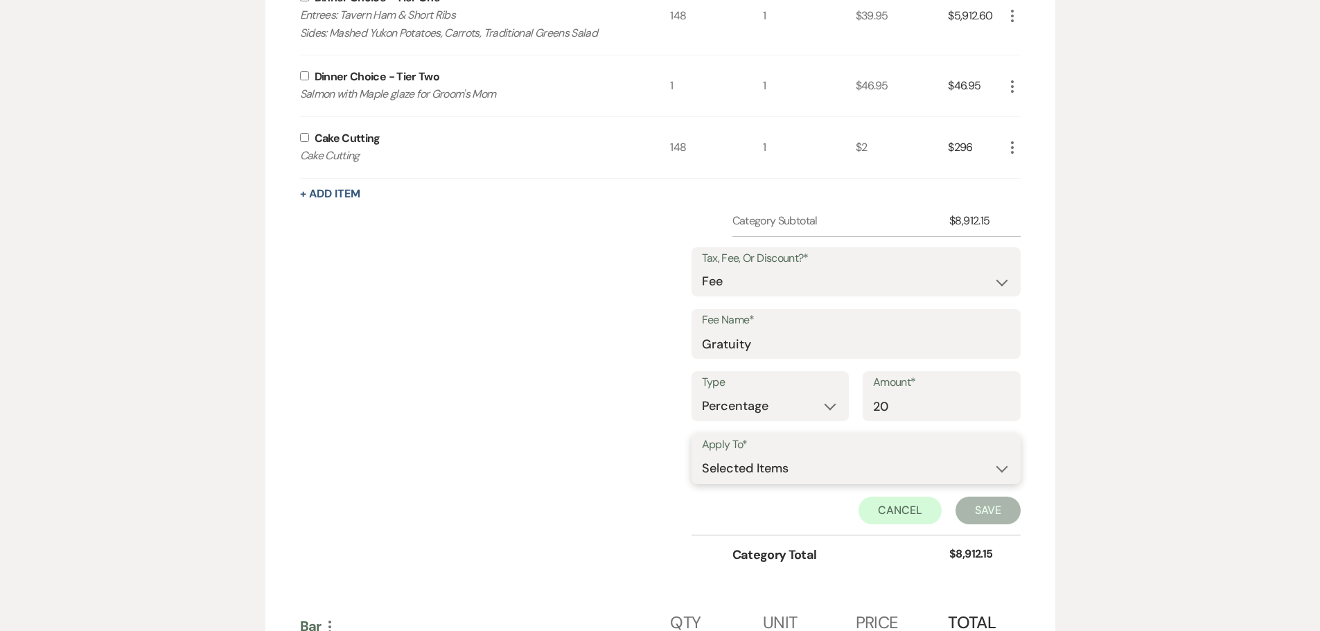
click at [906, 458] on select "Selected Items Category Subtotal (before all Taxes/Fees/Discounts) Category Tot…" at bounding box center [856, 469] width 308 height 28
select select "1"
click at [702, 455] on select "Selected Items Category Subtotal (before all Taxes/Fees/Discounts) Category Tot…" at bounding box center [856, 469] width 308 height 28
click at [978, 509] on button "Save" at bounding box center [988, 511] width 65 height 28
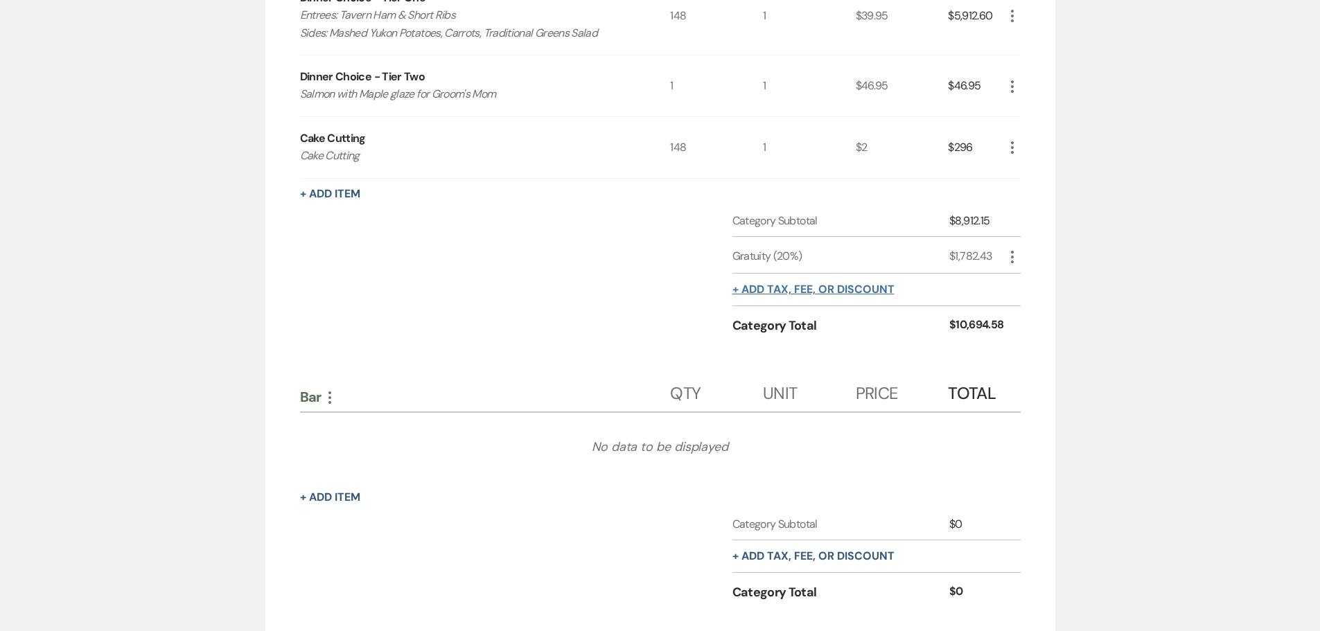
click at [824, 284] on button "+ Add tax, fee, or discount" at bounding box center [813, 289] width 162 height 11
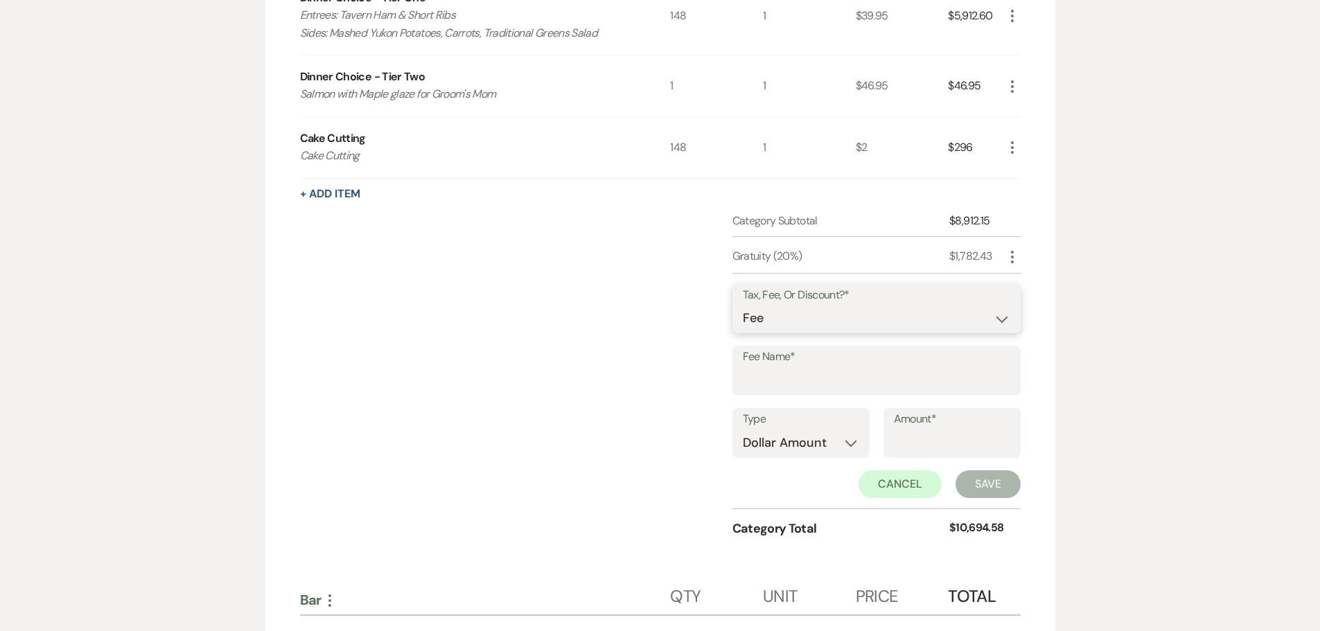
click at [881, 321] on select "Fee Discount Tax" at bounding box center [876, 318] width 267 height 27
select select "3"
click at [743, 305] on select "Fee Discount Tax" at bounding box center [876, 318] width 267 height 27
click at [858, 384] on input "Fee Name*" at bounding box center [876, 380] width 267 height 27
type input "Tax"
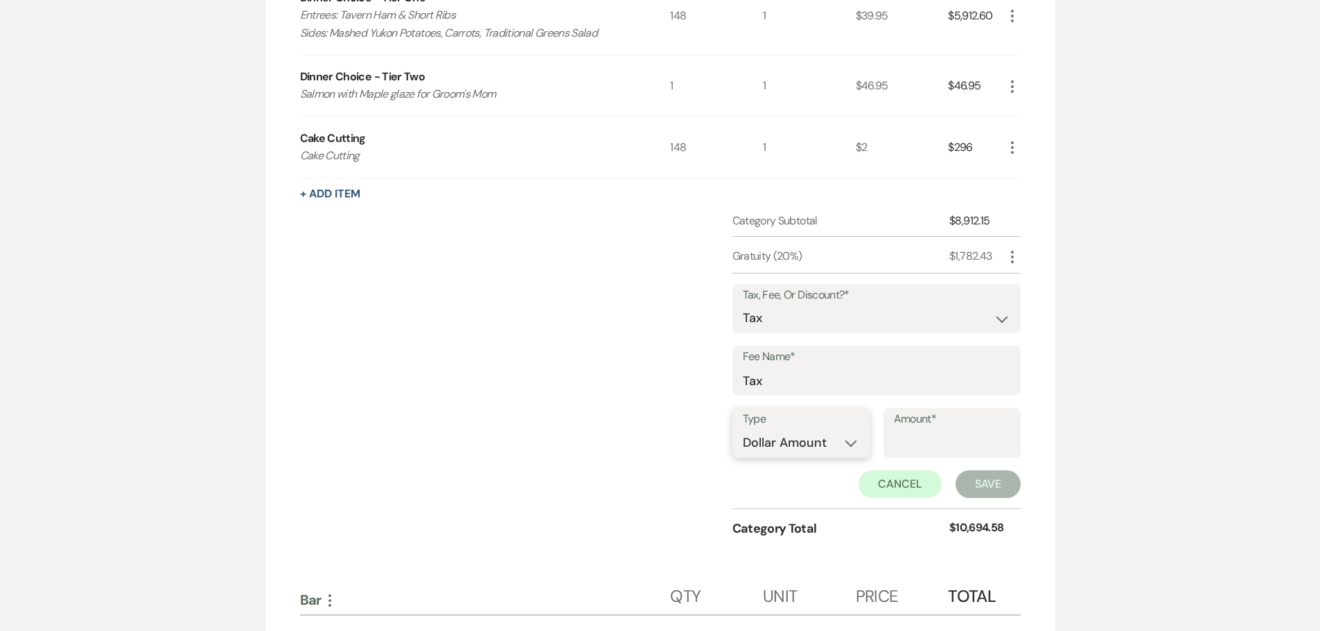
click at [848, 444] on select "Dollar Amount Percentage" at bounding box center [801, 443] width 116 height 27
select select "false"
click at [743, 430] on select "Dollar Amount Percentage" at bounding box center [801, 443] width 116 height 27
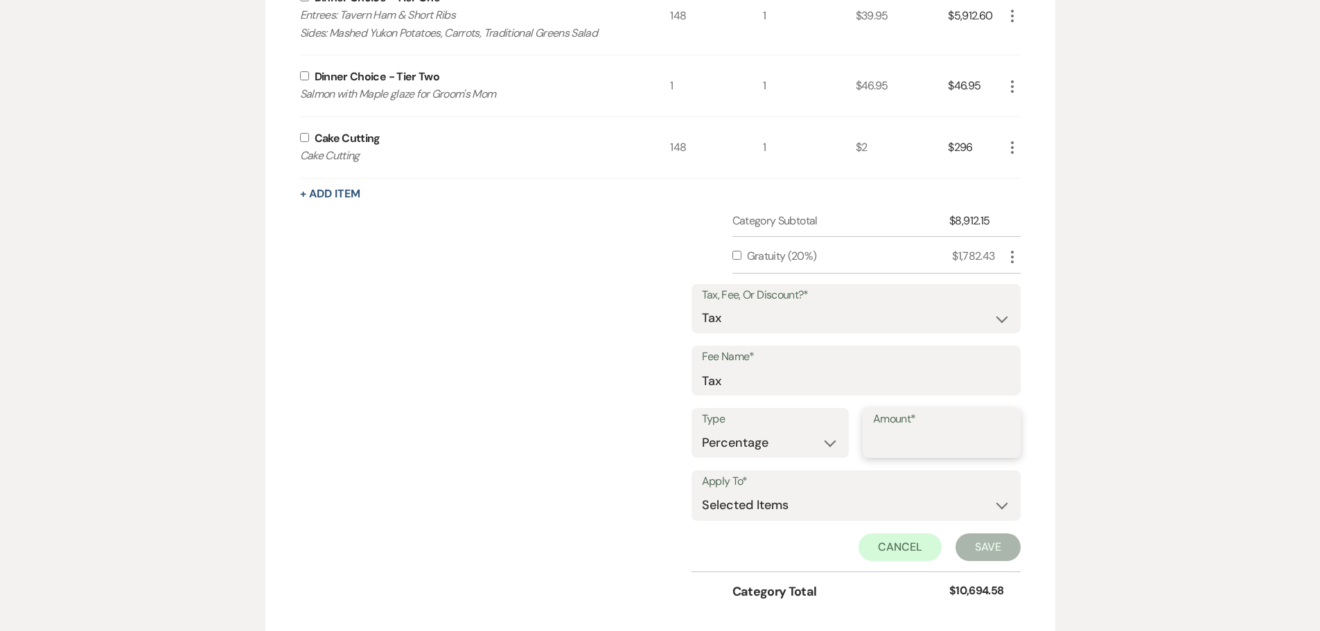
click at [913, 440] on input "Amount*" at bounding box center [941, 443] width 137 height 27
type input "2"
type input "6"
click at [975, 503] on select "Selected Items Category Subtotal (before all Taxes/Fees/Discounts) Category Tot…" at bounding box center [856, 506] width 308 height 28
select select "1"
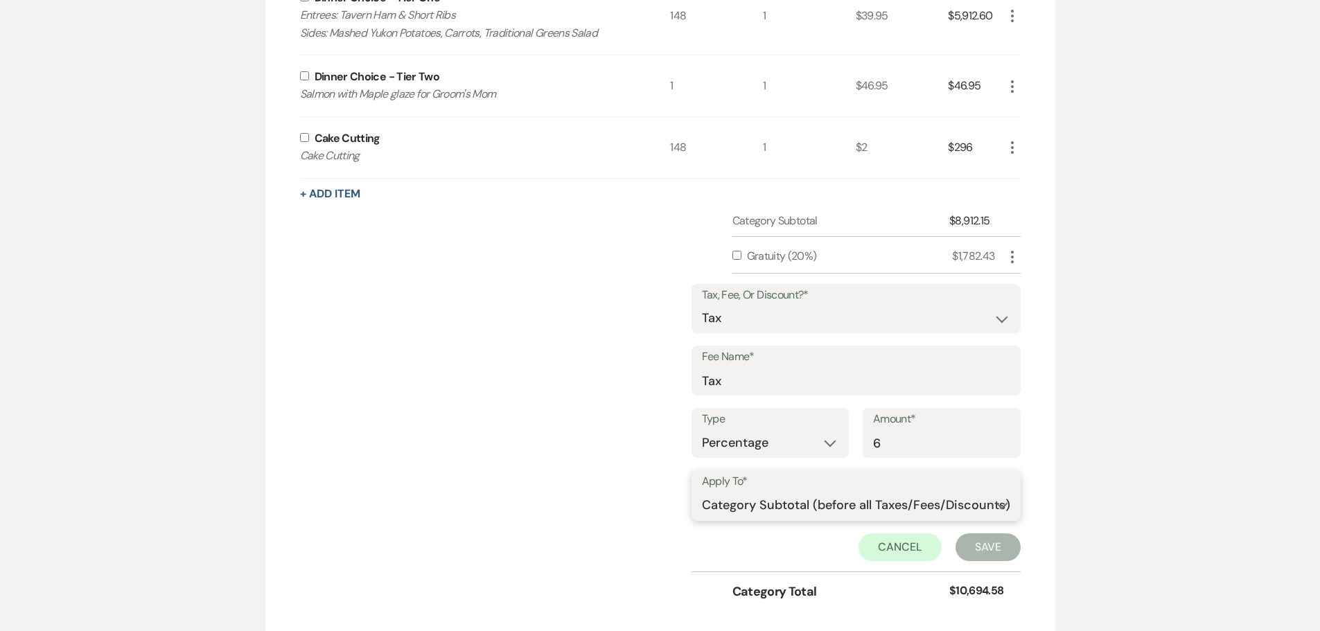
click at [702, 492] on select "Selected Items Category Subtotal (before all Taxes/Fees/Discounts) Category Tot…" at bounding box center [856, 506] width 308 height 28
click at [999, 551] on button "Save" at bounding box center [988, 548] width 65 height 28
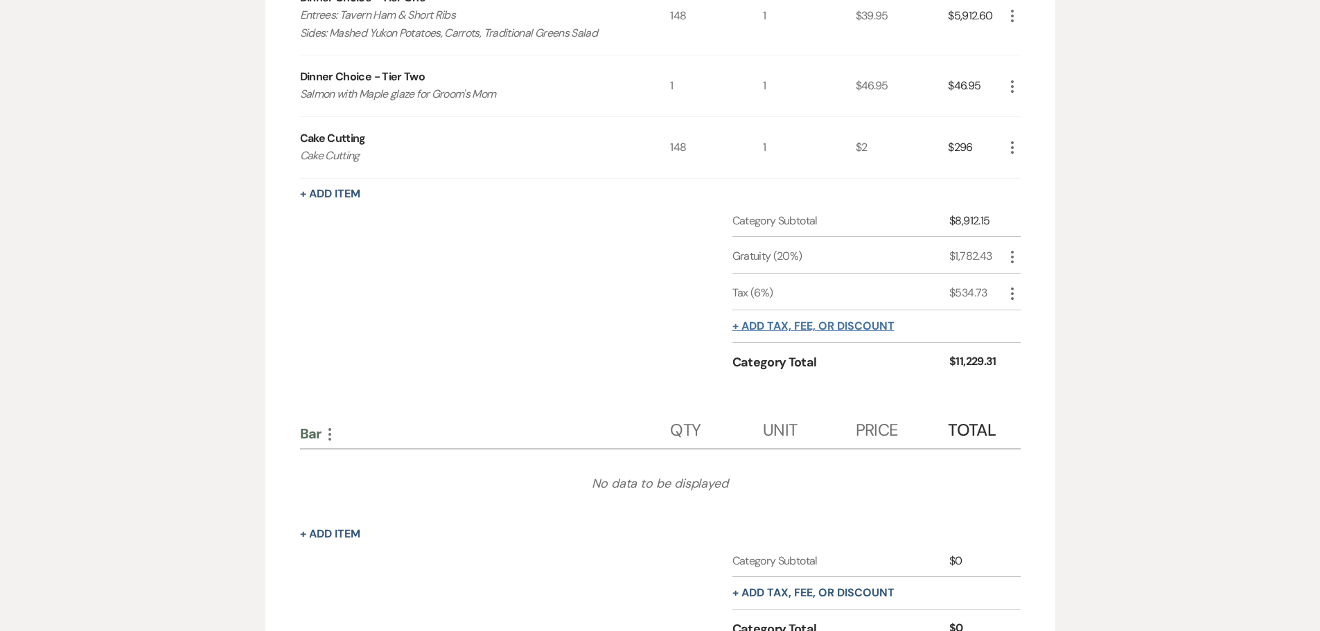
click at [785, 324] on button "+ Add tax, fee, or discount" at bounding box center [813, 326] width 162 height 11
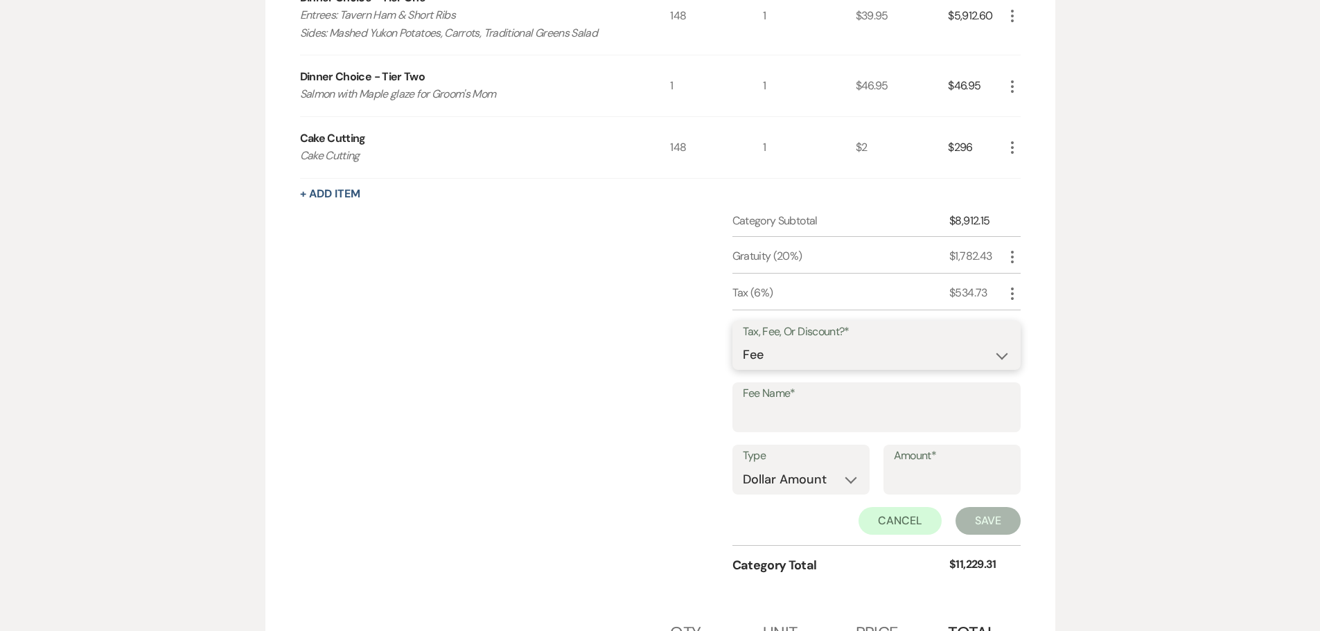
click at [825, 355] on select "Fee Discount Tax" at bounding box center [876, 355] width 267 height 27
select select "2"
click at [743, 342] on select "Fee Discount Tax" at bounding box center [876, 355] width 267 height 27
click at [829, 409] on input "Fee Name*" at bounding box center [876, 417] width 267 height 27
type input "Booking Special"
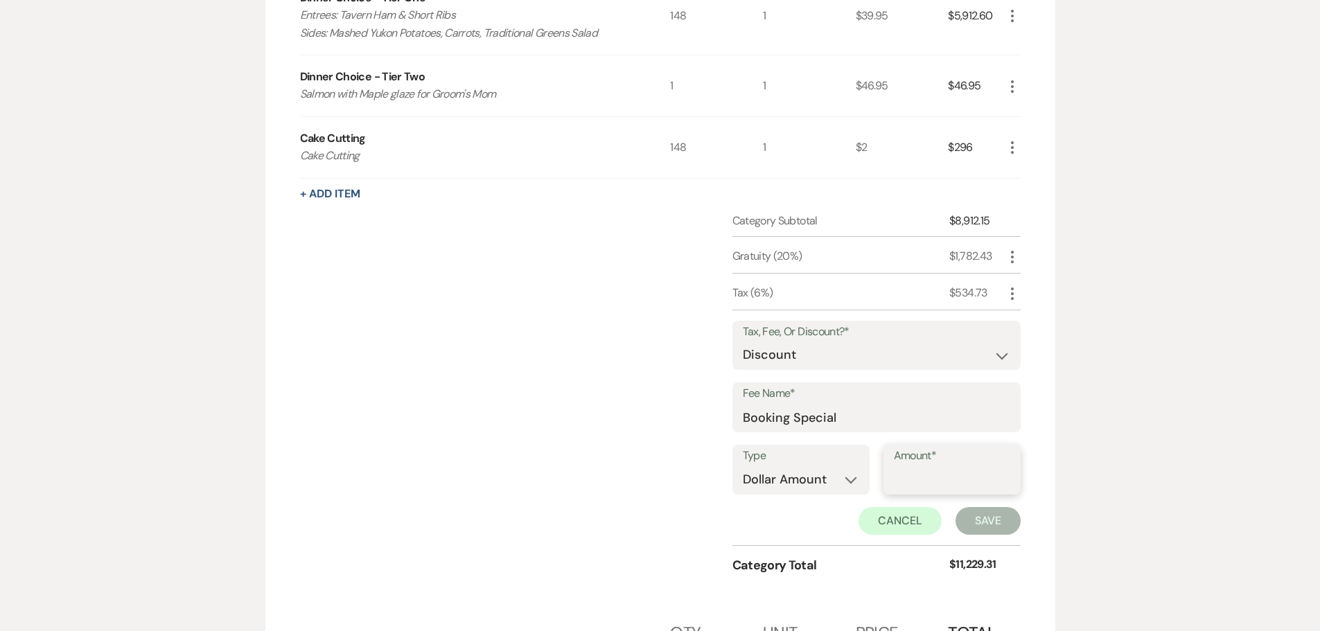
click at [977, 481] on input "Amount*" at bounding box center [952, 479] width 116 height 27
type input "2"
click at [1000, 519] on button "Save" at bounding box center [988, 521] width 65 height 28
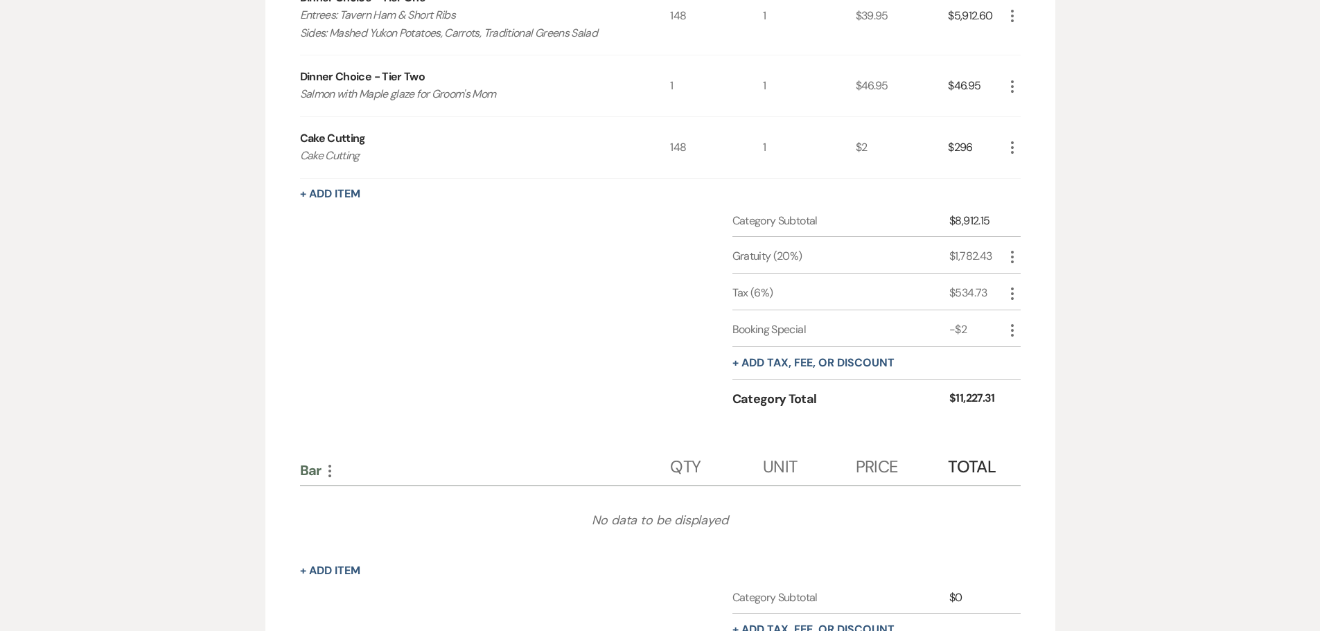
click at [1007, 331] on icon "More" at bounding box center [1012, 330] width 17 height 17
click at [1019, 351] on button "Pencil Edit" at bounding box center [1040, 357] width 72 height 22
select select "2"
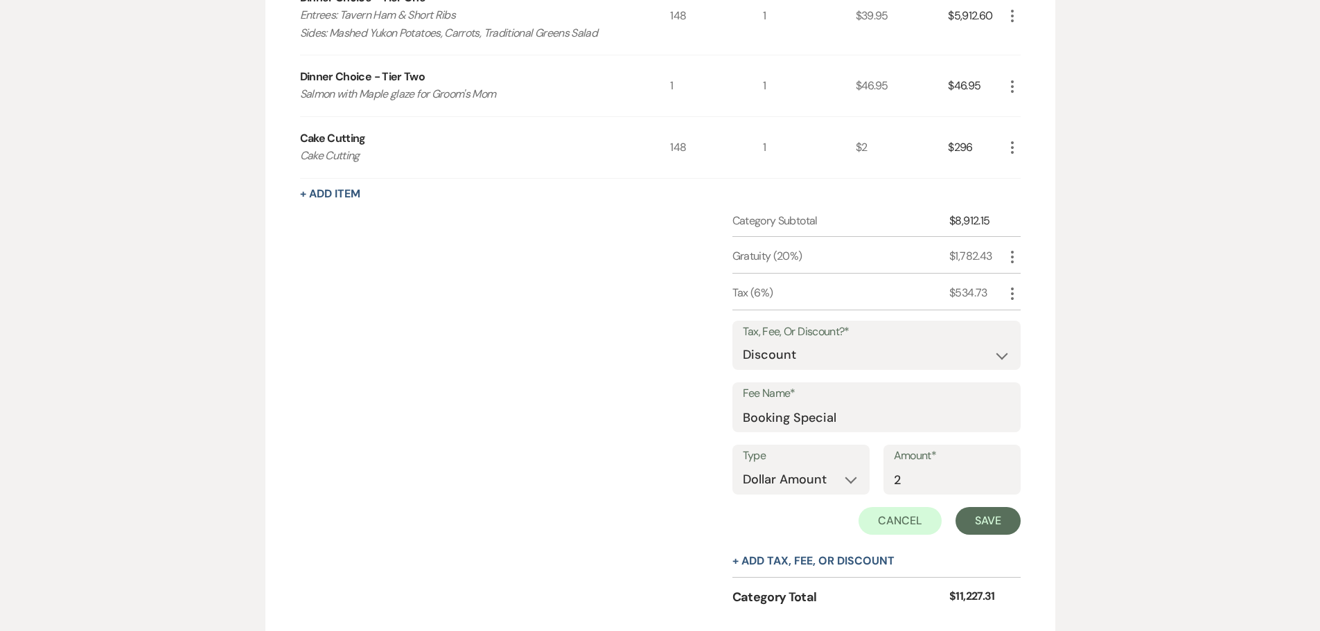
click at [982, 458] on label "Amount*" at bounding box center [952, 456] width 116 height 20
click at [982, 466] on input "2" at bounding box center [952, 479] width 116 height 27
type input "2.00"
click at [984, 518] on button "Save" at bounding box center [988, 521] width 65 height 28
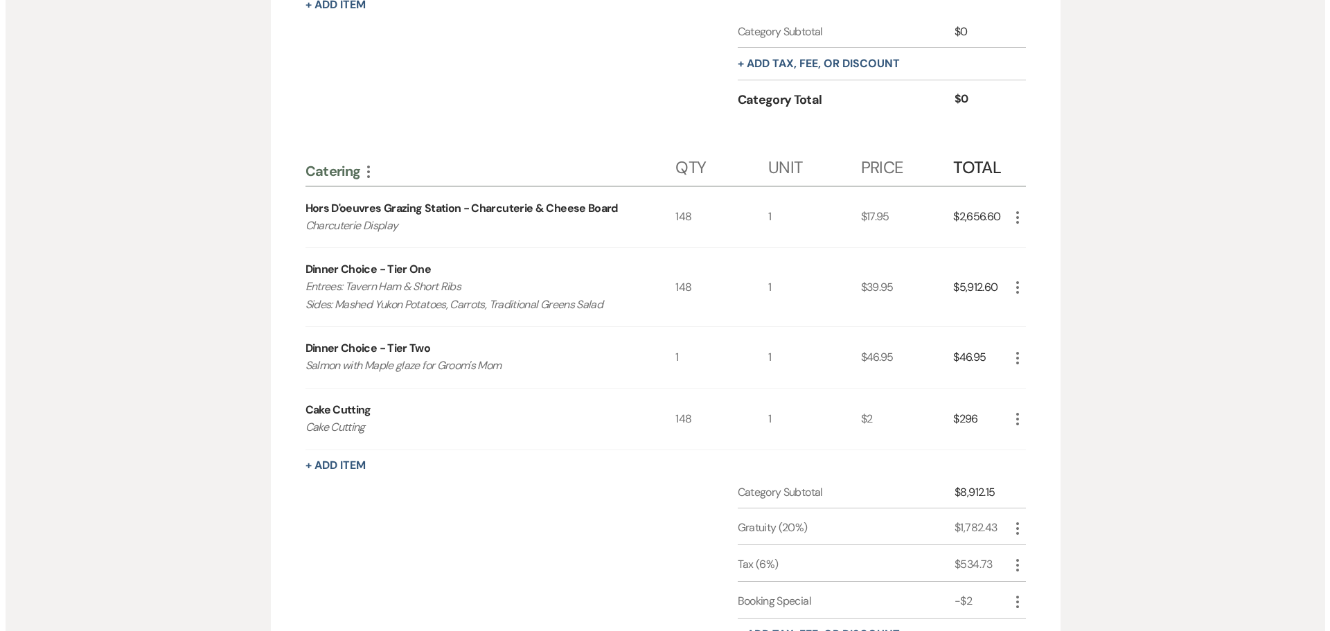
scroll to position [485, 0]
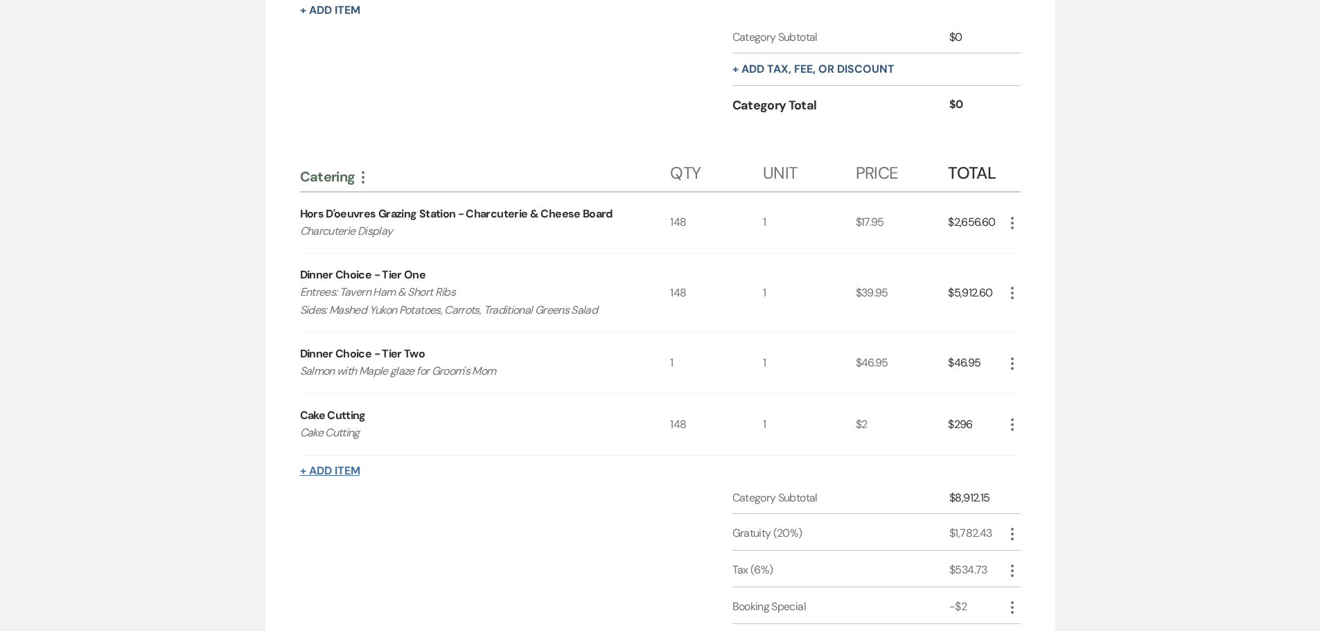
click at [326, 466] on button "+ Add Item" at bounding box center [330, 471] width 60 height 11
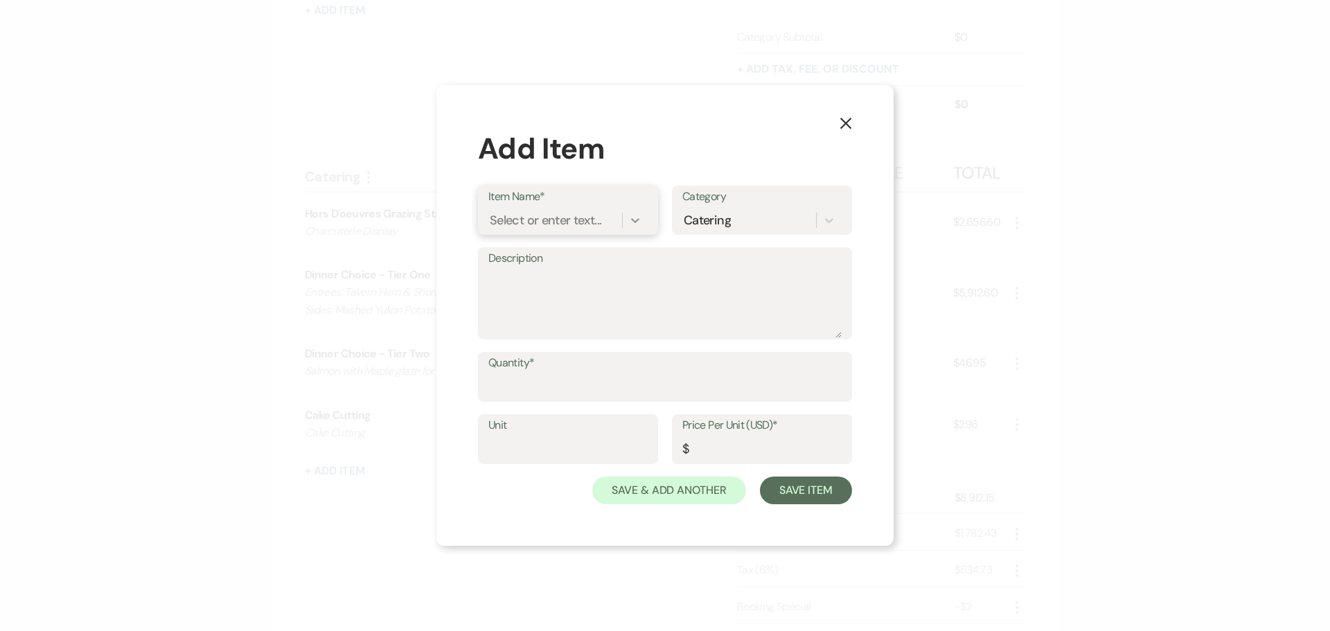
click at [641, 222] on icon at bounding box center [636, 220] width 14 height 14
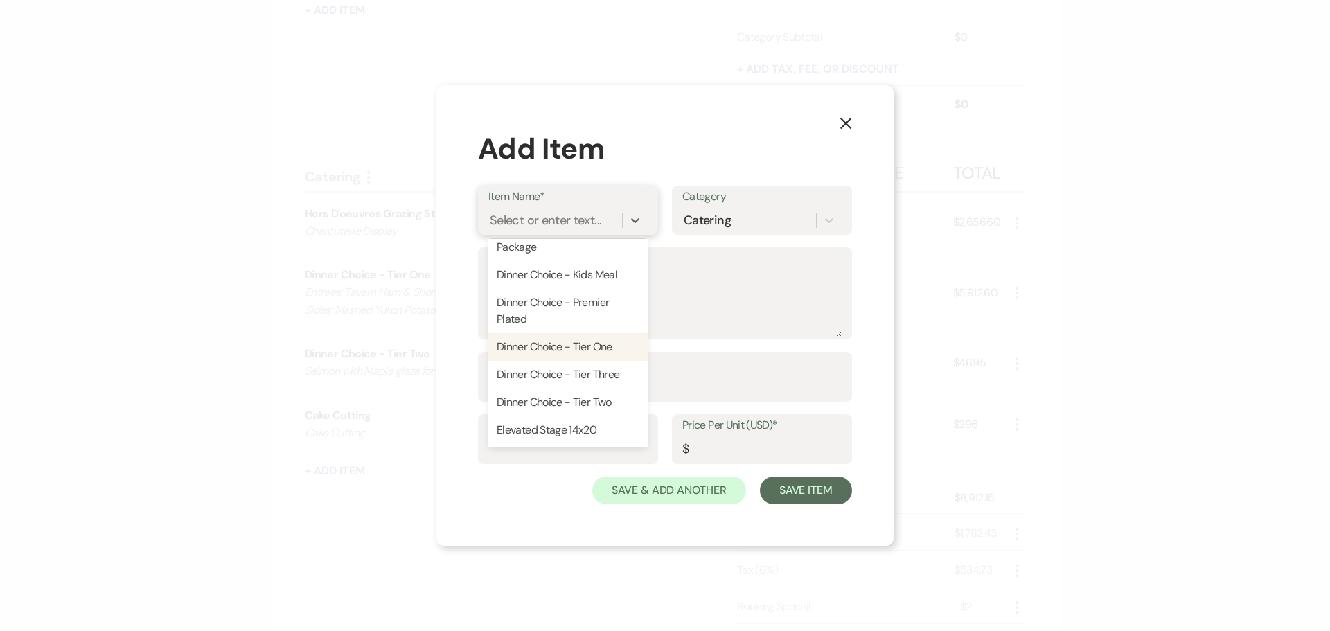
click at [604, 361] on div "Dinner Choice - Tier One" at bounding box center [568, 347] width 159 height 28
type textarea "Entrees: Sides:"
type input "1"
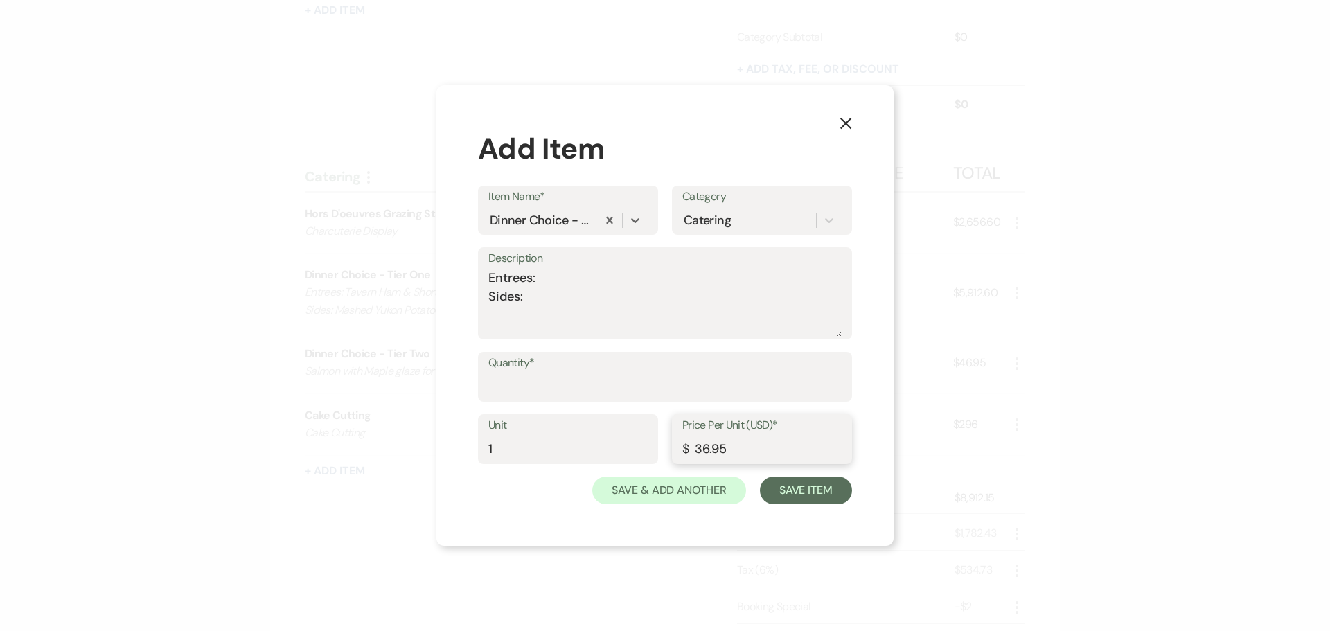
click at [710, 446] on input "36.95" at bounding box center [762, 449] width 159 height 27
type input "39.95"
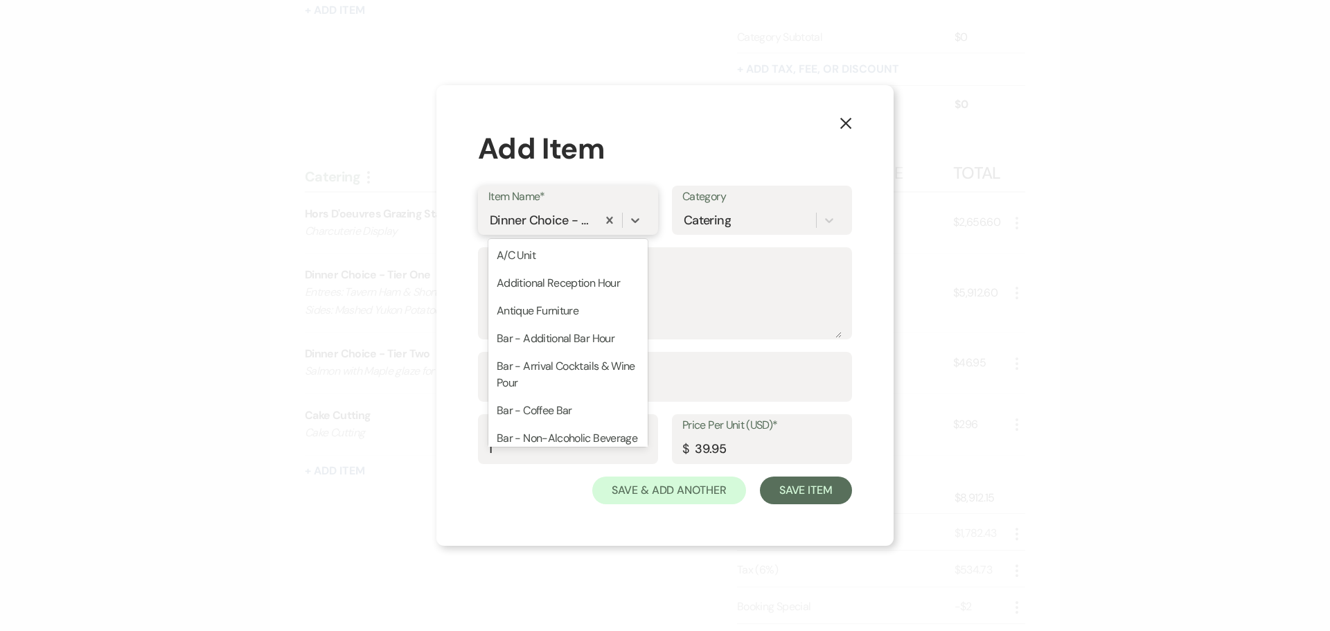
click at [579, 220] on div "Dinner Choice - Tier One" at bounding box center [541, 220] width 103 height 19
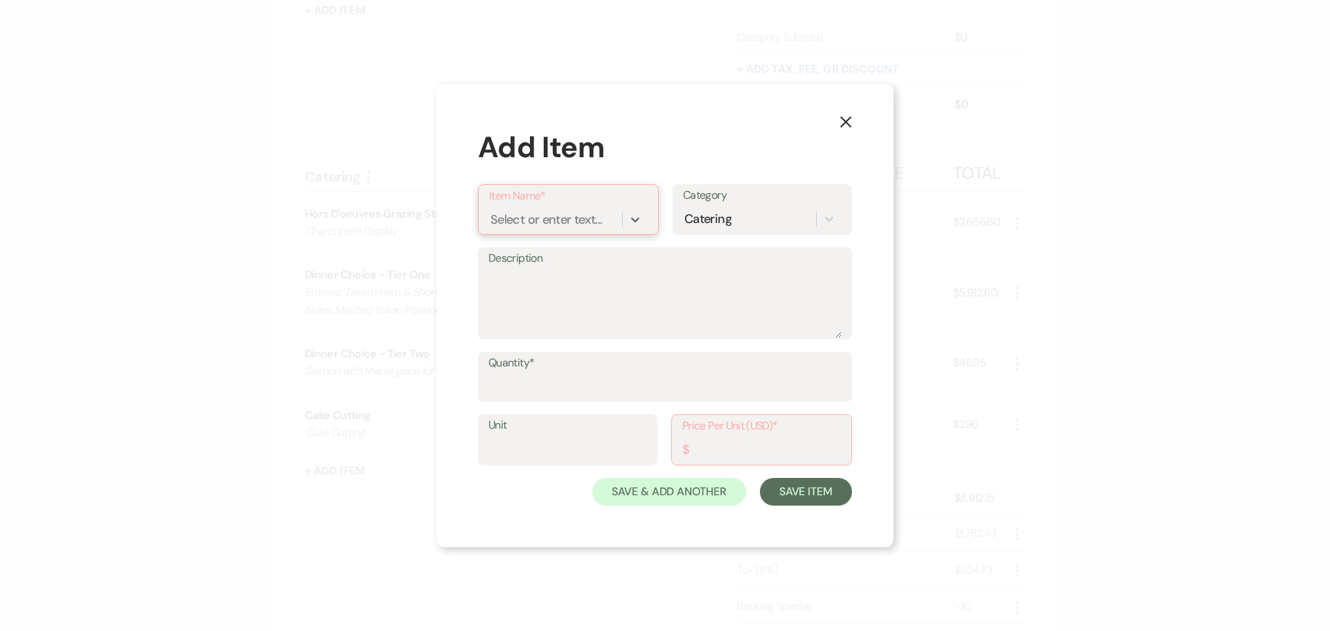
click at [567, 220] on div "Select or enter text..." at bounding box center [547, 220] width 112 height 19
type input "Vendor Meals"
click at [566, 258] on div "+ Add "Vendor Meals"" at bounding box center [568, 255] width 159 height 28
click at [558, 279] on textarea "Description" at bounding box center [665, 302] width 353 height 69
type textarea "Vendor Meals"
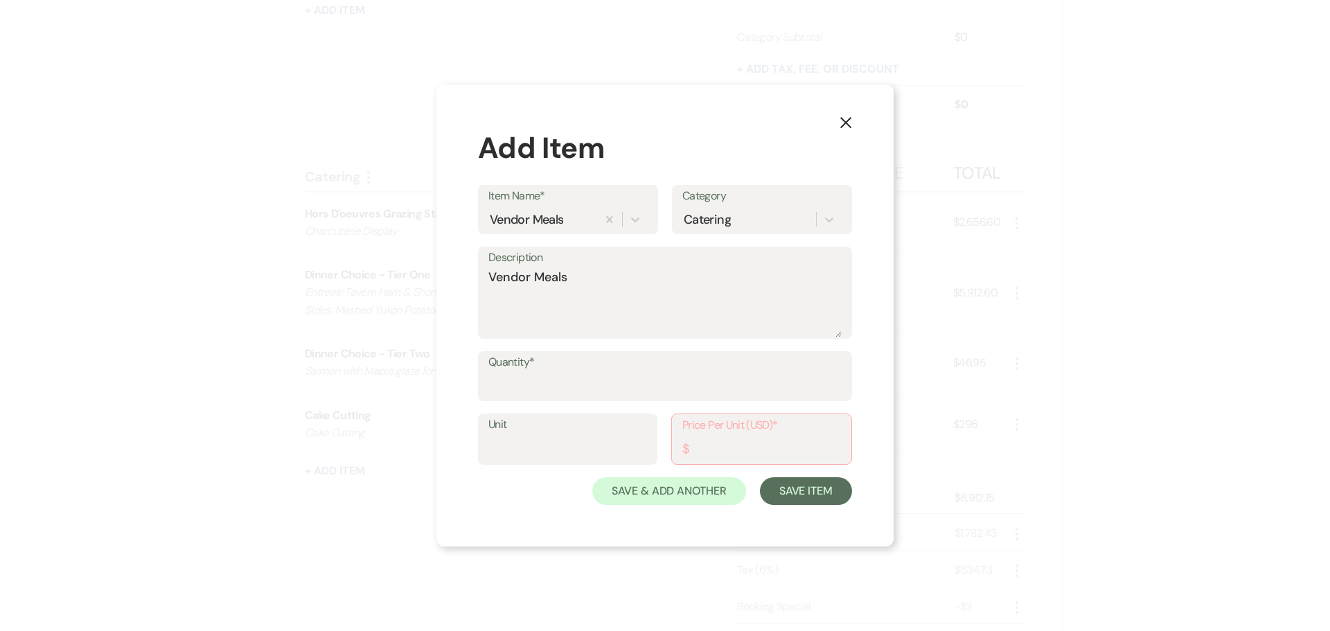
click at [590, 369] on label "Quantity*" at bounding box center [665, 363] width 353 height 20
click at [590, 373] on input "Quantity*" at bounding box center [665, 386] width 353 height 27
type input "7"
click at [729, 449] on input "Price Per Unit (USD)*" at bounding box center [762, 449] width 159 height 27
type input "39.95"
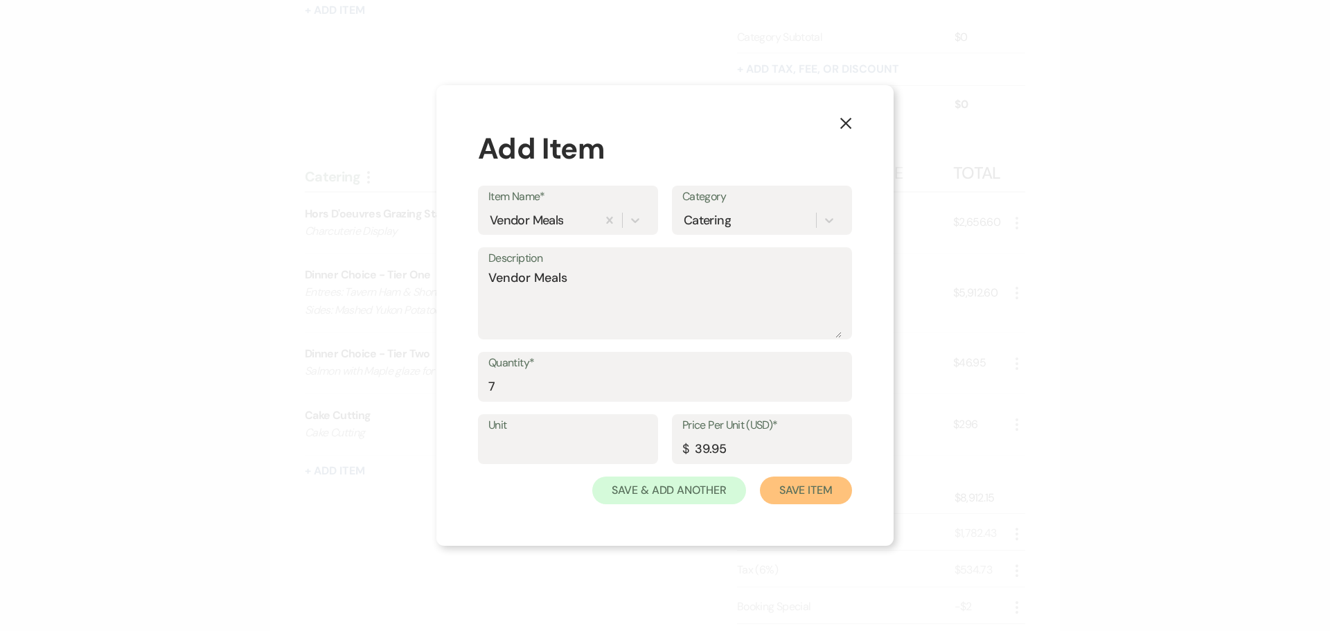
click at [816, 495] on button "Save Item" at bounding box center [806, 491] width 92 height 28
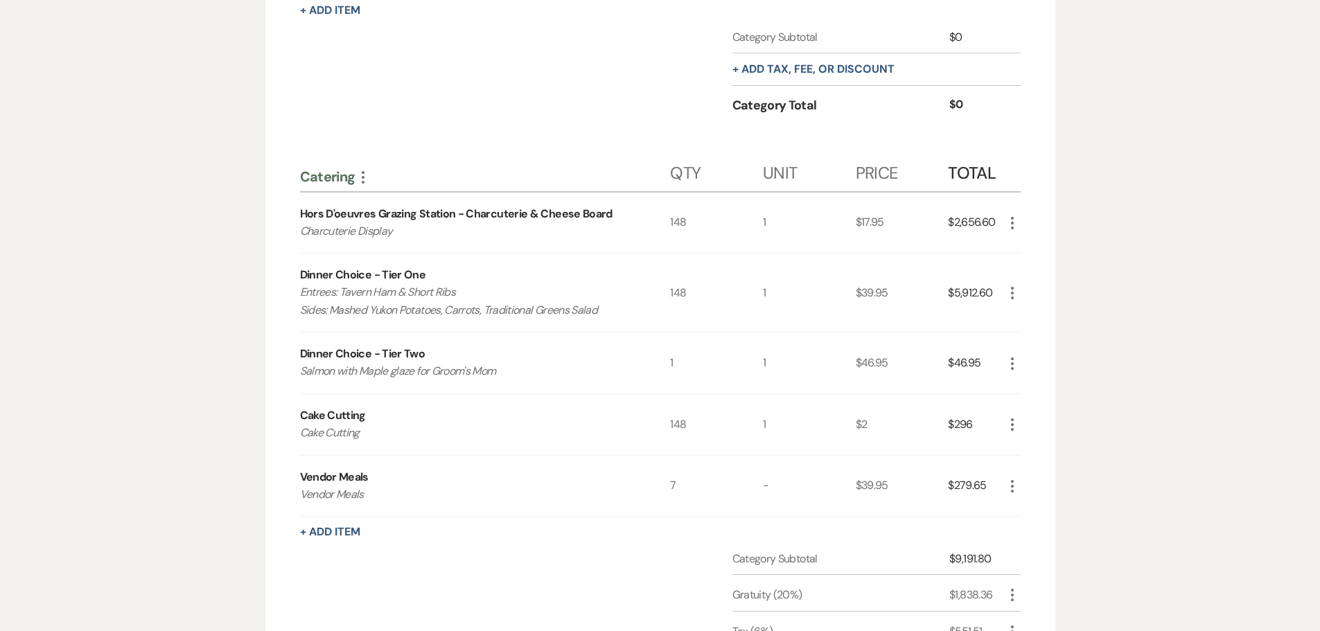
click at [525, 490] on p "Vendor Meals" at bounding box center [466, 495] width 333 height 18
click at [1010, 484] on icon "More" at bounding box center [1012, 486] width 17 height 17
click at [1027, 507] on button "Pencil Edit" at bounding box center [1040, 513] width 72 height 22
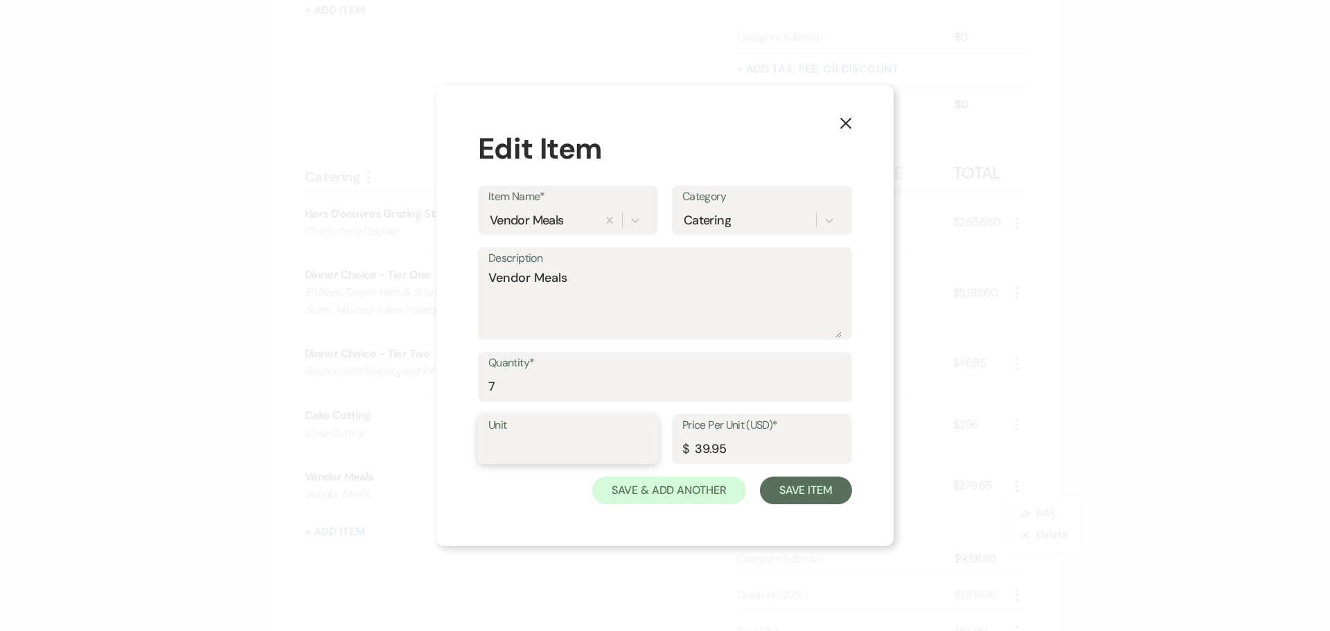
click at [545, 444] on input "Unit" at bounding box center [568, 449] width 159 height 27
type input "1"
click at [809, 484] on button "Save Item" at bounding box center [806, 491] width 92 height 28
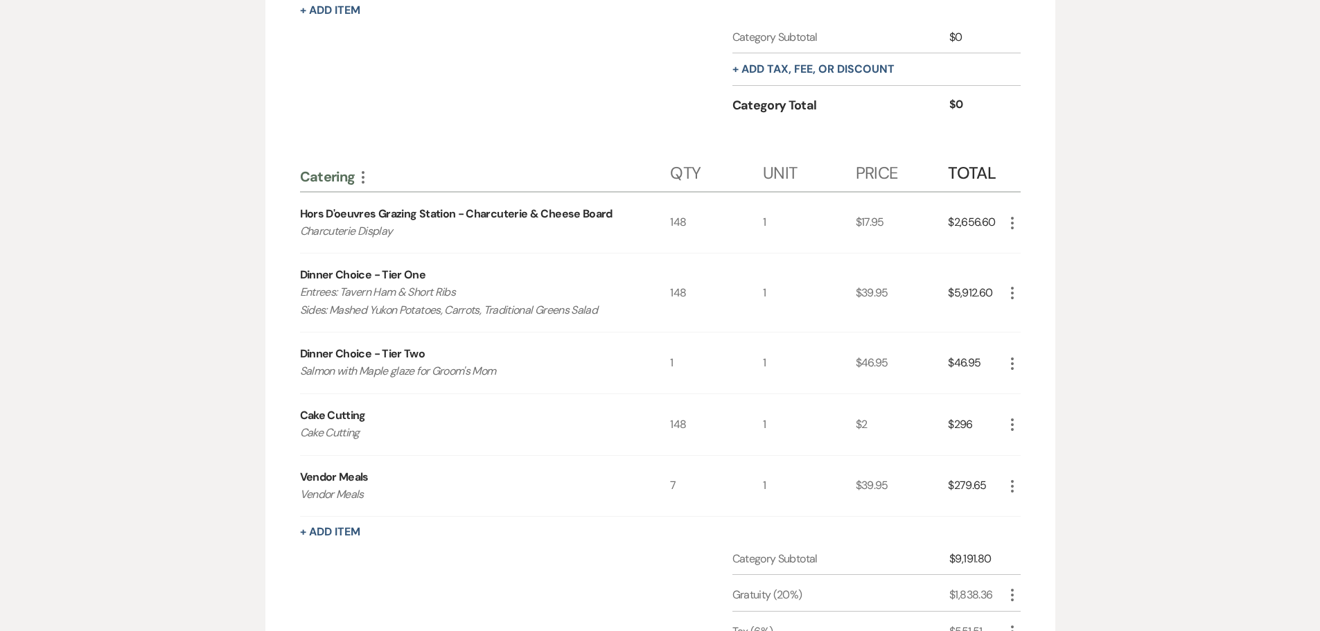
click at [1015, 221] on icon "More" at bounding box center [1012, 223] width 17 height 17
click at [1039, 246] on button "Pencil Edit" at bounding box center [1040, 250] width 72 height 22
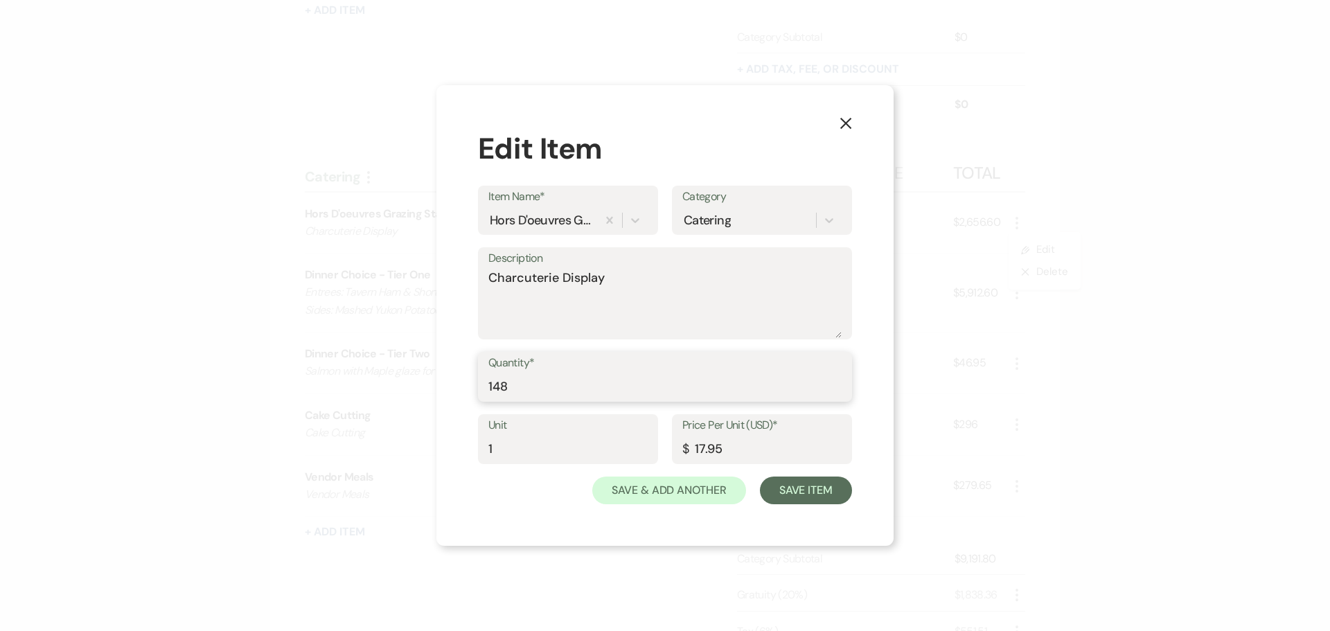
click at [571, 388] on input "148" at bounding box center [665, 386] width 353 height 27
type input "149"
click at [796, 493] on button "Save Item" at bounding box center [806, 491] width 92 height 28
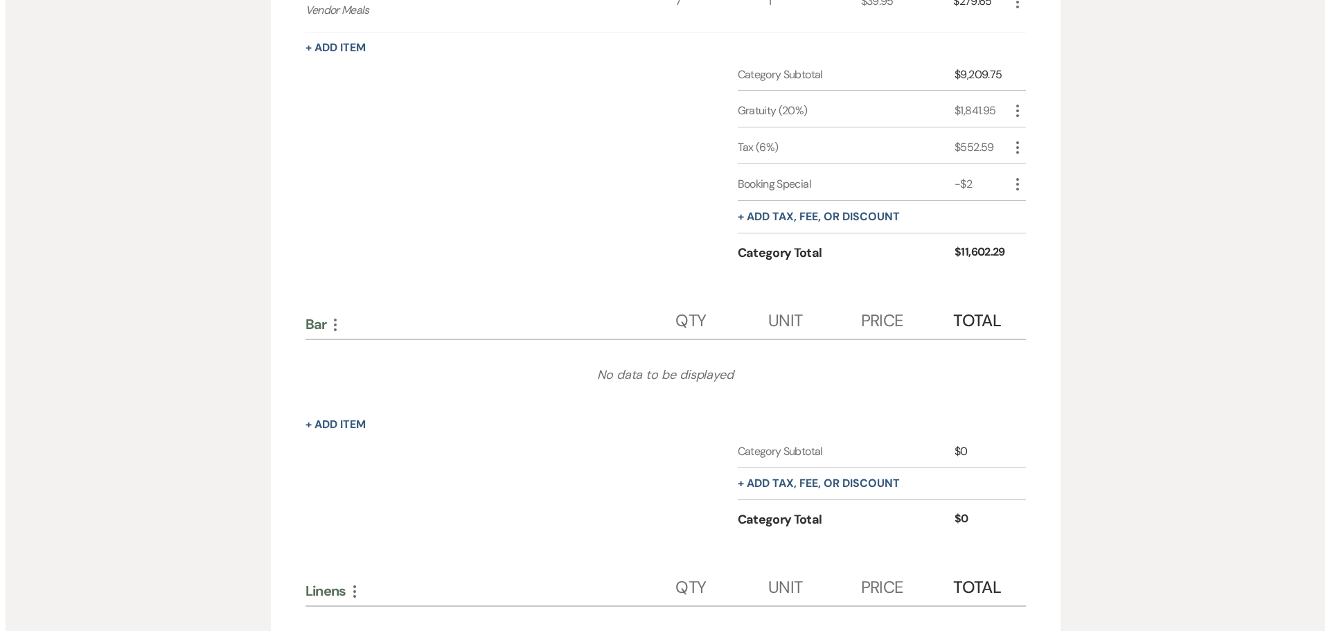
scroll to position [970, 0]
click at [335, 419] on button "+ Add Item" at bounding box center [330, 424] width 60 height 11
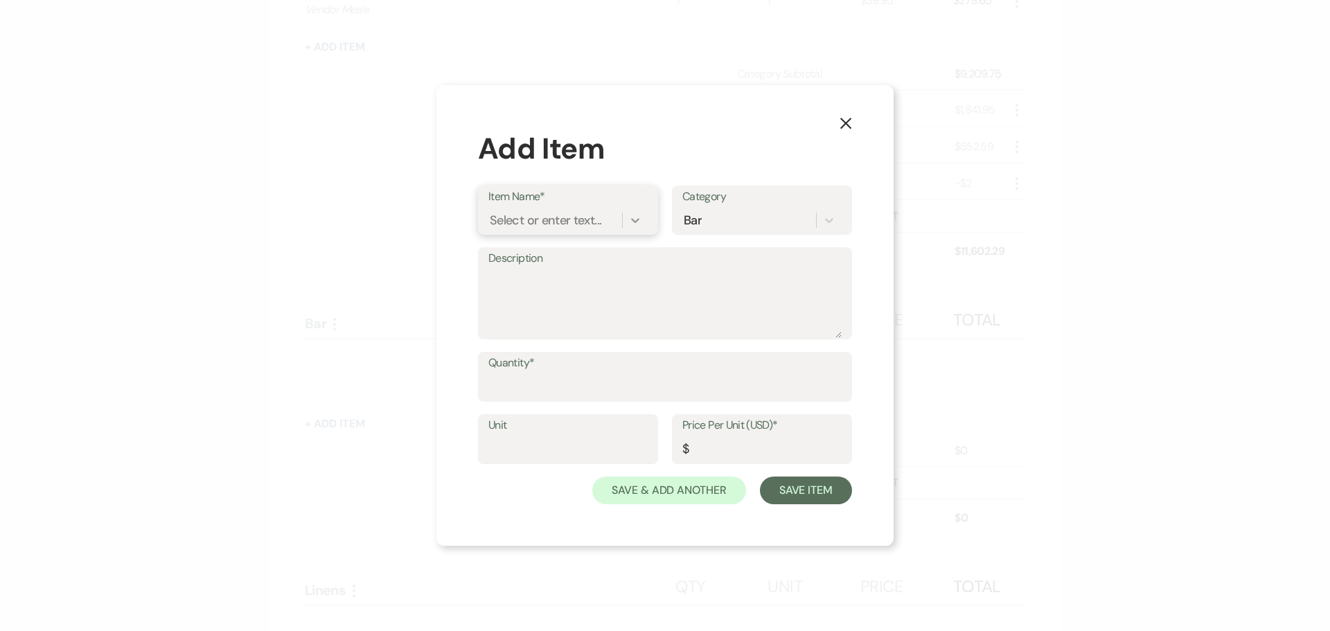
click at [638, 220] on icon at bounding box center [635, 220] width 8 height 5
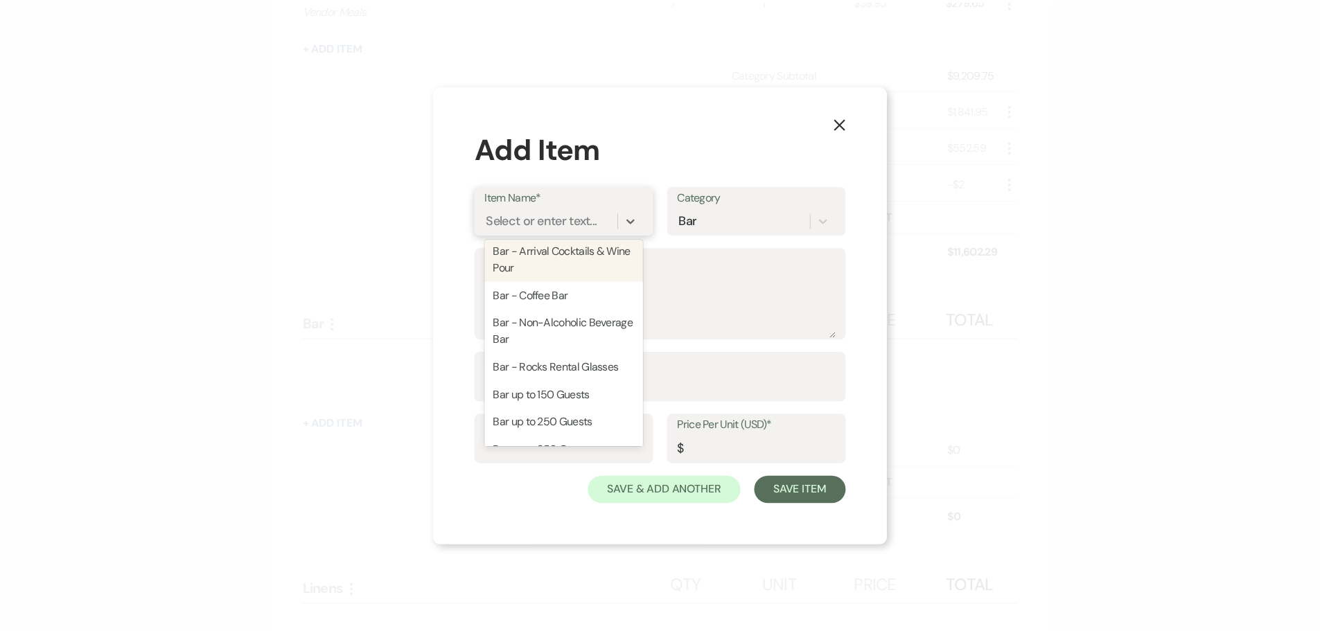
scroll to position [139, 0]
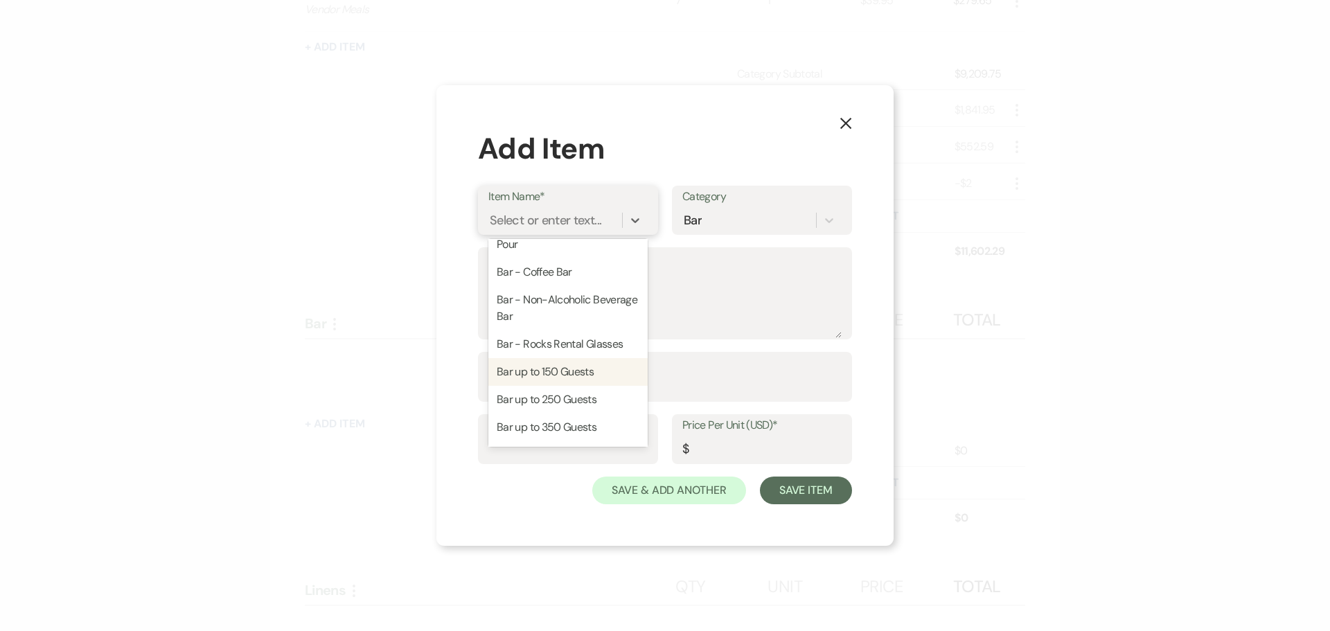
click at [574, 369] on div "Bar up to 150 Guests" at bounding box center [568, 372] width 159 height 28
type textarea "Bar up to 150 Guests - Bartenders, Barback, Mixers, Garnish, Ice, Napkins, Cups…"
type input "1"
type input "1925"
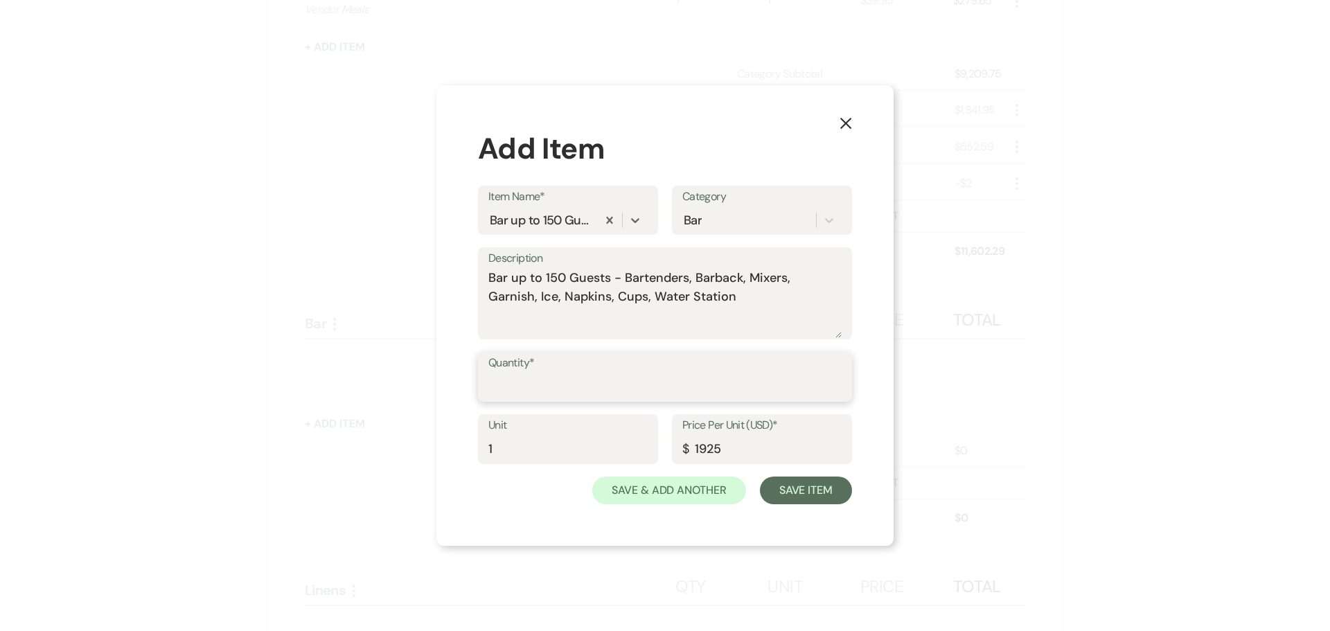
click at [659, 386] on input "Quantity*" at bounding box center [665, 386] width 353 height 27
type input "1"
click at [816, 492] on button "Save Item" at bounding box center [806, 491] width 92 height 28
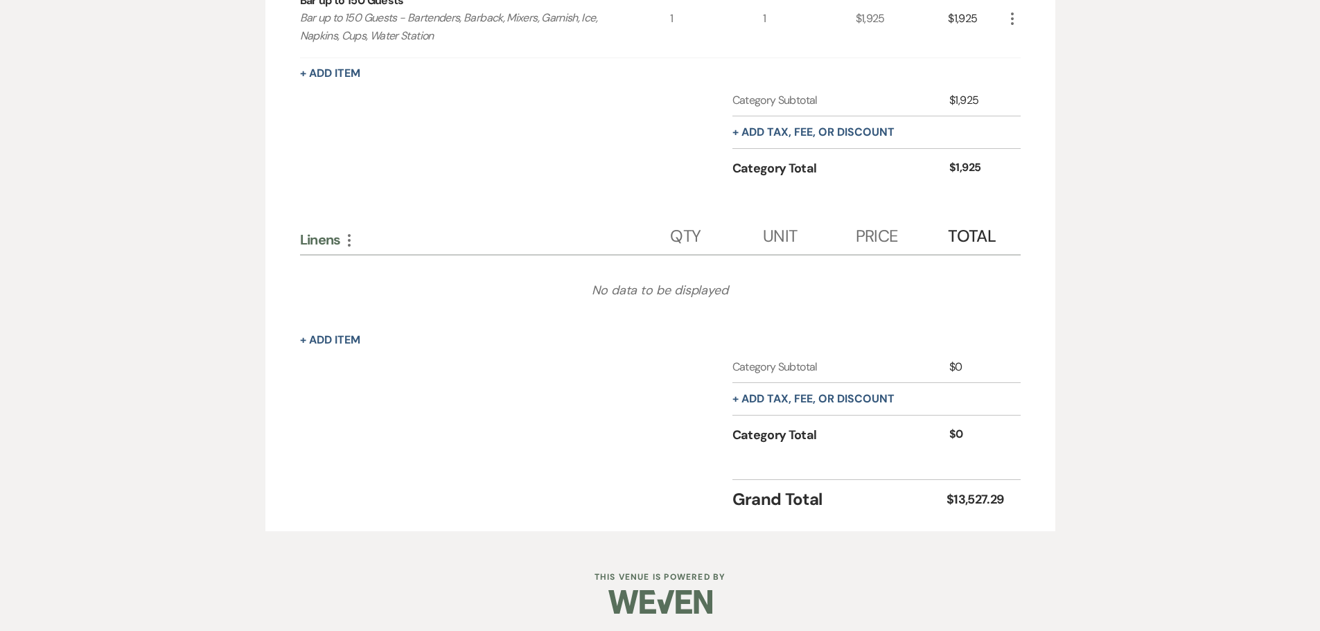
scroll to position [1334, 0]
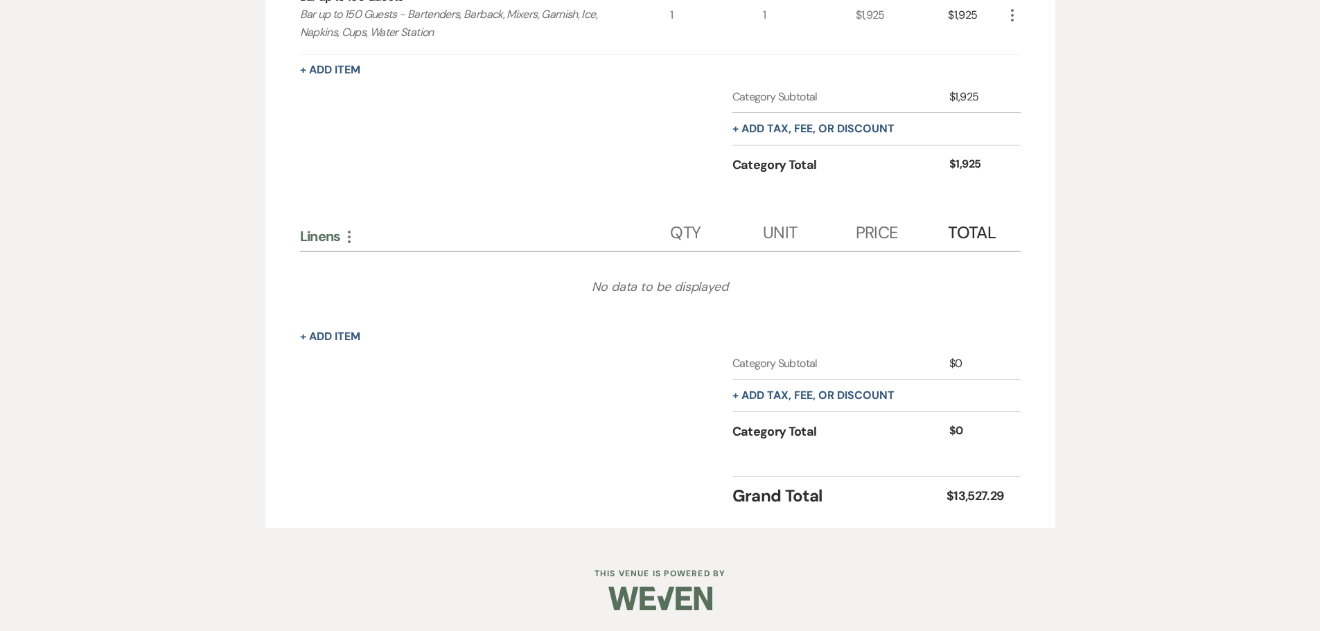
click at [758, 292] on div "No data to be displayed" at bounding box center [660, 286] width 721 height 69
click at [351, 240] on icon "More" at bounding box center [349, 237] width 17 height 17
click at [419, 310] on button "Delete Delete Category" at bounding box center [409, 308] width 137 height 22
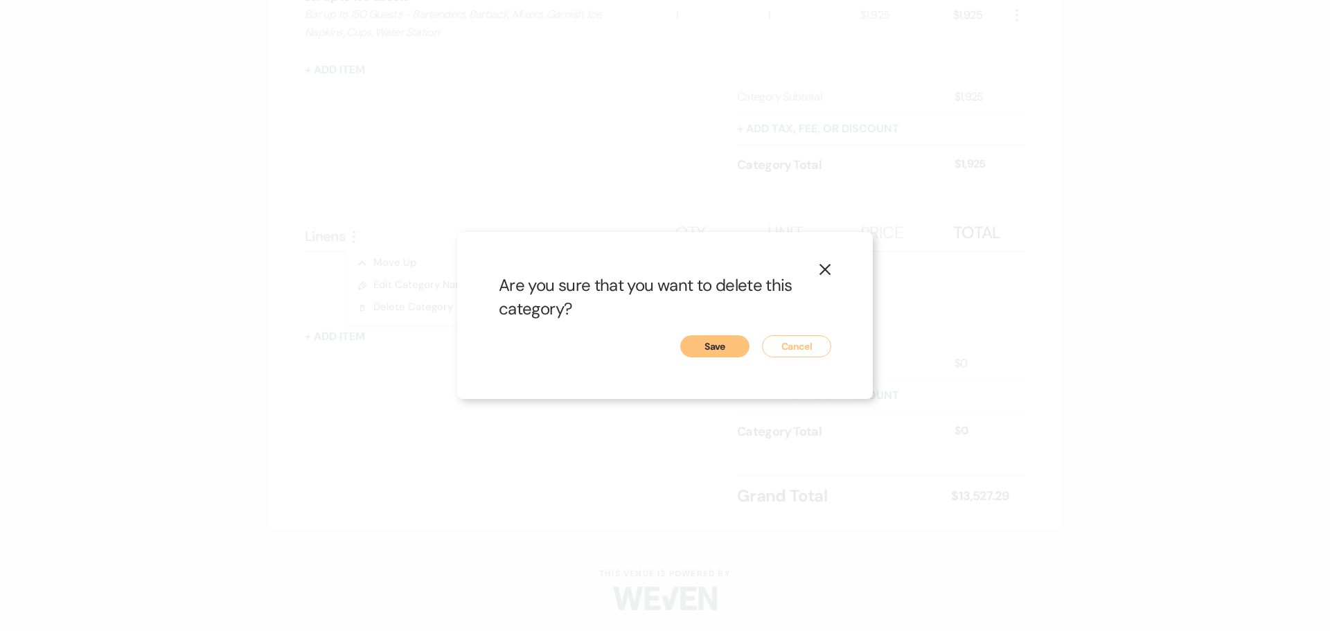
click at [736, 351] on button "Save" at bounding box center [714, 346] width 69 height 22
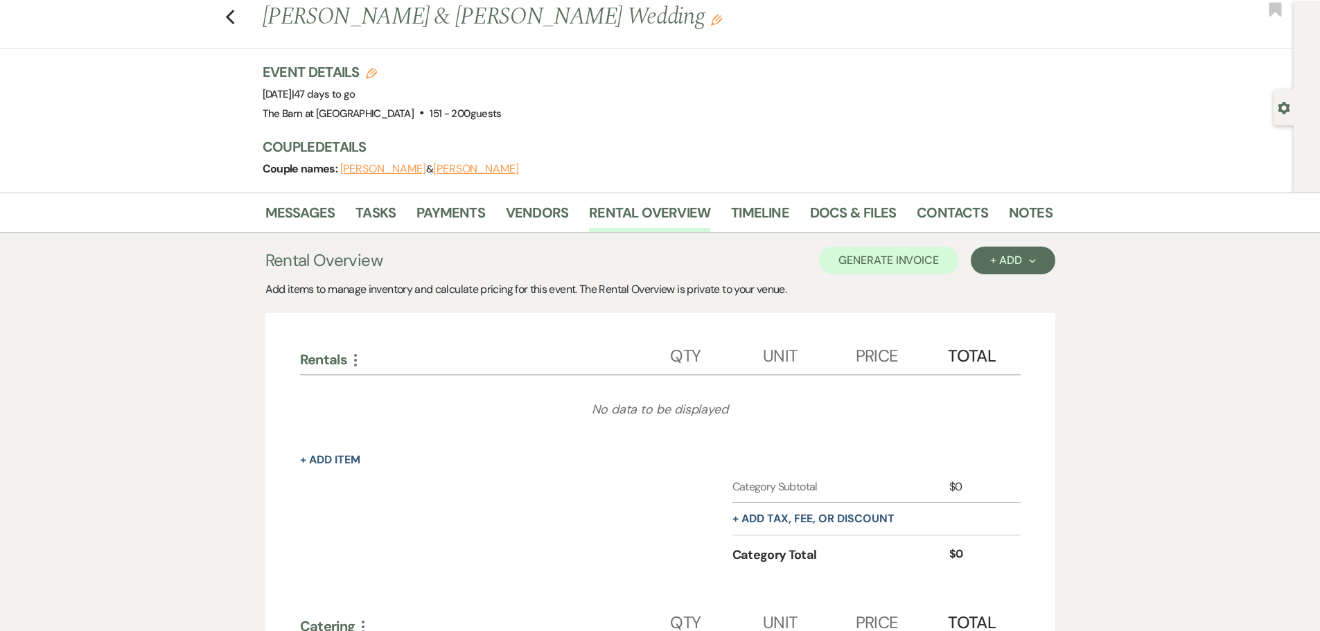
scroll to position [0, 0]
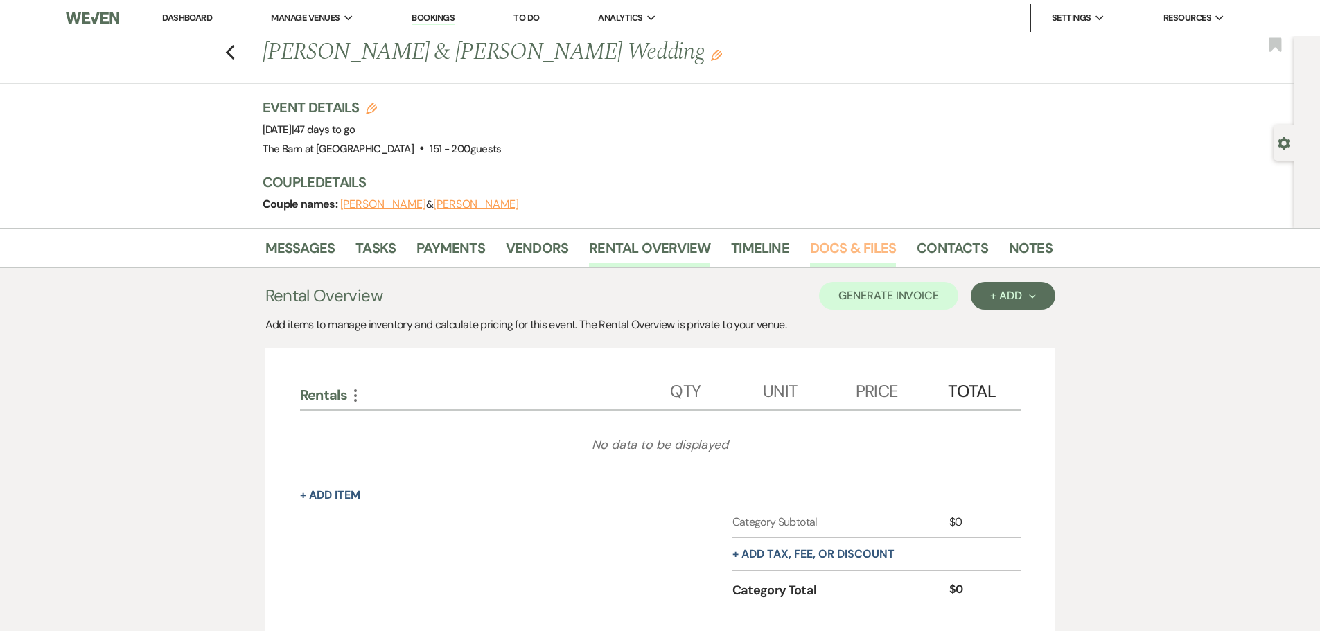
click at [878, 250] on link "Docs & Files" at bounding box center [853, 252] width 86 height 30
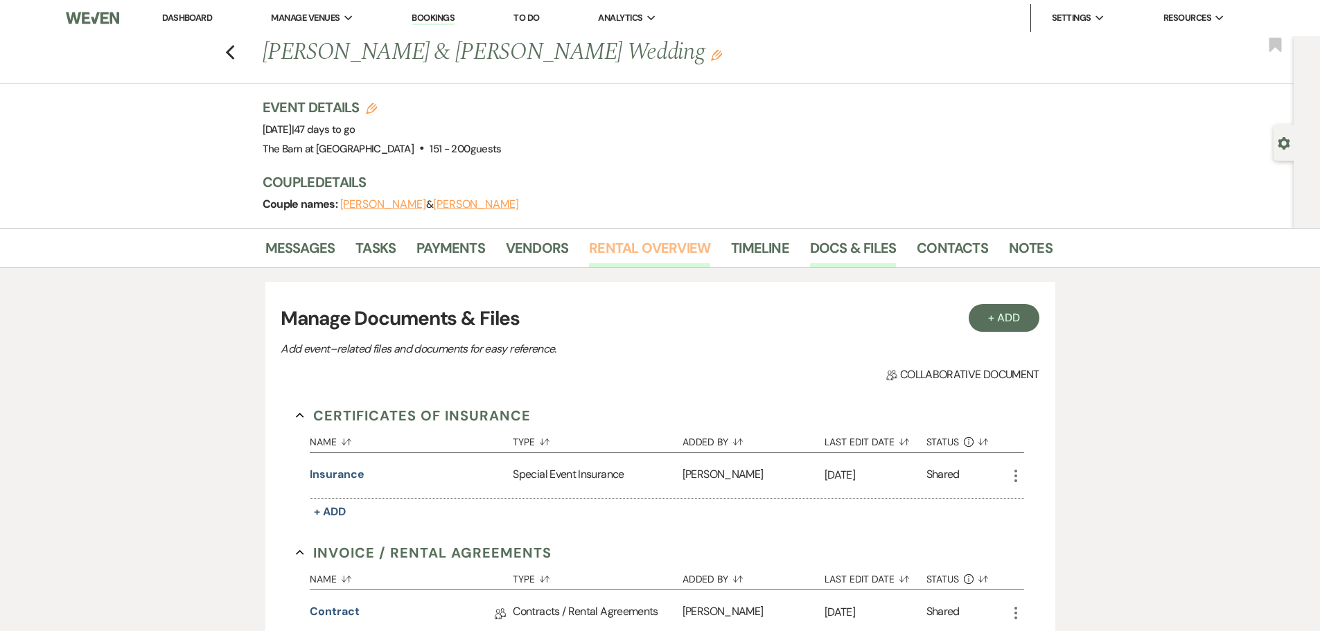
click at [629, 254] on link "Rental Overview" at bounding box center [649, 252] width 121 height 30
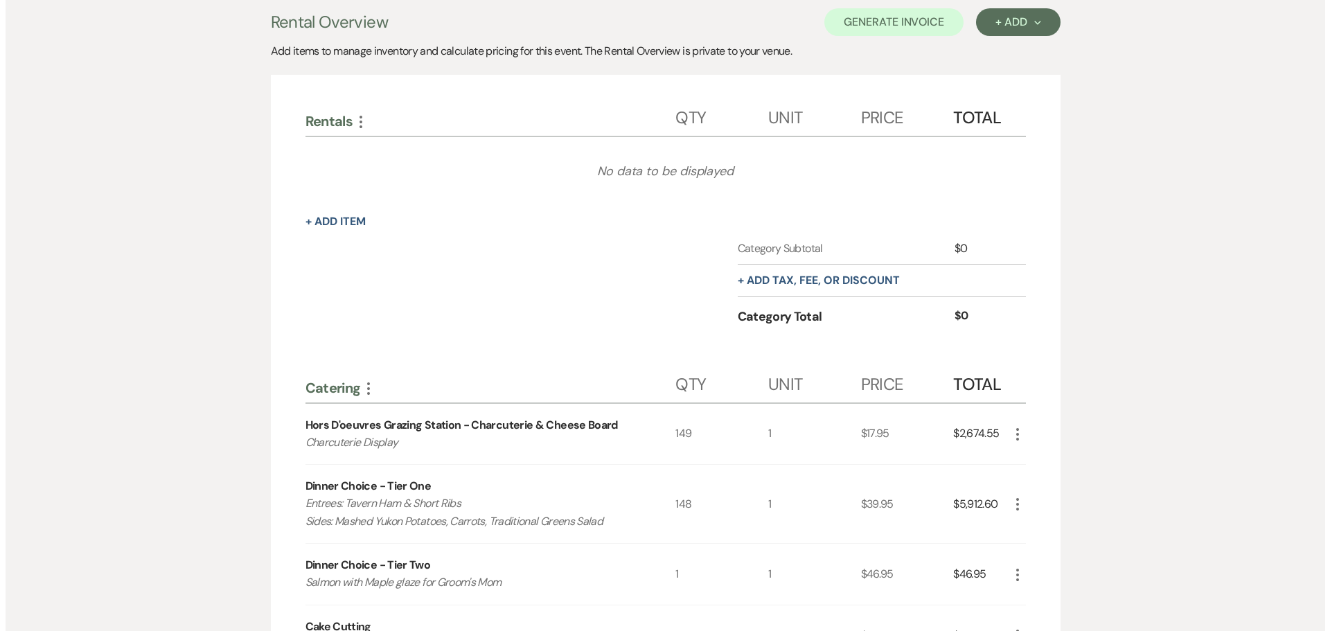
scroll to position [277, 0]
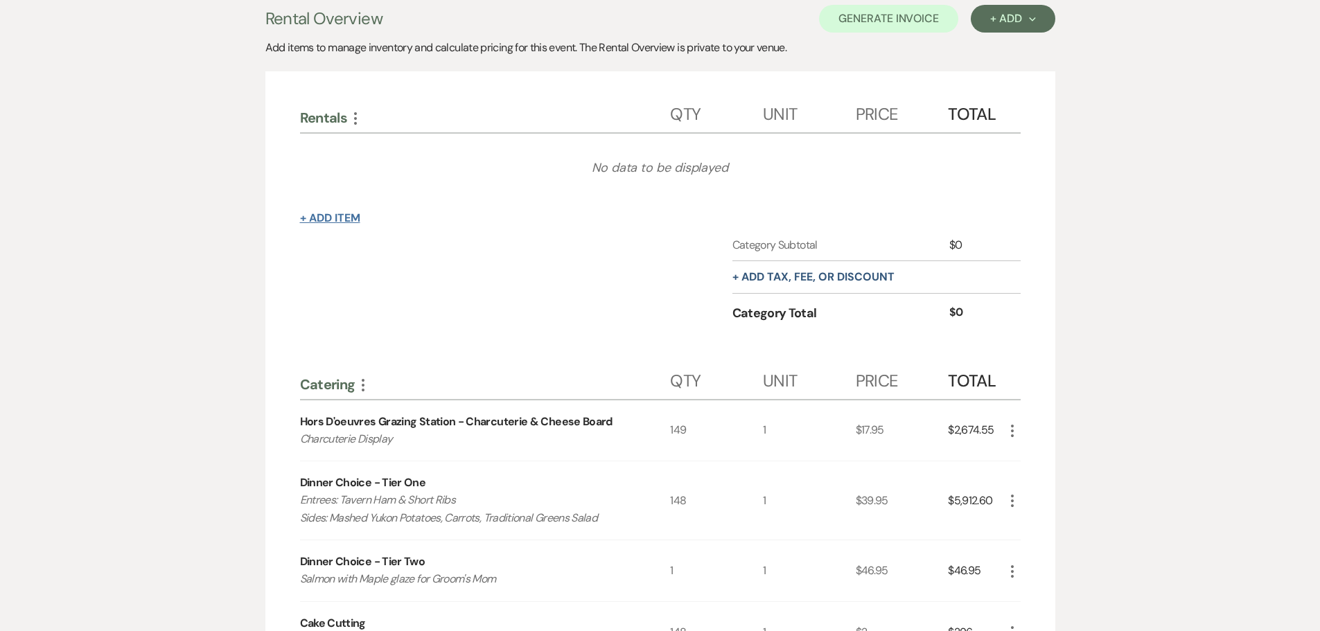
click at [334, 215] on button "+ Add Item" at bounding box center [330, 218] width 60 height 11
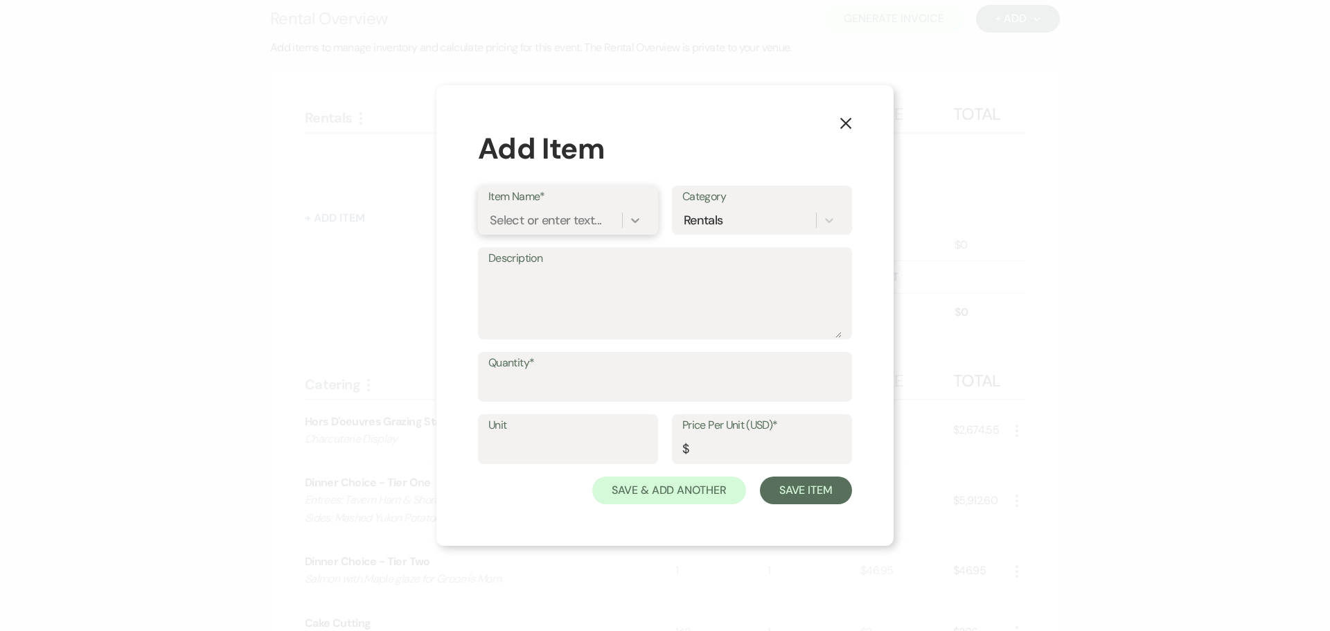
click at [634, 222] on icon at bounding box center [635, 220] width 8 height 5
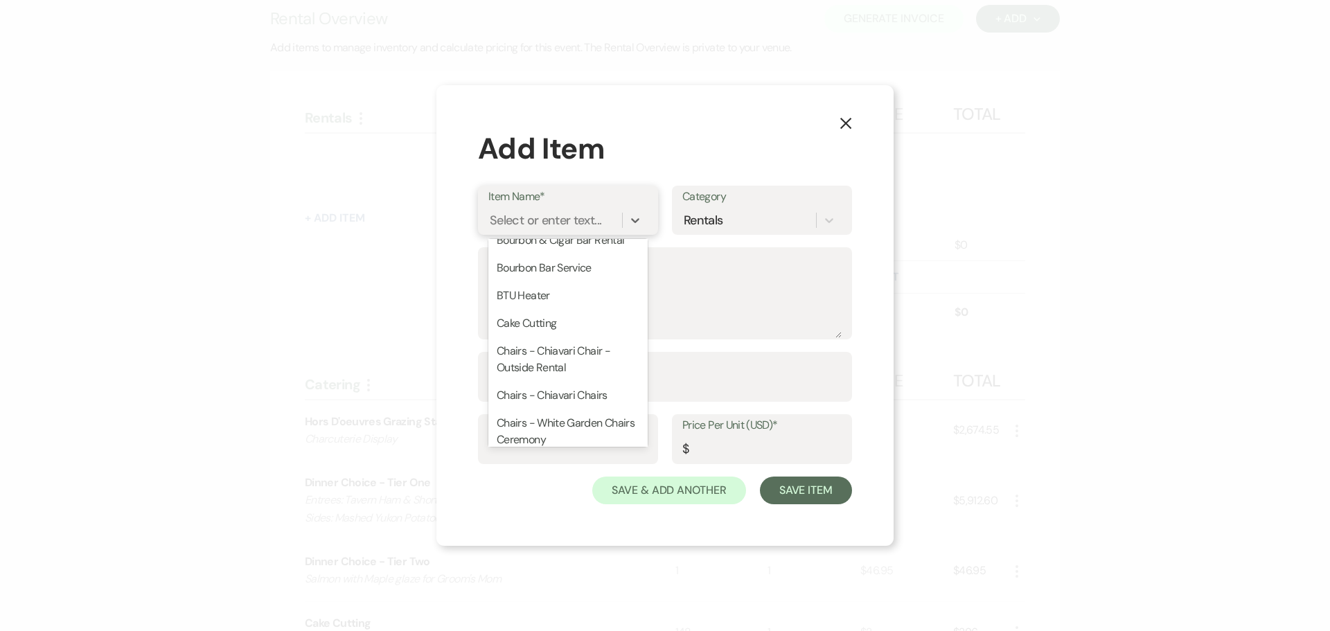
scroll to position [416, 0]
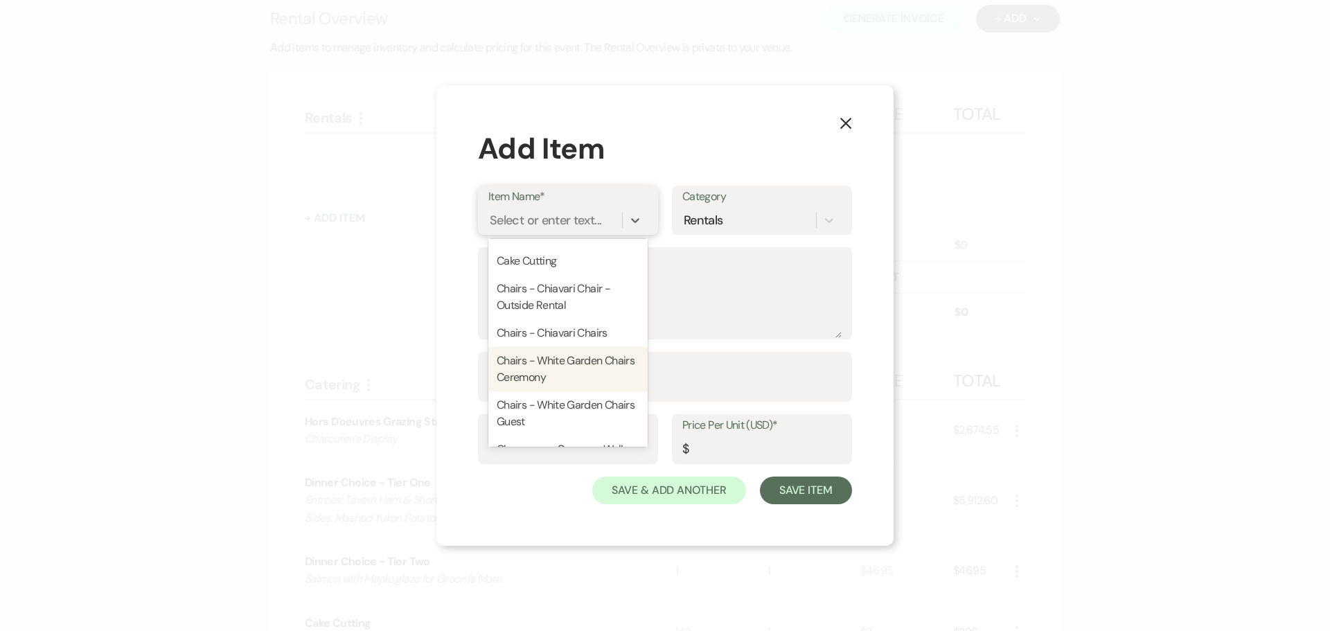
click at [564, 370] on div "Chairs - White Garden Chairs Ceremony" at bounding box center [568, 369] width 159 height 44
type textarea "Chairs - White Garden Chairs Ceremony"
type input "1"
type input "5.5"
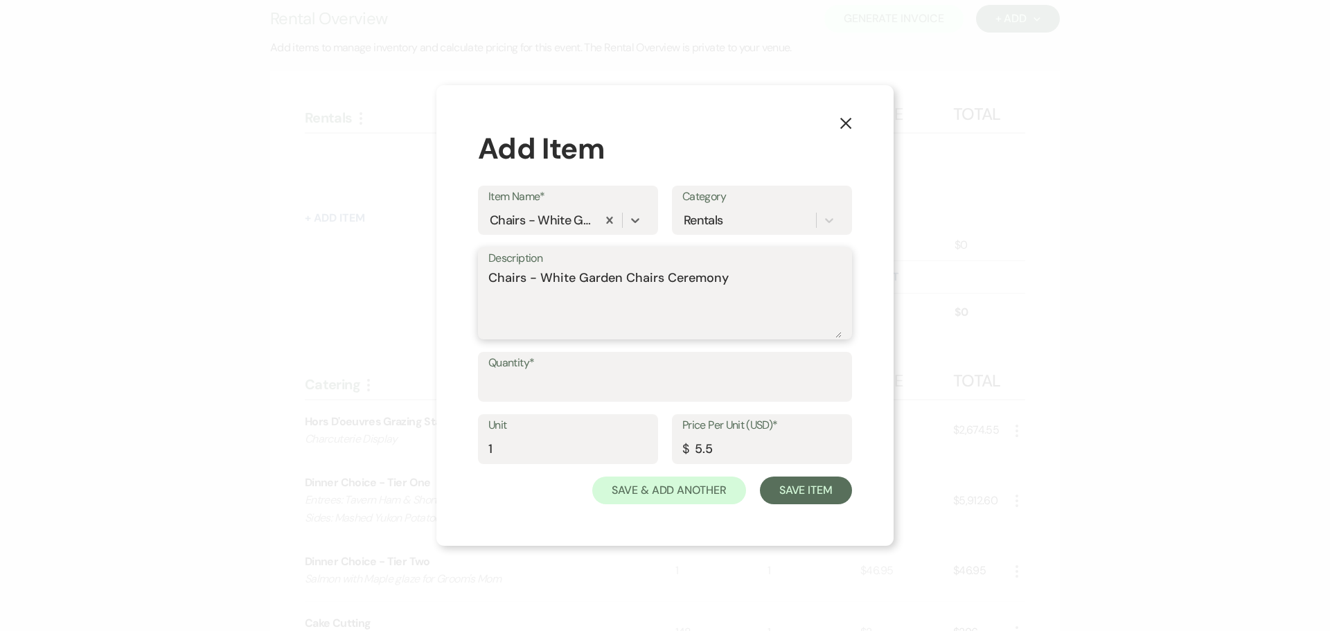
click at [750, 279] on textarea "Chairs - White Garden Chairs Ceremony" at bounding box center [665, 303] width 353 height 69
drag, startPoint x: 807, startPoint y: 278, endPoint x: 726, endPoint y: 279, distance: 81.1
click at [726, 279] on textarea "Chairs - White Garden Chairs Ceremony - Included" at bounding box center [665, 303] width 353 height 69
type textarea "Chairs - White Garden Chairs Ceremony - Included"
click at [592, 388] on input "Quantity*" at bounding box center [665, 386] width 353 height 27
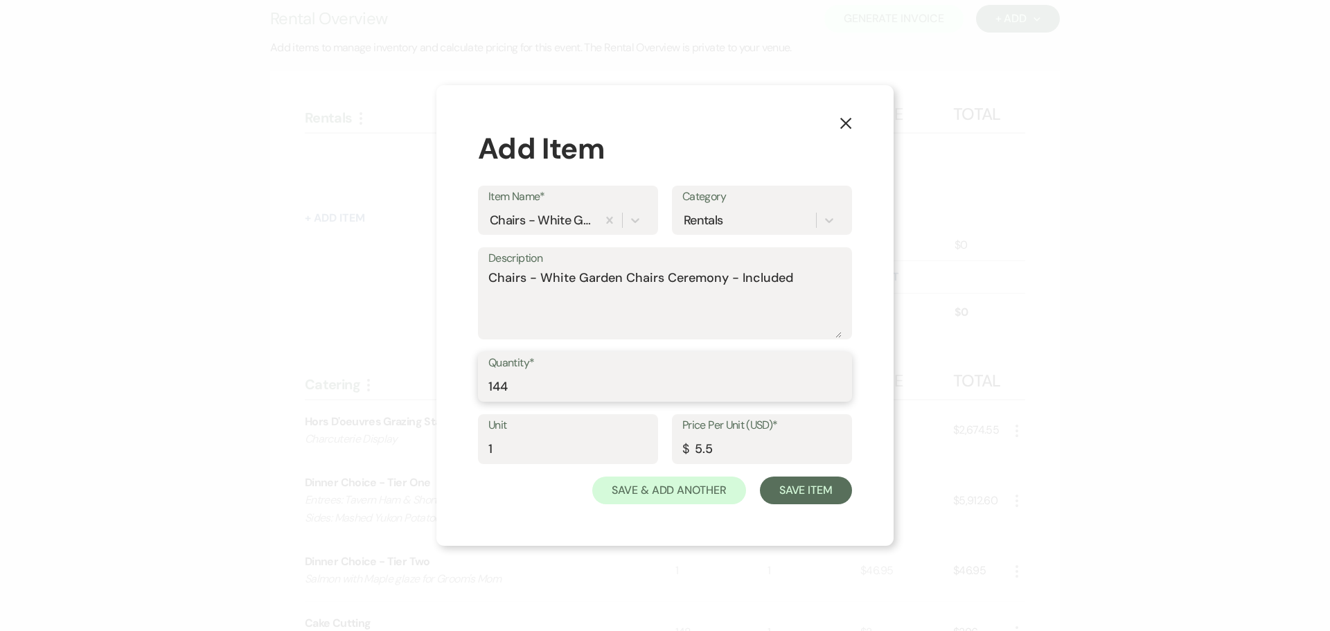
type input "144"
drag, startPoint x: 716, startPoint y: 449, endPoint x: 645, endPoint y: 448, distance: 70.7
click at [645, 448] on div "Unit 1 Price Per Unit (USD)* $ 5.5" at bounding box center [665, 445] width 374 height 62
type input "0"
click at [663, 501] on button "Save & Add Another" at bounding box center [669, 491] width 154 height 28
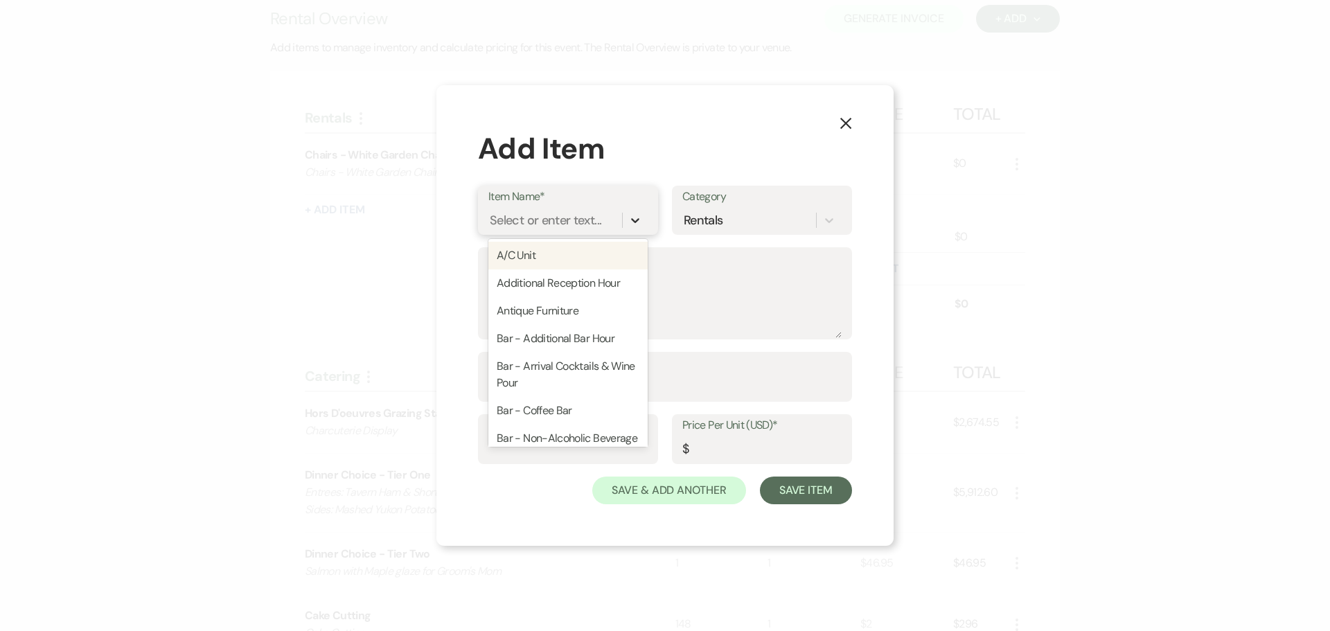
click at [638, 222] on icon at bounding box center [636, 220] width 14 height 14
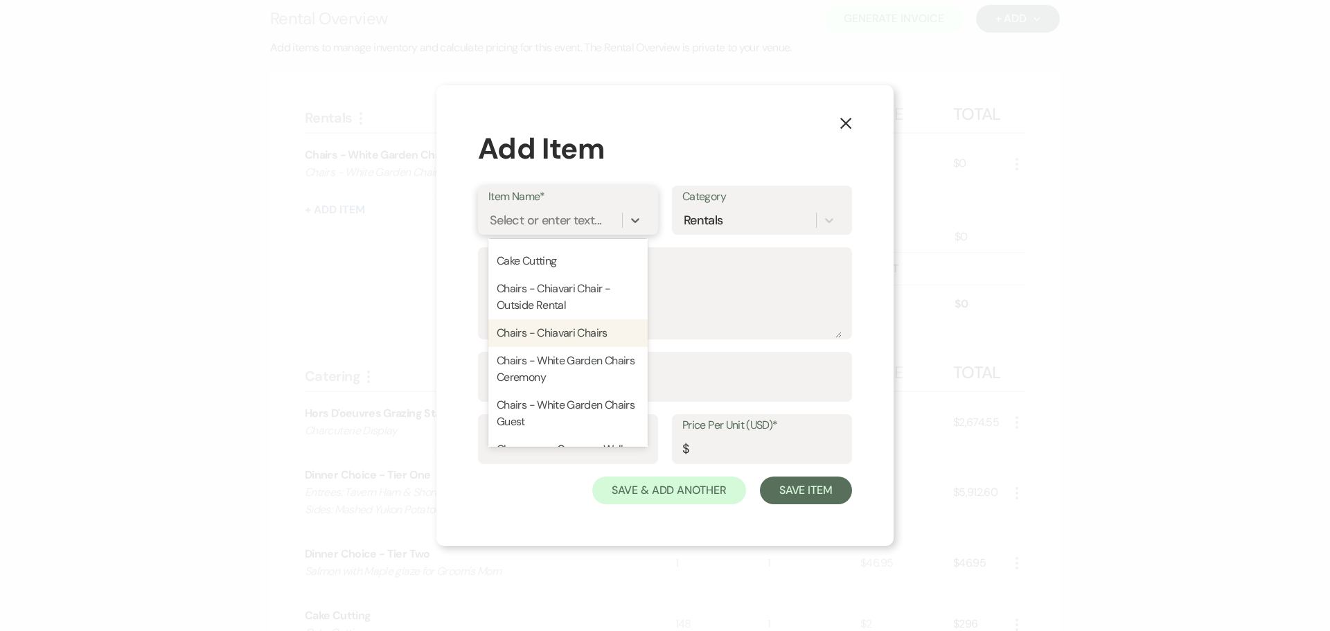
click at [580, 337] on div "Chairs - Chiavari Chairs" at bounding box center [568, 333] width 159 height 28
type textarea "Chiavari Chairs"
type input "1"
type input "4"
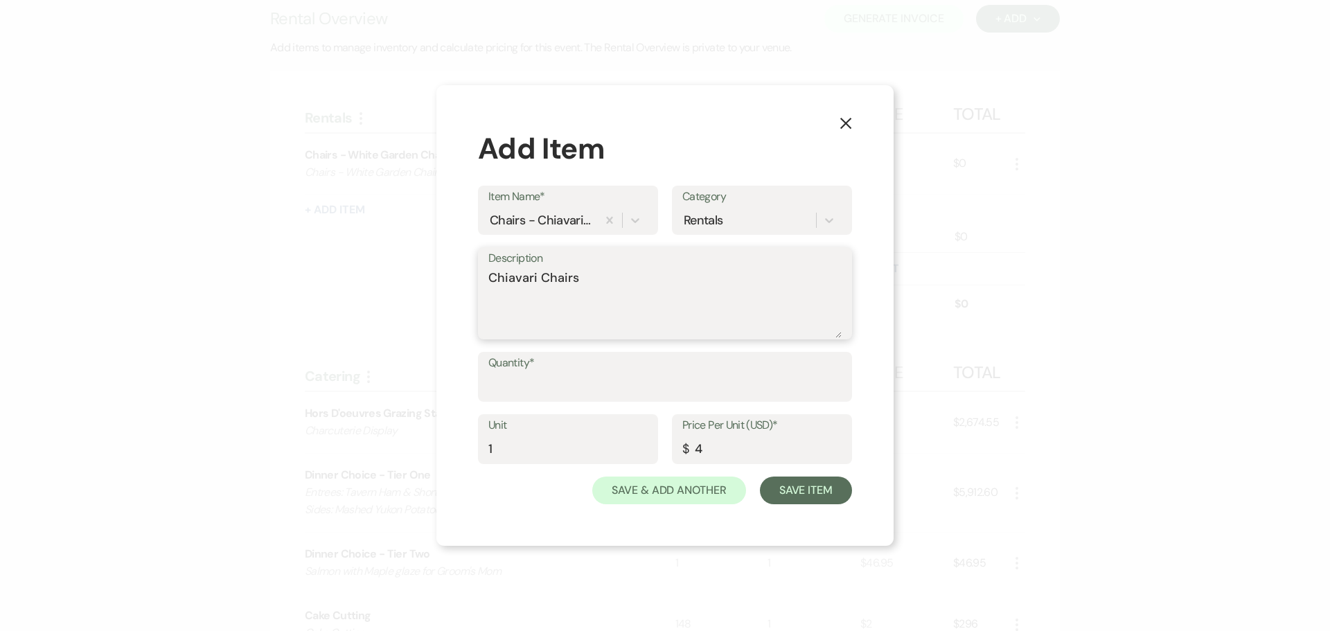
click at [604, 279] on textarea "Chiavari Chairs" at bounding box center [665, 303] width 353 height 69
paste textarea "- Included"
type textarea "Chiavari Chairs - Included Black"
click at [599, 377] on input "Quantity*" at bounding box center [665, 386] width 353 height 27
type input "154"
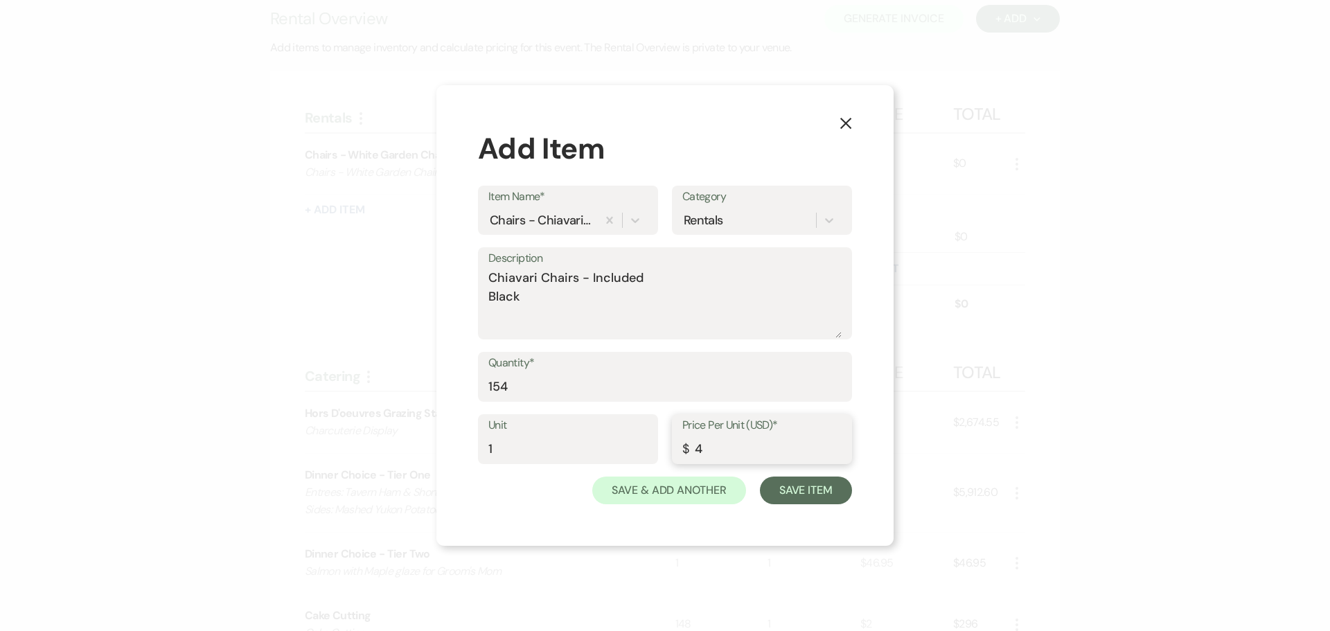
drag, startPoint x: 736, startPoint y: 455, endPoint x: 649, endPoint y: 443, distance: 88.2
click at [651, 444] on div "Unit 1 Price Per Unit (USD)* $ 4" at bounding box center [665, 445] width 374 height 62
type input "0"
click at [638, 482] on button "Save & Add Another" at bounding box center [669, 491] width 154 height 28
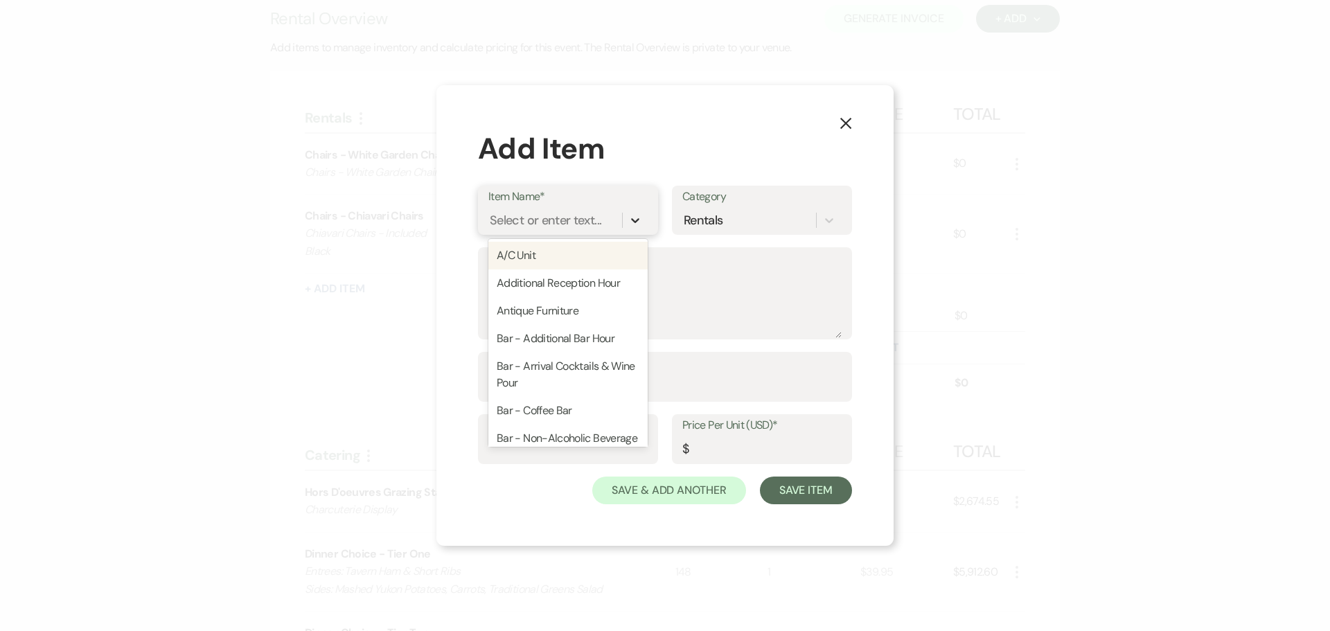
click at [637, 220] on icon at bounding box center [635, 220] width 8 height 5
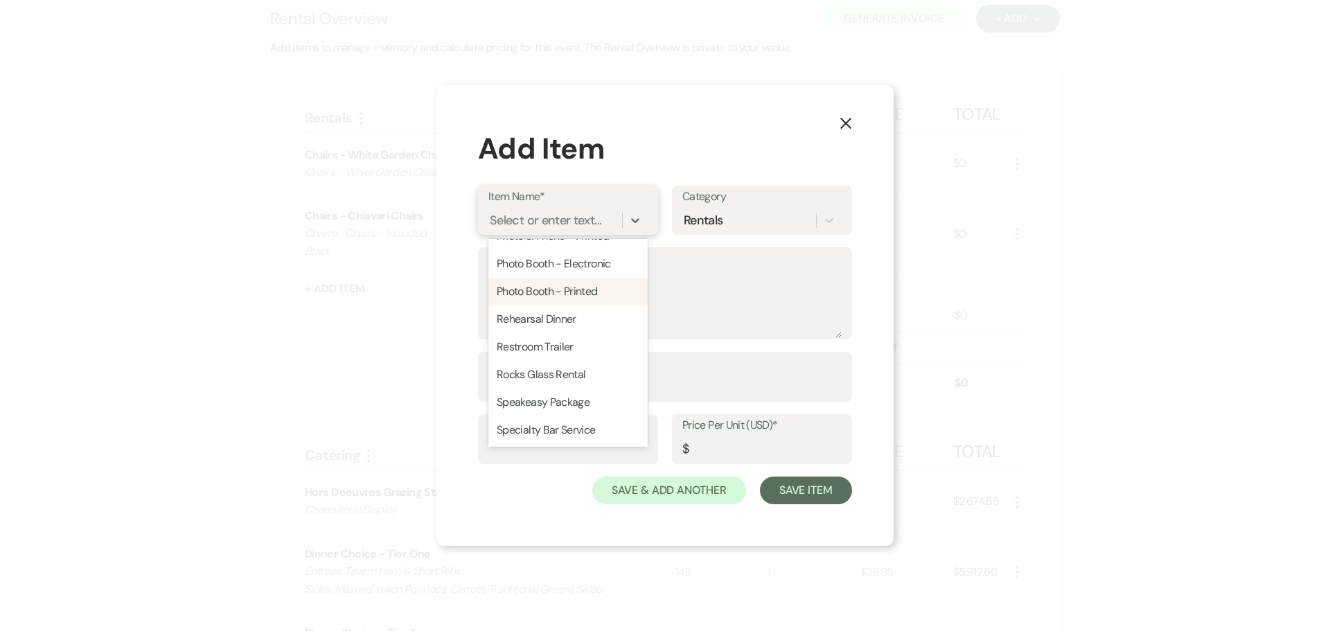
scroll to position [2381, 0]
click at [576, 399] on div "Tables - Farmhouse" at bounding box center [568, 403] width 159 height 28
type textarea "Tables - Farmhouse"
type input "1"
type input "85"
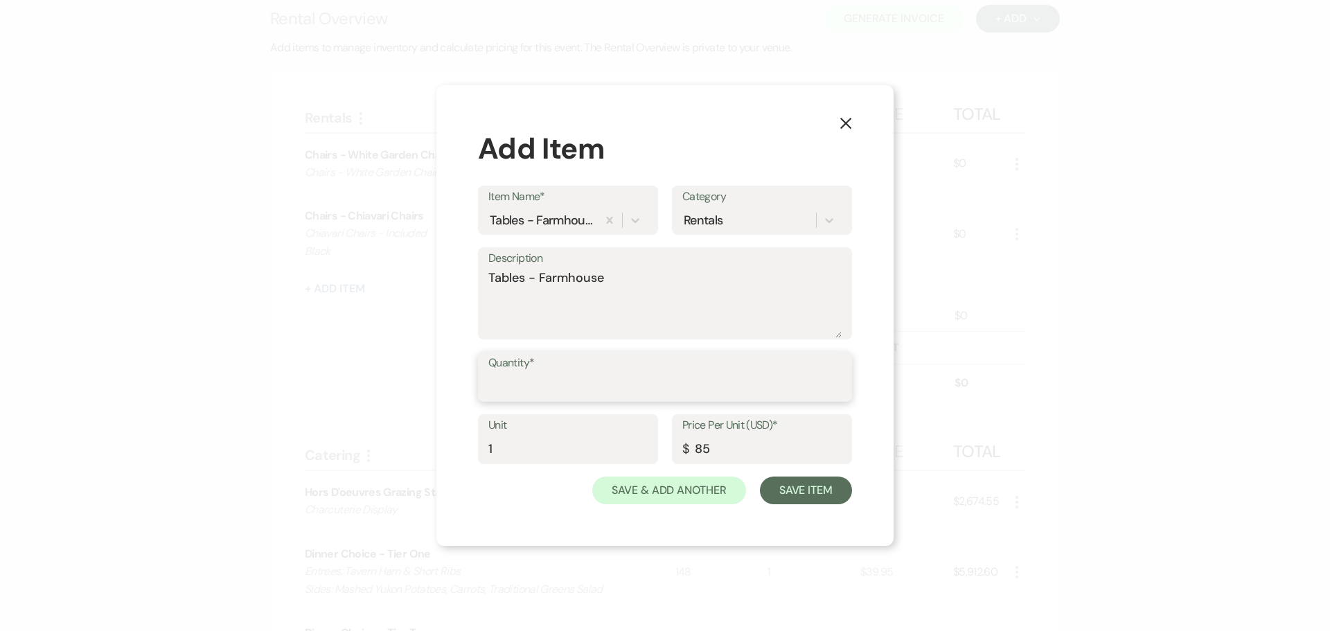
click at [582, 385] on input "Quantity*" at bounding box center [665, 386] width 353 height 27
type input "12"
click at [640, 283] on textarea "Tables - Farmhouse" at bounding box center [665, 303] width 353 height 69
paste textarea "- Included"
type textarea "Tables - Farmhouse - Included"
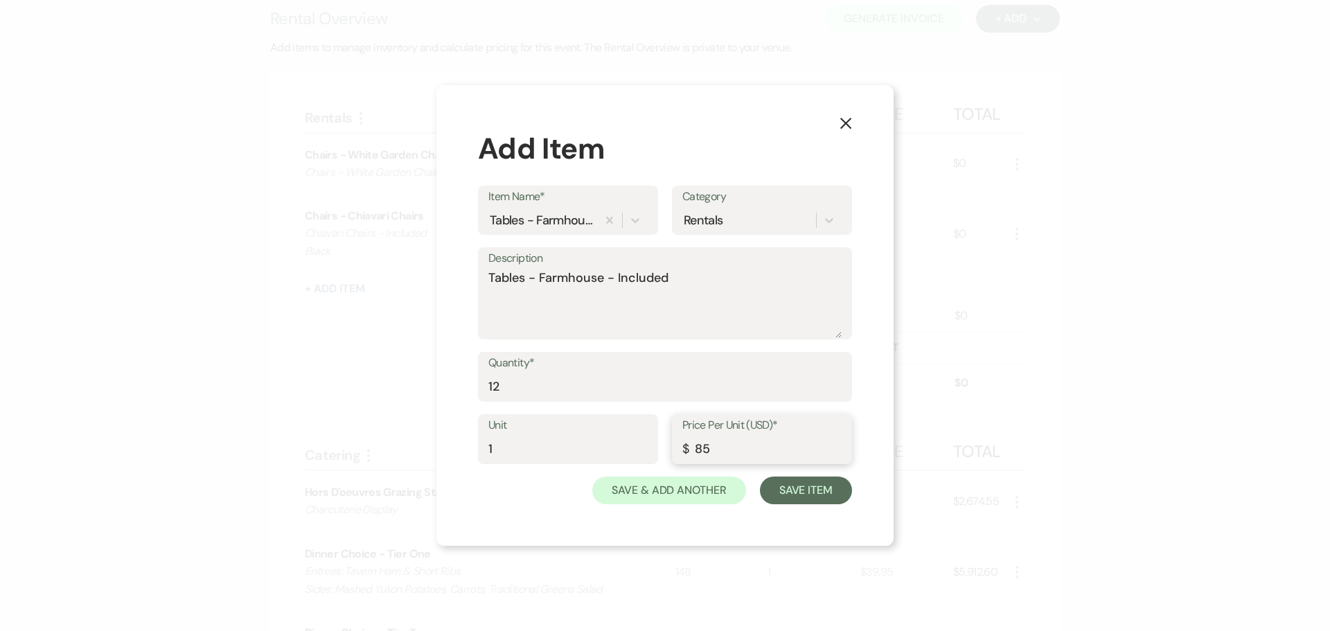
drag, startPoint x: 731, startPoint y: 452, endPoint x: 645, endPoint y: 443, distance: 86.5
click at [650, 445] on div "Unit 1 Price Per Unit (USD)* $ 85" at bounding box center [665, 445] width 374 height 62
type input "0"
click at [697, 486] on button "Save & Add Another" at bounding box center [669, 491] width 154 height 28
click at [629, 213] on icon at bounding box center [636, 220] width 14 height 14
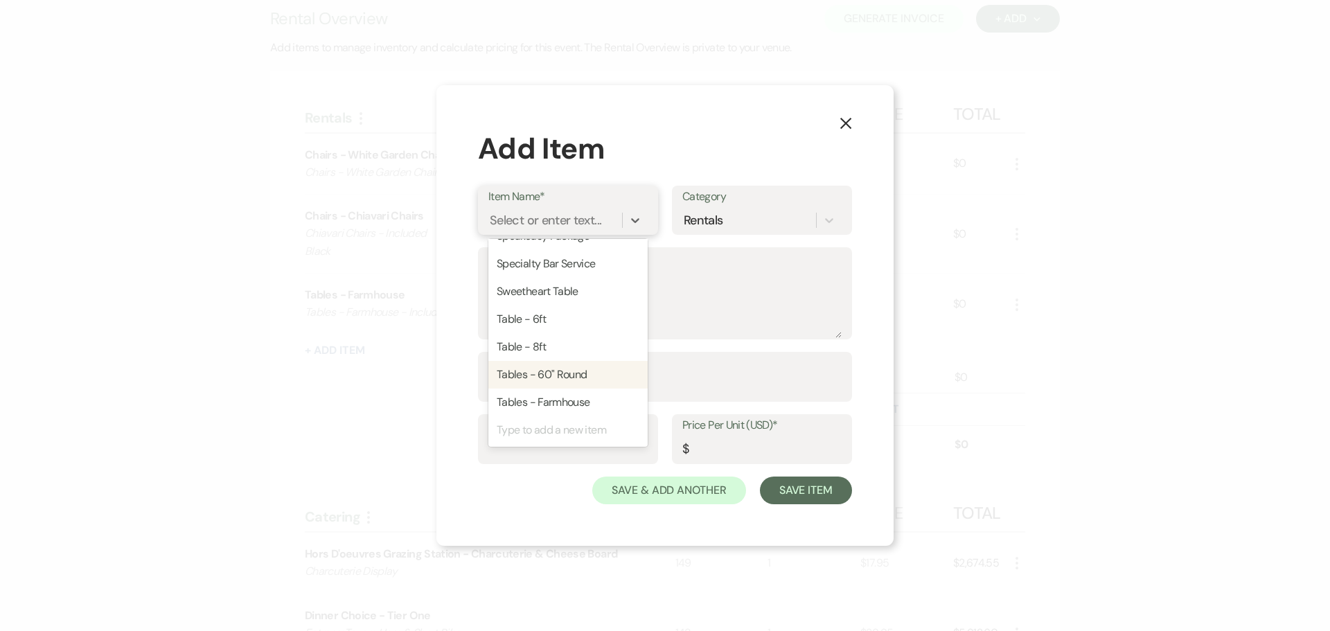
click at [568, 376] on div "Tables - 60" Round" at bounding box center [568, 375] width 159 height 28
type textarea "Tables - 60" Round"
type input "1"
type input "15.5"
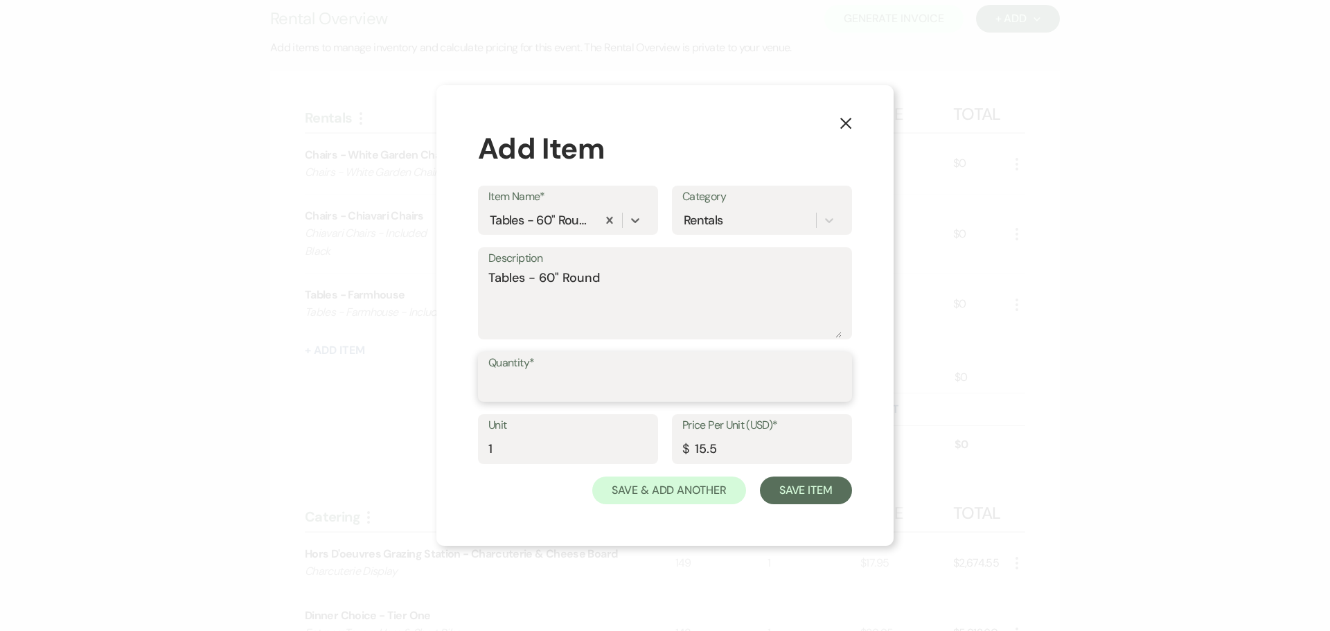
click at [570, 383] on input "Quantity*" at bounding box center [665, 386] width 353 height 27
type input "9"
click at [642, 270] on textarea "Tables - 60" Round" at bounding box center [665, 303] width 353 height 69
paste textarea "- Included"
type textarea "Tables - 60" Round - Included"
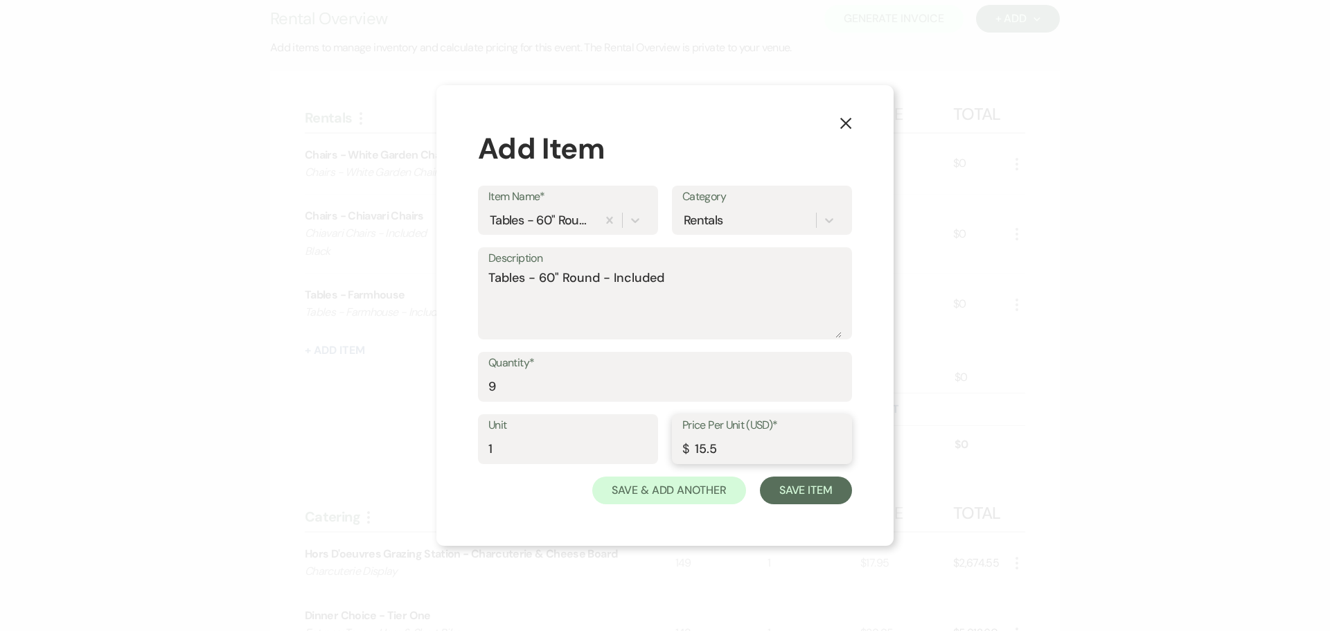
drag, startPoint x: 716, startPoint y: 452, endPoint x: 620, endPoint y: 440, distance: 96.4
click at [620, 440] on div "Unit 1 Price Per Unit (USD)* $ 15.5" at bounding box center [665, 445] width 374 height 62
type input "0"
click at [669, 490] on button "Save & Add Another" at bounding box center [669, 491] width 154 height 28
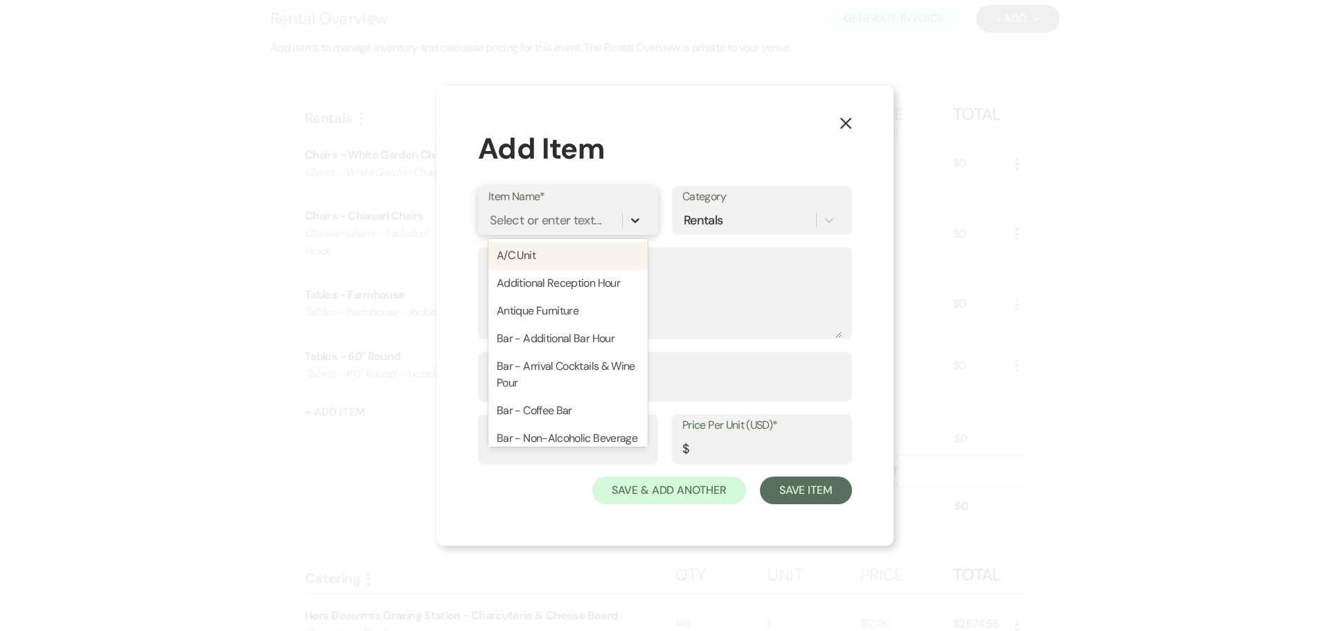
click at [635, 222] on icon at bounding box center [635, 220] width 8 height 5
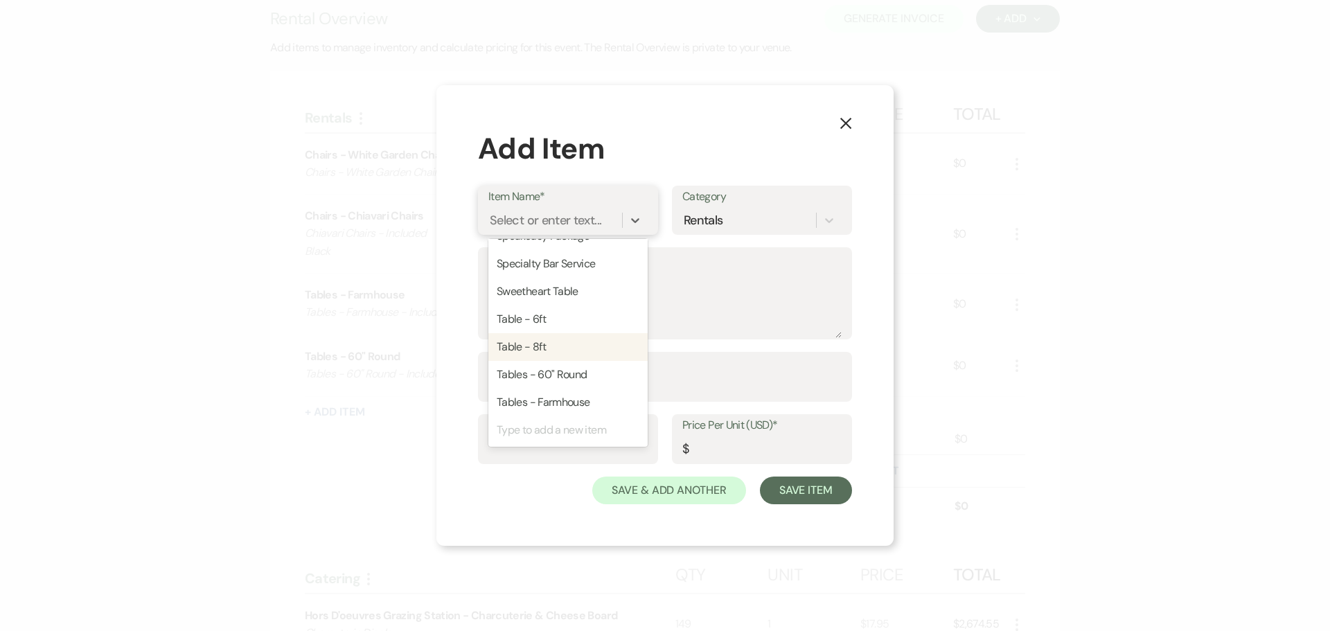
click at [578, 342] on div "Table - 8ft" at bounding box center [568, 347] width 159 height 28
type textarea "8ft Table"
type input "1"
type input "14.5"
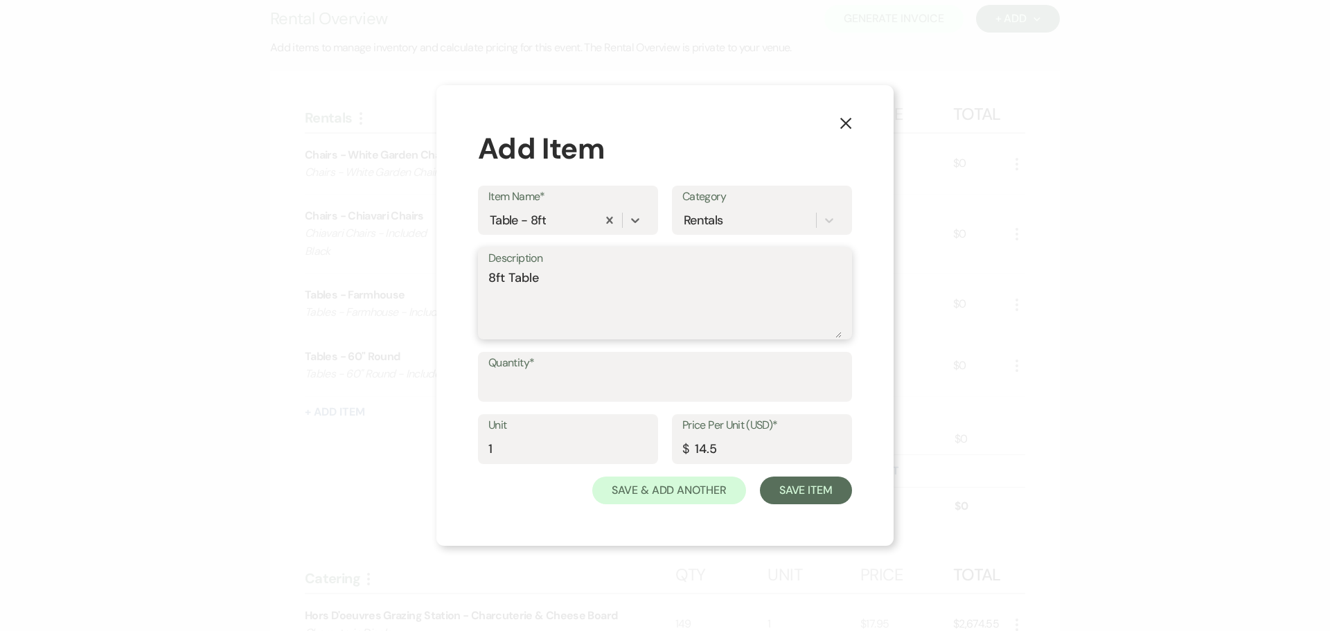
click at [593, 279] on textarea "8ft Table" at bounding box center [665, 303] width 353 height 69
paste textarea "- Included"
type textarea "8ft Table - Included"
click at [609, 386] on input "Quantity*" at bounding box center [665, 386] width 353 height 27
type input "3"
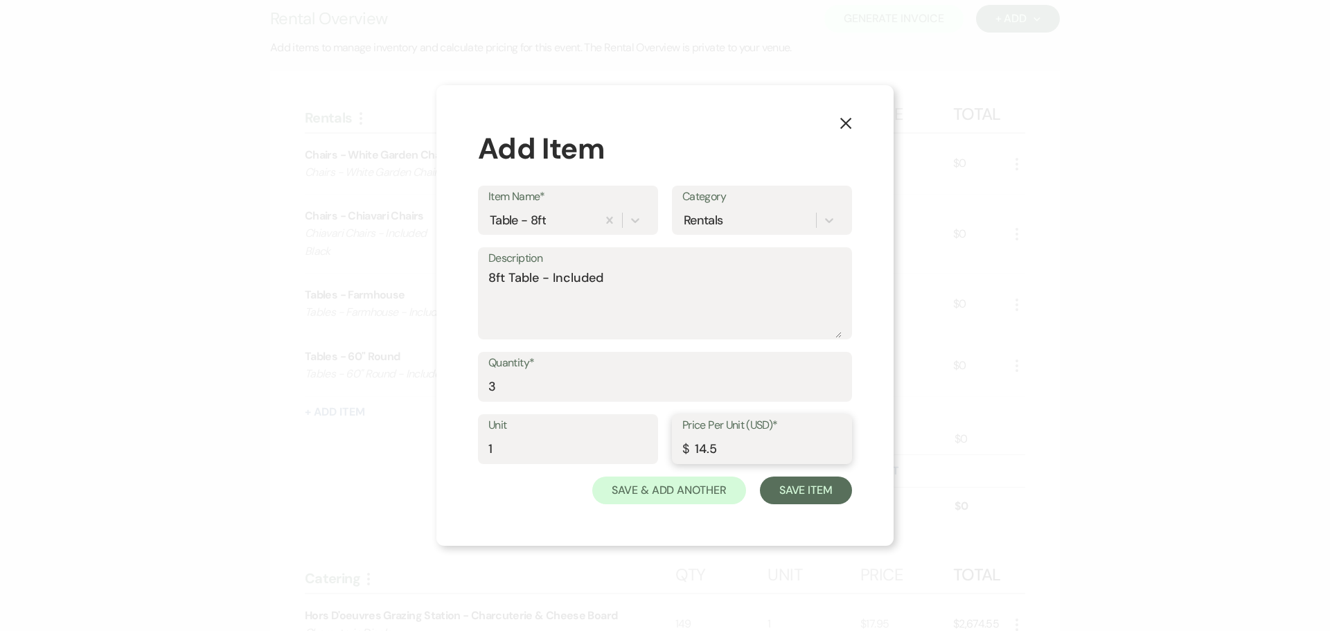
drag, startPoint x: 731, startPoint y: 440, endPoint x: 636, endPoint y: 433, distance: 95.2
click at [639, 435] on div "Unit 1 Price Per Unit (USD)* $ 14.5" at bounding box center [665, 445] width 374 height 62
type input "0"
click at [634, 275] on textarea "8ft Table - Included" at bounding box center [665, 303] width 353 height 69
type textarea "8ft Table - Included Buffet"
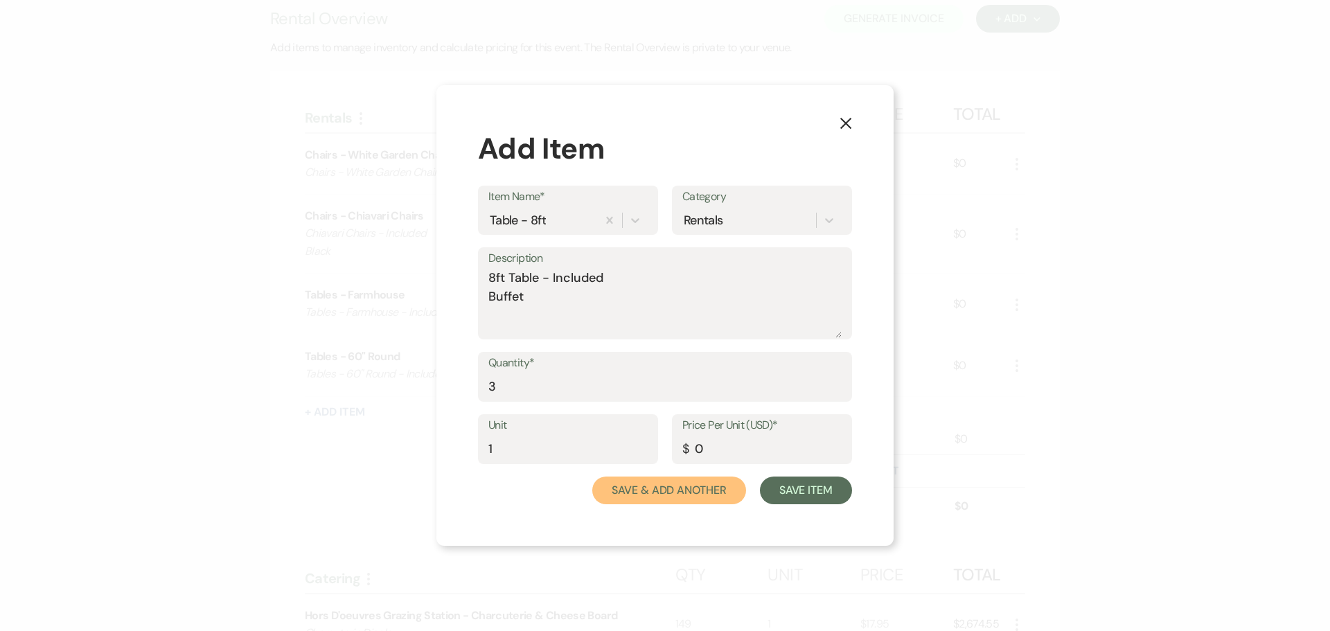
click at [684, 489] on button "Save & Add Another" at bounding box center [669, 491] width 154 height 28
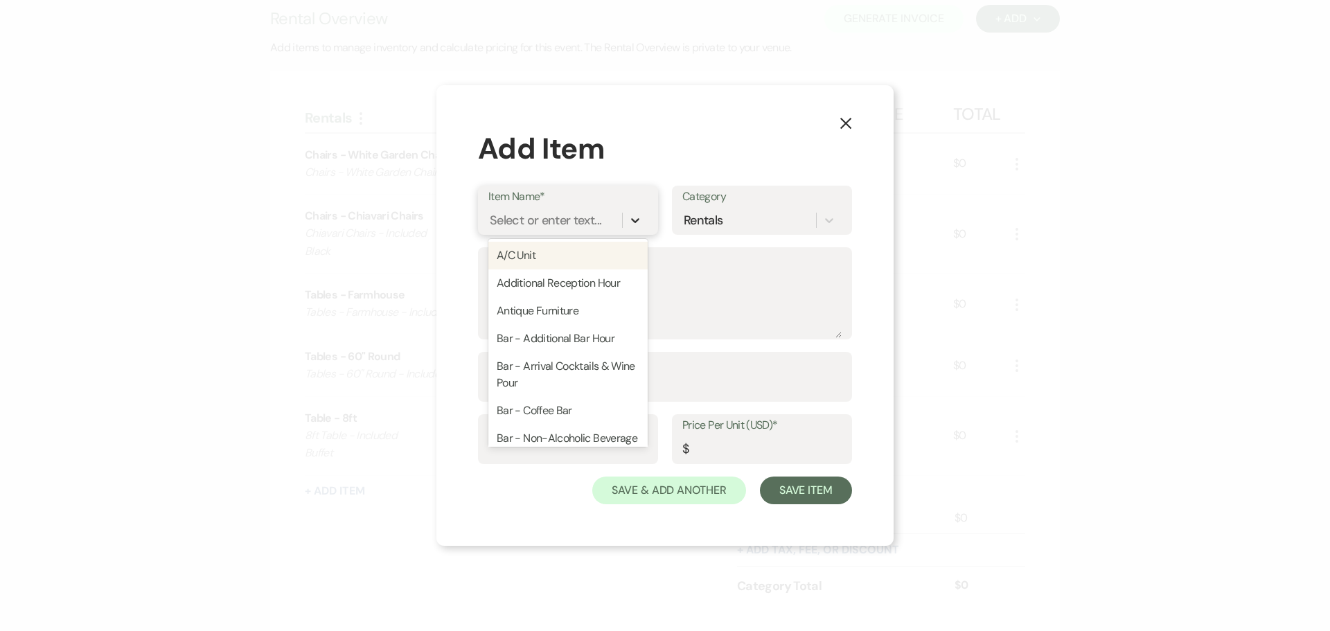
click at [627, 219] on div at bounding box center [635, 220] width 25 height 25
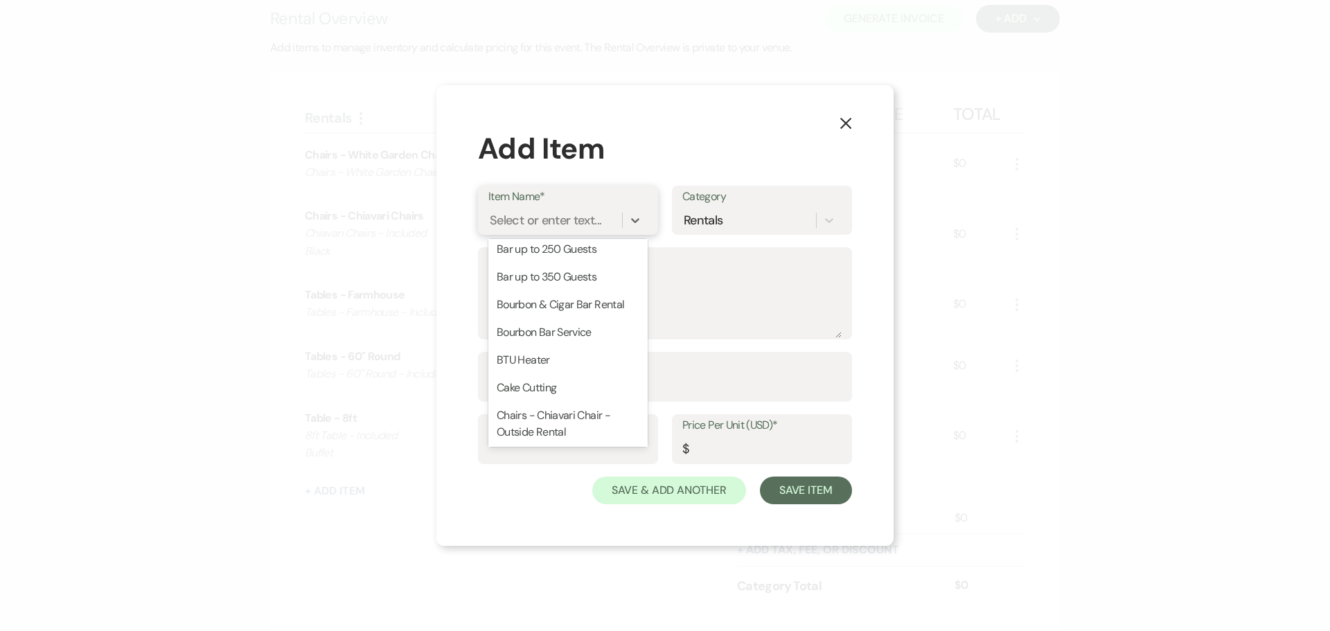
scroll to position [485, 0]
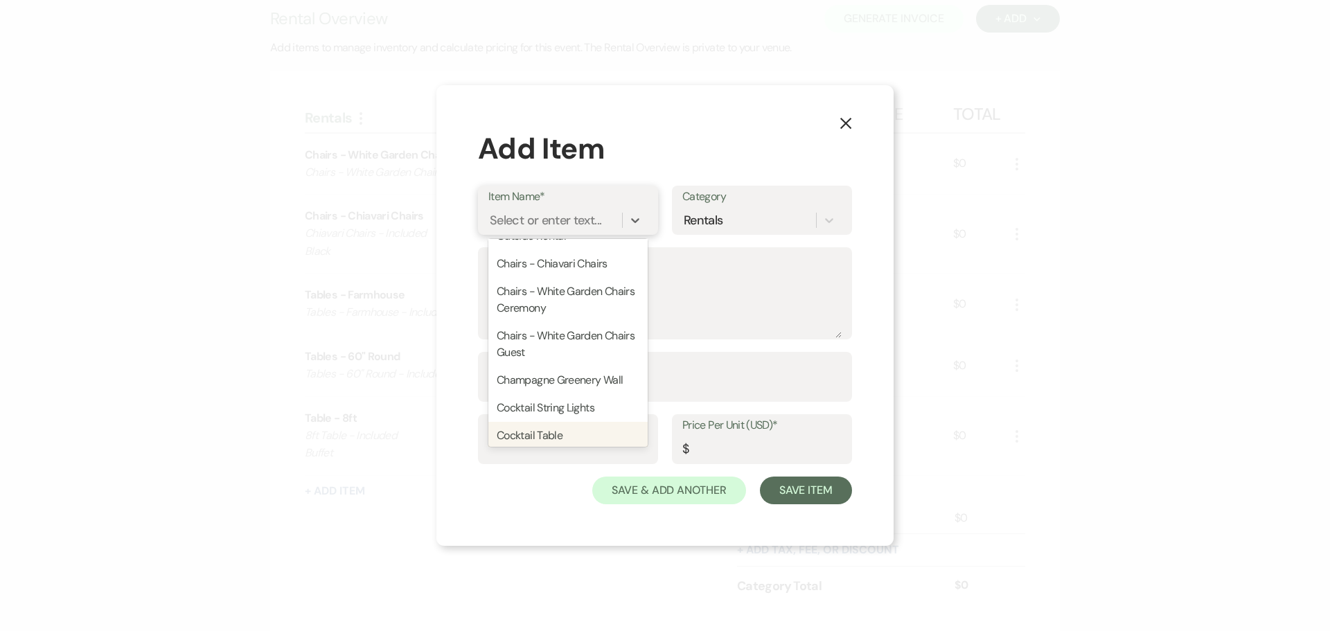
click at [578, 429] on div "Cocktail Table" at bounding box center [568, 436] width 159 height 28
type textarea "Cocktail Table"
type input "1"
type input "21.5"
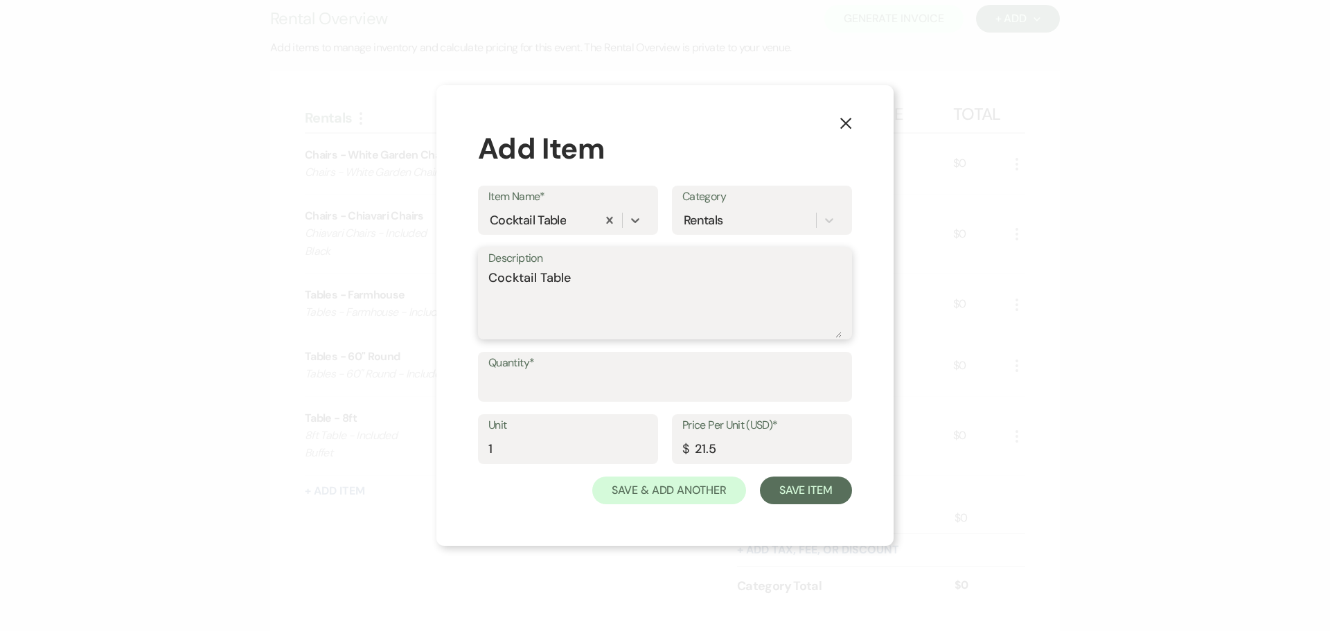
click at [595, 283] on textarea "Cocktail Table" at bounding box center [665, 303] width 353 height 69
paste textarea "- Included"
type textarea "Cocktail Table - Included"
click at [588, 391] on input "Quantity*" at bounding box center [665, 386] width 353 height 27
type input "4"
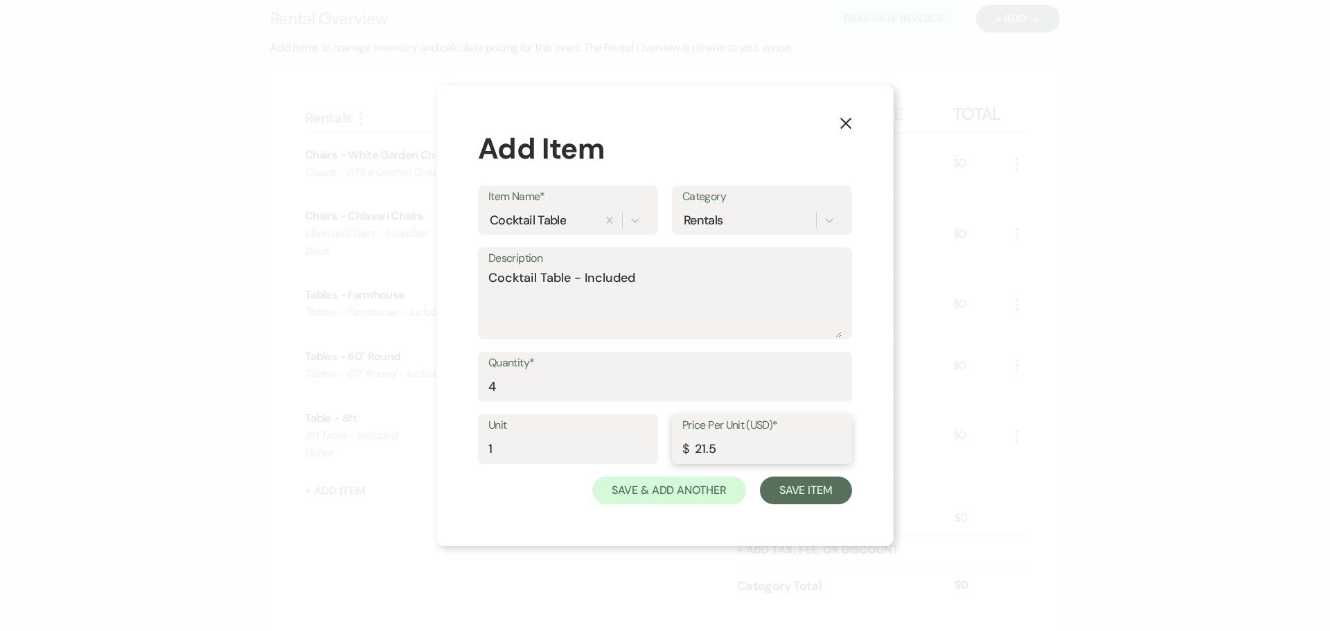
drag, startPoint x: 722, startPoint y: 449, endPoint x: 612, endPoint y: 431, distance: 111.6
click at [612, 431] on div "Unit 1 Price Per Unit (USD)* $ 21.5" at bounding box center [665, 445] width 374 height 62
type input "0"
click at [661, 272] on textarea "Cocktail Table - Included" at bounding box center [665, 303] width 353 height 69
type textarea "Cocktail Table - Included 3 Cocktail Lawn 1 Cake Upstairs"
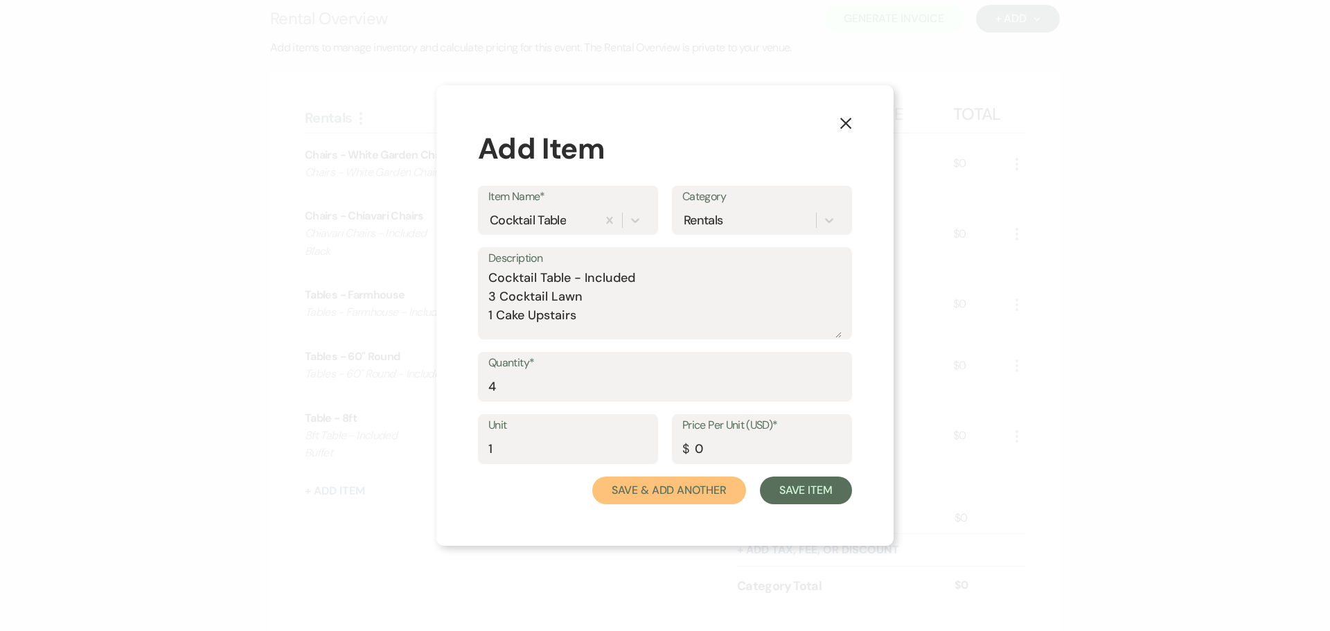
click at [716, 491] on button "Save & Add Another" at bounding box center [669, 491] width 154 height 28
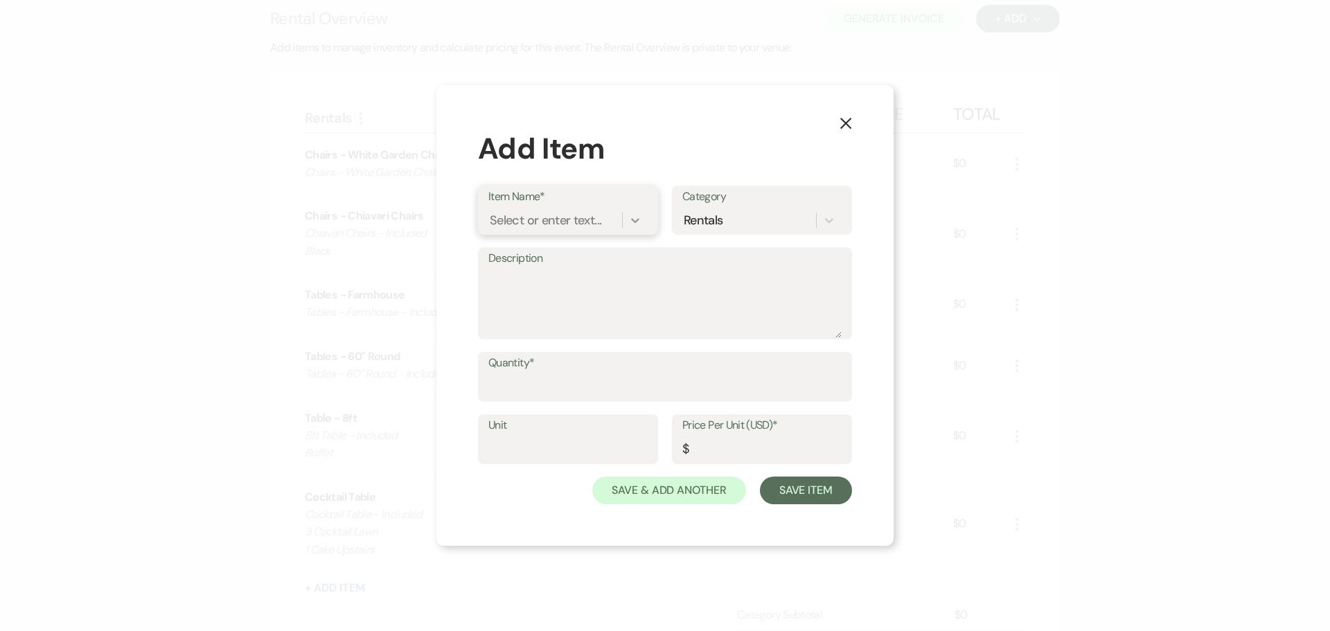
click at [633, 216] on icon at bounding box center [636, 220] width 14 height 14
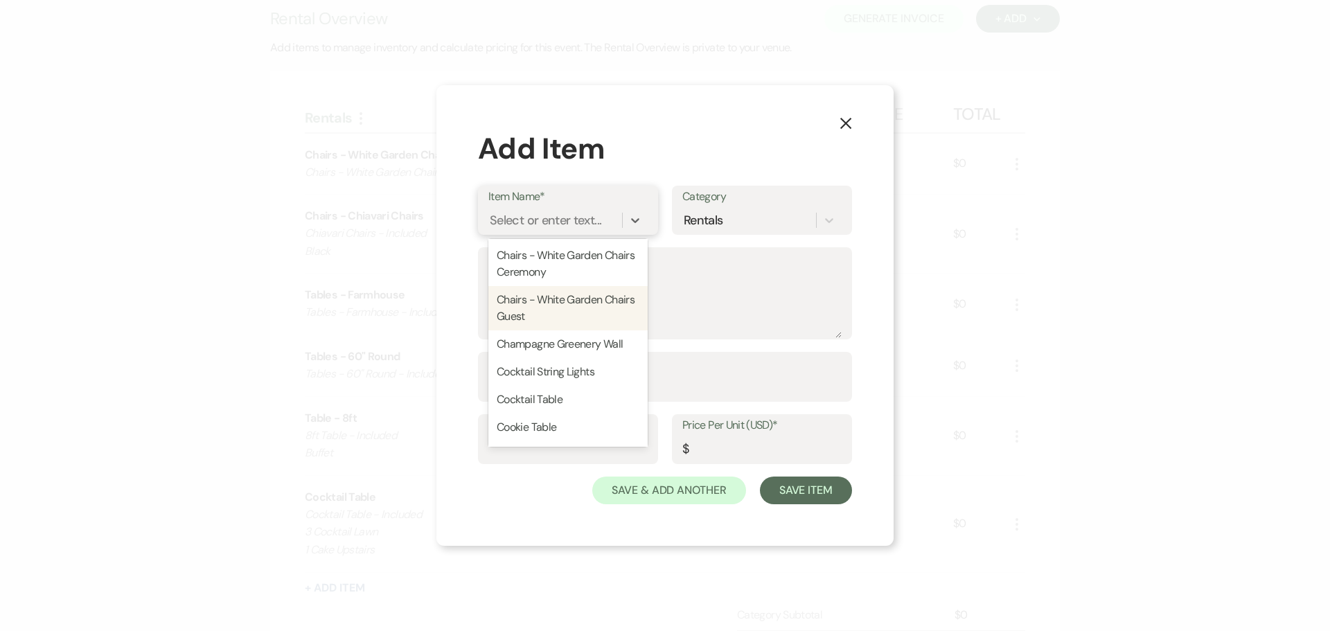
scroll to position [554, 0]
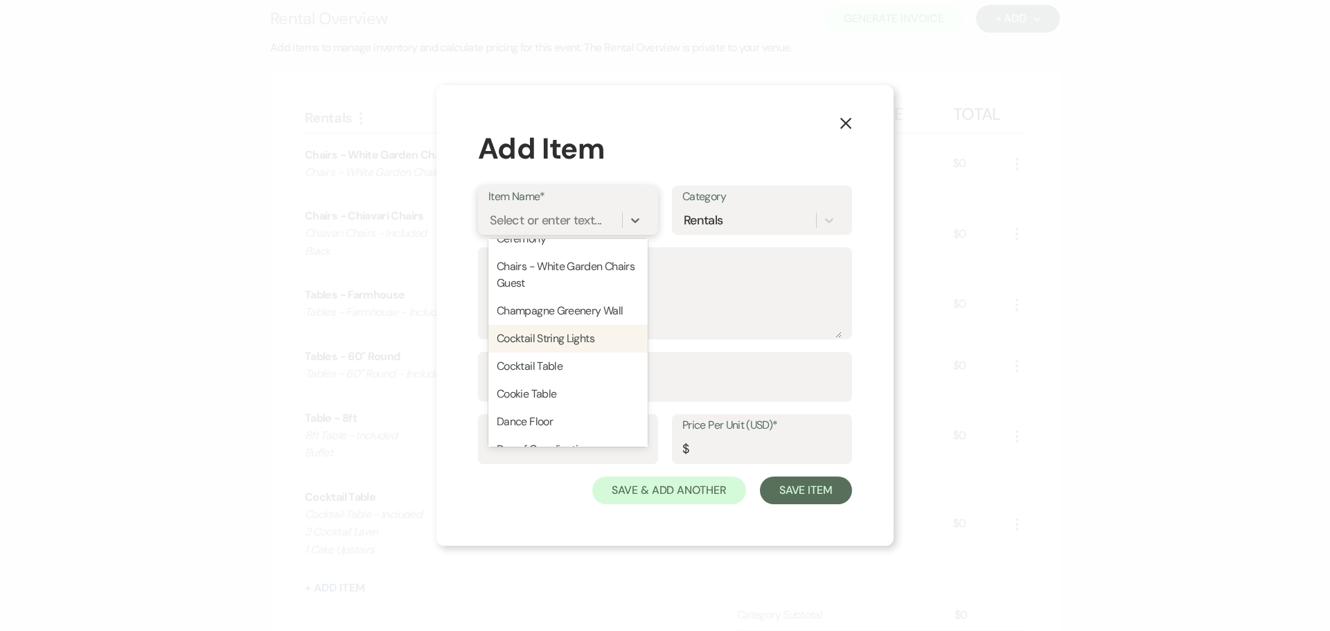
click at [583, 333] on div "Cocktail String Lights" at bounding box center [568, 339] width 159 height 28
type textarea "Cocktail String Lights"
type input "1"
type input "250"
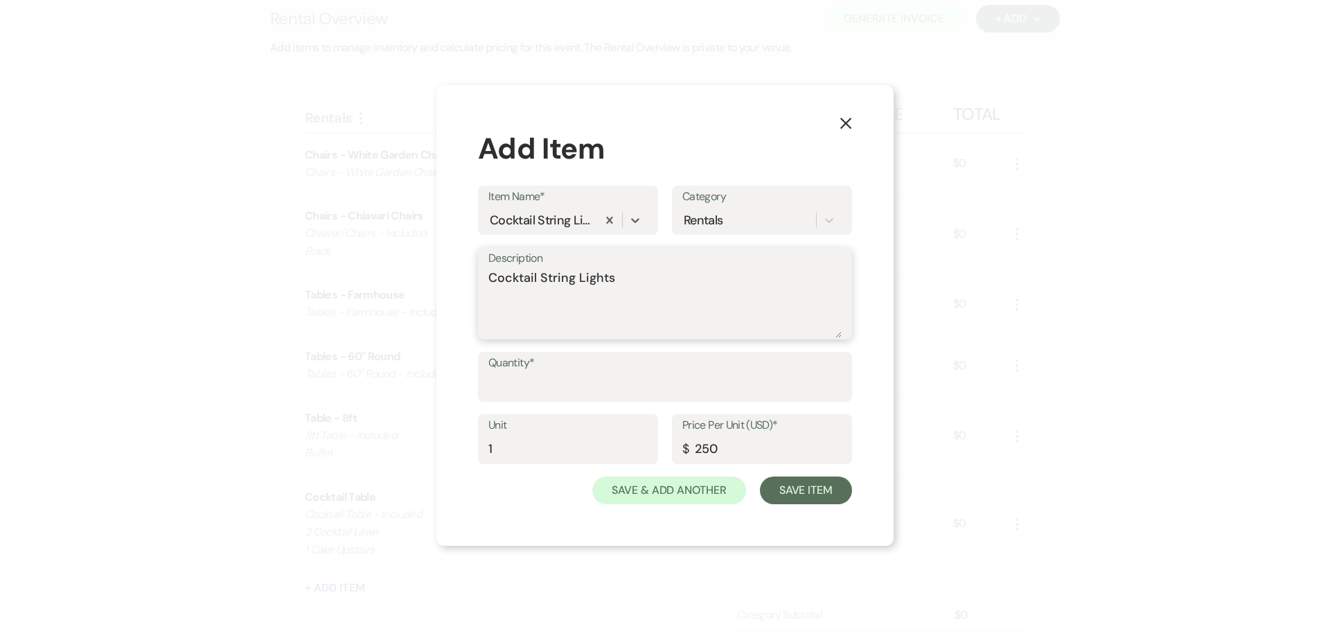
click at [618, 284] on textarea "Cocktail String Lights" at bounding box center [665, 303] width 353 height 69
paste textarea "- Included"
type textarea "Cocktail String Lights - Included"
click at [601, 376] on input "Quantity*" at bounding box center [665, 386] width 353 height 27
type input "1"
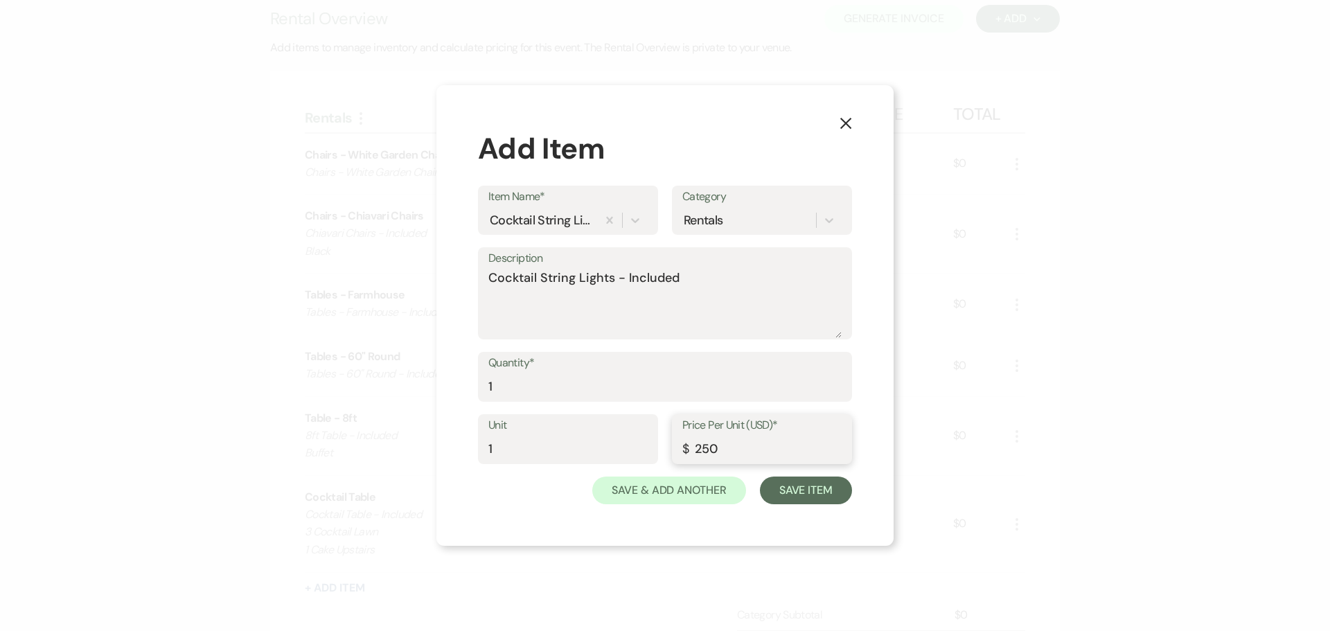
drag, startPoint x: 723, startPoint y: 453, endPoint x: 613, endPoint y: 412, distance: 117.8
click at [617, 431] on div "Unit 1 Price Per Unit (USD)* $ 250" at bounding box center [665, 445] width 374 height 62
type input "0"
click at [667, 502] on button "Save & Add Another" at bounding box center [669, 491] width 154 height 28
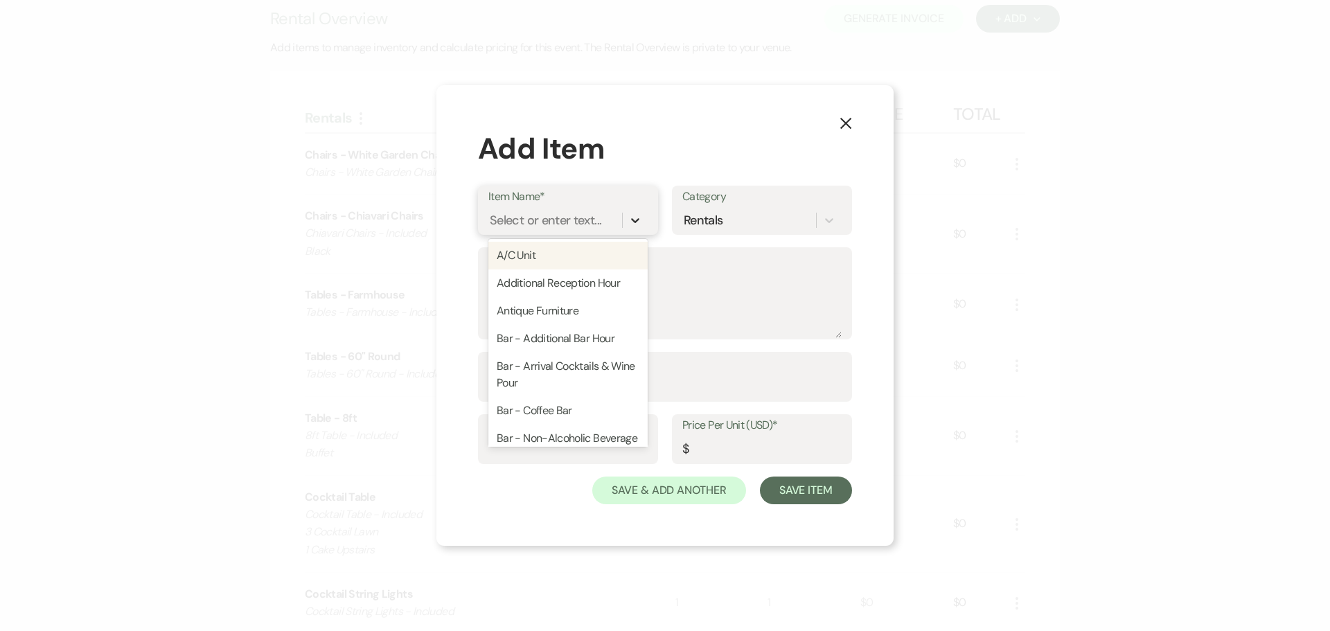
click at [640, 218] on icon at bounding box center [636, 220] width 14 height 14
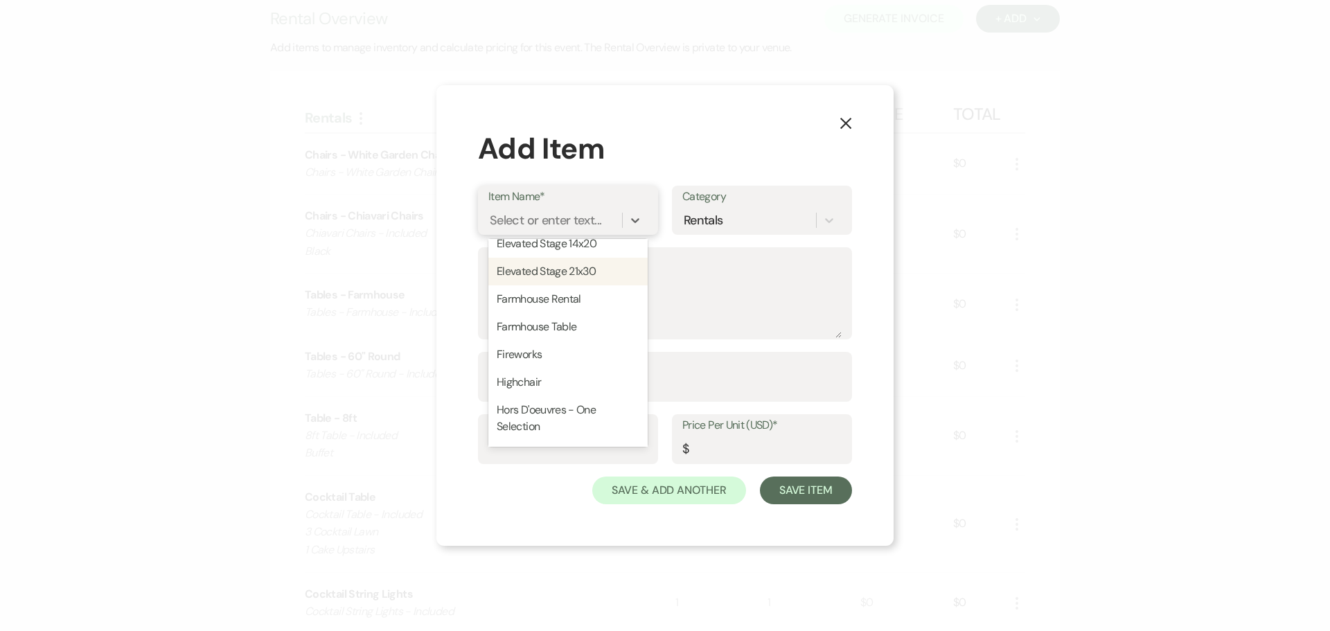
scroll to position [1109, 0]
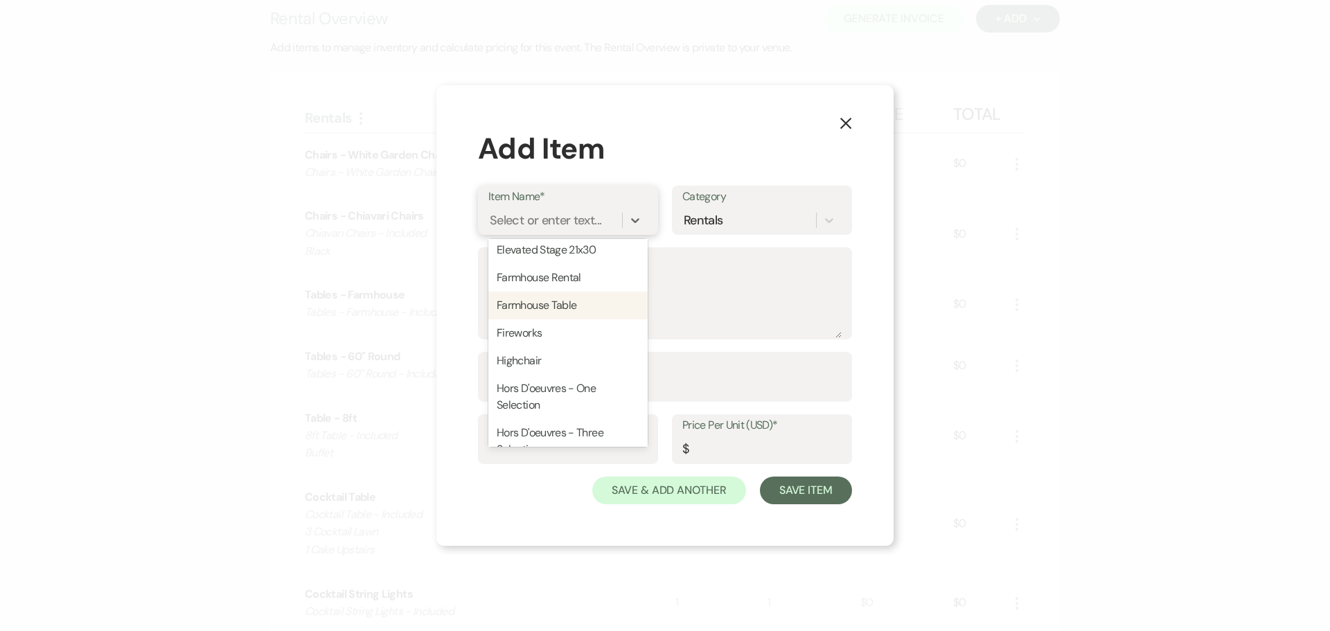
click at [592, 319] on div "Farmhouse Table" at bounding box center [568, 306] width 159 height 28
type textarea "Farmhouse Table"
type input "1"
type input "85"
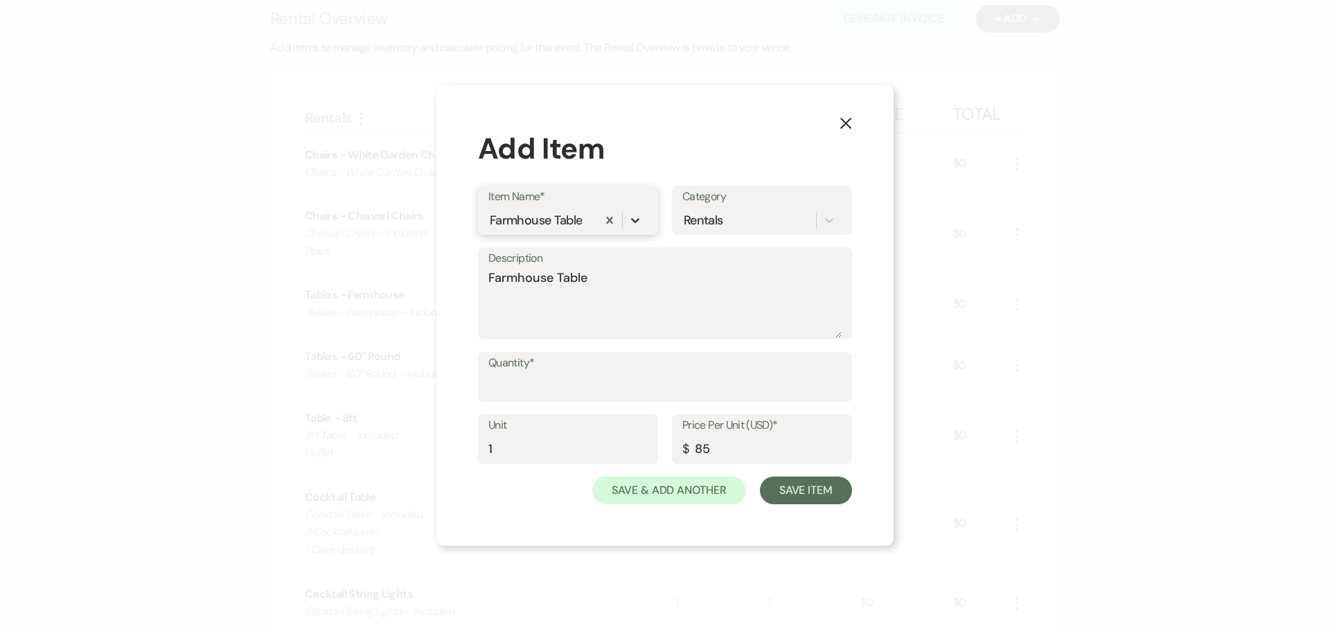
click at [633, 214] on div at bounding box center [635, 220] width 25 height 25
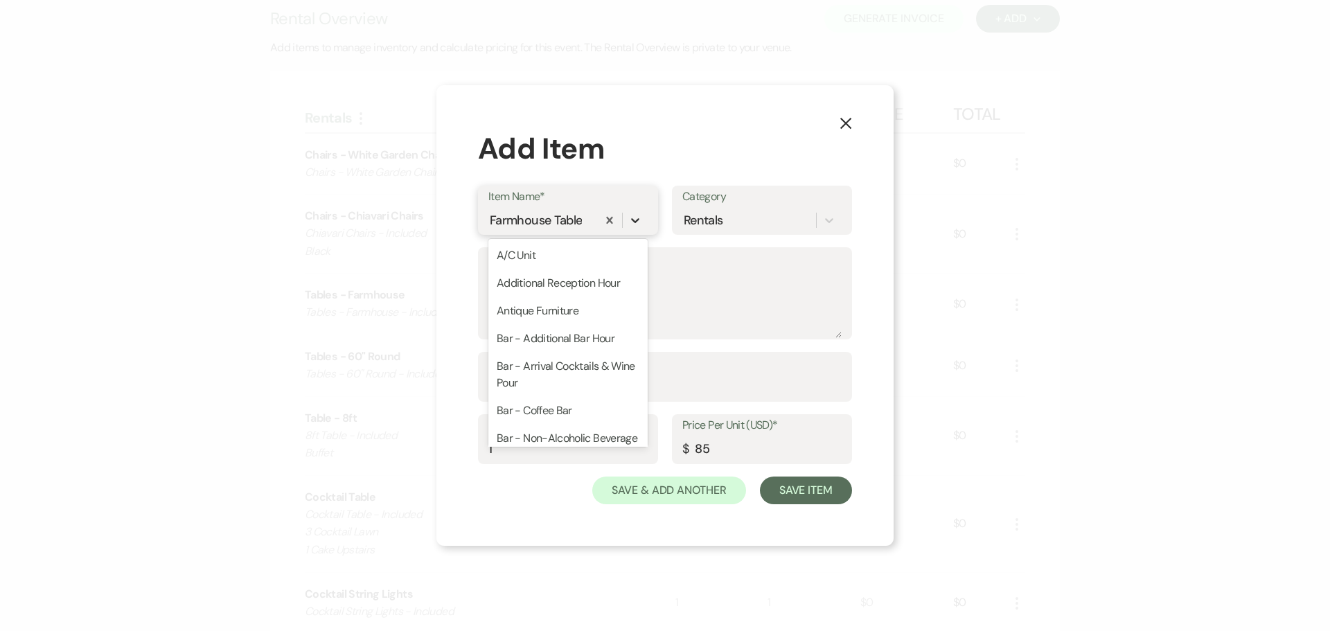
scroll to position [1023, 0]
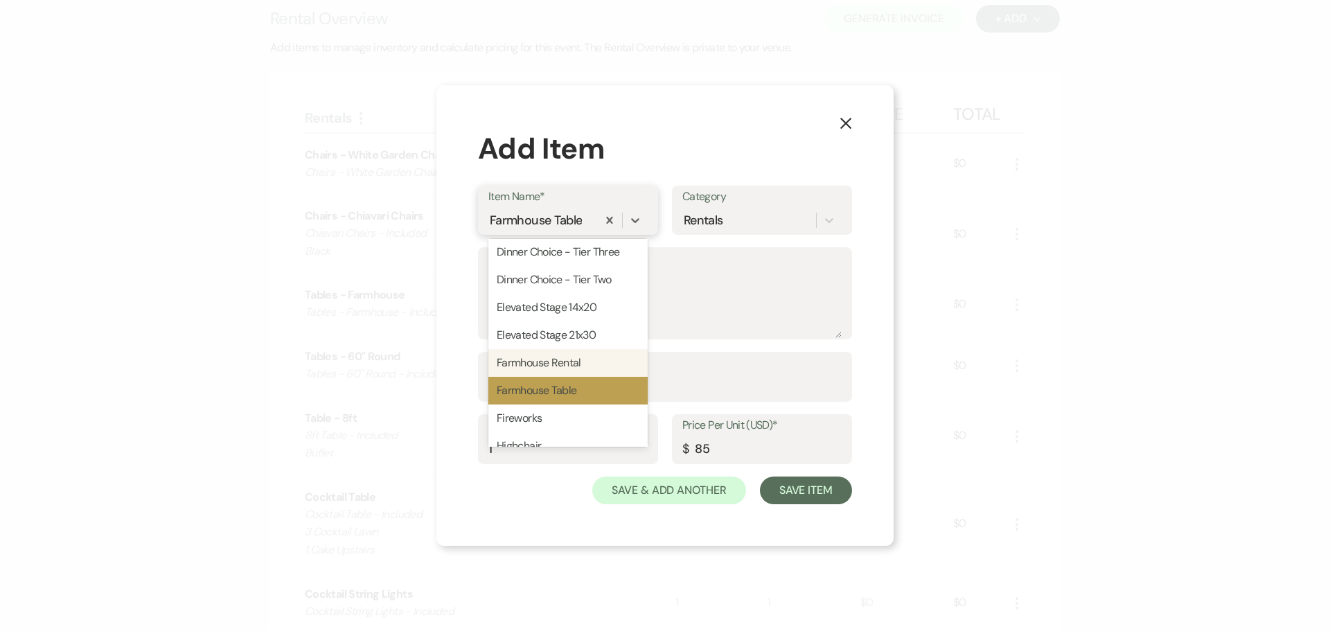
click at [583, 377] on div "Farmhouse Rental" at bounding box center [568, 363] width 159 height 28
type textarea "Farmhouse Rental"
type input "650"
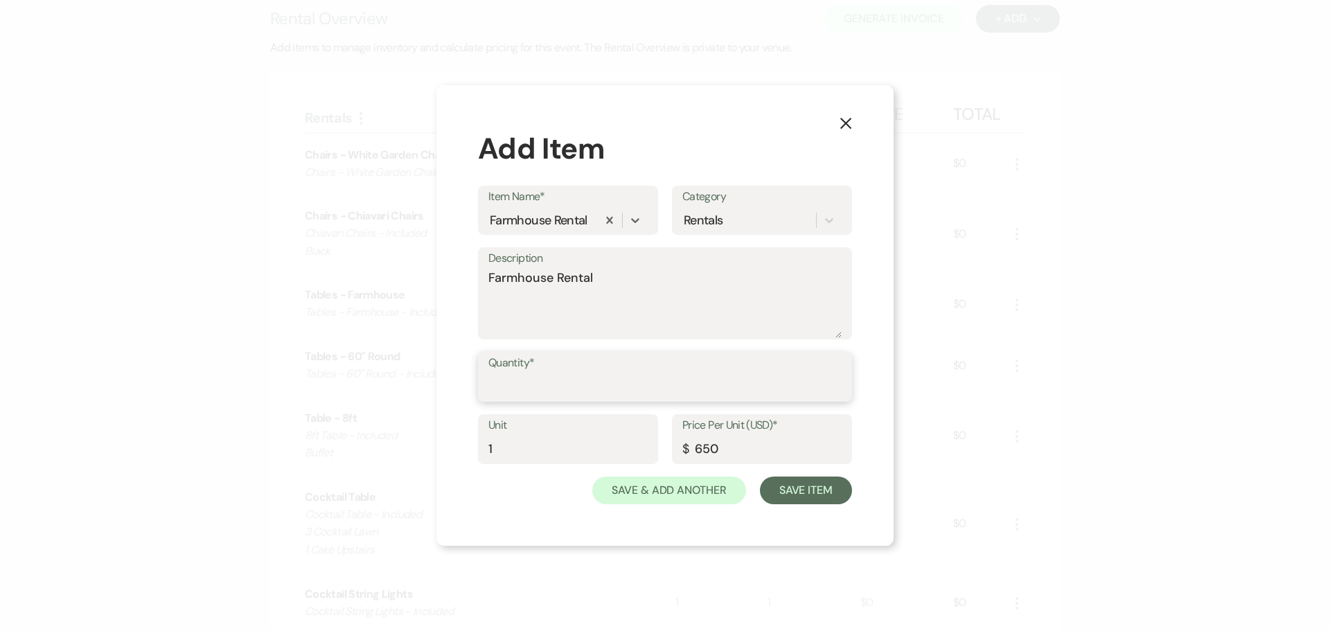
click at [583, 389] on input "Quantity*" at bounding box center [665, 386] width 353 height 27
click at [629, 283] on textarea "Farmhouse Rental" at bounding box center [665, 303] width 353 height 69
paste textarea "- Included"
type textarea "Farmhouse Rental - Included"
click at [558, 384] on input "Quantity*" at bounding box center [665, 386] width 352 height 27
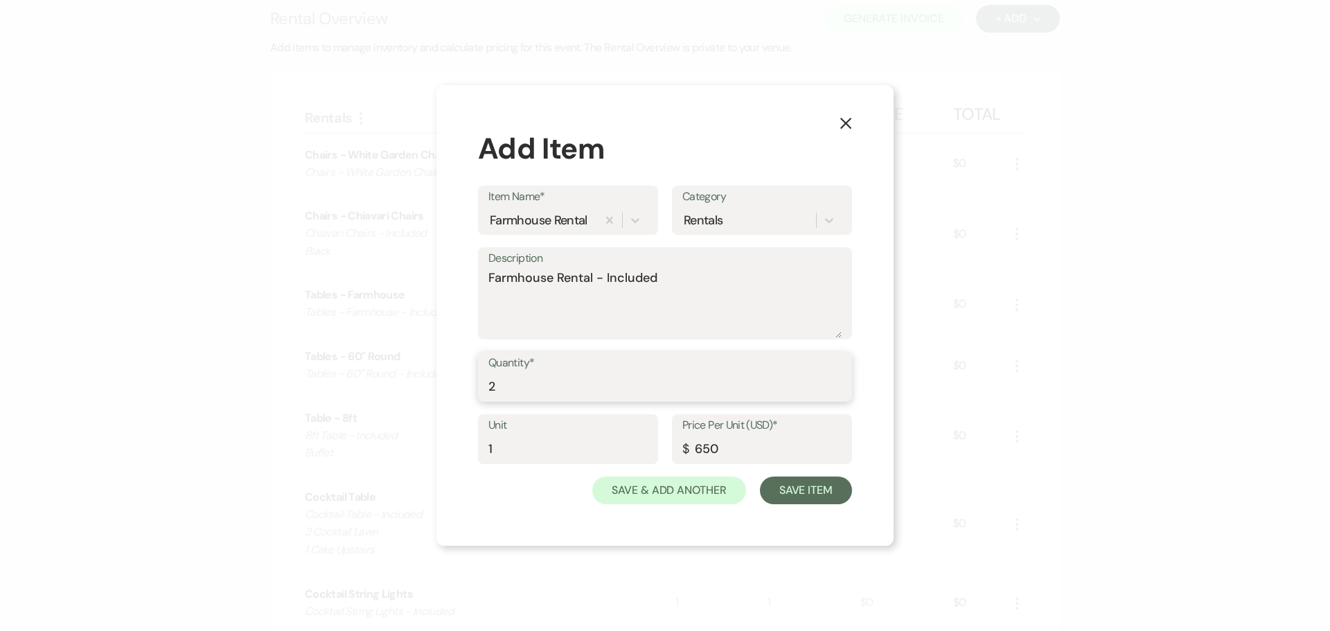
type input "2"
drag, startPoint x: 698, startPoint y: 442, endPoint x: 635, endPoint y: 432, distance: 63.8
click at [636, 434] on div "Unit 1 Price Per Unit (USD)* $ 650" at bounding box center [665, 445] width 374 height 62
type input "0"
click at [684, 489] on button "Save & Add Another" at bounding box center [669, 491] width 154 height 28
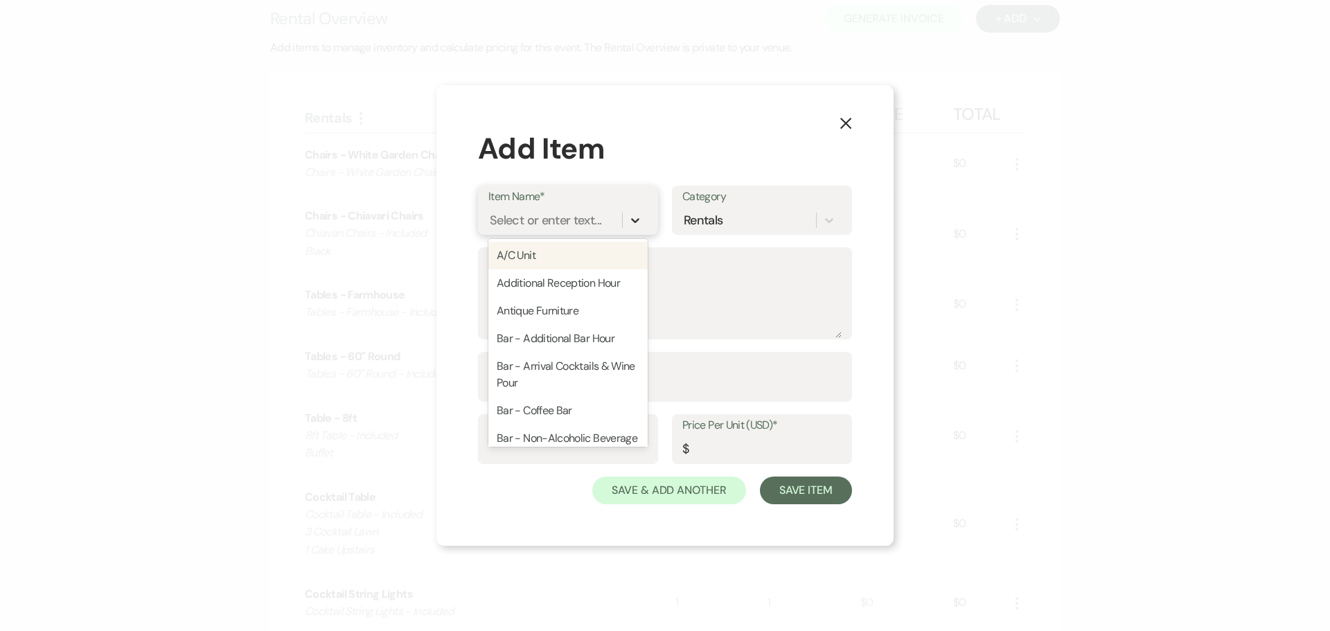
click at [633, 216] on icon at bounding box center [636, 220] width 14 height 14
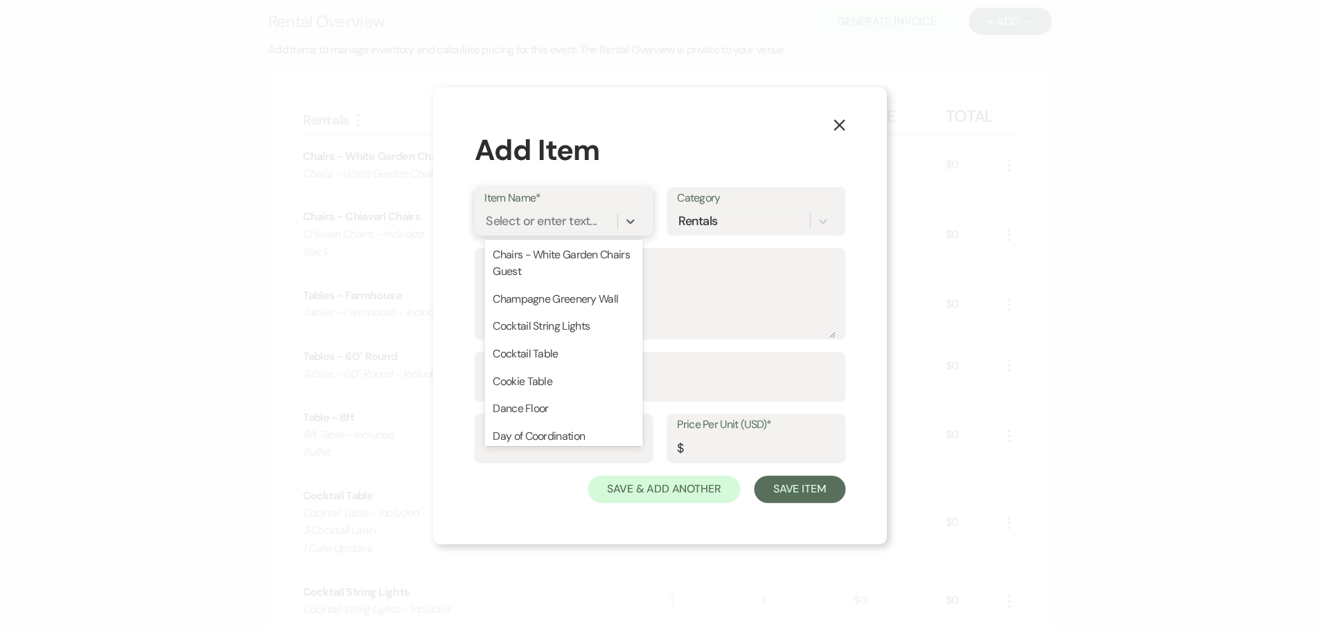
scroll to position [624, 0]
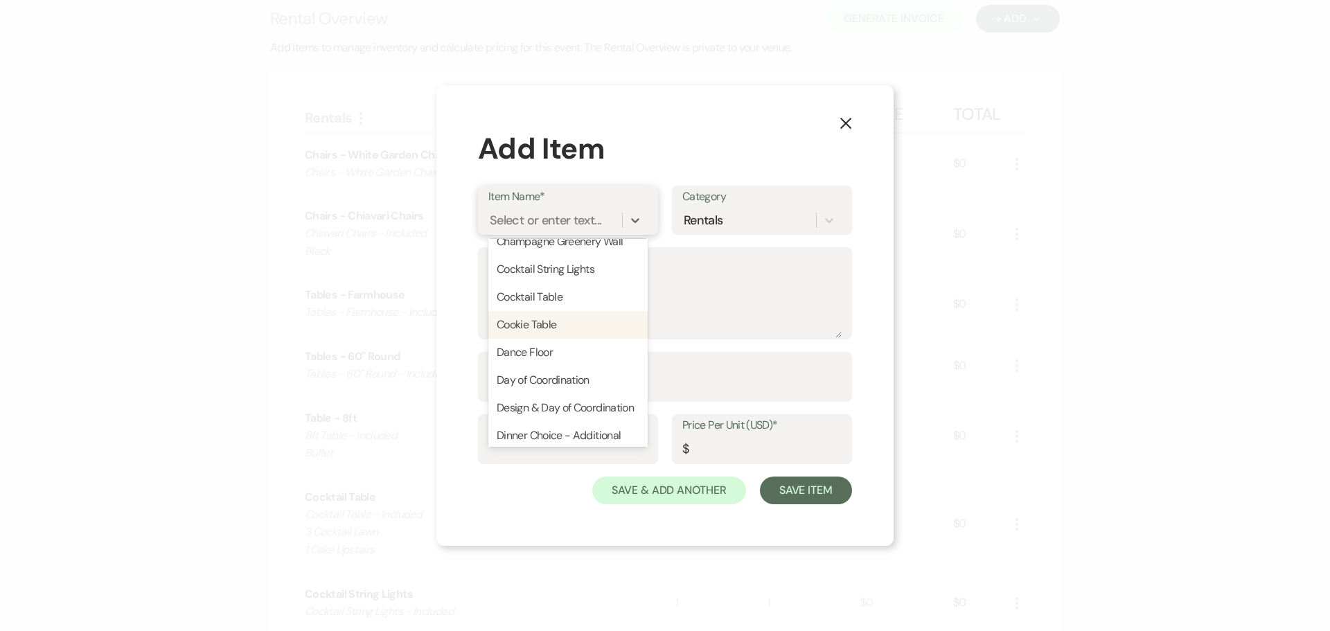
click at [570, 330] on div "Cookie Table" at bounding box center [568, 325] width 159 height 28
type textarea "Cookie Table Set up, Replenish, Tear Down, Risers, To-go Bags, Plates, Napkins"
type input "1"
type input "295"
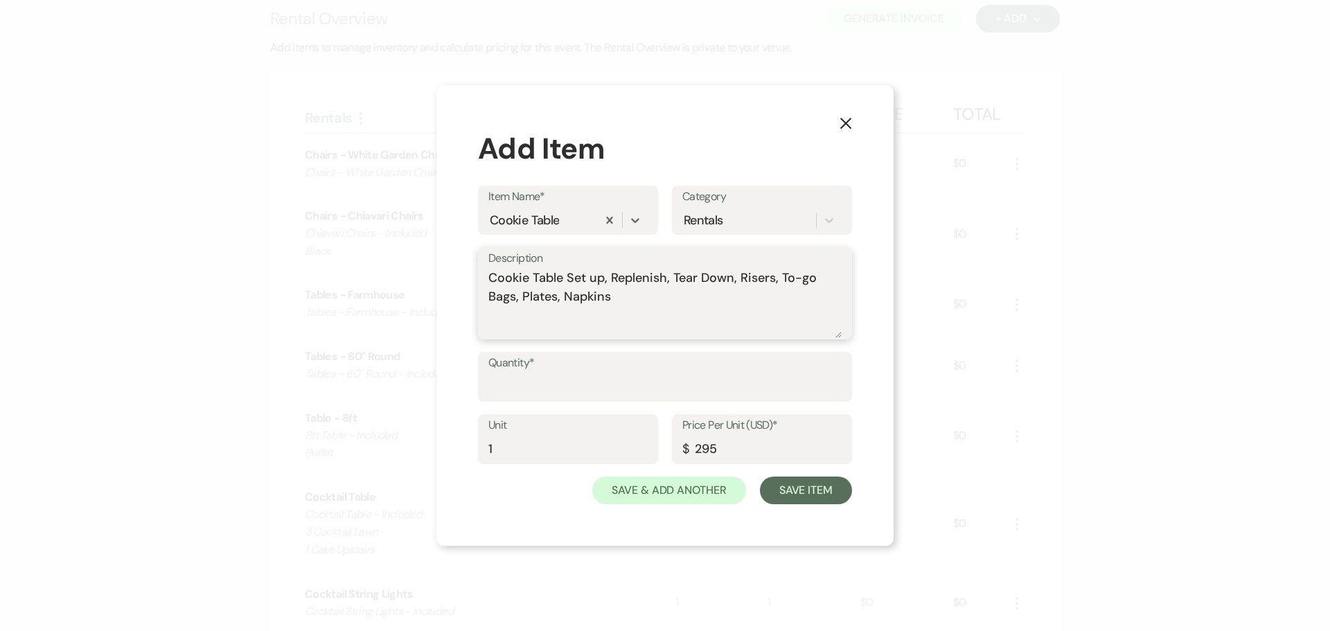
click at [641, 301] on textarea "Cookie Table Set up, Replenish, Tear Down, Risers, To-go Bags, Plates, Napkins" at bounding box center [665, 303] width 353 height 69
type textarea "Cookie Table Set up, Replenish, Tear Down, Risers, To-go Bags, Plates, Napkins …"
click at [619, 388] on input "Quantity*" at bounding box center [665, 386] width 353 height 27
type input "1"
drag, startPoint x: 736, startPoint y: 445, endPoint x: 614, endPoint y: 441, distance: 122.0
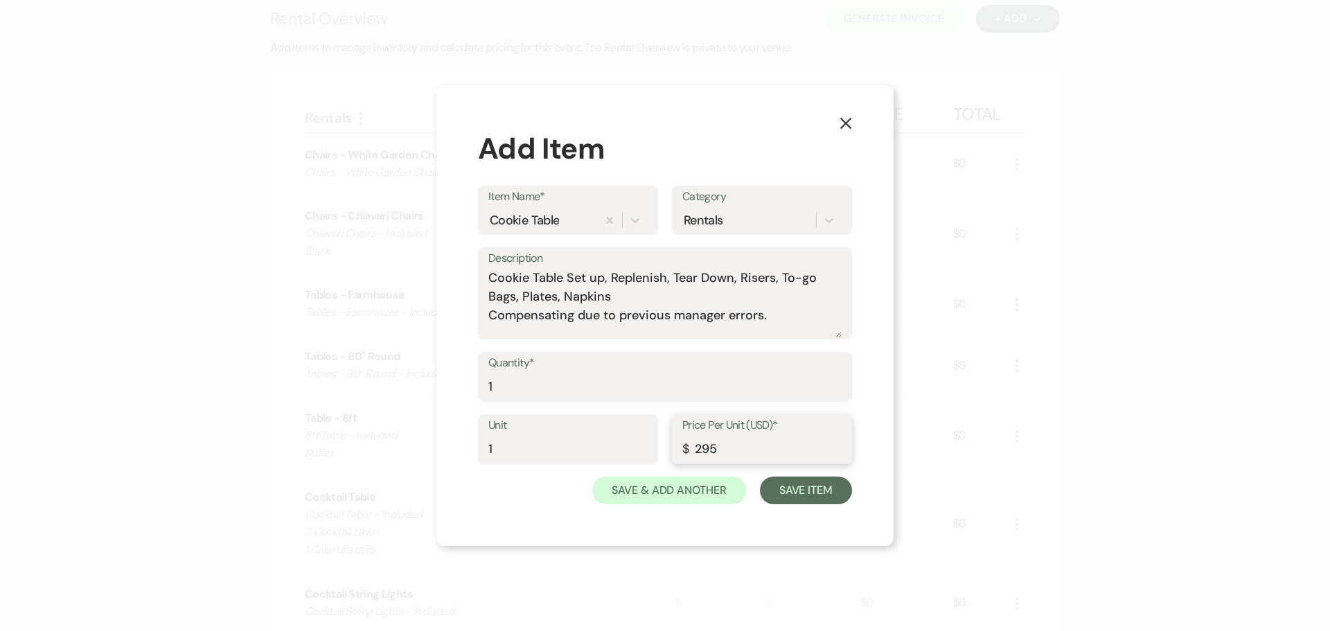
click at [614, 441] on div "Unit 1 Price Per Unit (USD)* $ 295" at bounding box center [665, 445] width 374 height 62
type input "0"
click at [781, 500] on button "Save Item" at bounding box center [806, 491] width 92 height 28
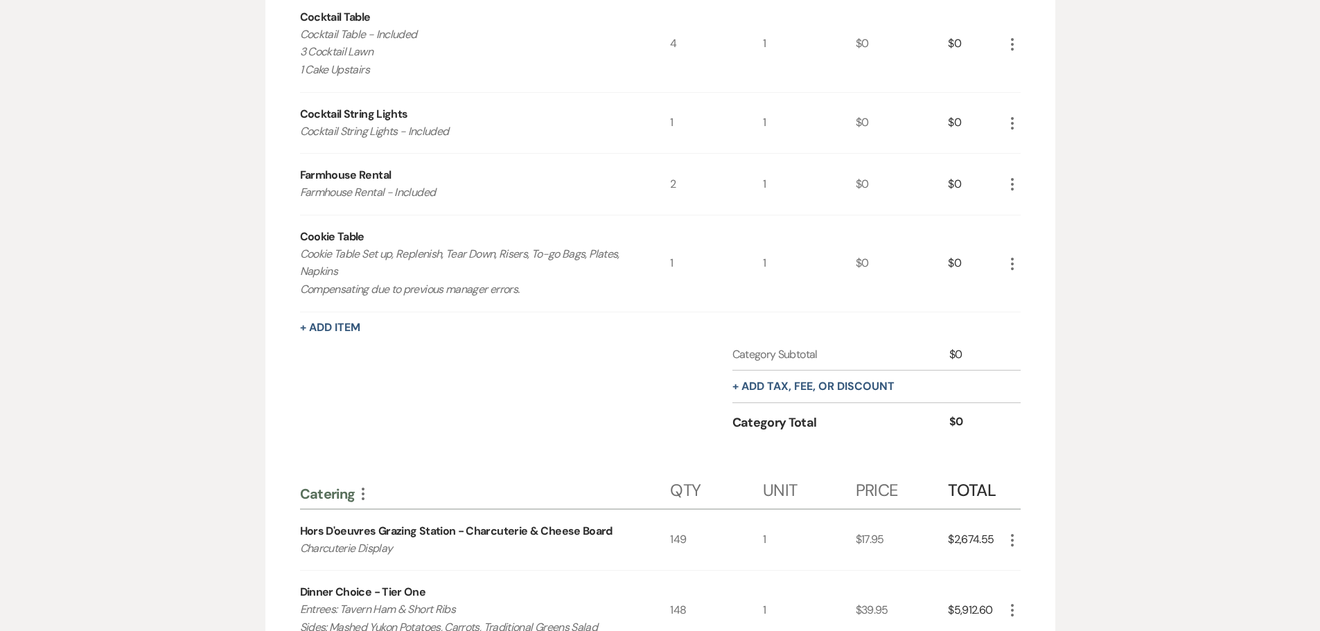
scroll to position [762, 0]
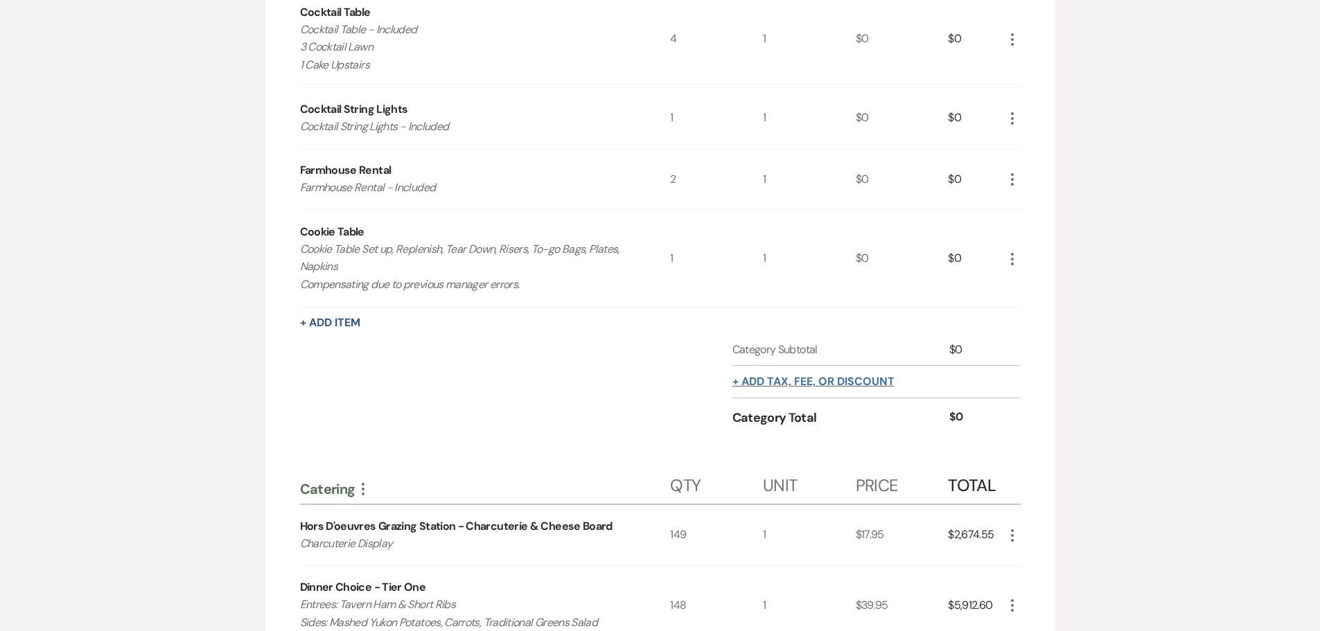
click at [773, 372] on div "+ Add tax, fee, or discount" at bounding box center [813, 382] width 162 height 32
click at [779, 380] on button "+ Add tax, fee, or discount" at bounding box center [813, 381] width 162 height 11
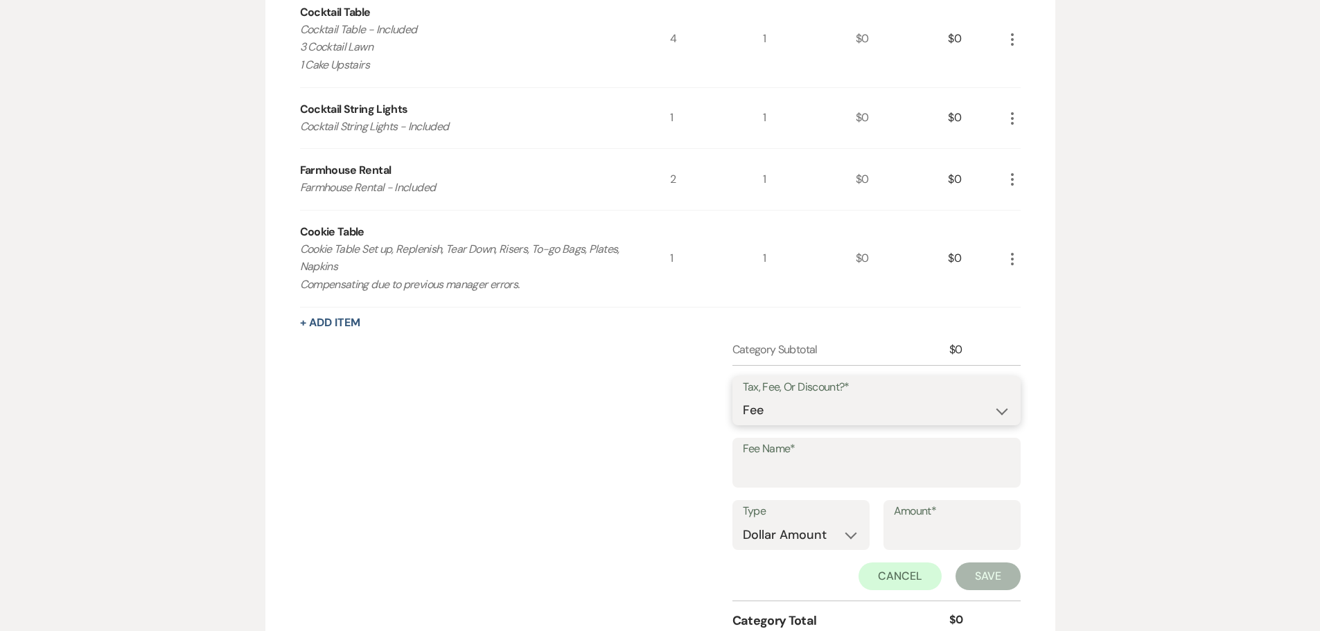
drag, startPoint x: 797, startPoint y: 405, endPoint x: 797, endPoint y: 416, distance: 11.8
click at [797, 405] on select "Fee Discount Tax" at bounding box center [876, 410] width 267 height 27
select select "3"
click at [743, 397] on select "Fee Discount Tax" at bounding box center [876, 410] width 267 height 27
click at [800, 471] on input "Fee Name*" at bounding box center [876, 472] width 267 height 27
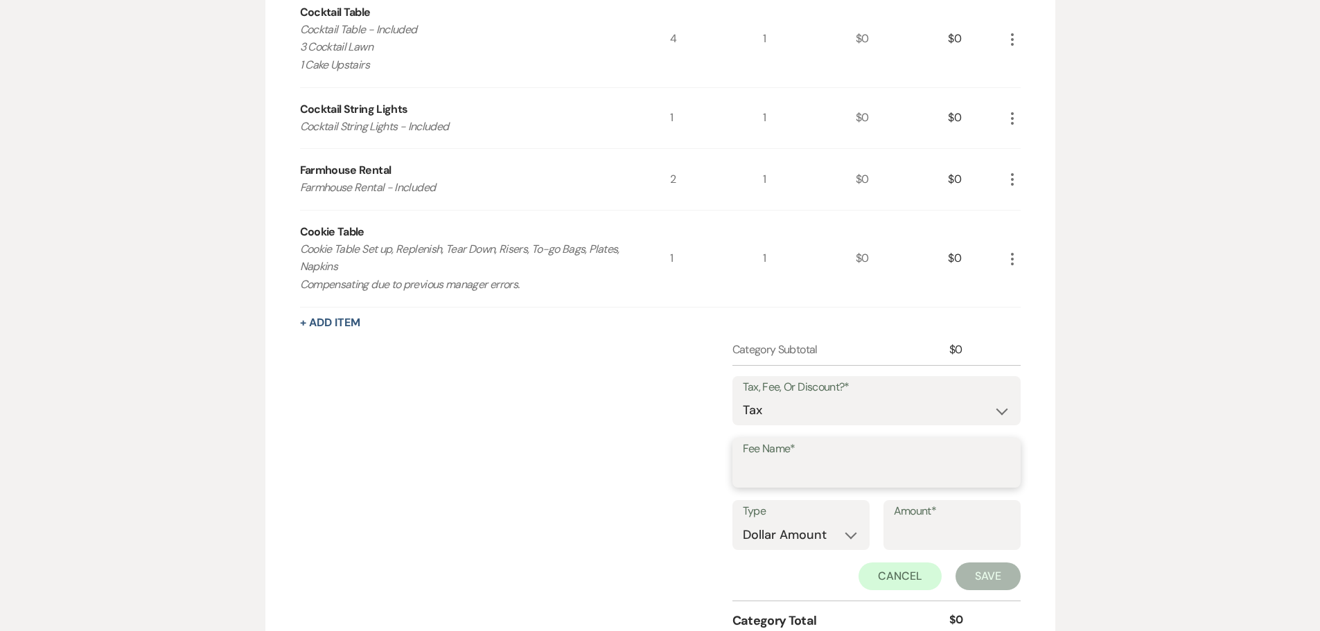
type input "Tax"
click at [834, 534] on select "Dollar Amount Percentage" at bounding box center [801, 535] width 116 height 27
select select "false"
click at [743, 522] on select "Dollar Amount Percentage" at bounding box center [801, 535] width 116 height 27
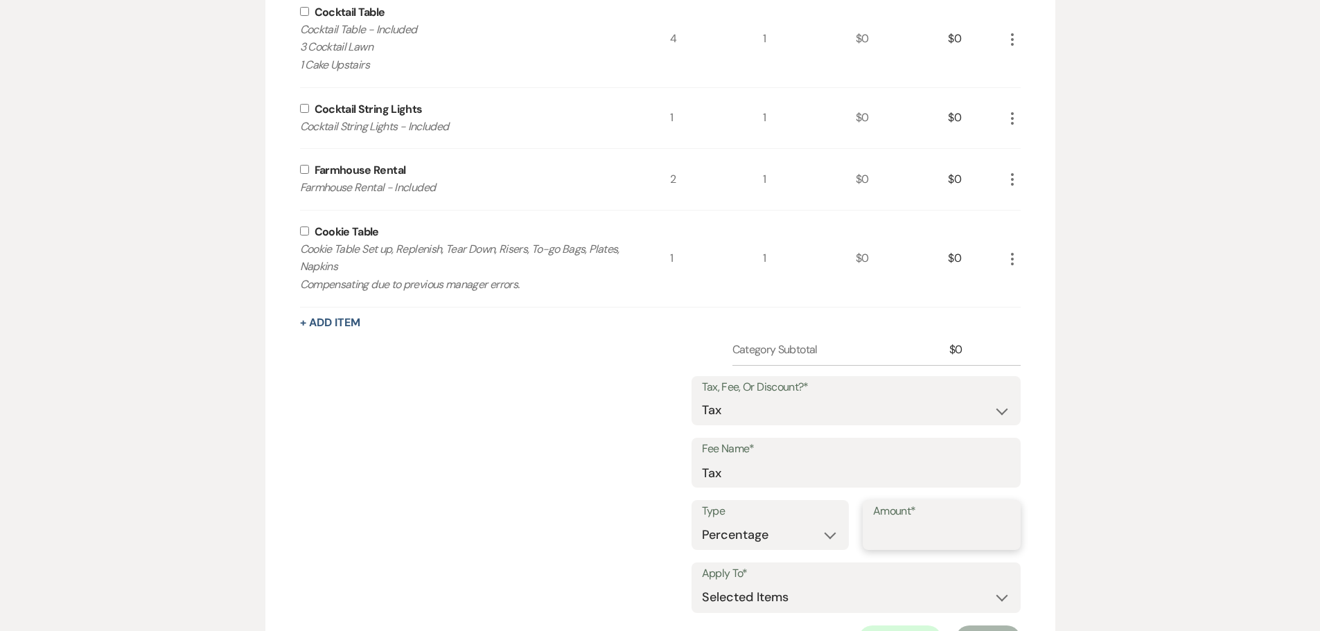
click at [914, 541] on input "Amount*" at bounding box center [941, 535] width 137 height 27
type input "6"
click at [924, 586] on select "Selected Items Category Subtotal (before all Taxes/Fees/Discounts) Category Tot…" at bounding box center [856, 598] width 308 height 28
select select "1"
click at [702, 584] on select "Selected Items Category Subtotal (before all Taxes/Fees/Discounts) Category Tot…" at bounding box center [856, 598] width 308 height 28
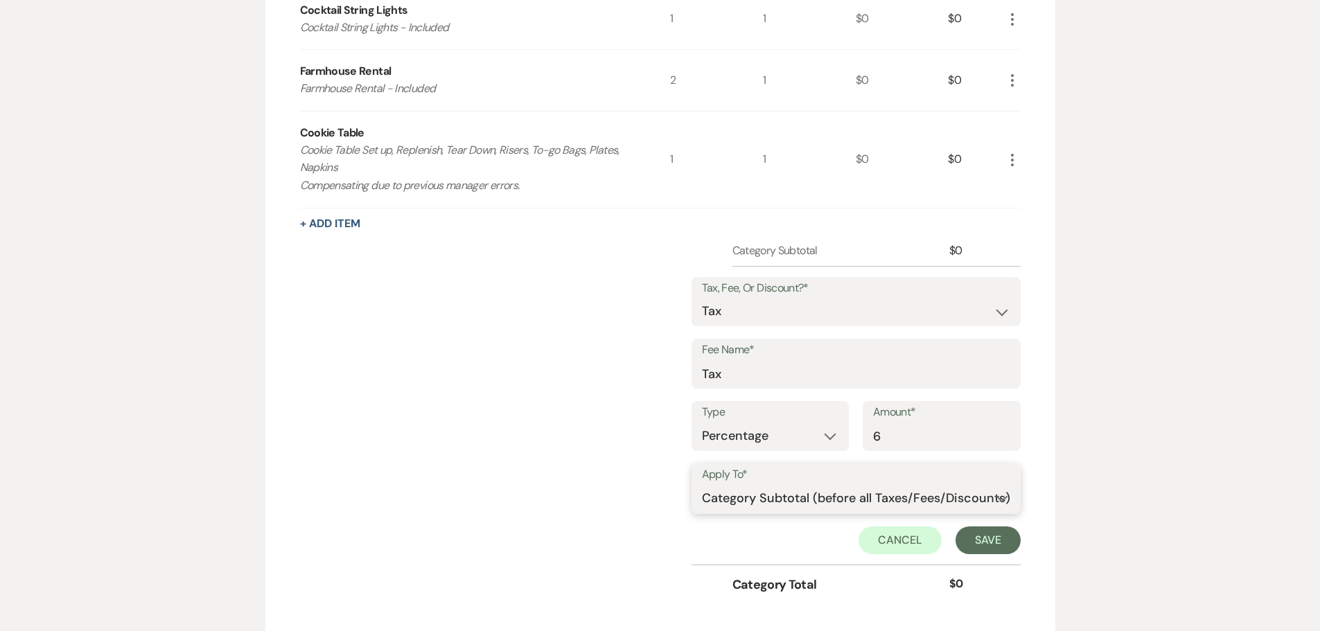
scroll to position [1039, 0]
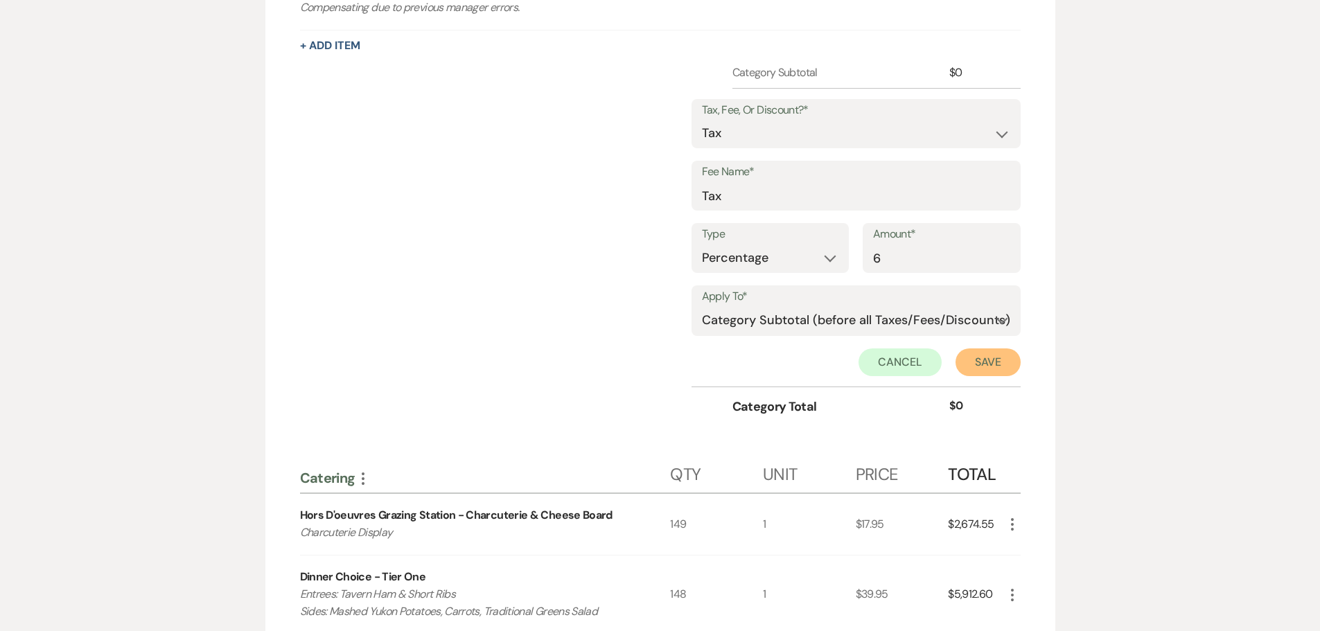
click at [981, 355] on button "Save" at bounding box center [988, 363] width 65 height 28
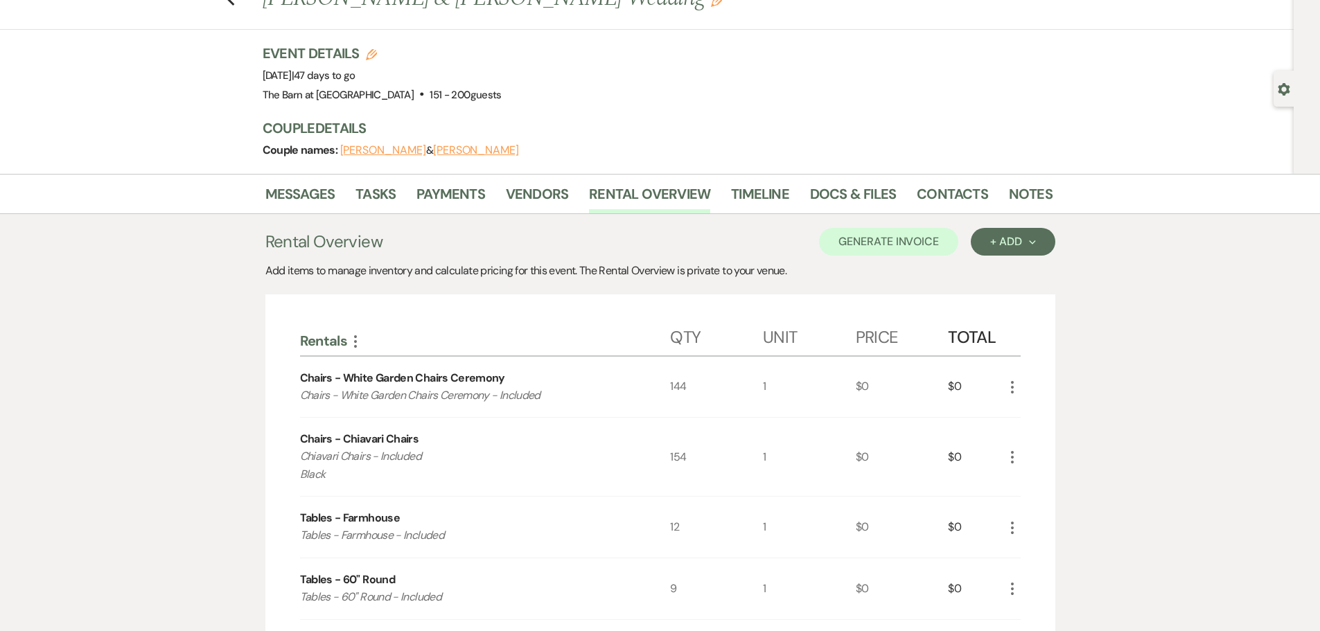
scroll to position [0, 0]
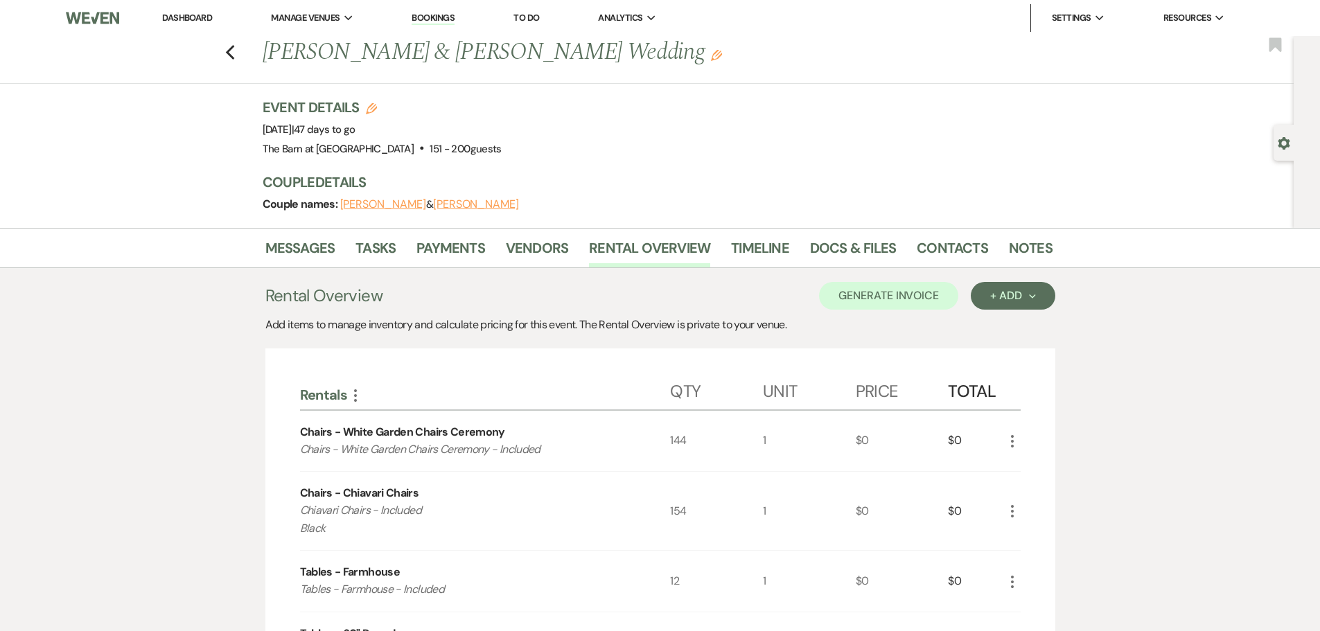
click at [580, 137] on div "Event Details Edit Event Date: Saturday, September 27th, 2025 | 47 days to go V…" at bounding box center [651, 128] width 776 height 61
click at [236, 51] on icon "Previous" at bounding box center [230, 52] width 10 height 17
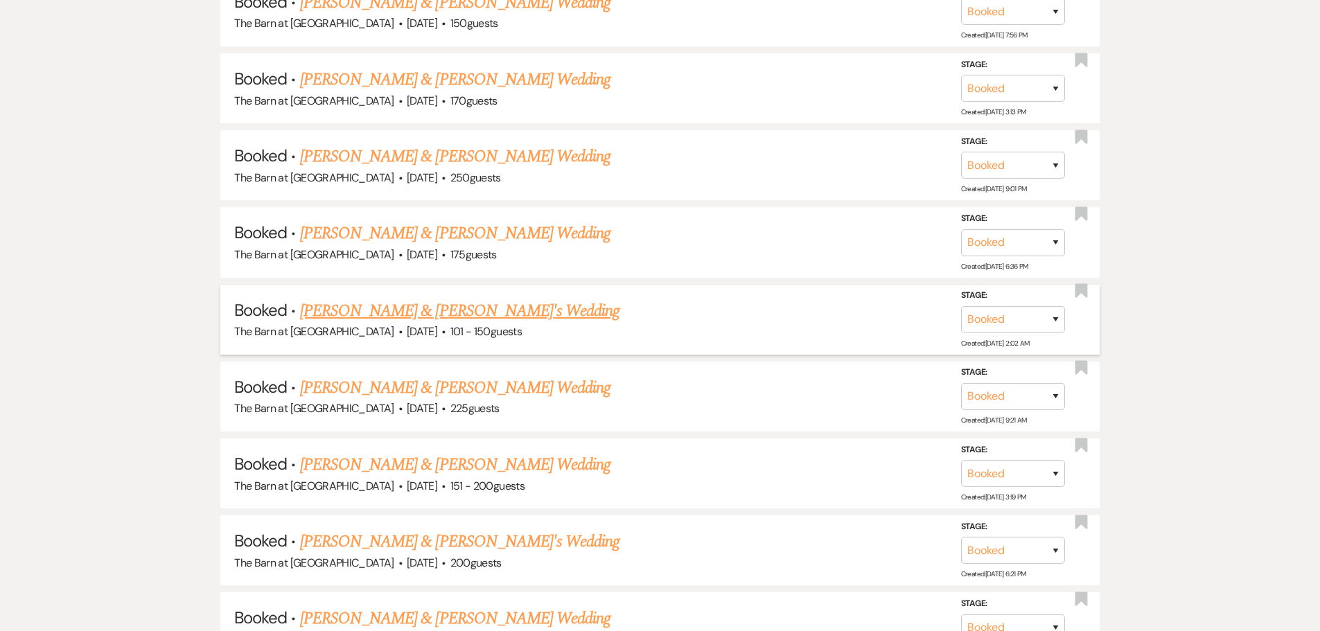
scroll to position [762, 0]
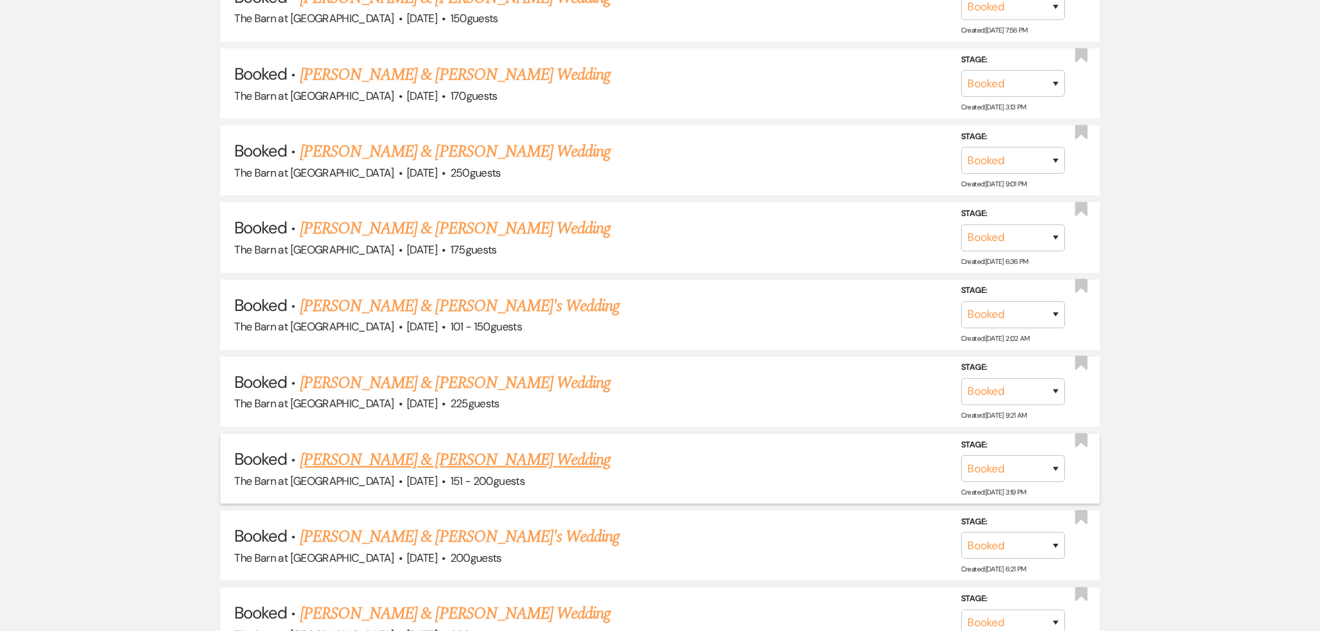
click at [464, 466] on link "[PERSON_NAME] & [PERSON_NAME] Wedding" at bounding box center [455, 460] width 310 height 25
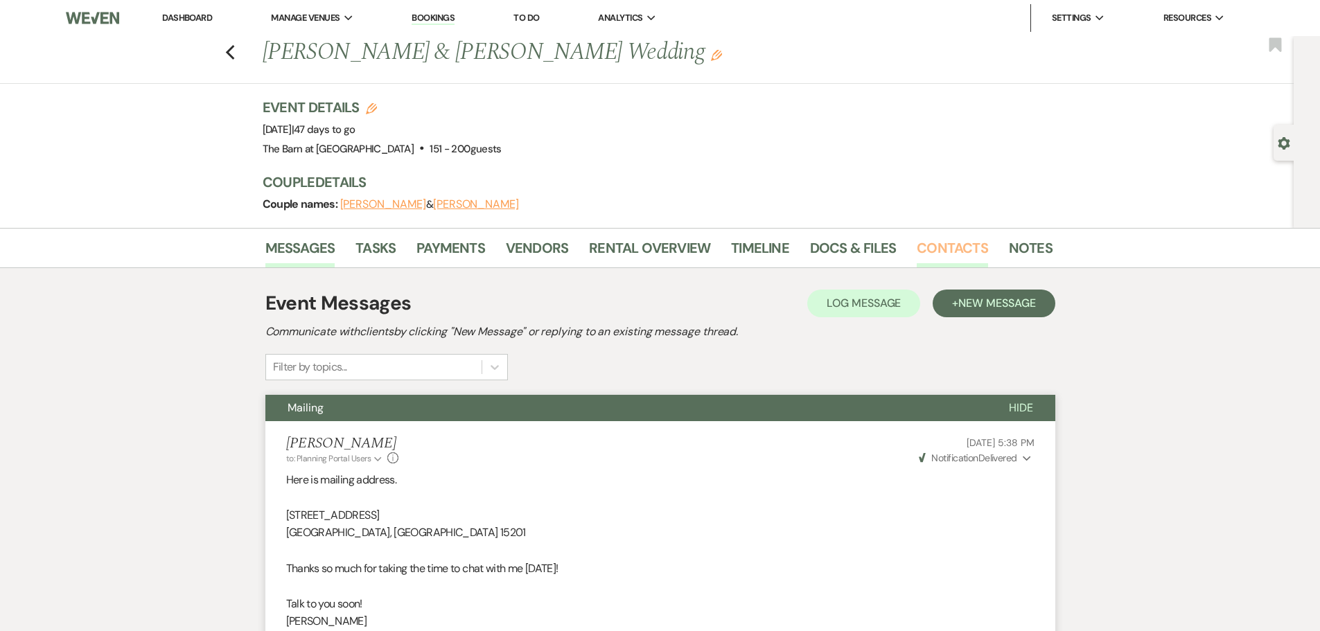
click at [931, 242] on link "Contacts" at bounding box center [952, 252] width 71 height 30
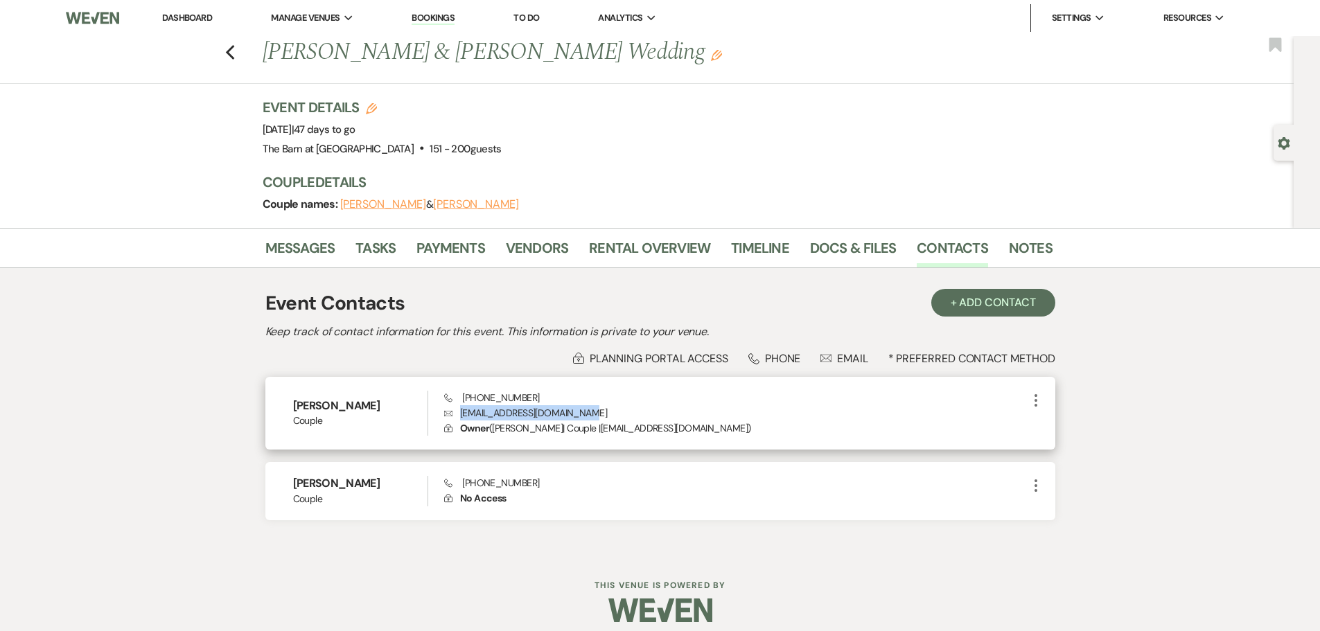
drag, startPoint x: 577, startPoint y: 413, endPoint x: 460, endPoint y: 412, distance: 116.4
click at [460, 412] on p "Envelope justinegillen117@yahoo.com" at bounding box center [735, 412] width 583 height 15
copy p "[EMAIL_ADDRESS][DOMAIN_NAME]"
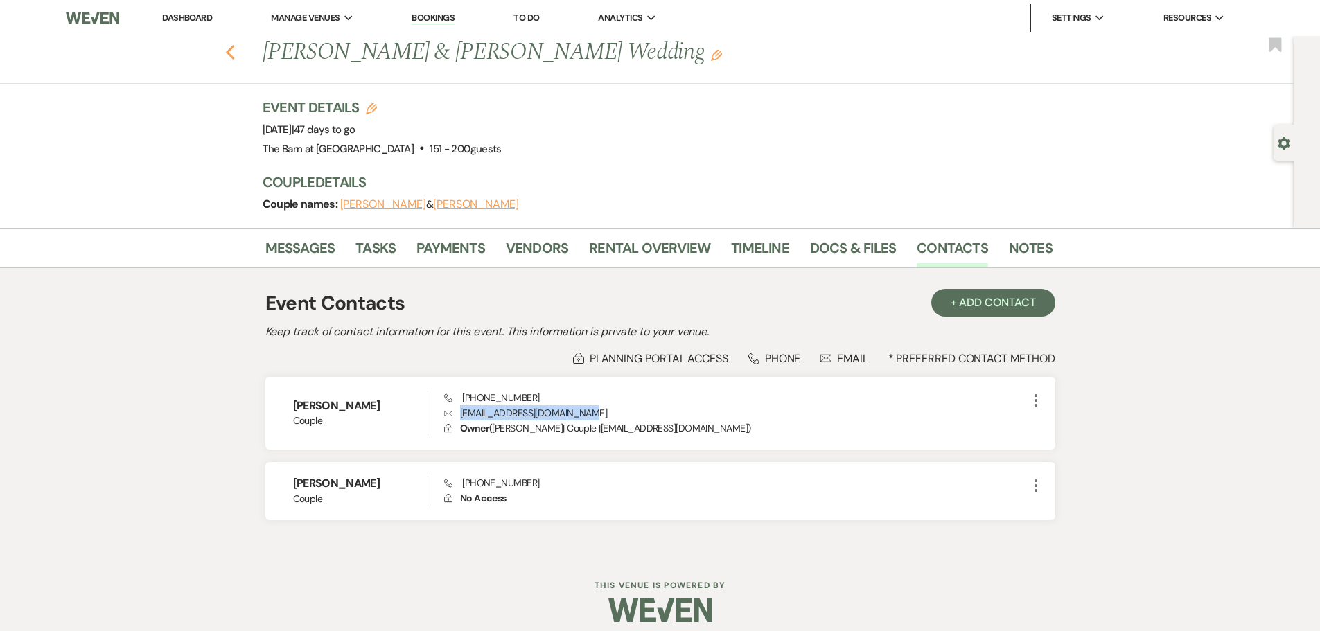
click at [234, 48] on use "button" at bounding box center [229, 52] width 9 height 15
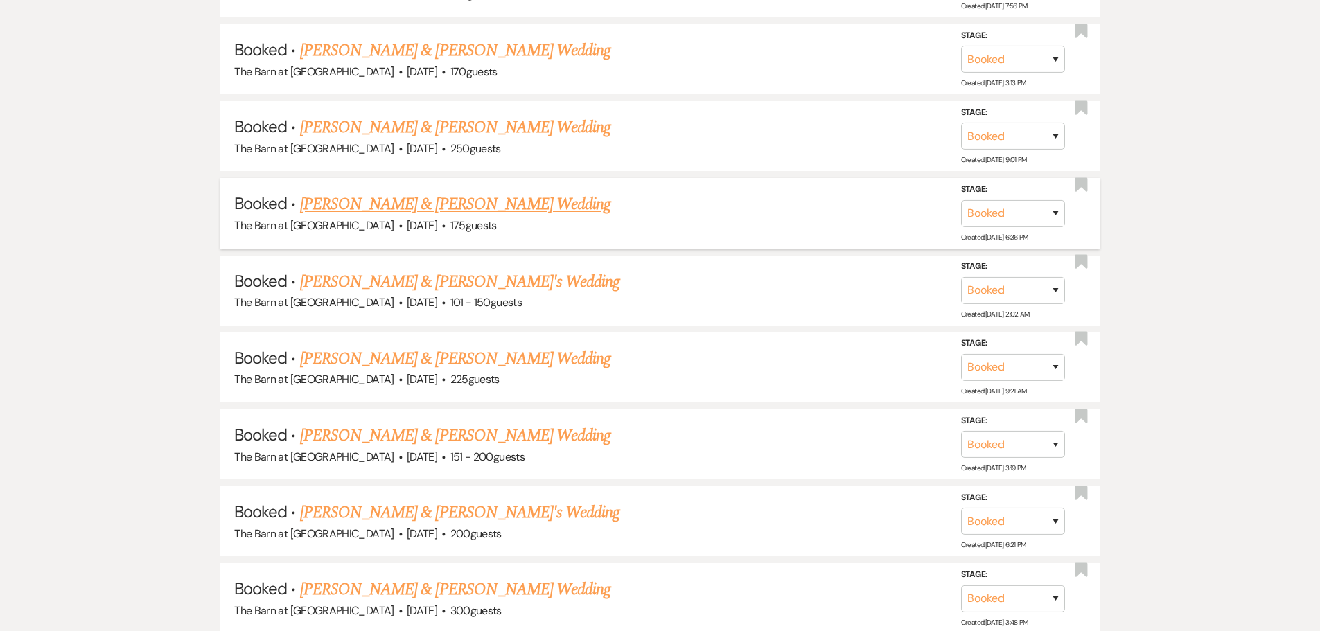
scroll to position [762, 0]
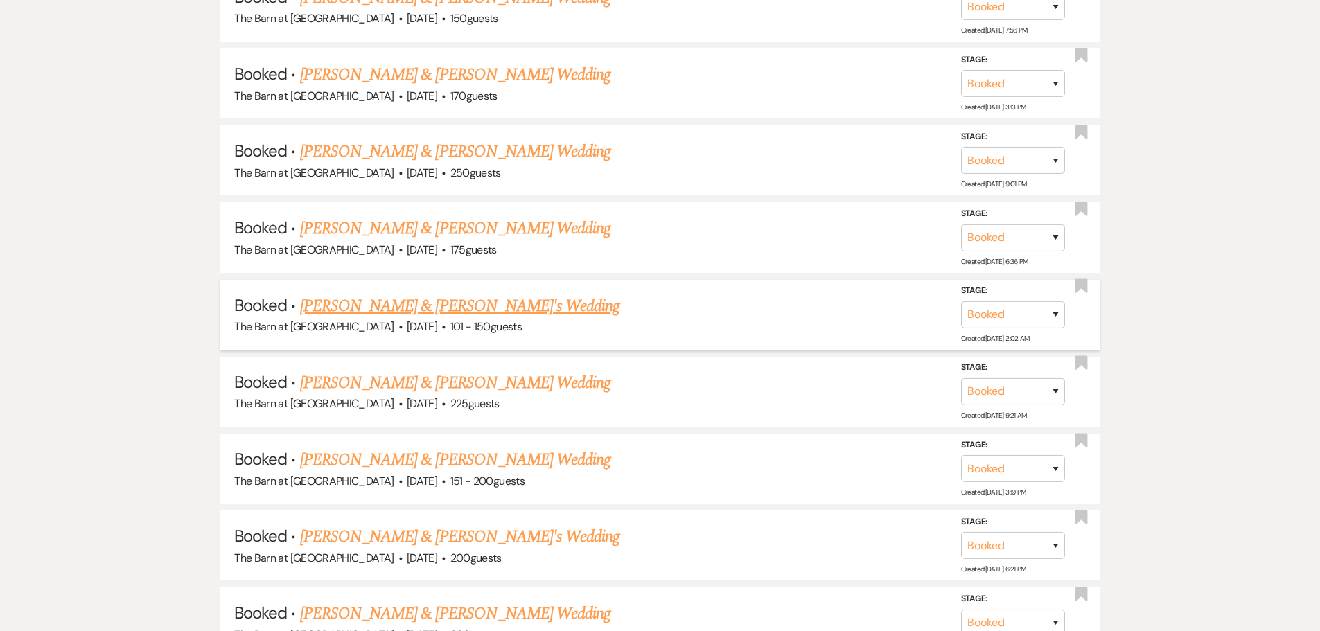
click at [403, 309] on link "[PERSON_NAME] & [PERSON_NAME]'s Wedding" at bounding box center [460, 306] width 320 height 25
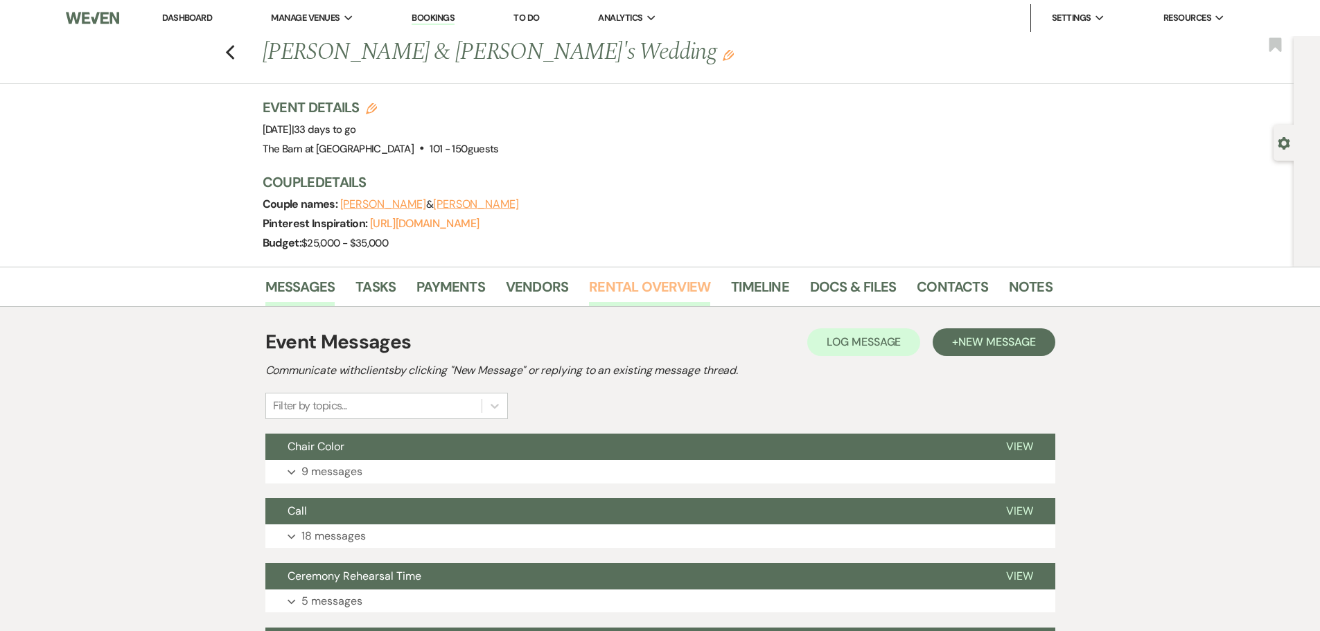
click at [631, 295] on link "Rental Overview" at bounding box center [649, 291] width 121 height 30
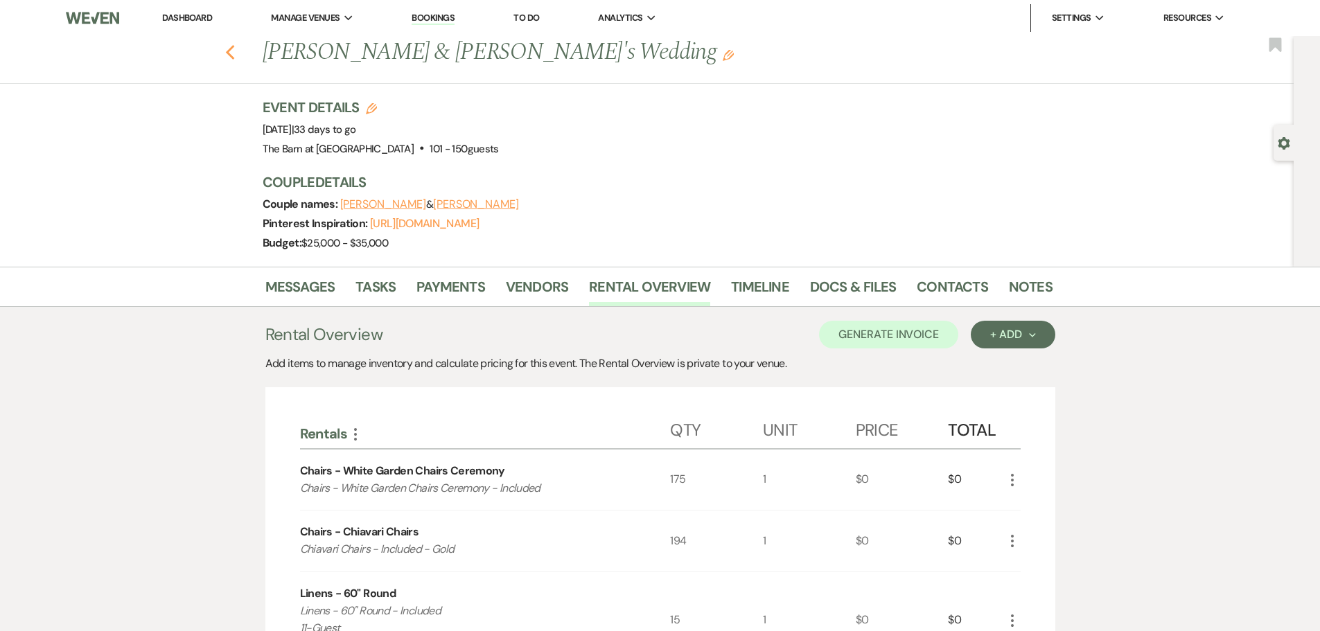
click at [234, 54] on use "button" at bounding box center [229, 52] width 9 height 15
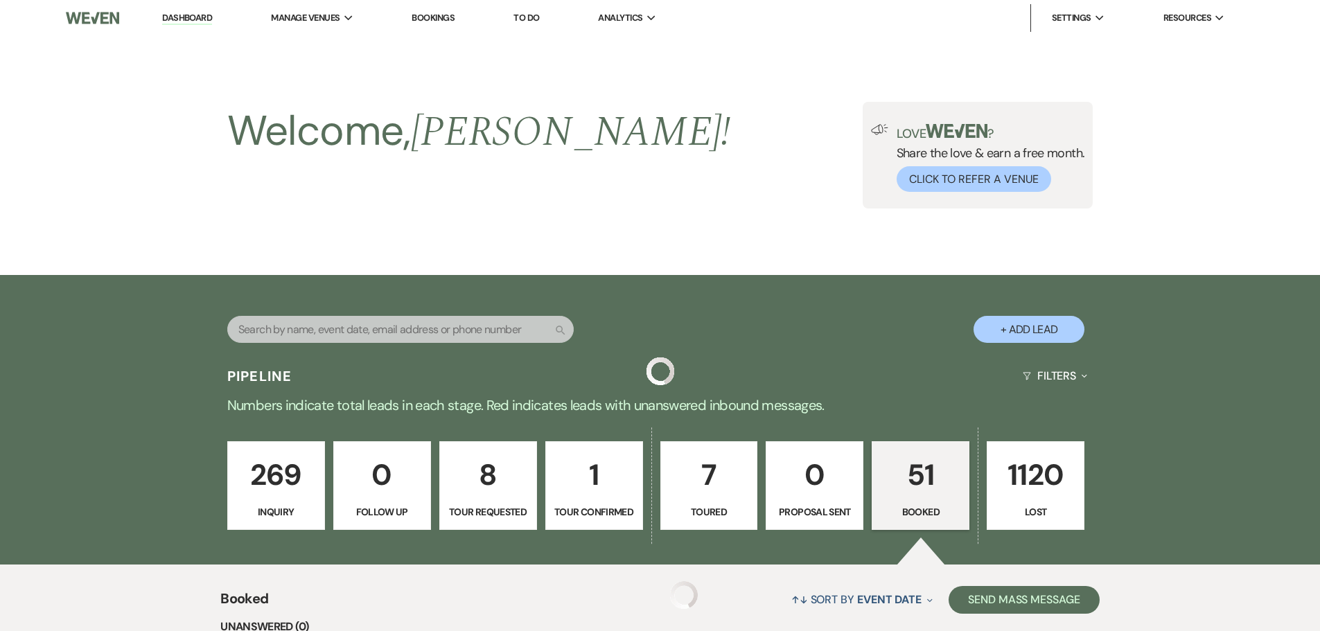
scroll to position [762, 0]
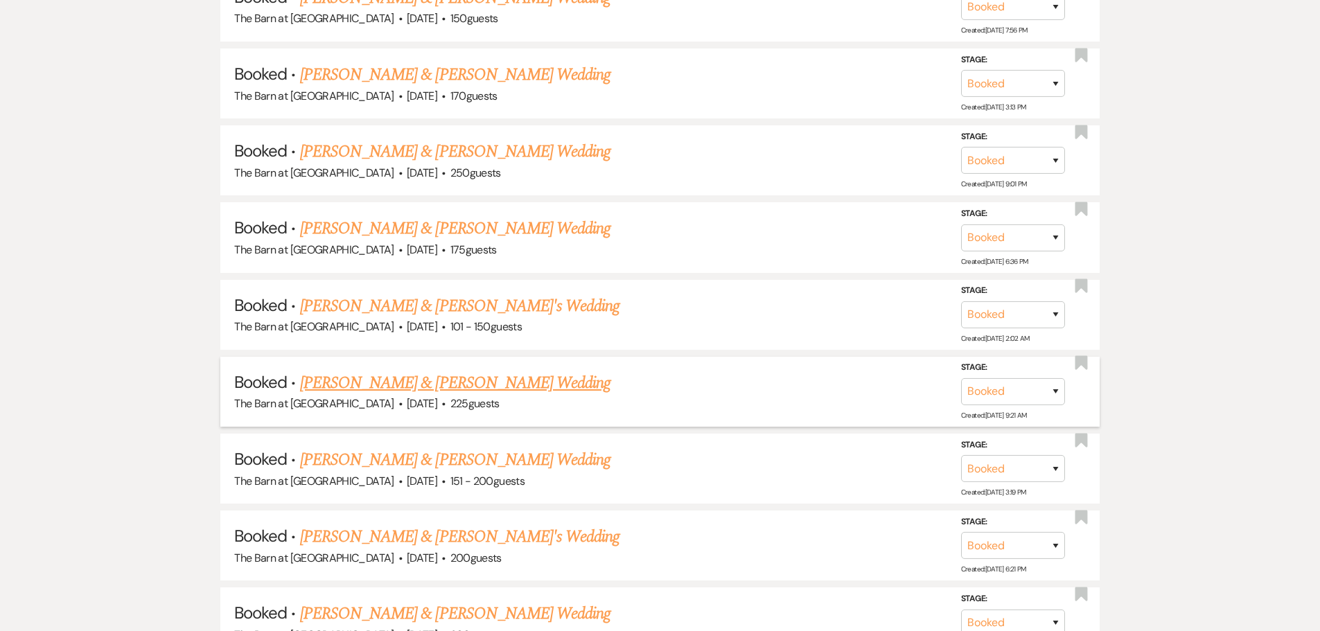
click at [428, 376] on link "[PERSON_NAME] & [PERSON_NAME] Wedding" at bounding box center [455, 383] width 310 height 25
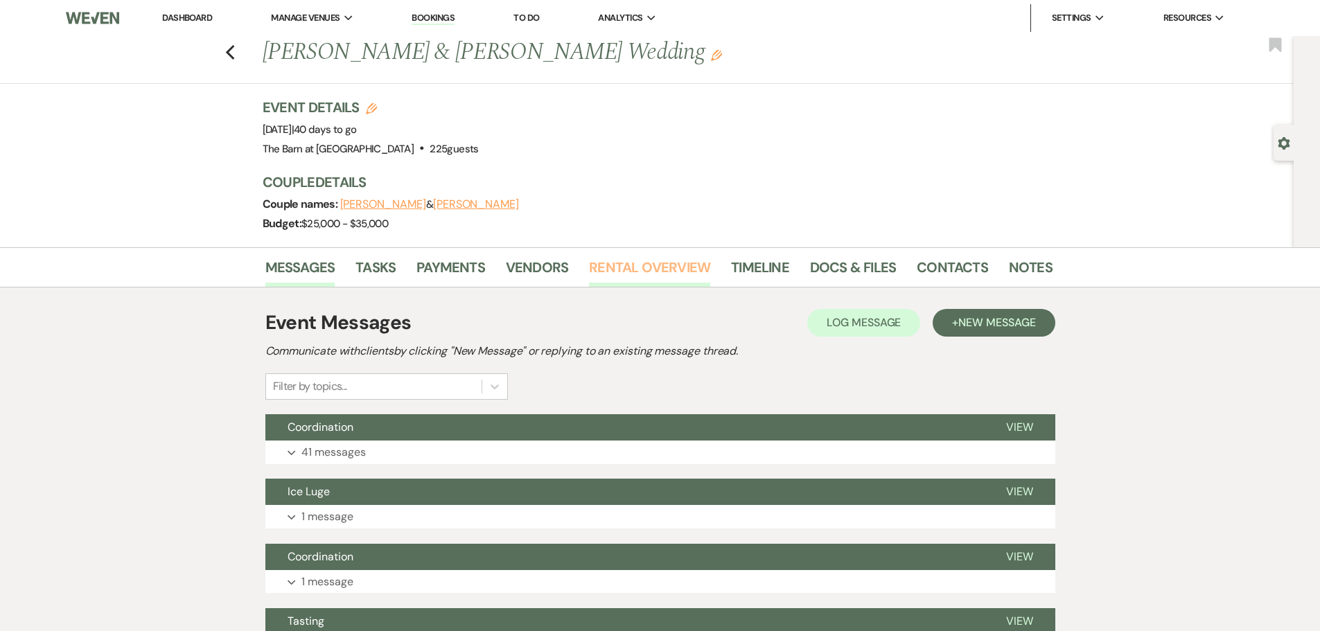
click at [674, 268] on link "Rental Overview" at bounding box center [649, 271] width 121 height 30
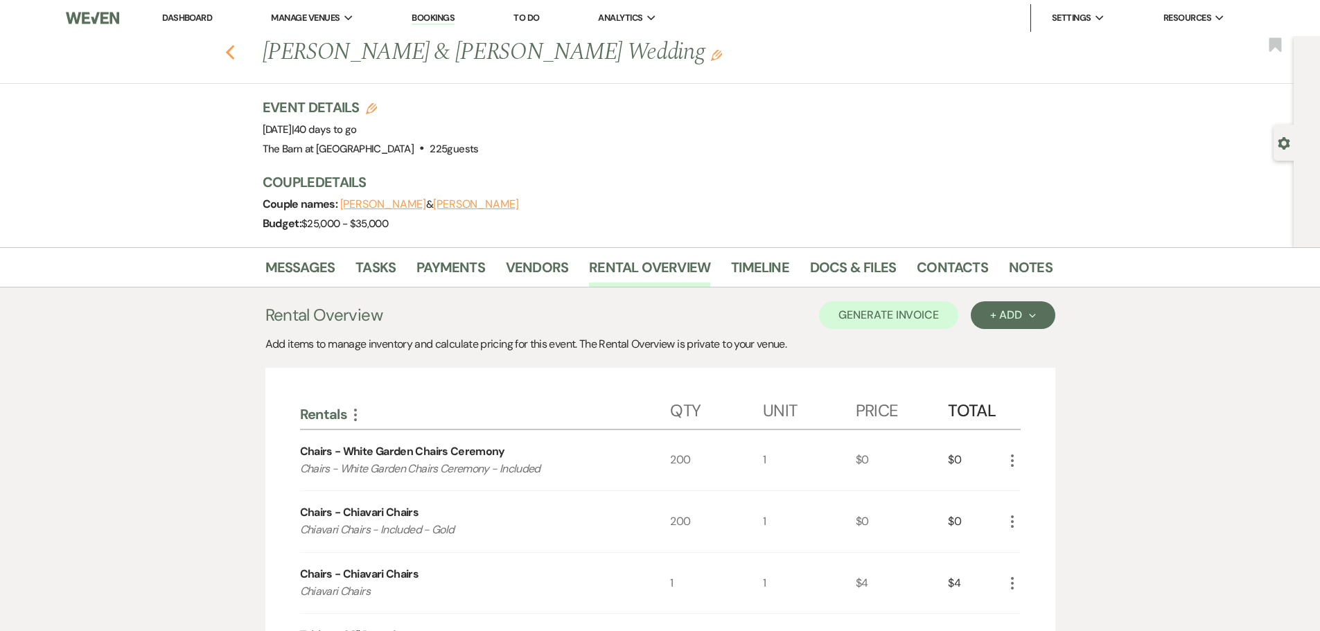
click at [236, 55] on icon "Previous" at bounding box center [230, 52] width 10 height 17
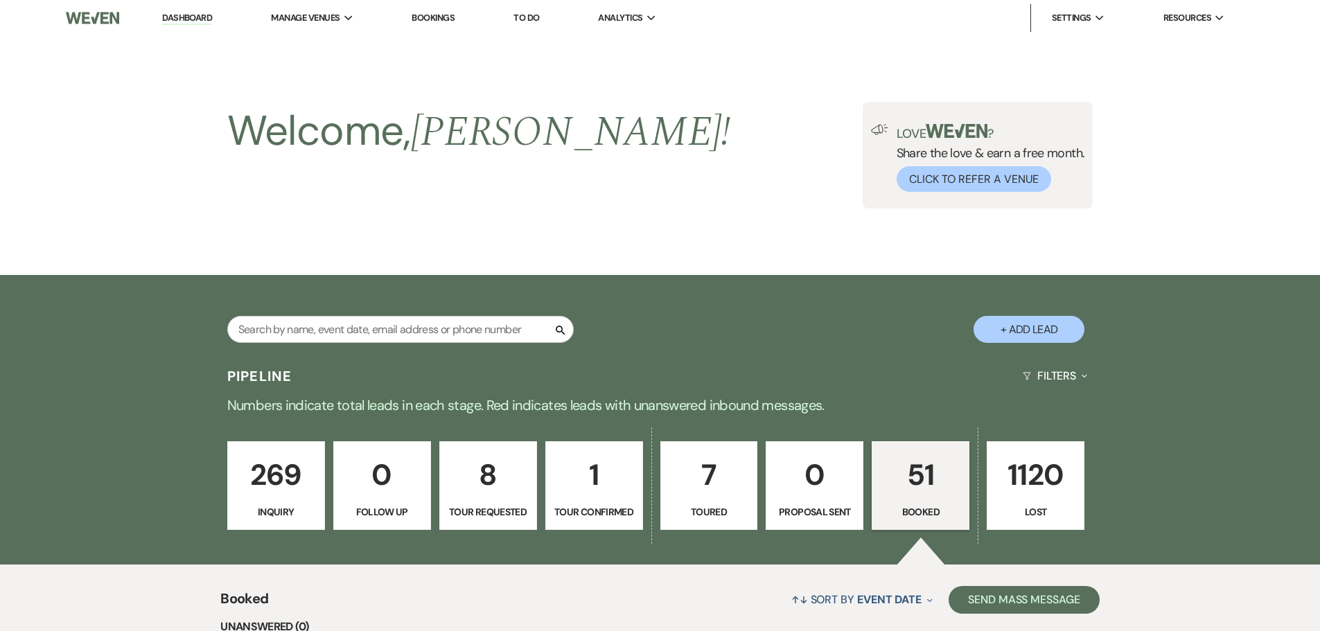
scroll to position [762, 0]
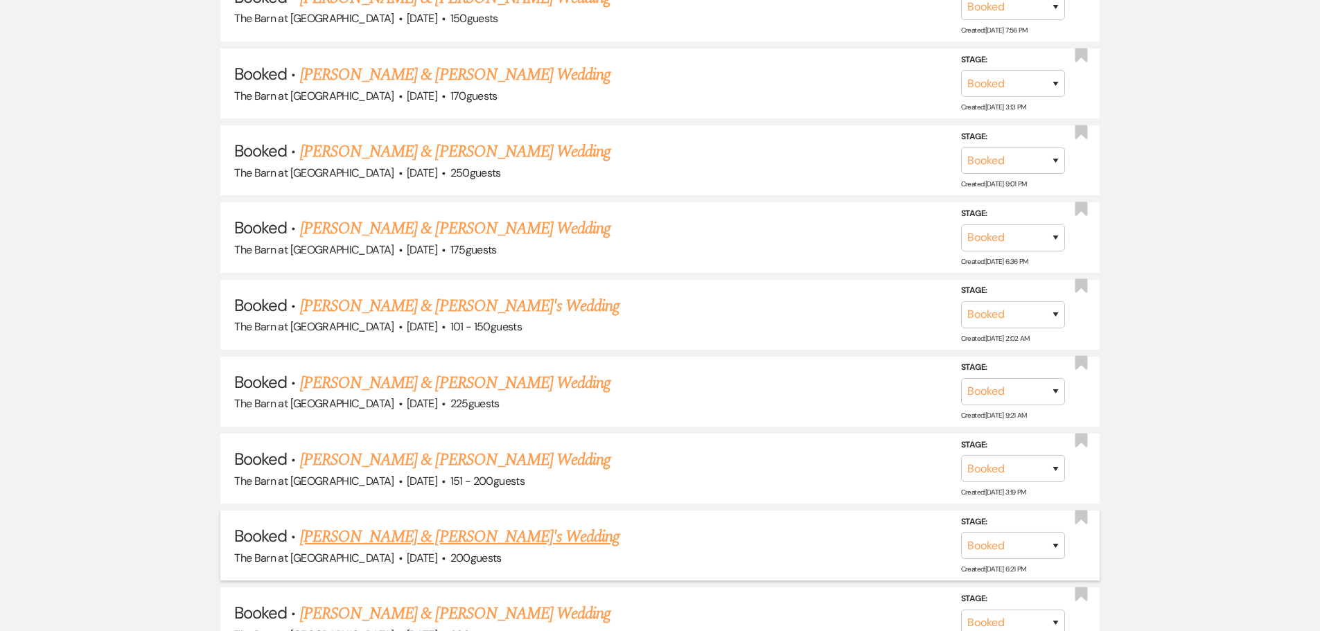
click at [445, 530] on link "[PERSON_NAME] & [PERSON_NAME]'s Wedding" at bounding box center [460, 537] width 320 height 25
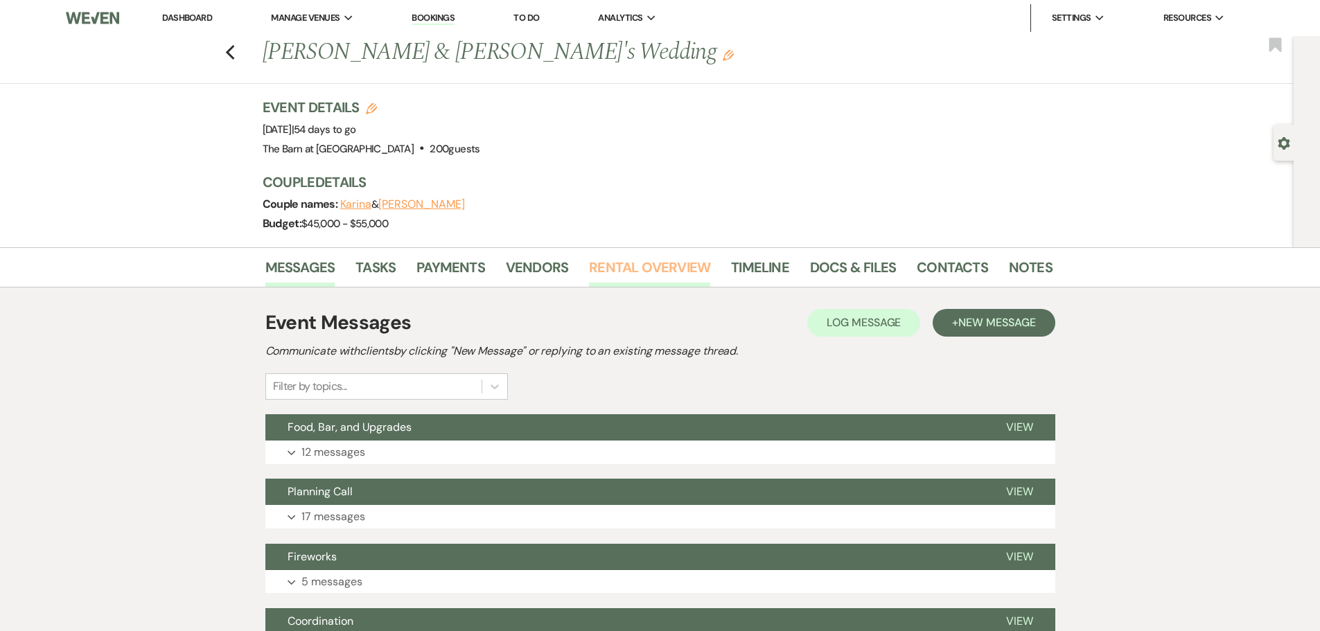
click at [679, 271] on link "Rental Overview" at bounding box center [649, 271] width 121 height 30
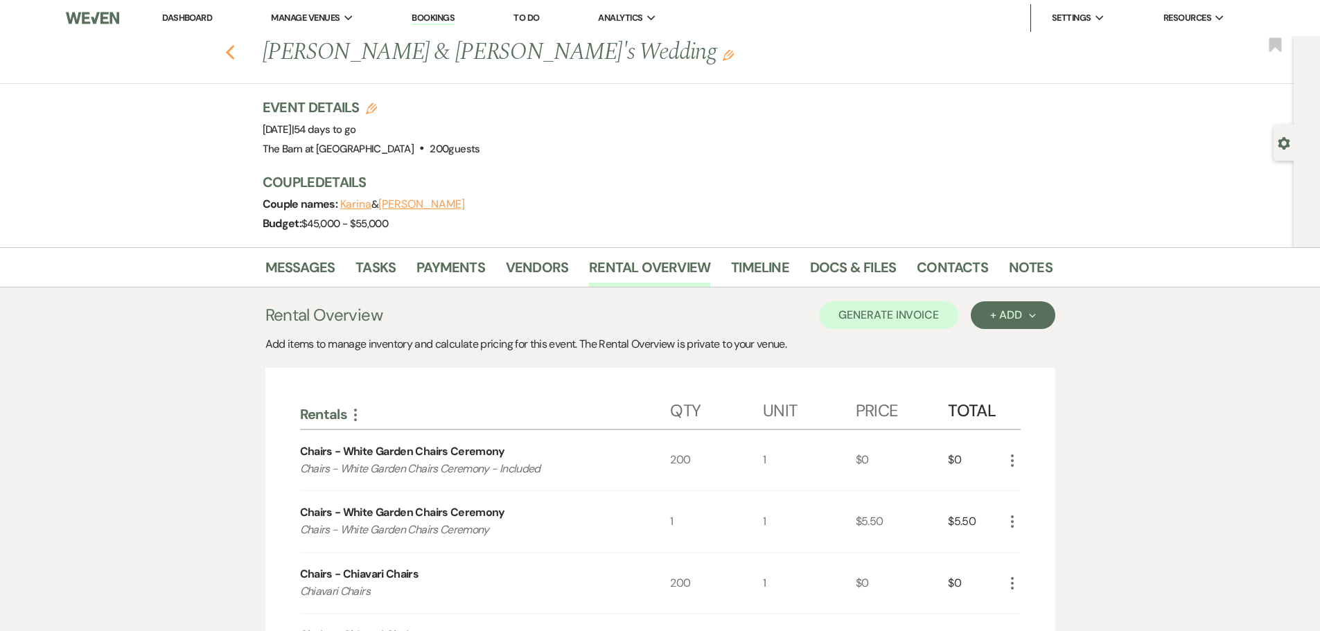
click at [234, 55] on use "button" at bounding box center [229, 52] width 9 height 15
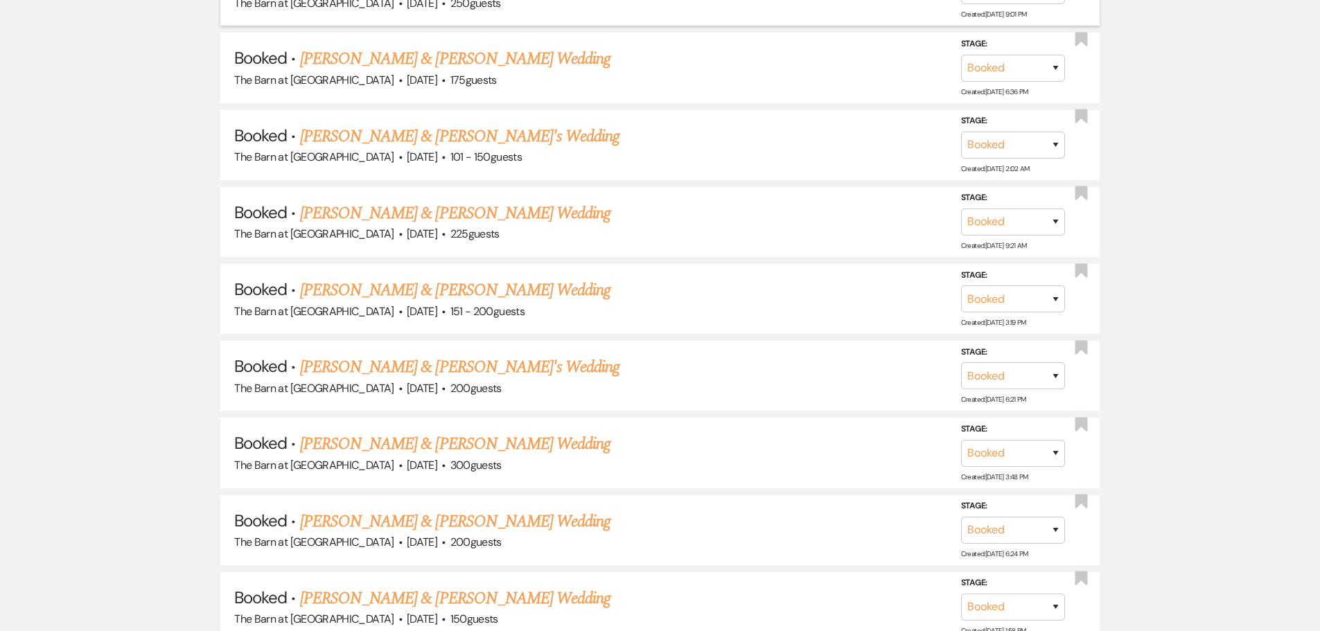
scroll to position [970, 0]
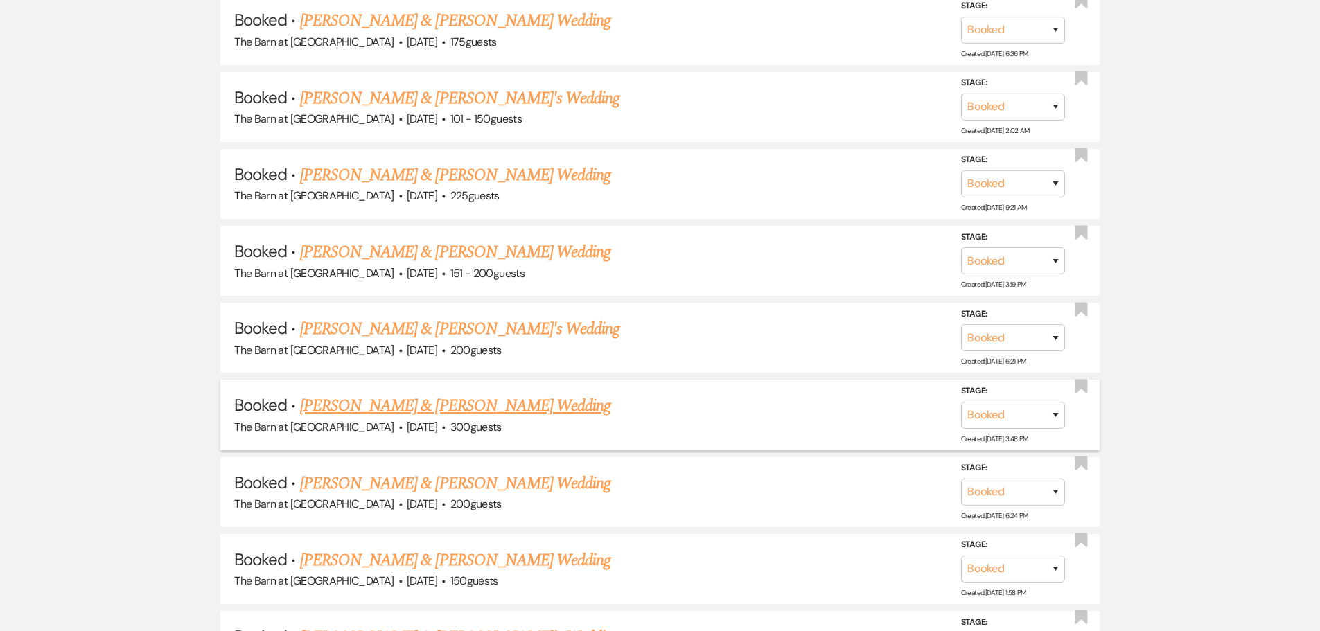
click at [419, 403] on link "[PERSON_NAME] & [PERSON_NAME] Wedding" at bounding box center [455, 406] width 310 height 25
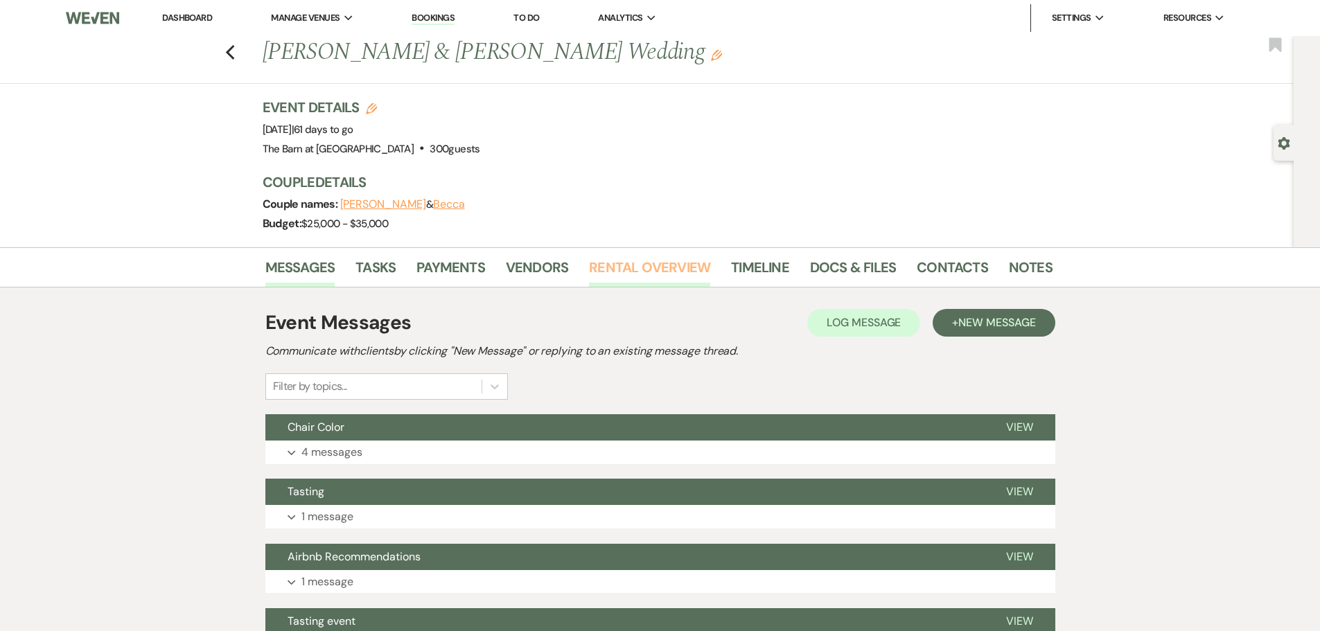
click at [646, 265] on link "Rental Overview" at bounding box center [649, 271] width 121 height 30
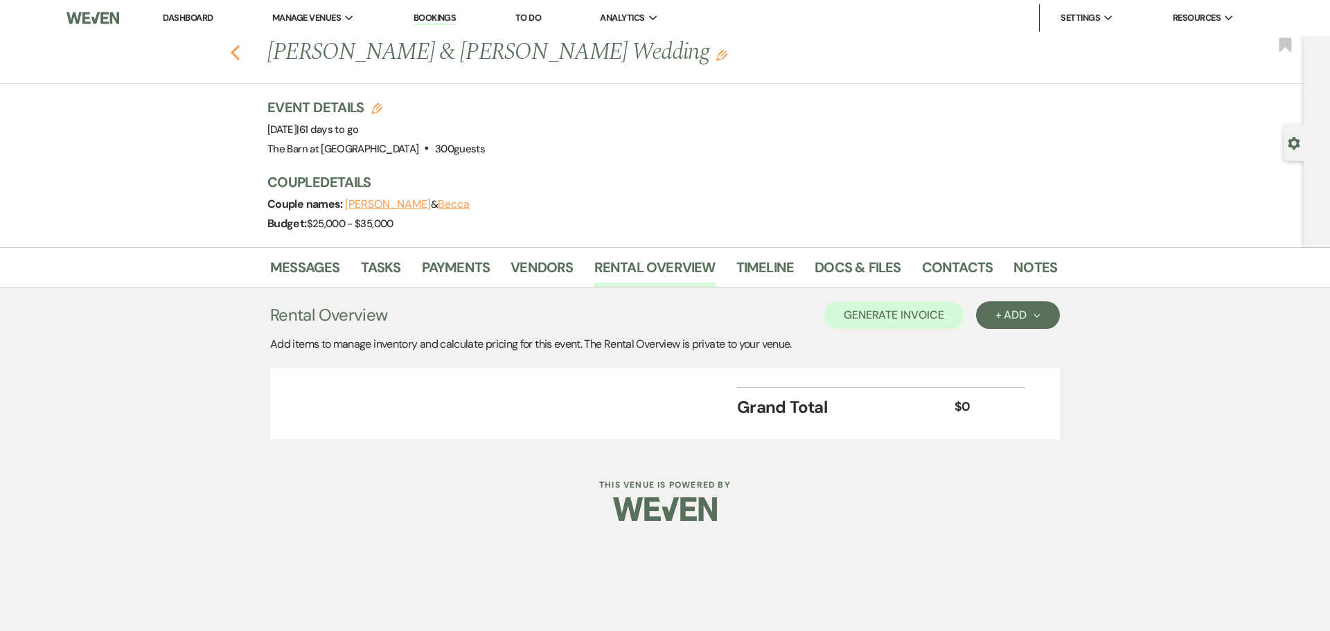
click at [236, 58] on use "button" at bounding box center [235, 52] width 9 height 15
